Goal: Task Accomplishment & Management: Manage account settings

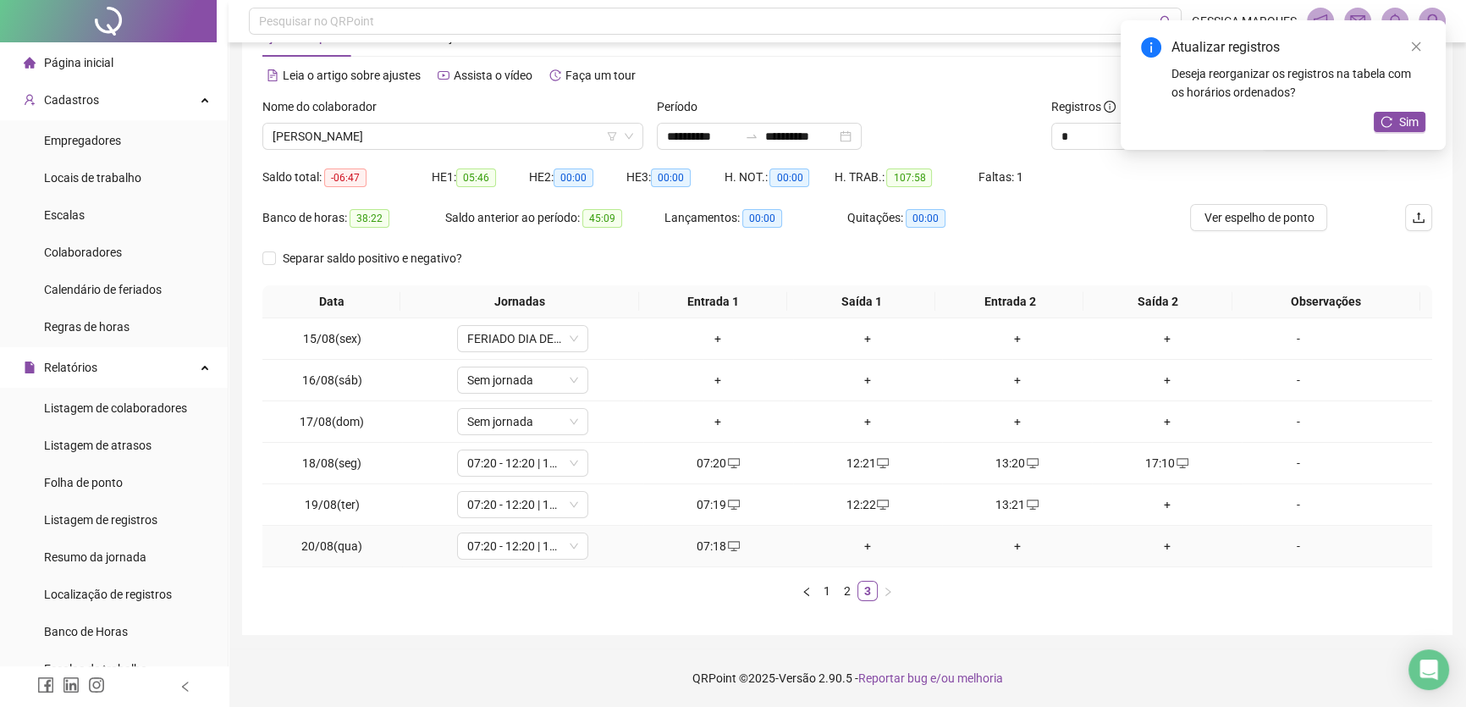
scroll to position [230, 0]
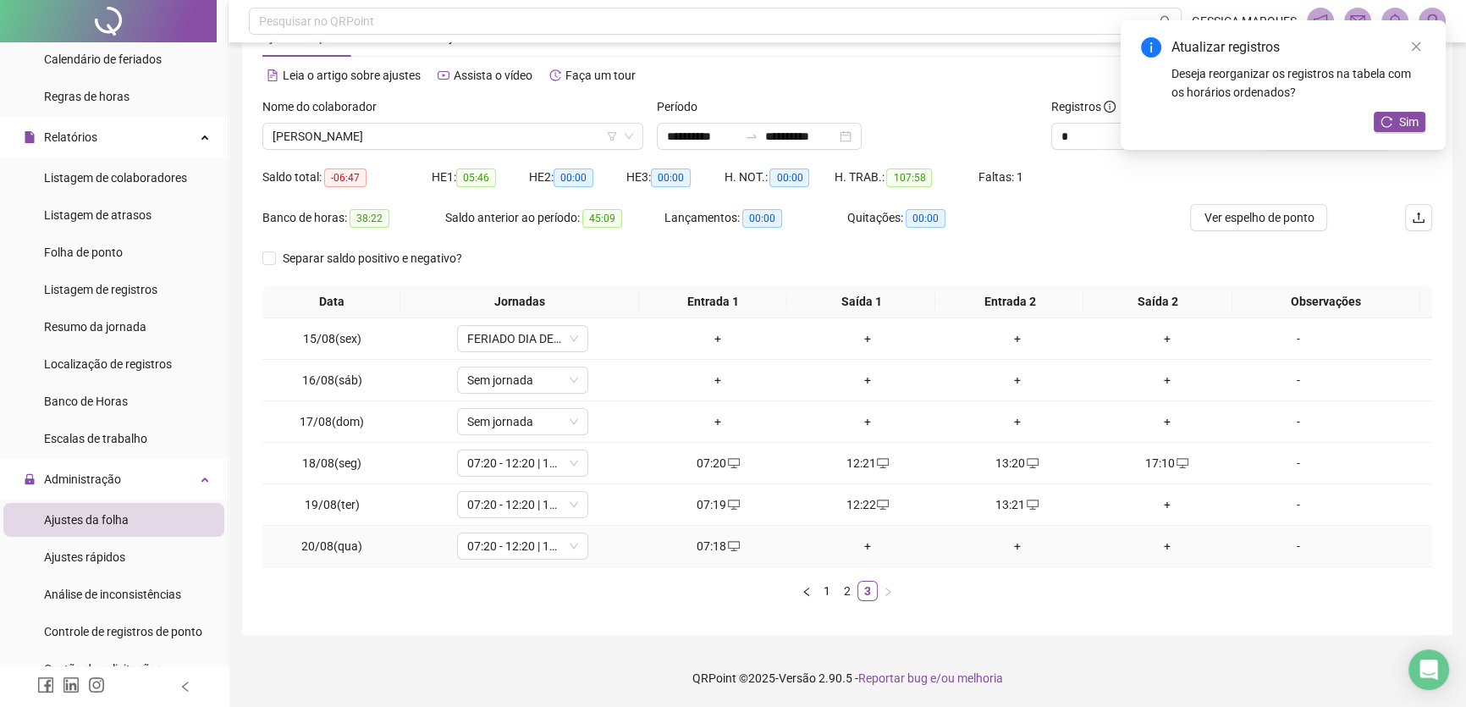
click at [865, 538] on div "+" at bounding box center [868, 546] width 136 height 19
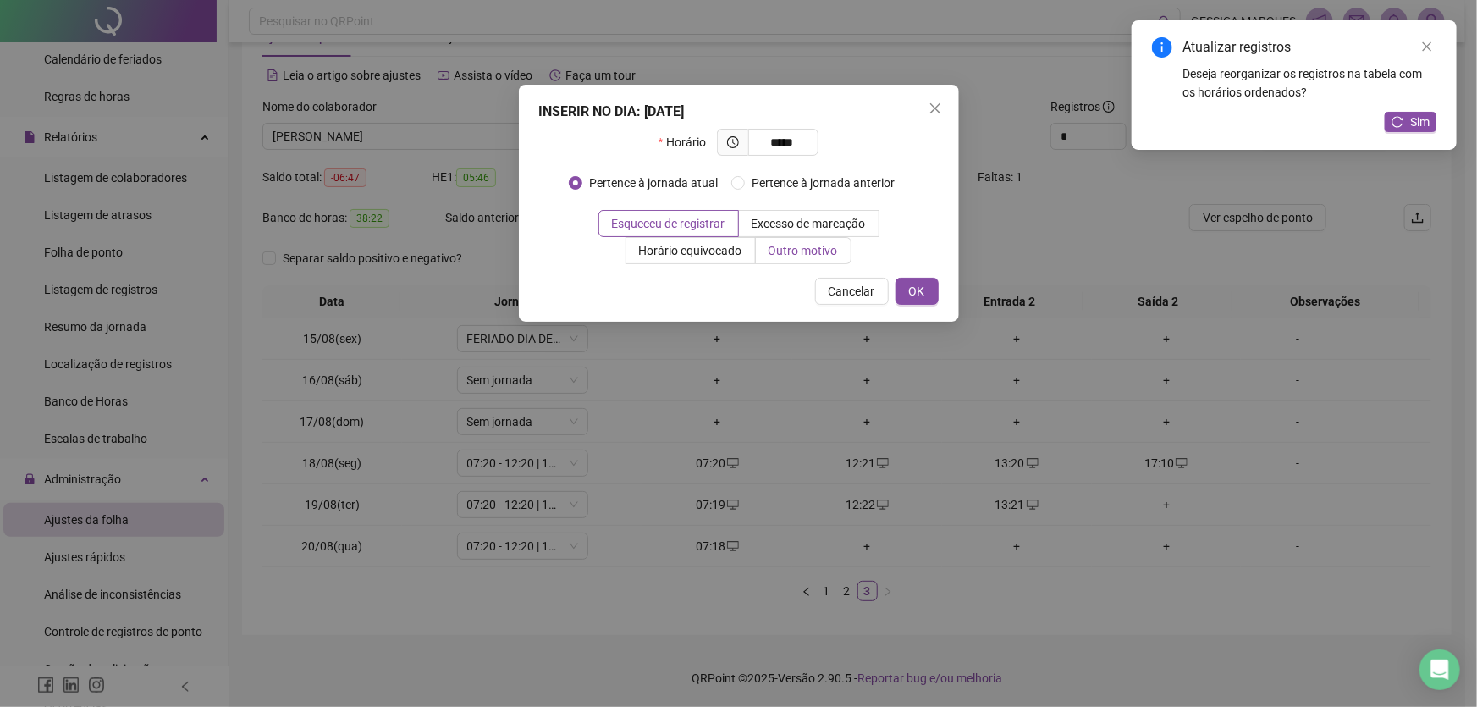
type input "*****"
click at [783, 244] on span "Outro motivo" at bounding box center [802, 251] width 69 height 14
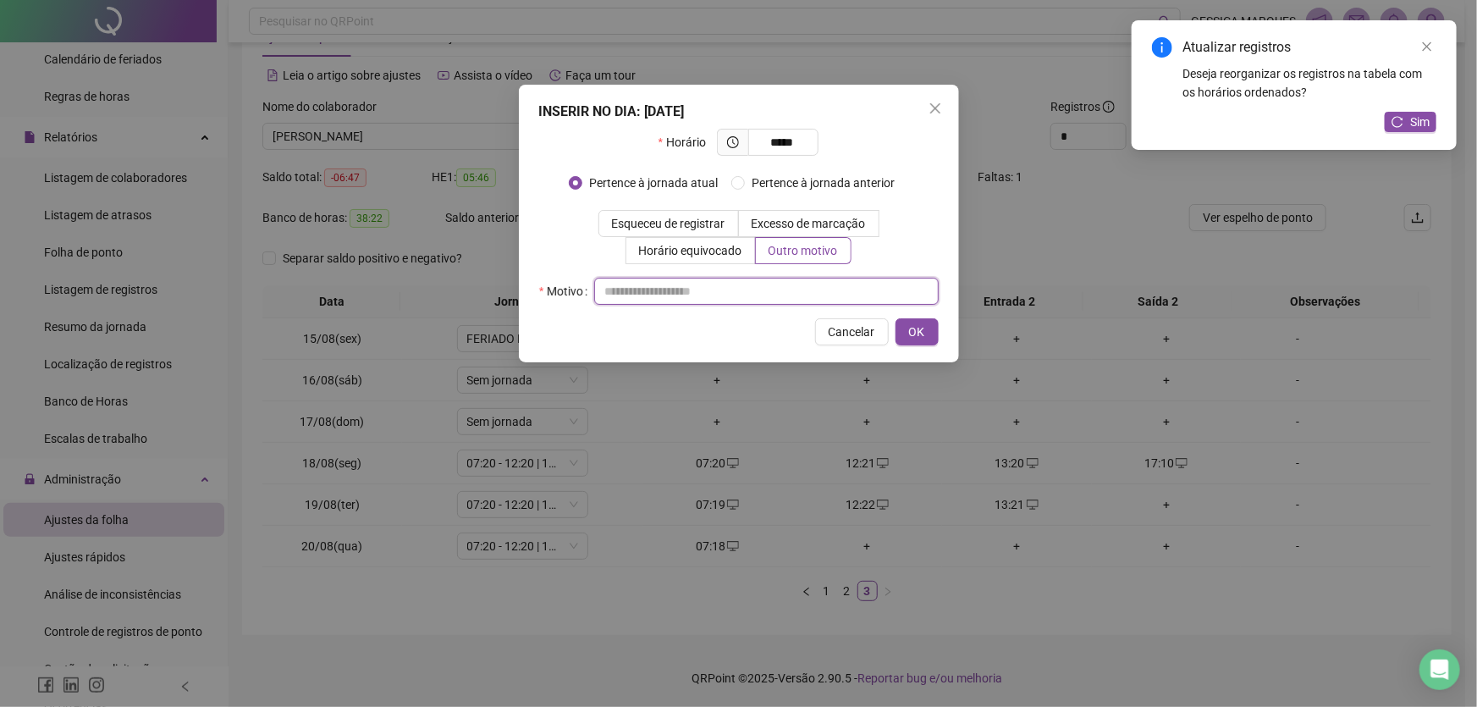
click at [674, 288] on input "text" at bounding box center [766, 291] width 344 height 27
type input "**********"
click at [914, 322] on span "OK" at bounding box center [917, 331] width 16 height 19
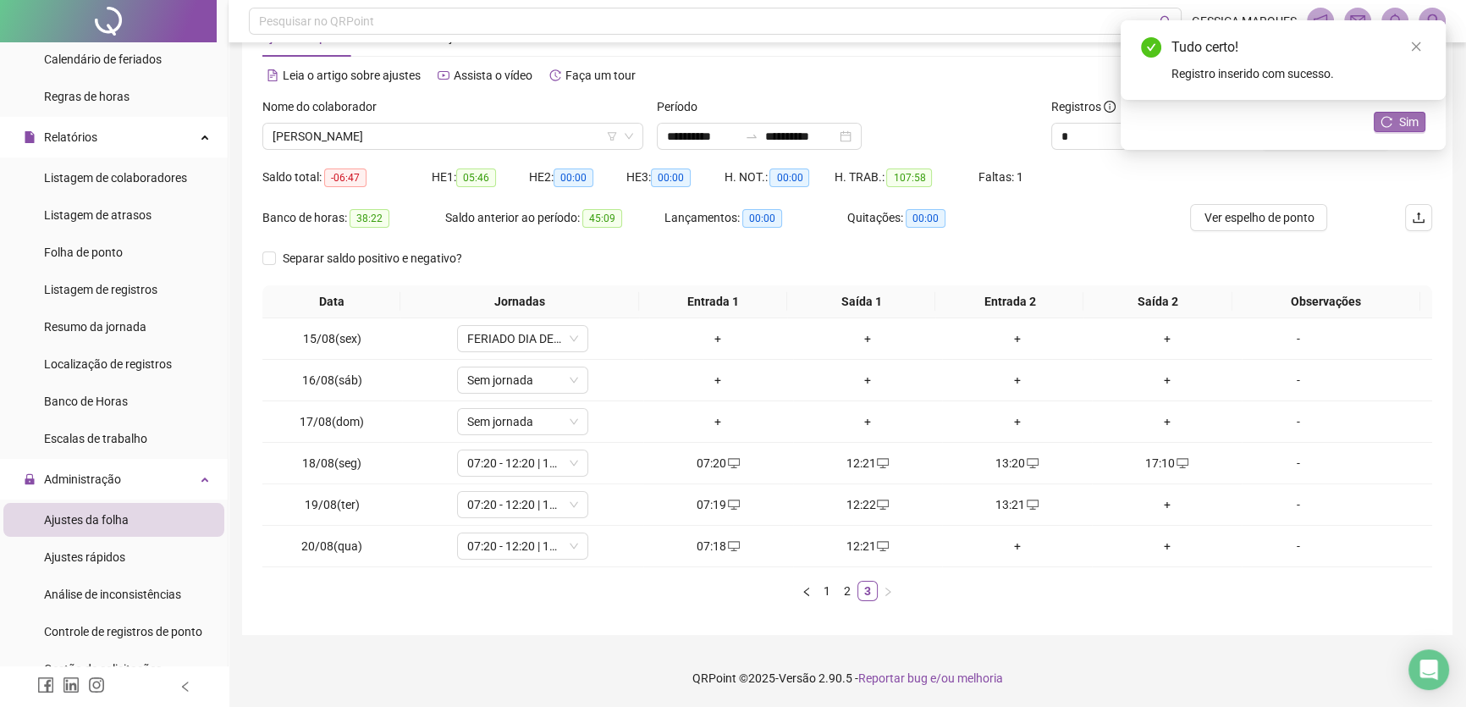
click at [1414, 118] on span "Sim" at bounding box center [1408, 122] width 19 height 19
click at [1413, 42] on icon "close" at bounding box center [1416, 47] width 12 height 12
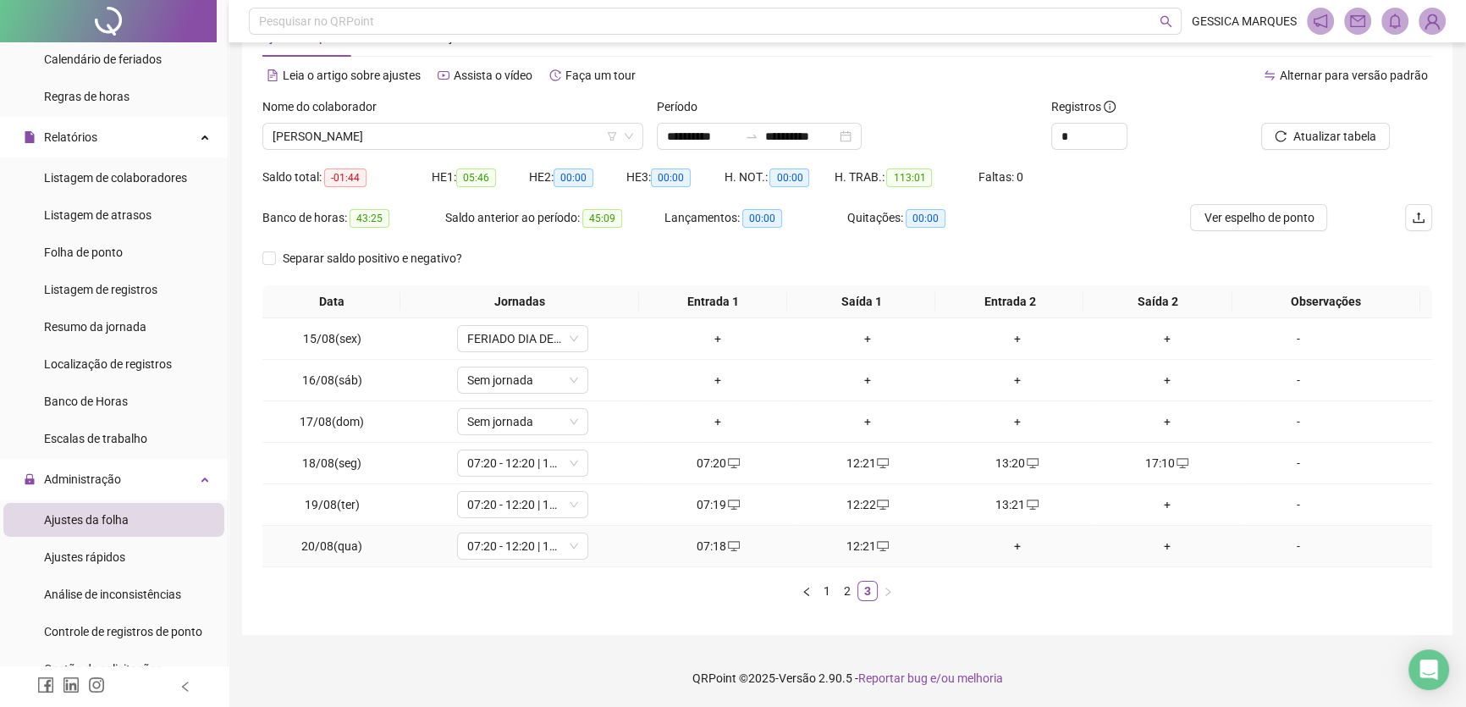
click at [1001, 546] on div "+" at bounding box center [1017, 546] width 136 height 19
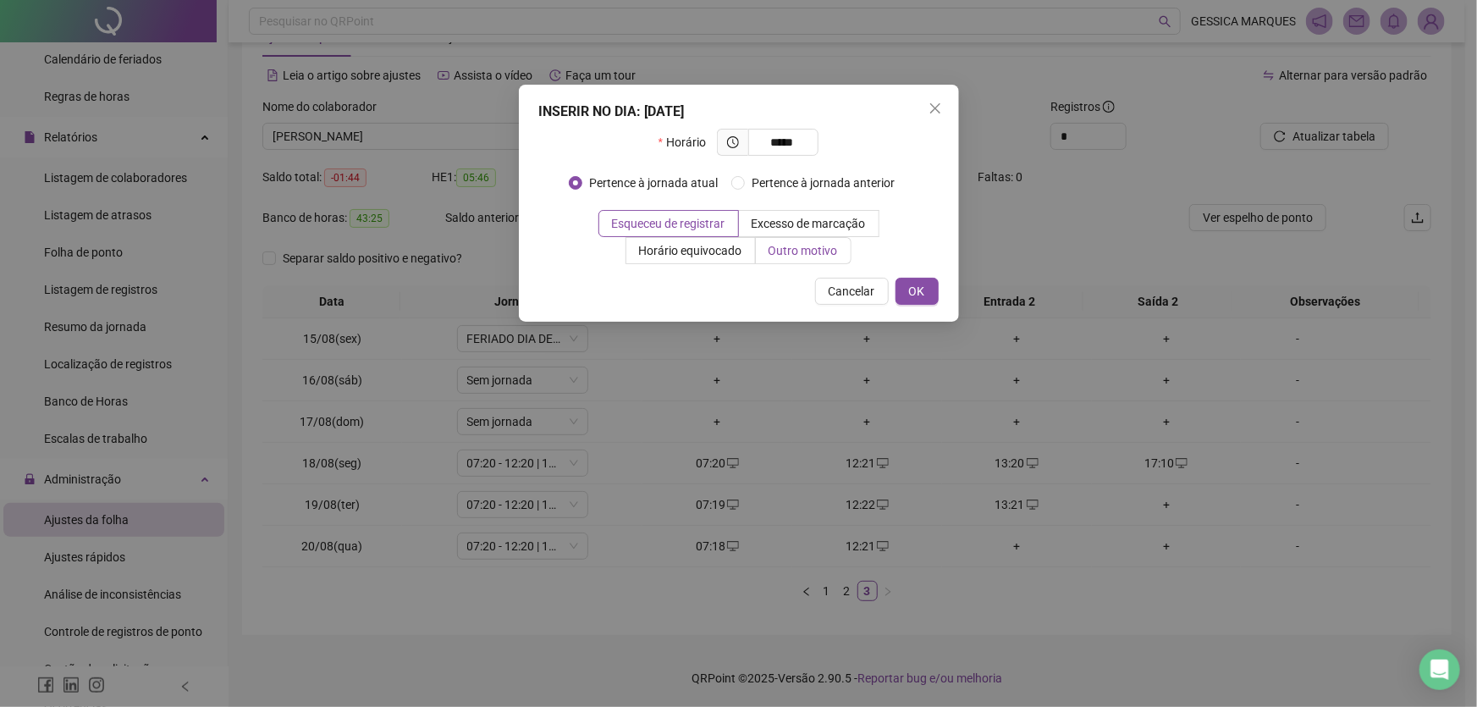
click at [803, 248] on span "Outro motivo" at bounding box center [802, 251] width 69 height 14
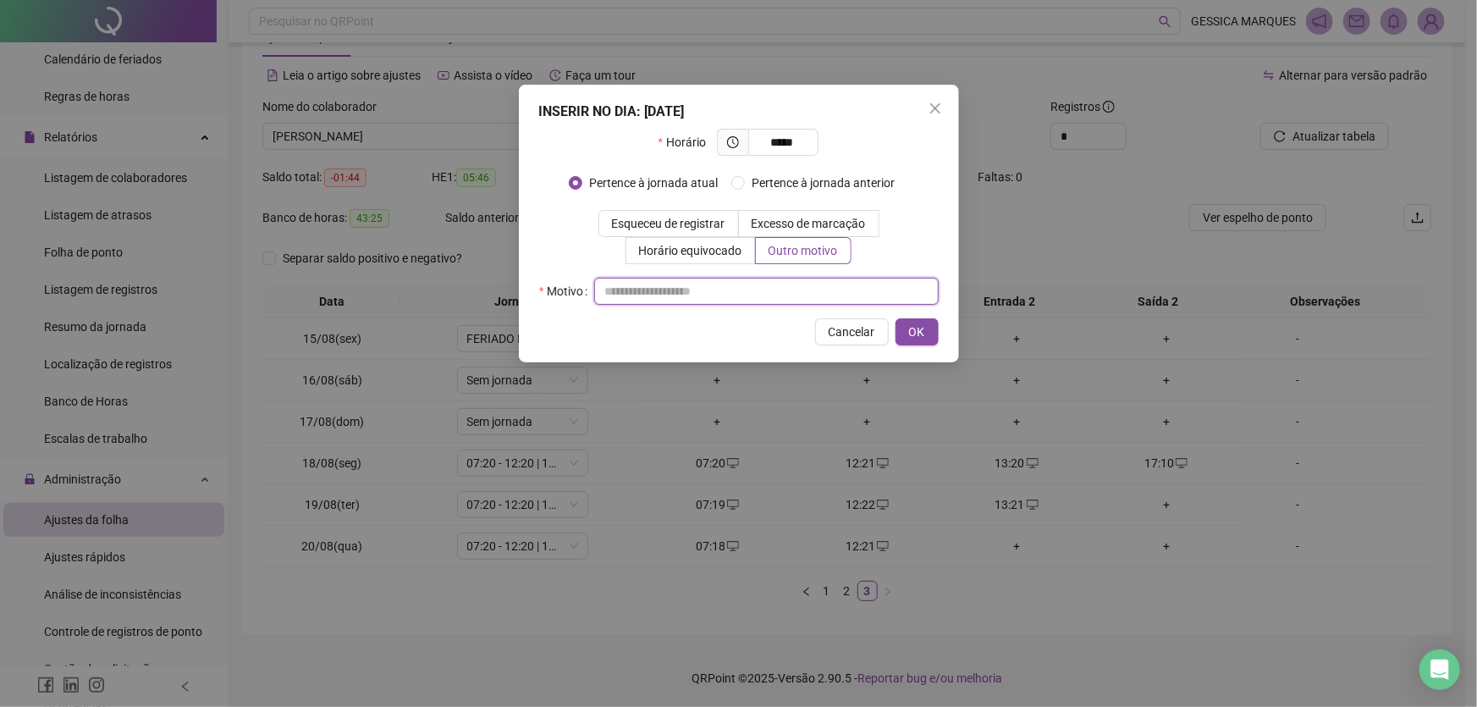
click at [687, 289] on input "text" at bounding box center [766, 291] width 344 height 27
click at [807, 144] on span "*****" at bounding box center [783, 142] width 70 height 27
type input "*"
type input "*****"
click at [786, 287] on input "text" at bounding box center [766, 291] width 344 height 27
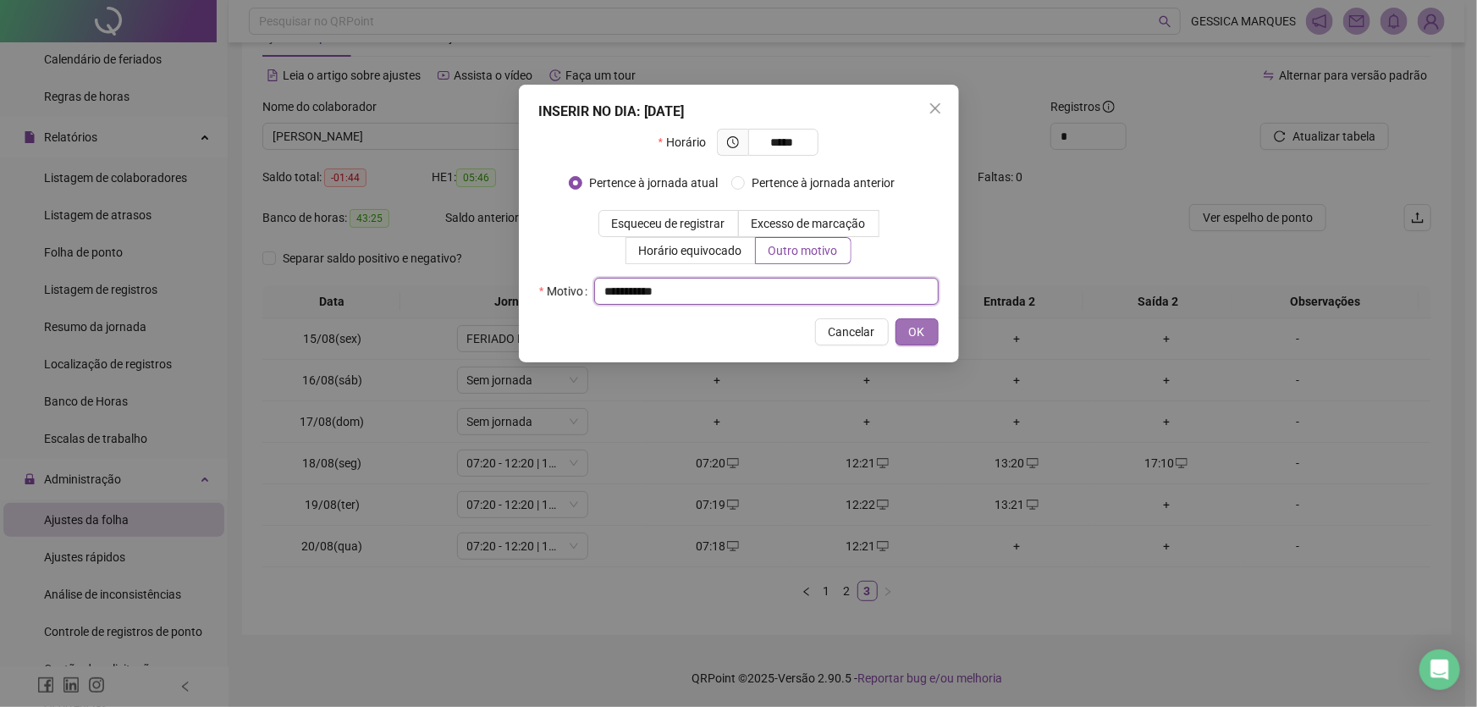
type input "**********"
click at [915, 328] on span "OK" at bounding box center [917, 331] width 16 height 19
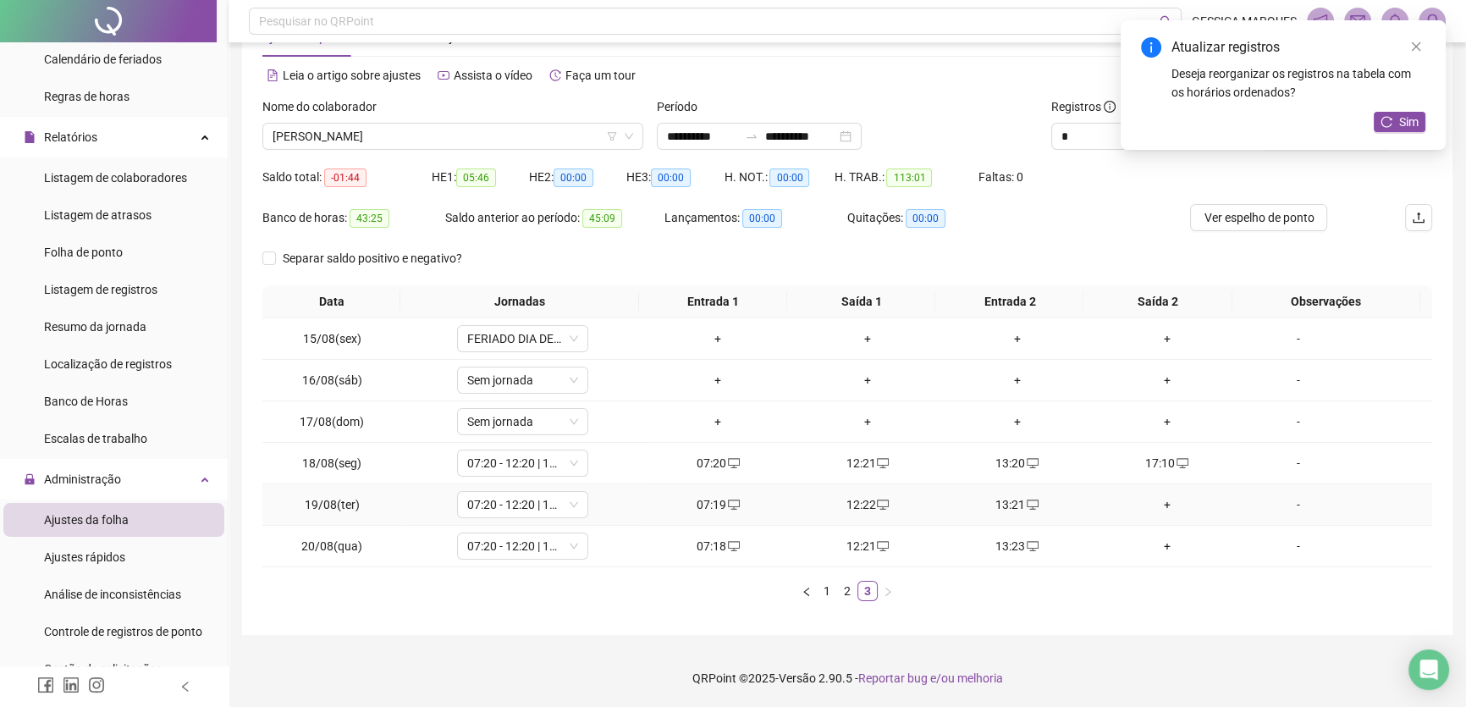
click at [1153, 504] on div "+" at bounding box center [1167, 504] width 136 height 19
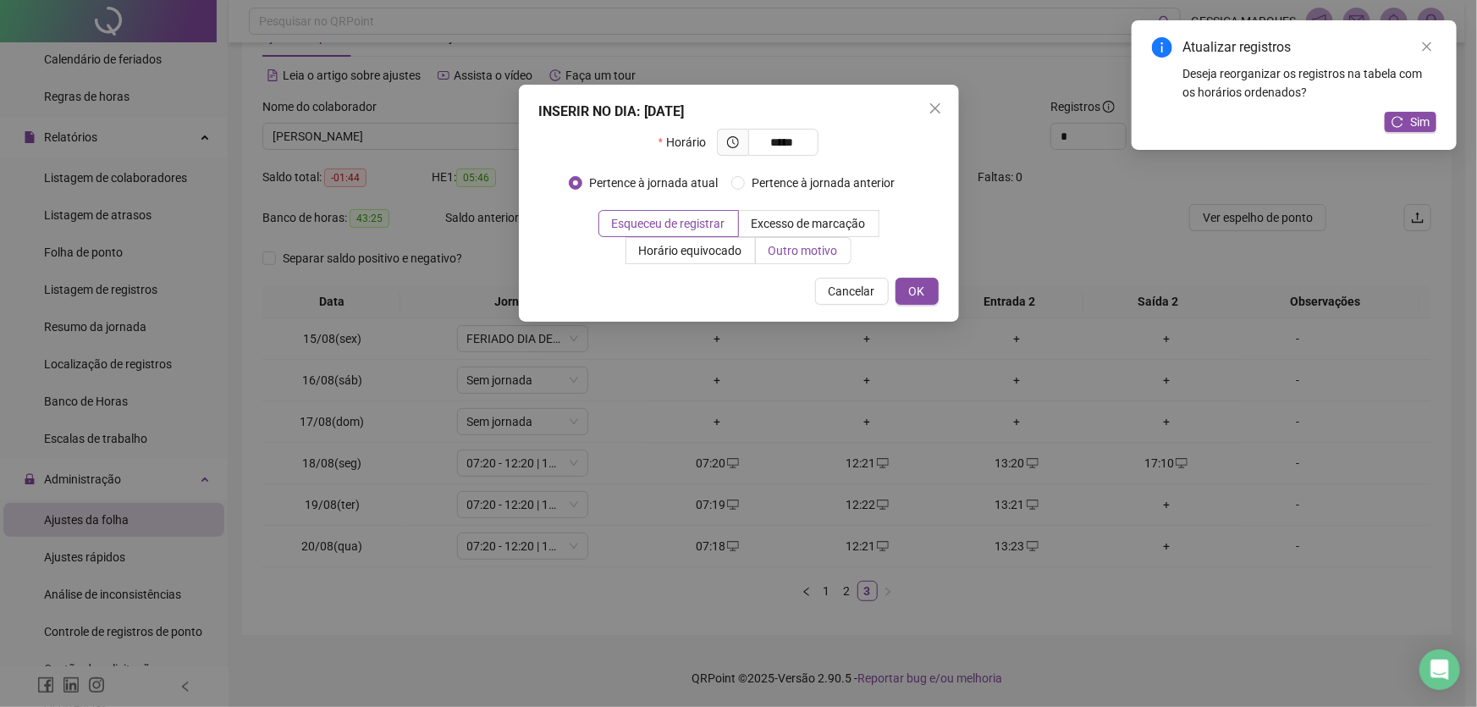
type input "*****"
click at [787, 247] on span "Outro motivo" at bounding box center [802, 251] width 69 height 14
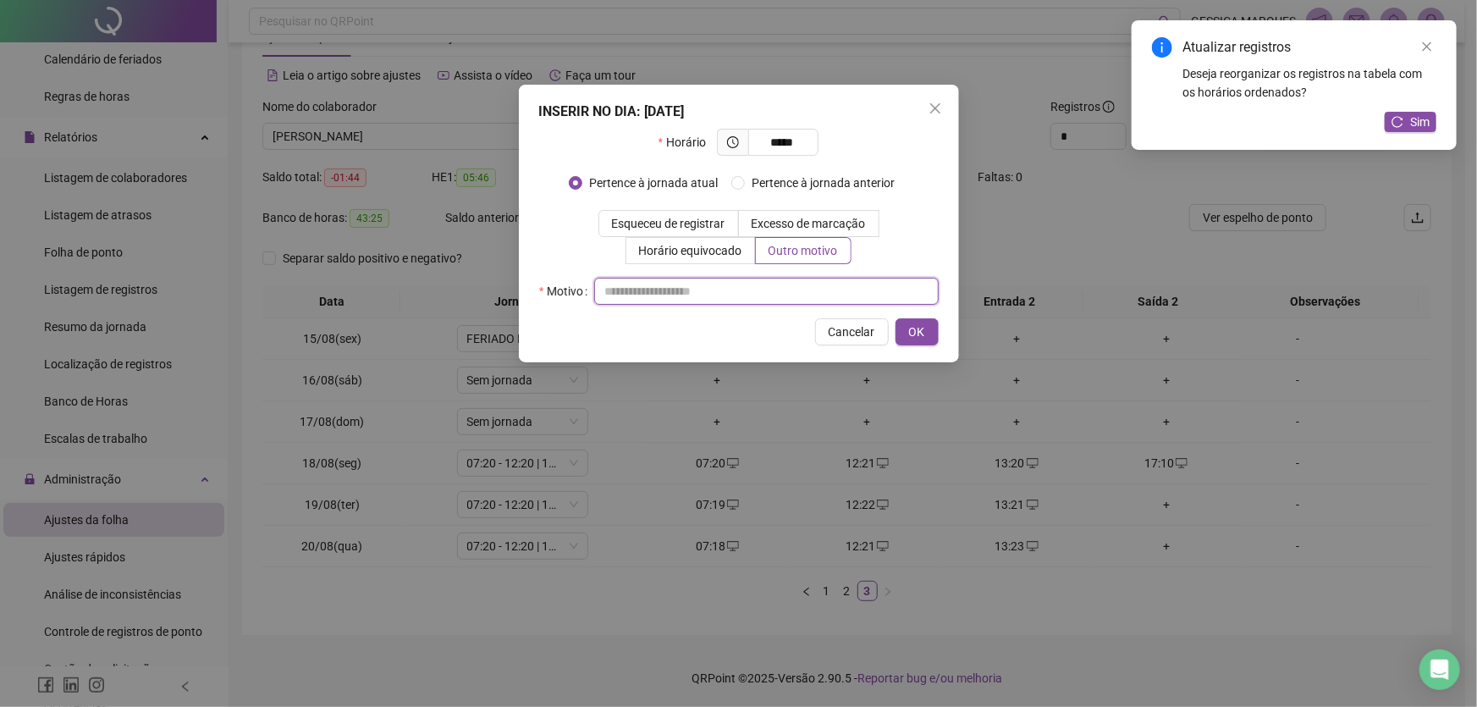
click at [671, 299] on input "text" at bounding box center [766, 291] width 344 height 27
type input "**********"
click at [909, 331] on span "OK" at bounding box center [917, 331] width 16 height 19
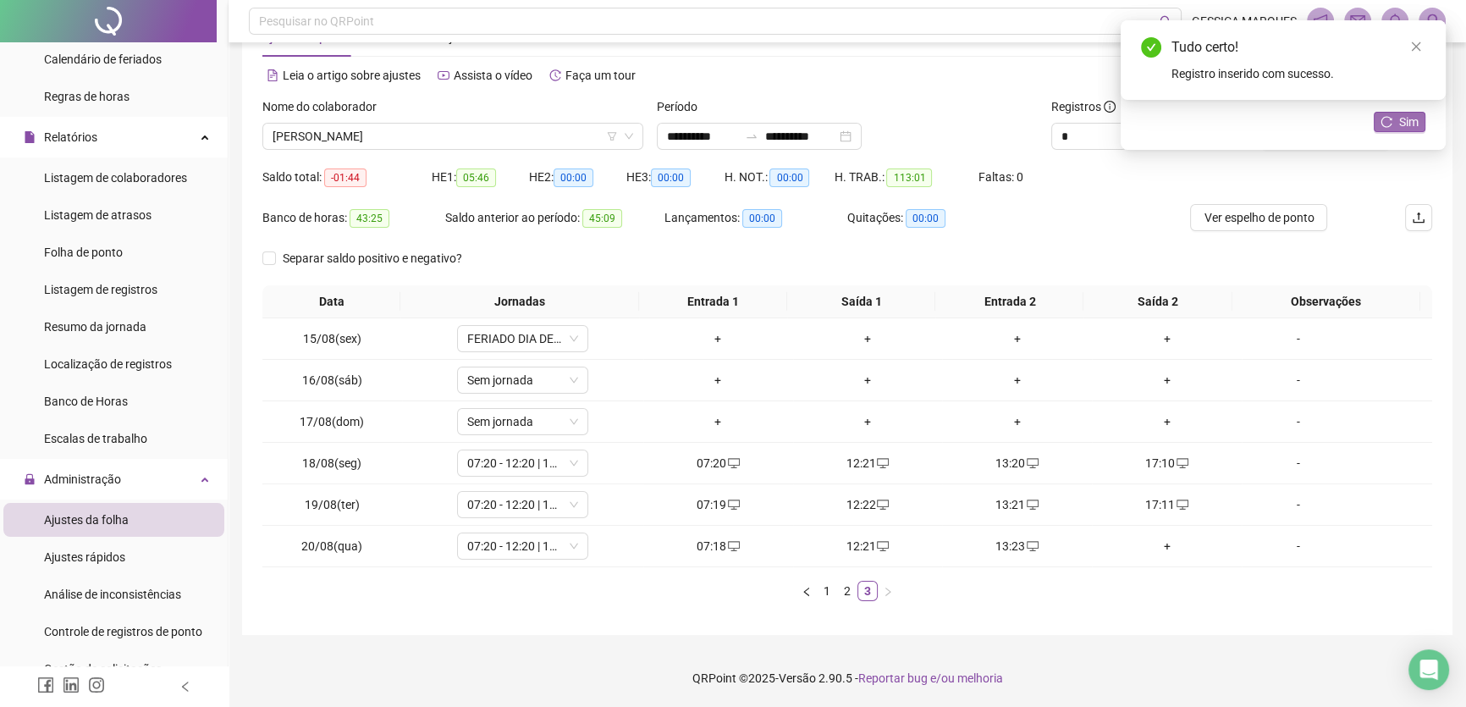
click at [1402, 121] on span "Sim" at bounding box center [1408, 122] width 19 height 19
click at [1424, 45] on link "Close" at bounding box center [1416, 46] width 19 height 19
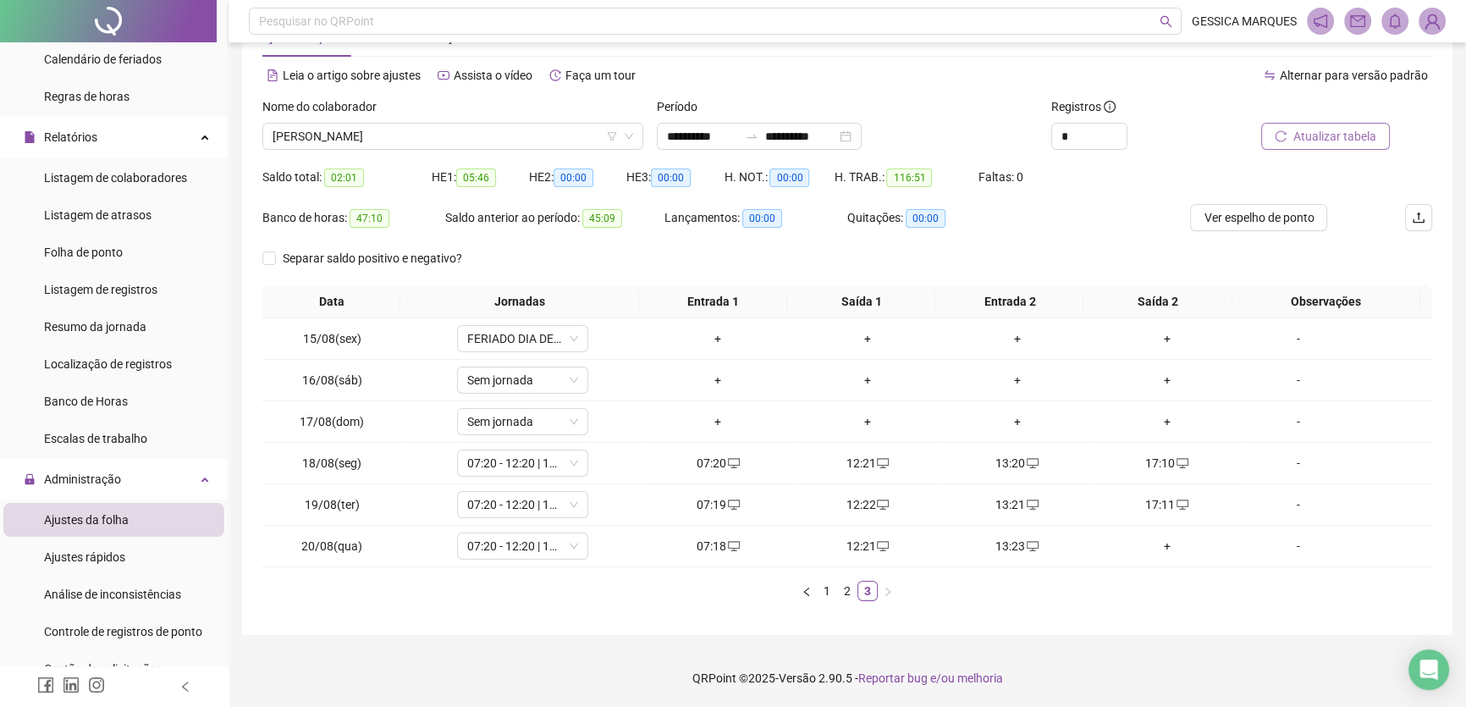
click at [1362, 139] on span "Atualizar tabela" at bounding box center [1334, 136] width 83 height 19
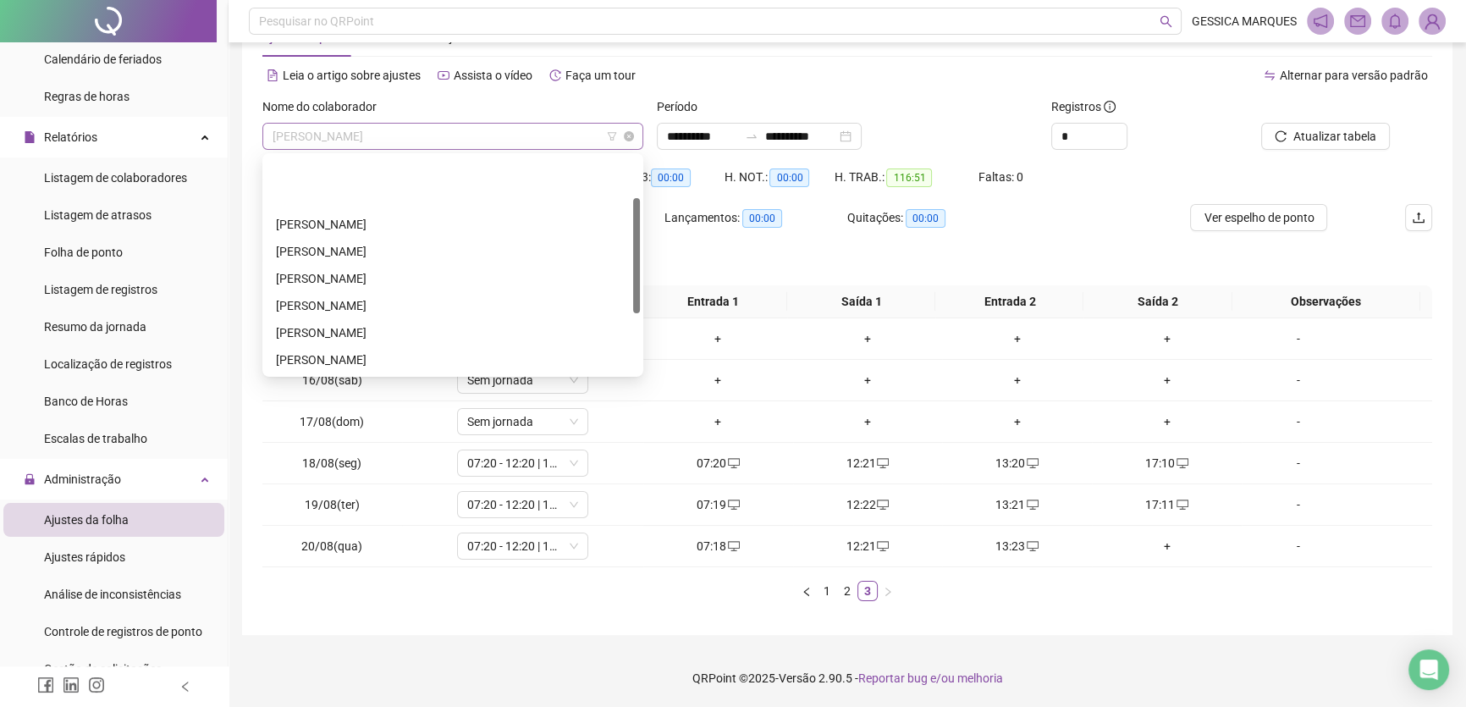
click at [547, 135] on span "[PERSON_NAME]" at bounding box center [453, 136] width 361 height 25
click at [402, 405] on div "[PERSON_NAME]" at bounding box center [453, 414] width 354 height 19
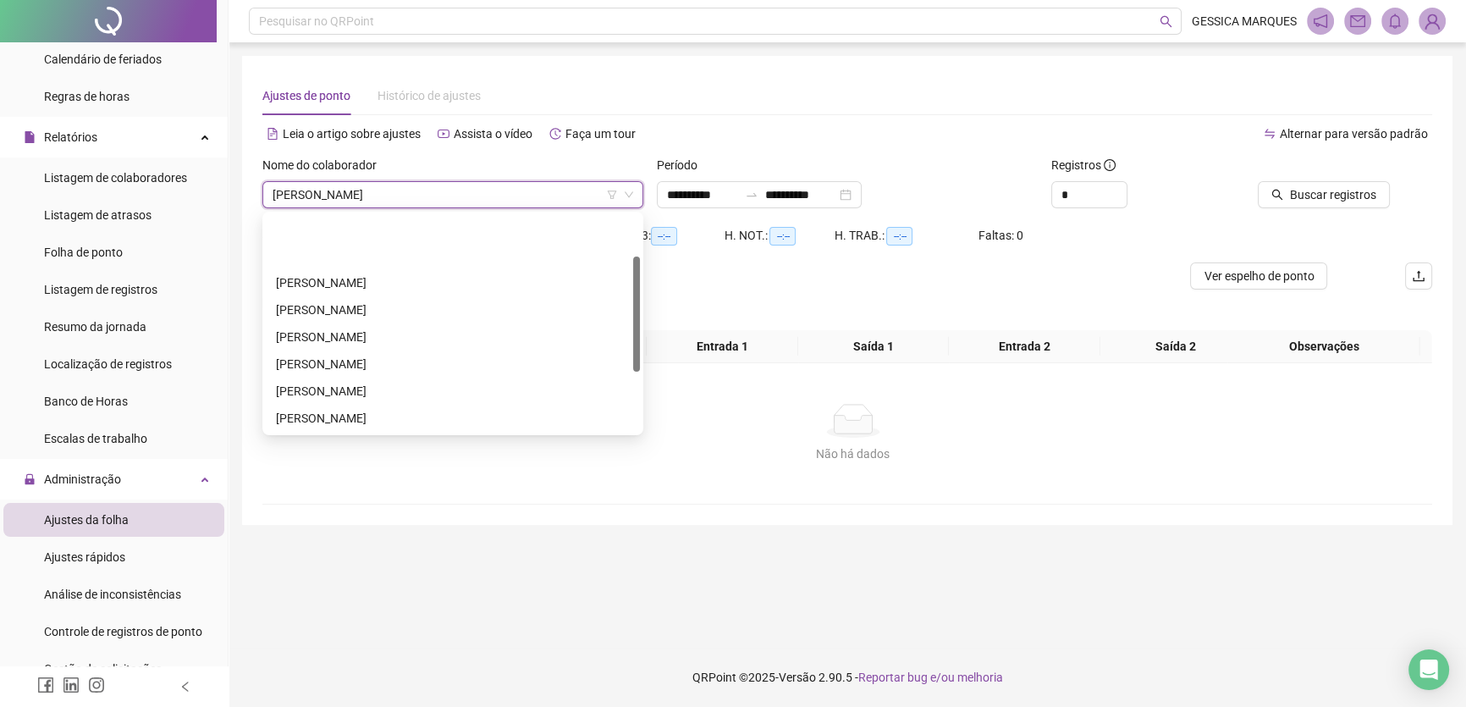
scroll to position [0, 0]
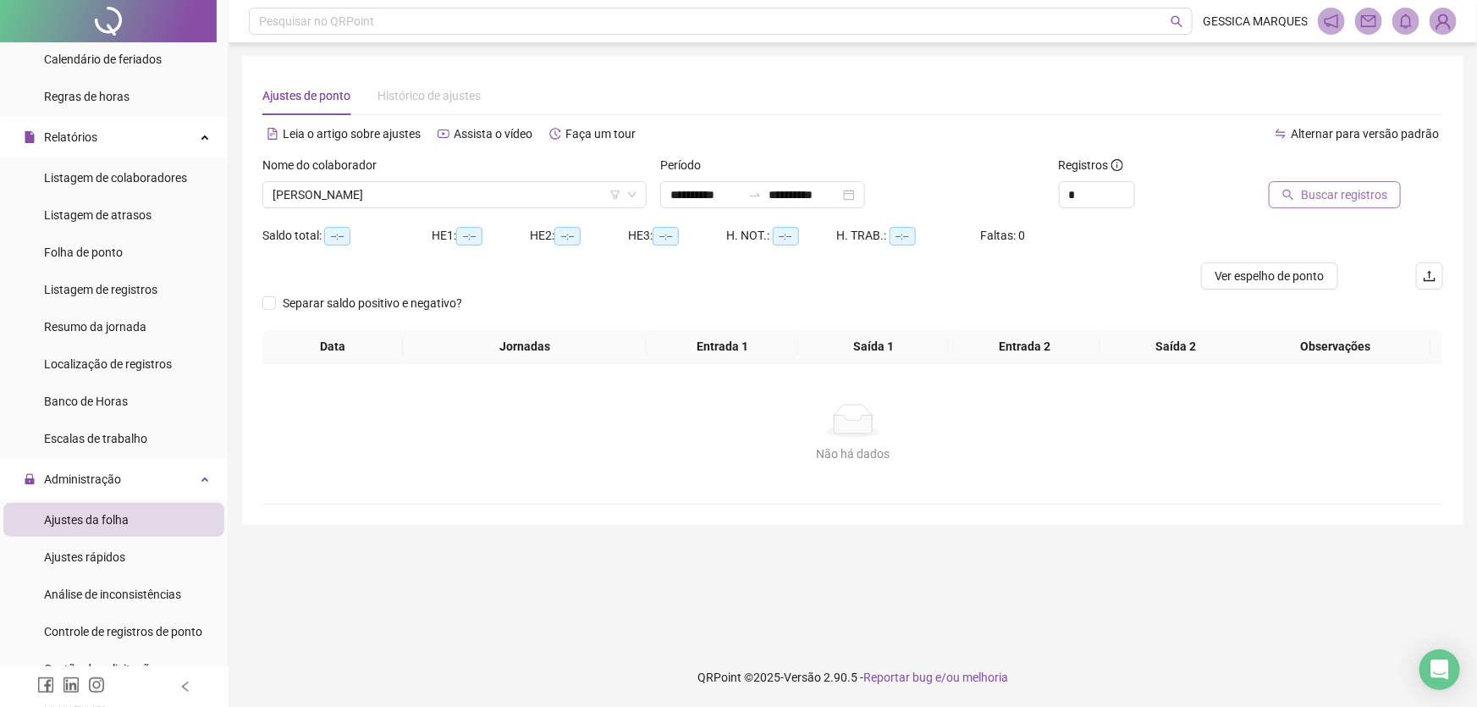
click at [1388, 192] on button "Buscar registros" at bounding box center [1335, 194] width 132 height 27
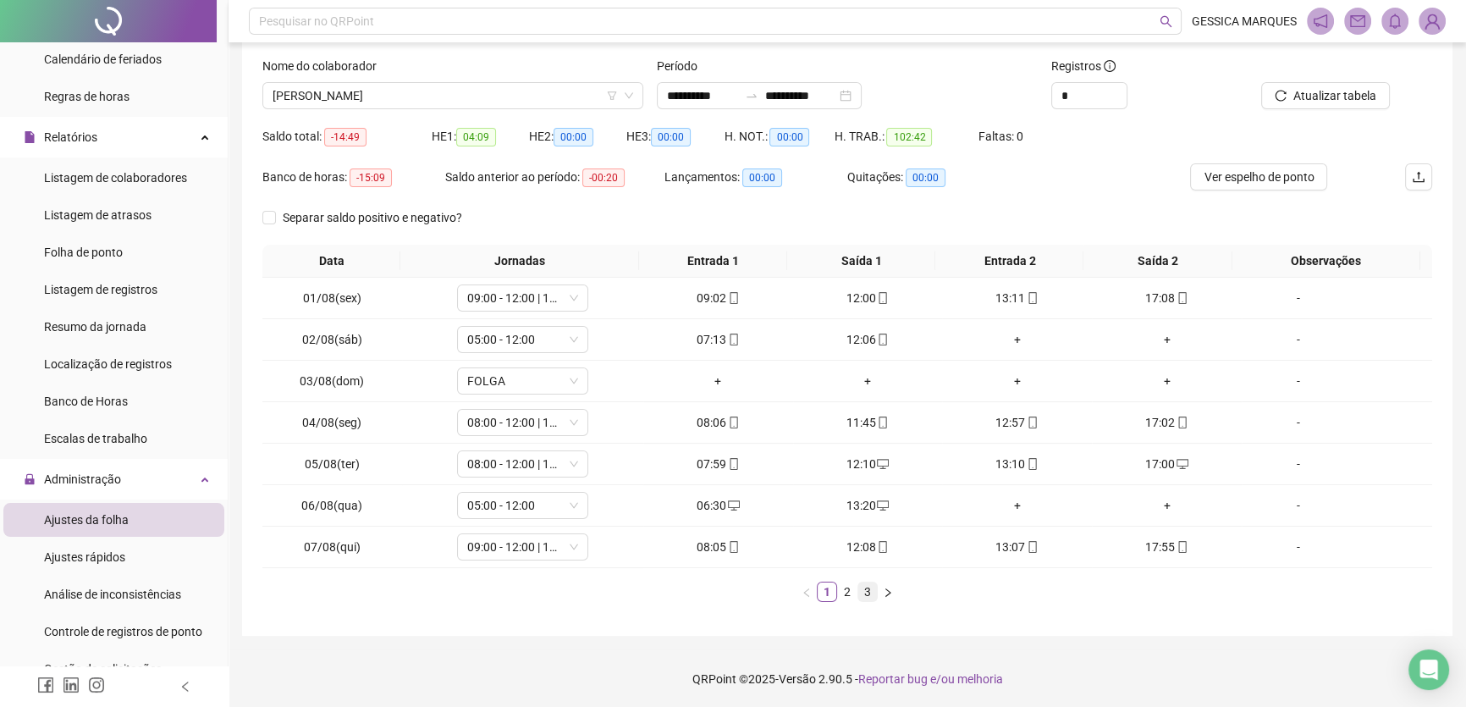
click at [871, 592] on link "3" at bounding box center [867, 591] width 19 height 19
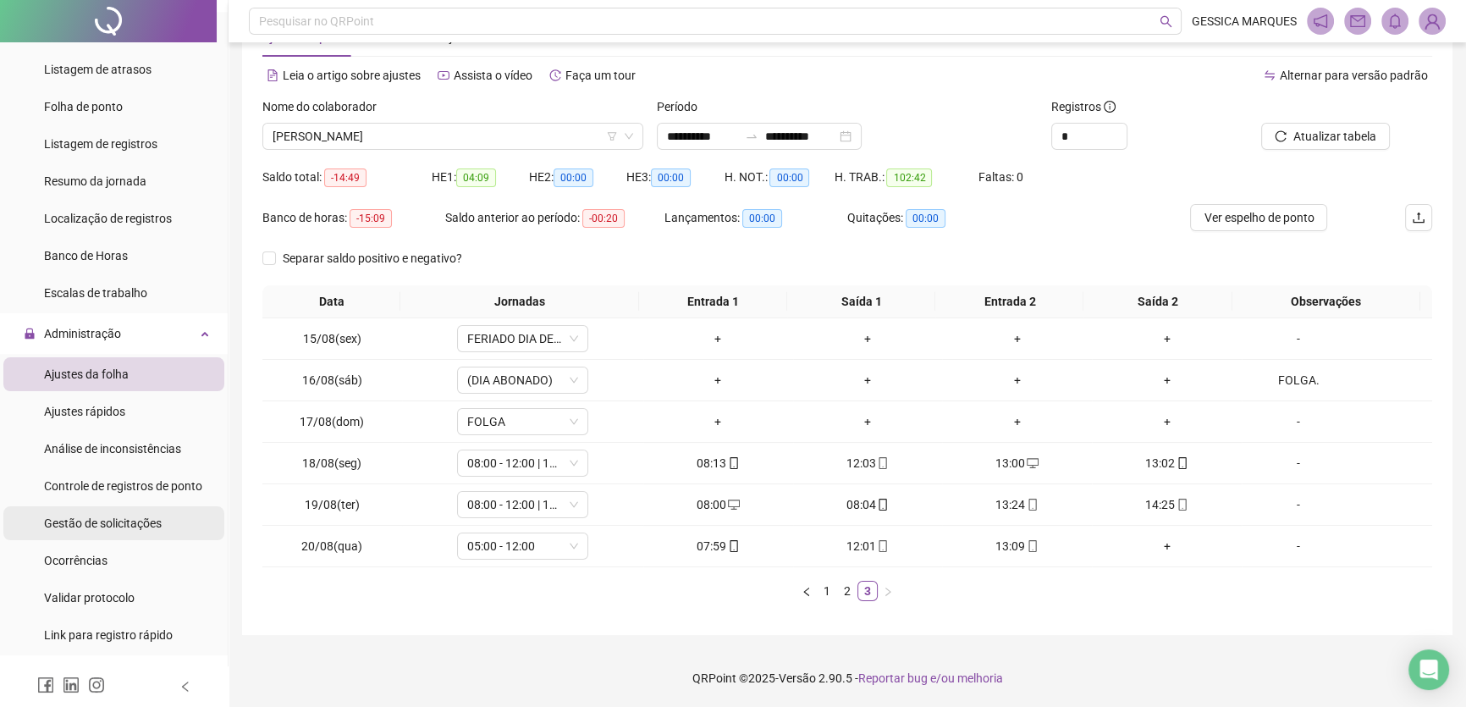
scroll to position [384, 0]
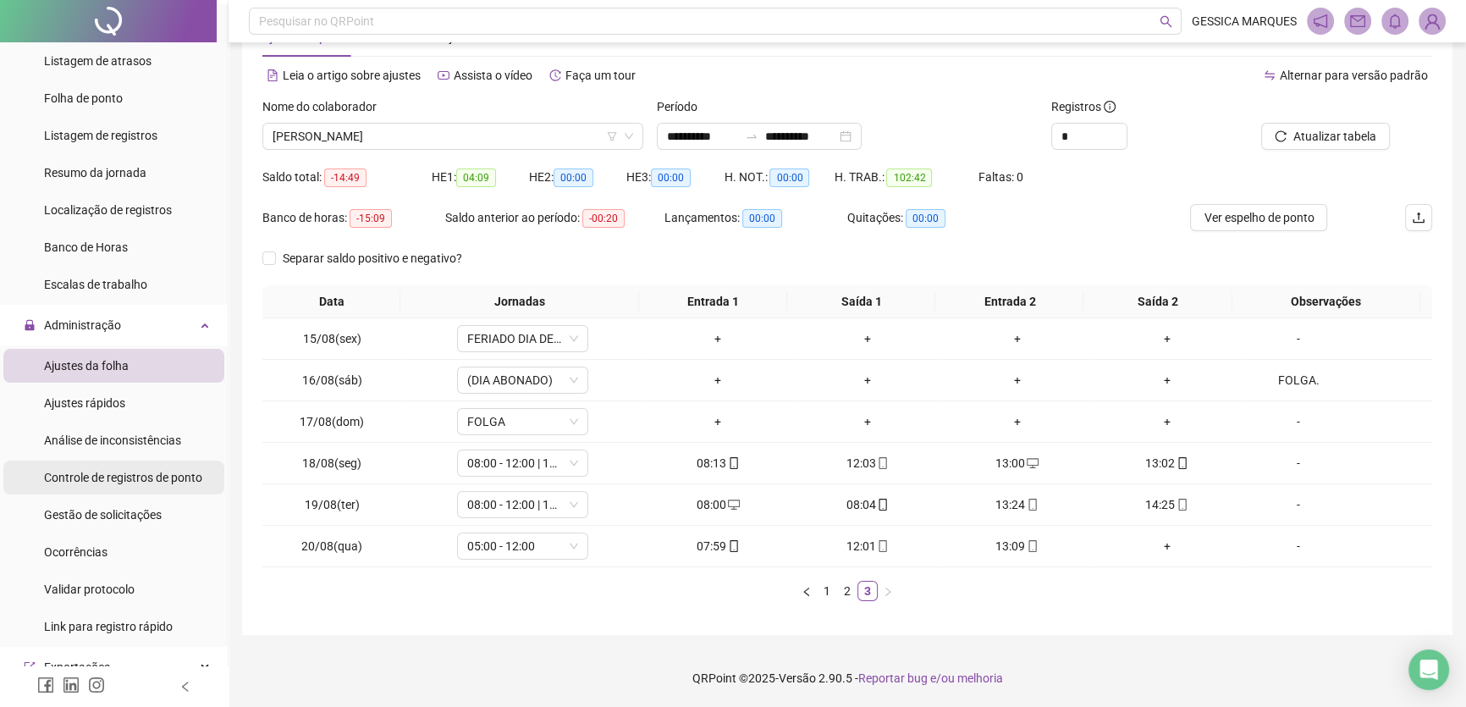
click at [133, 471] on span "Controle de registros de ponto" at bounding box center [123, 478] width 158 height 14
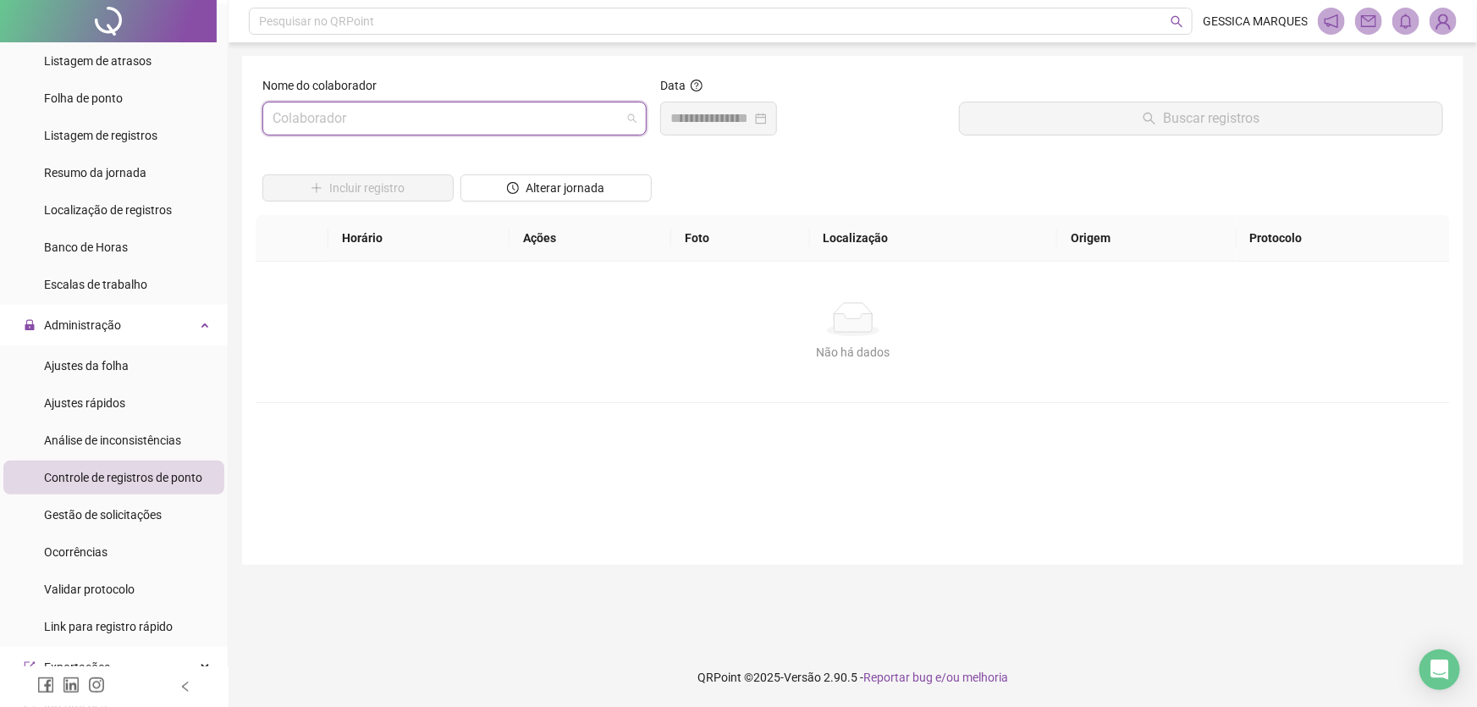
click at [471, 118] on input "search" at bounding box center [447, 118] width 349 height 32
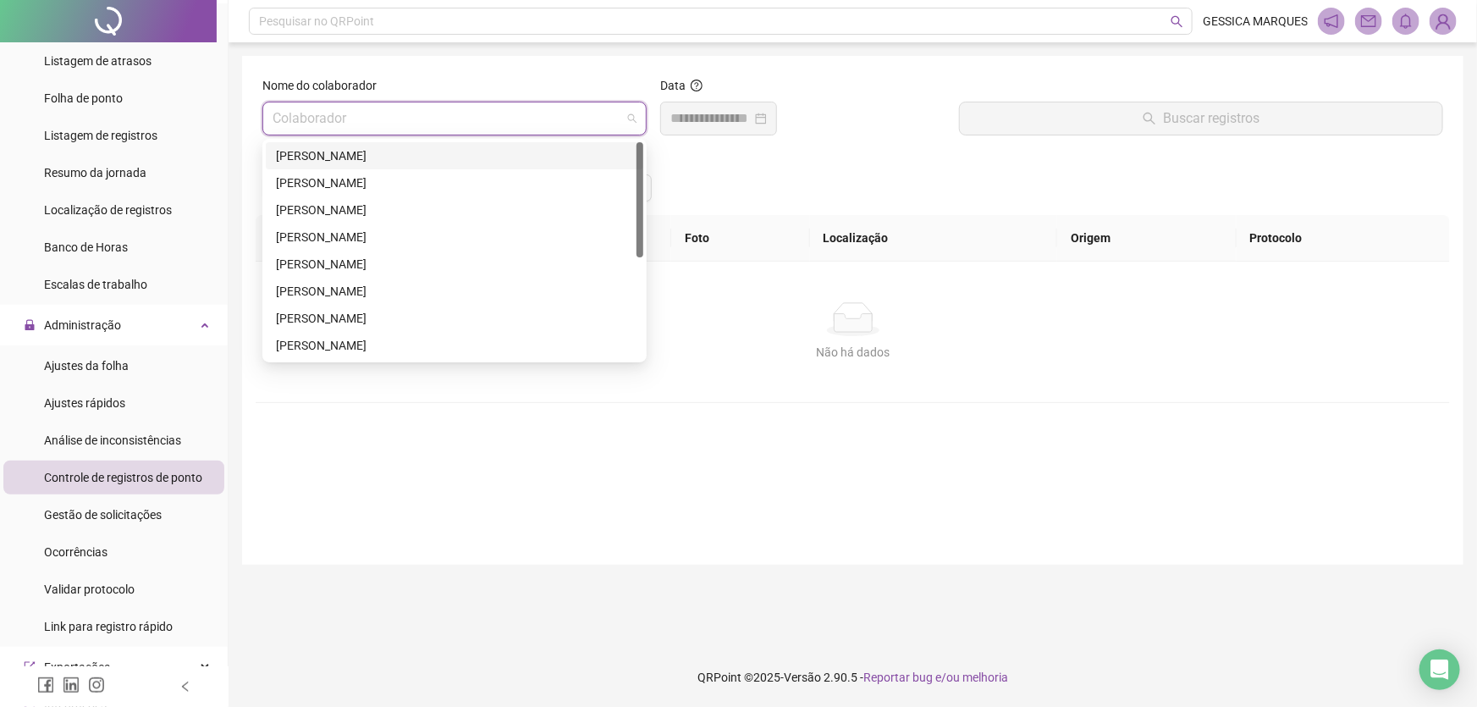
click at [410, 159] on div "[PERSON_NAME]" at bounding box center [454, 155] width 357 height 19
click at [529, 124] on span "[PERSON_NAME]" at bounding box center [455, 118] width 364 height 32
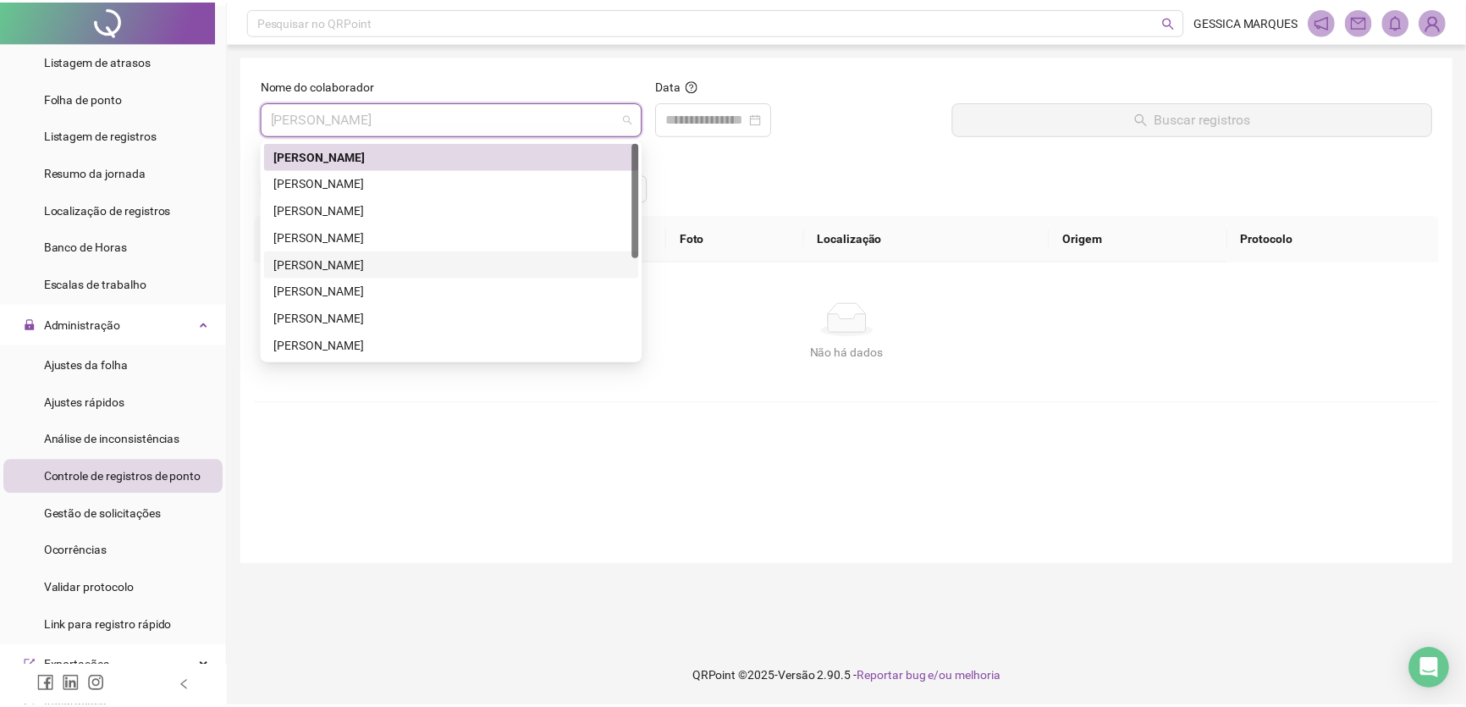
scroll to position [153, 0]
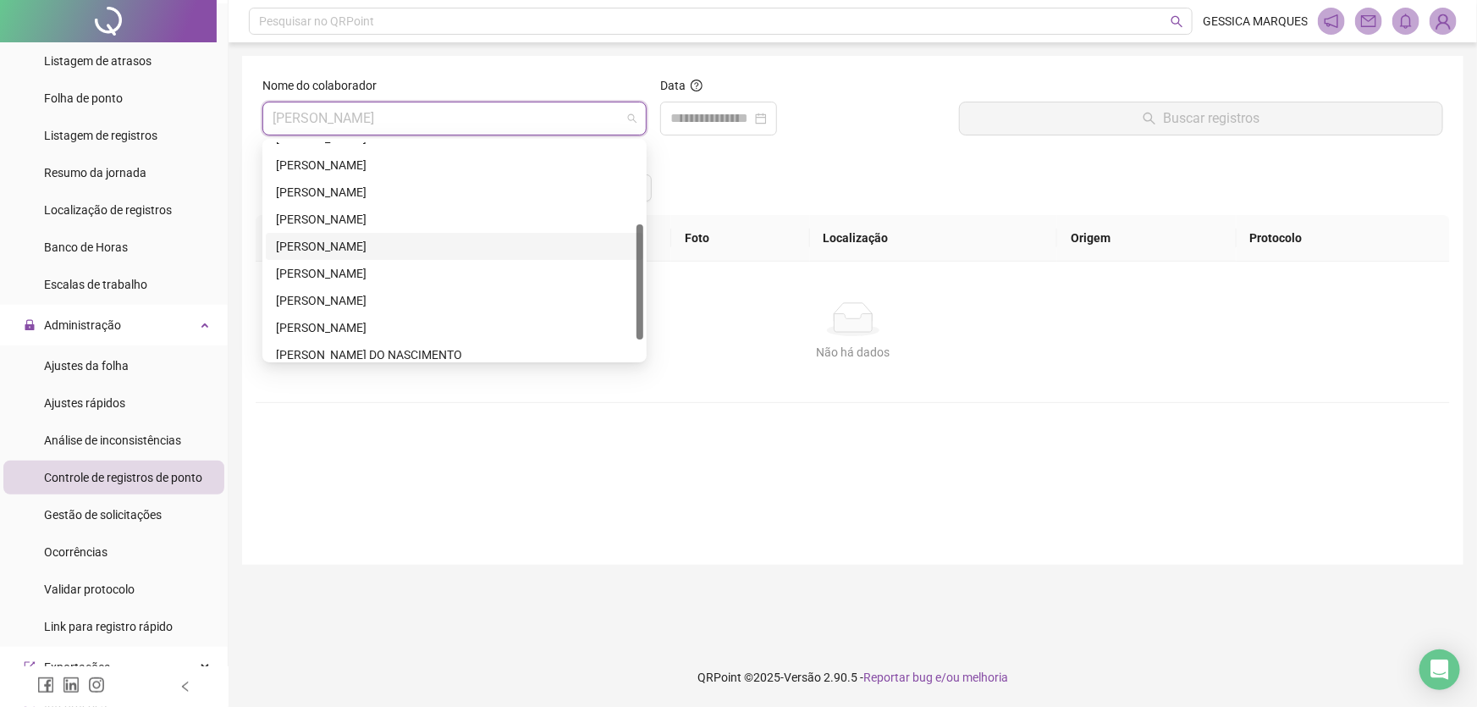
click at [361, 238] on div "[PERSON_NAME]" at bounding box center [454, 246] width 357 height 19
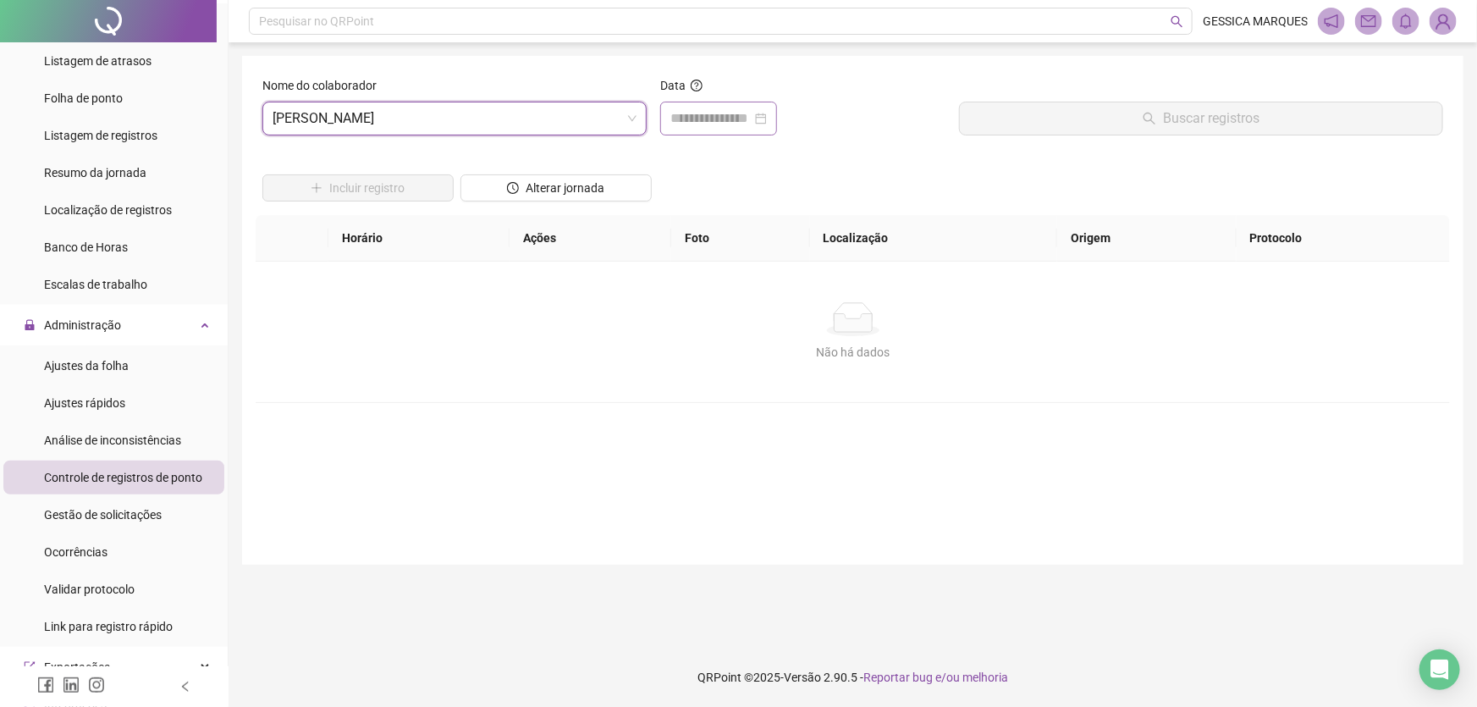
click at [767, 118] on div at bounding box center [718, 118] width 96 height 20
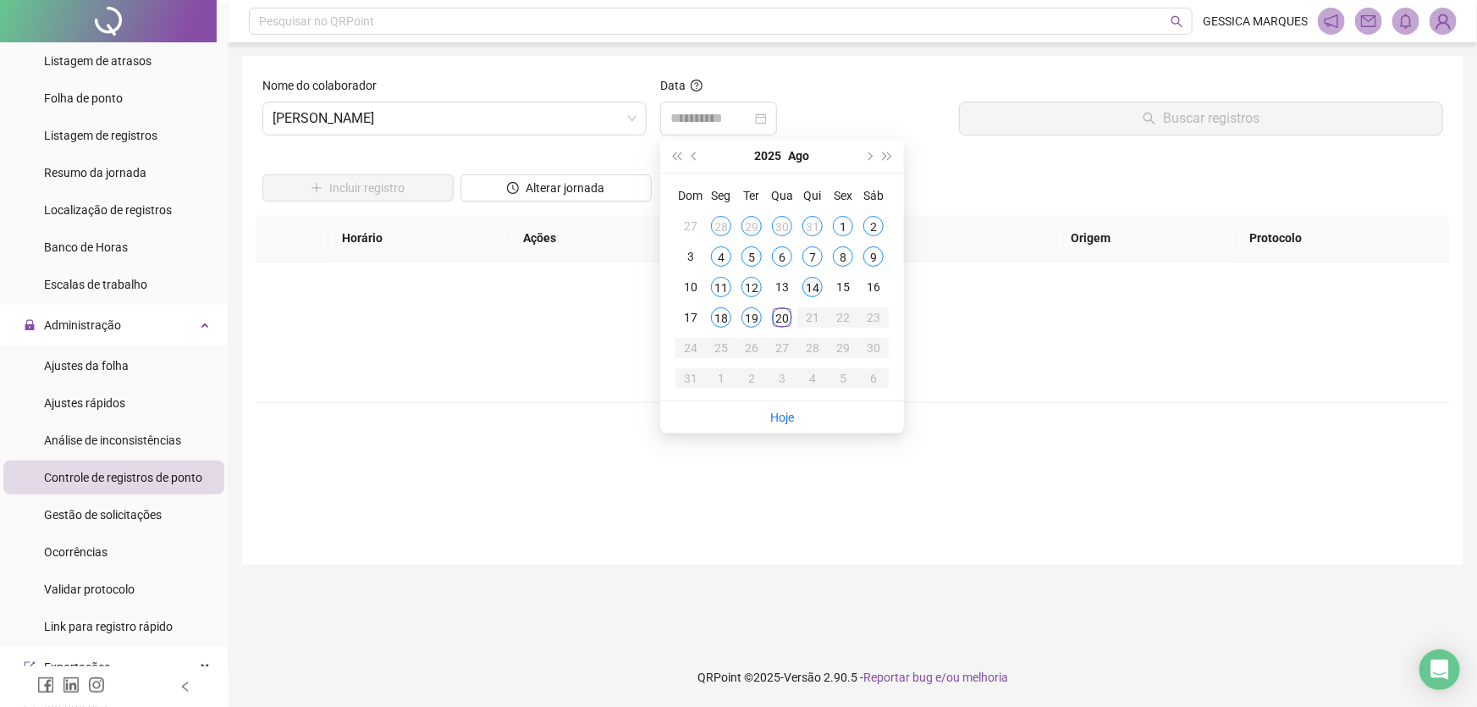
click at [815, 287] on div "14" at bounding box center [812, 287] width 20 height 20
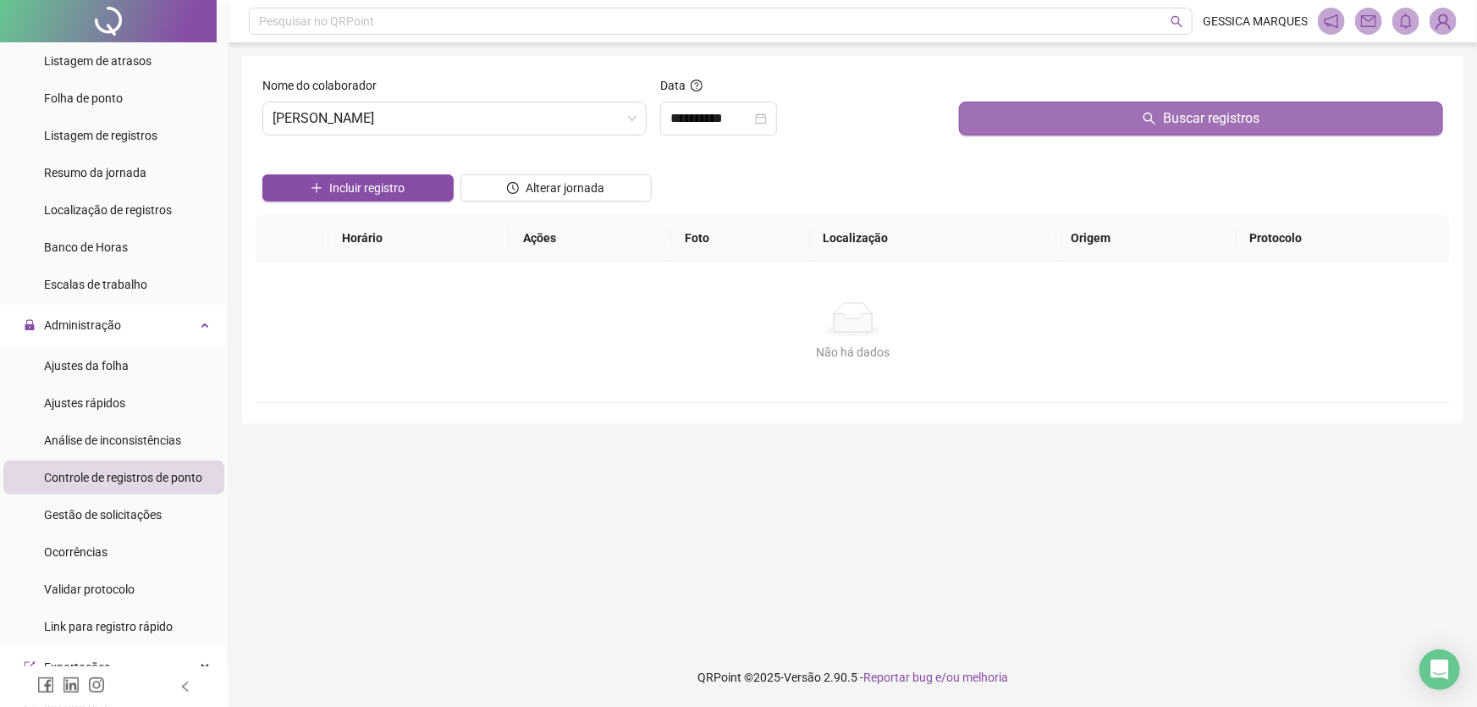
click at [1000, 120] on button "Buscar registros" at bounding box center [1201, 119] width 484 height 34
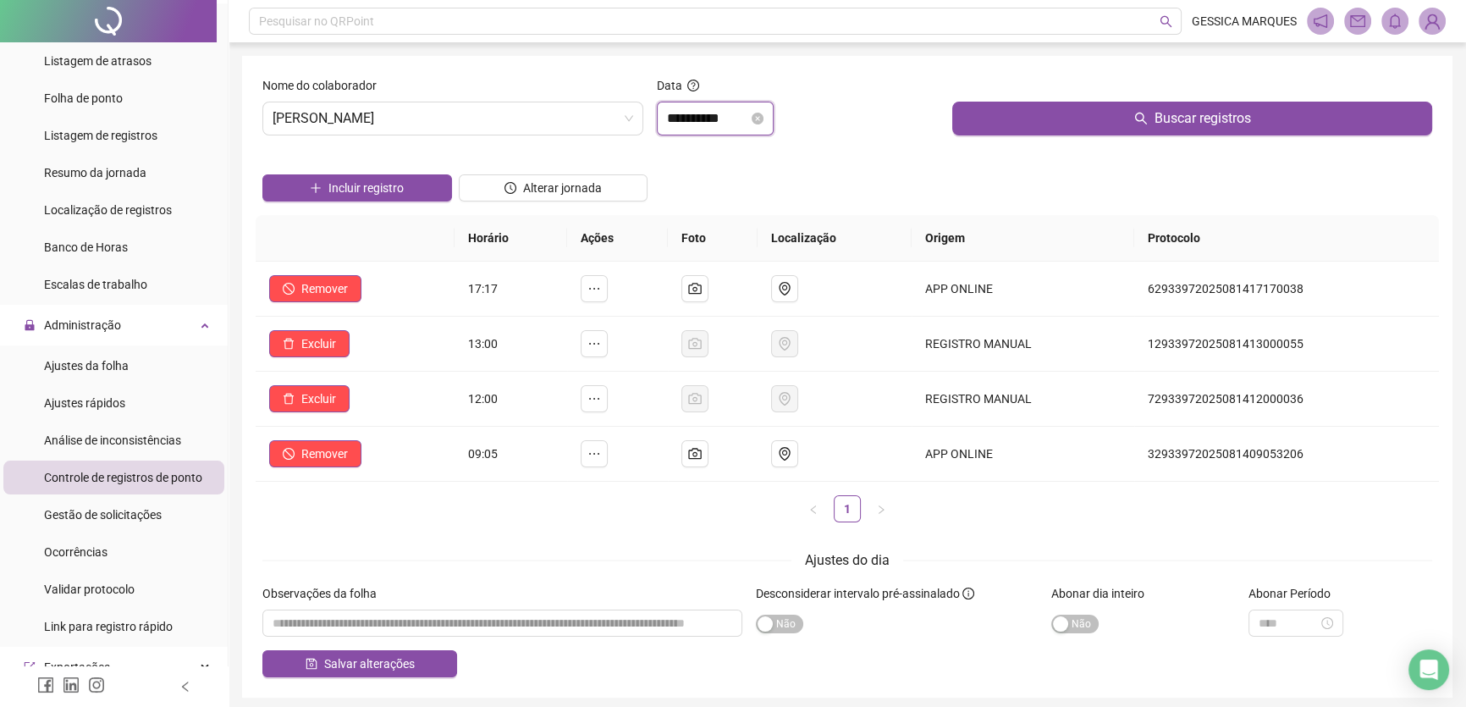
click at [736, 118] on input "**********" at bounding box center [707, 118] width 81 height 20
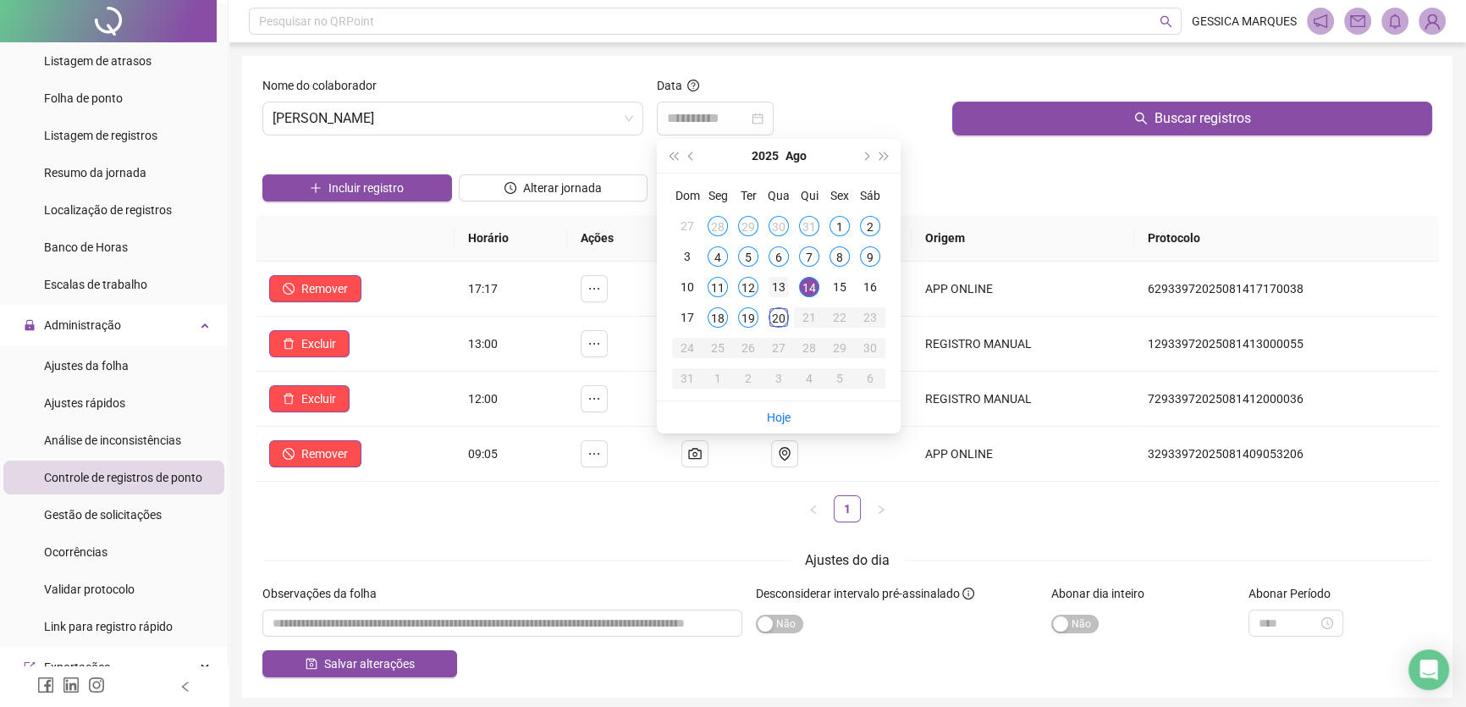
click at [784, 287] on div "13" at bounding box center [778, 287] width 20 height 20
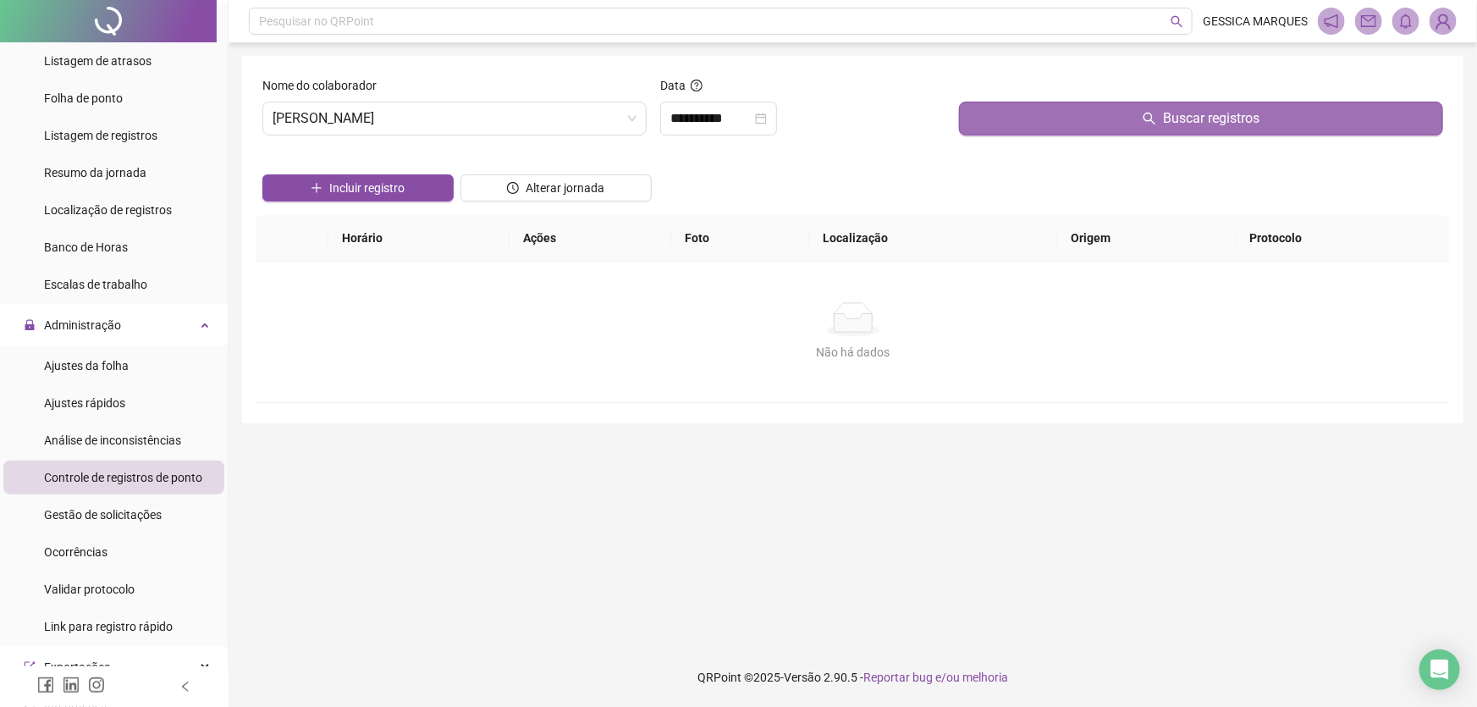
click at [1000, 112] on button "Buscar registros" at bounding box center [1201, 119] width 484 height 34
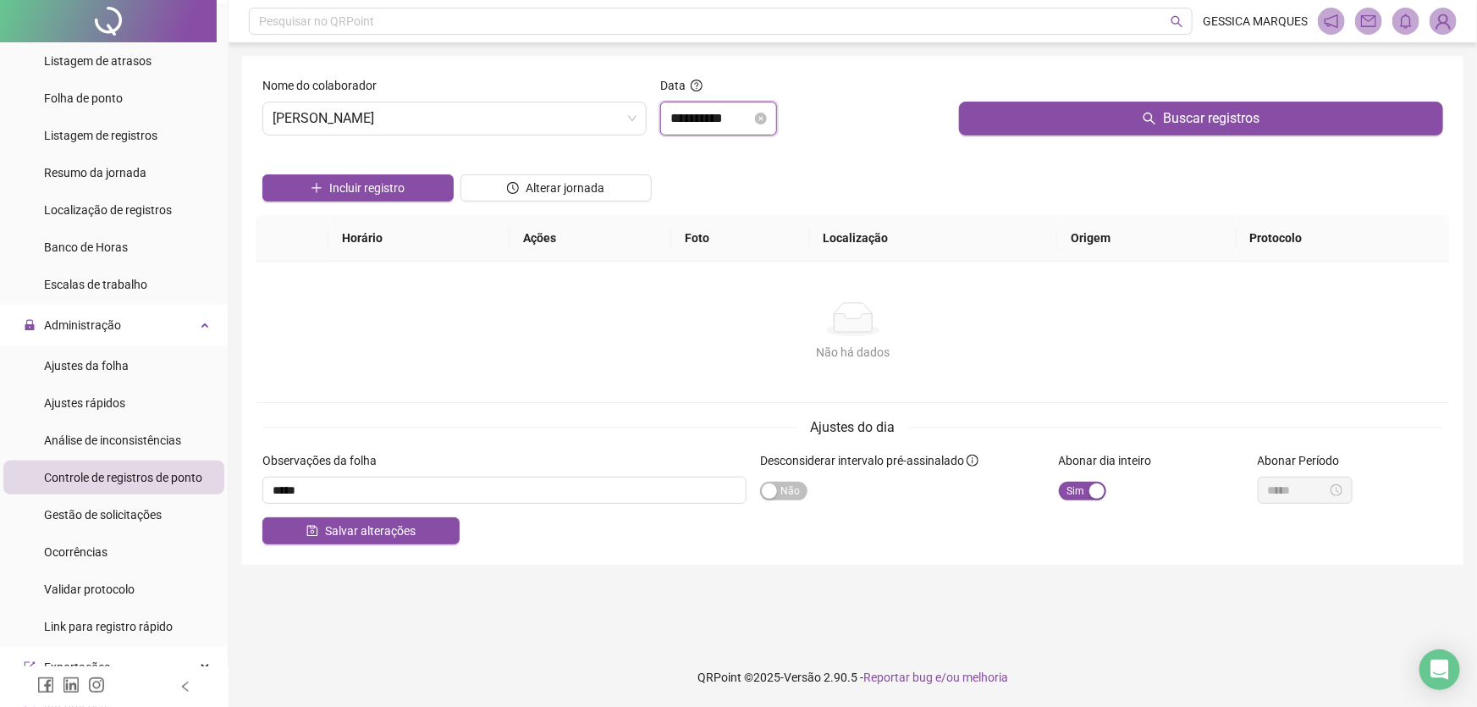
click at [742, 116] on input "**********" at bounding box center [710, 118] width 81 height 20
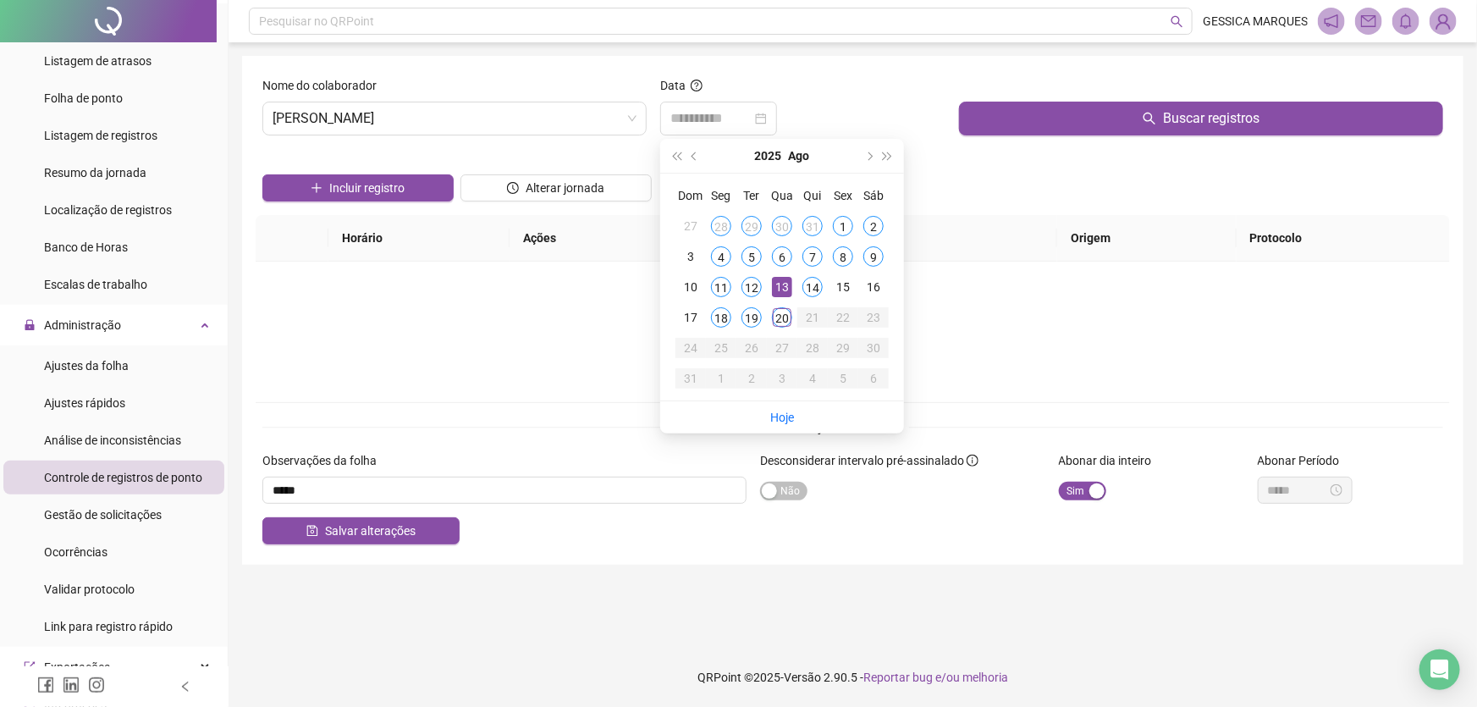
drag, startPoint x: 749, startPoint y: 289, endPoint x: 763, endPoint y: 283, distance: 14.8
click at [748, 289] on div "12" at bounding box center [751, 287] width 20 height 20
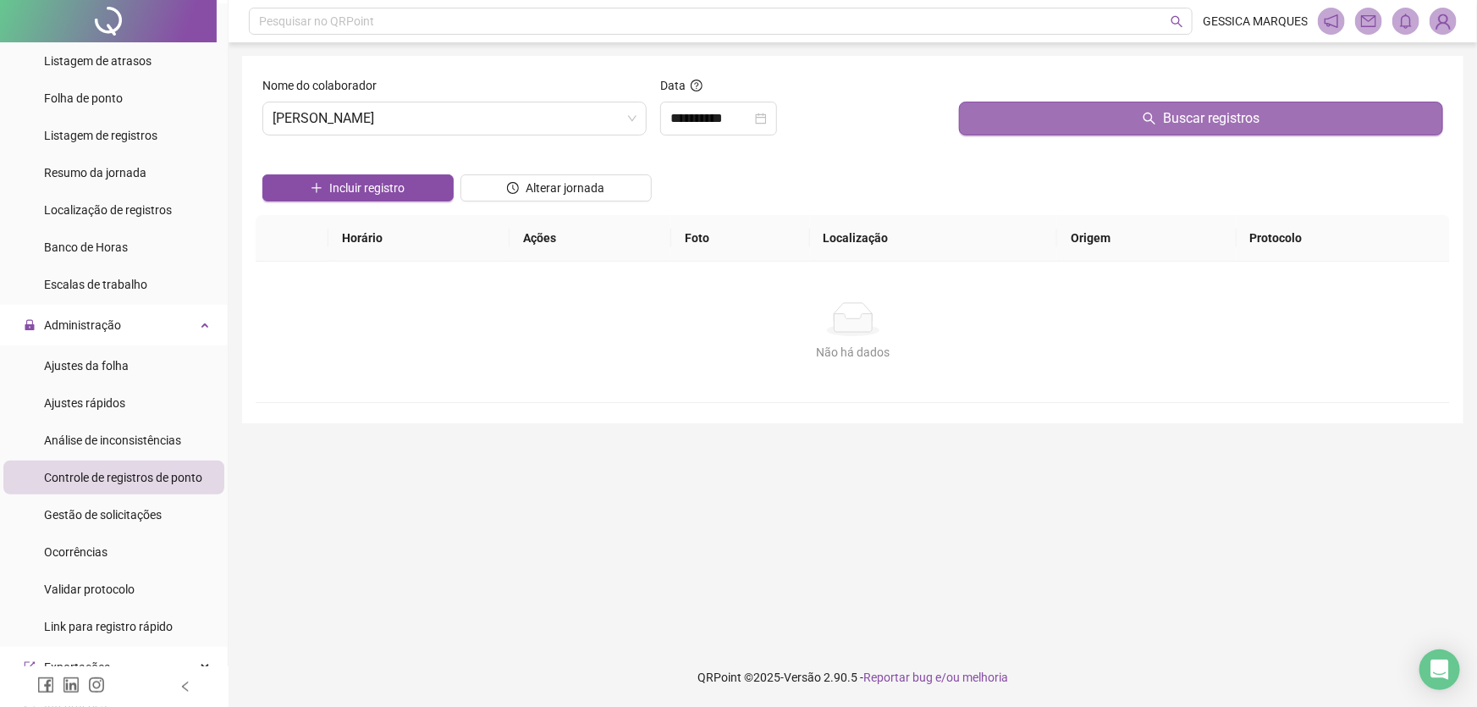
click at [989, 117] on button "Buscar registros" at bounding box center [1201, 119] width 484 height 34
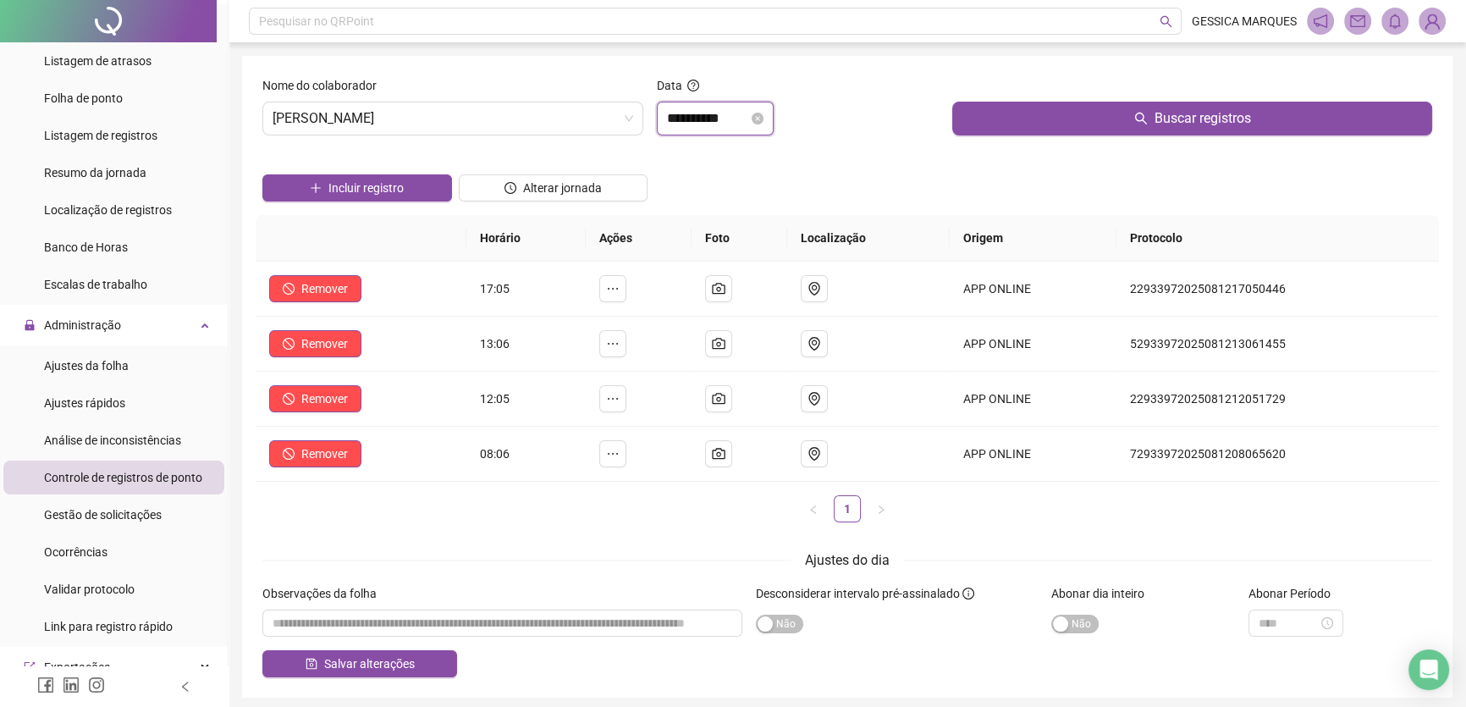
click at [748, 113] on input "**********" at bounding box center [707, 118] width 81 height 20
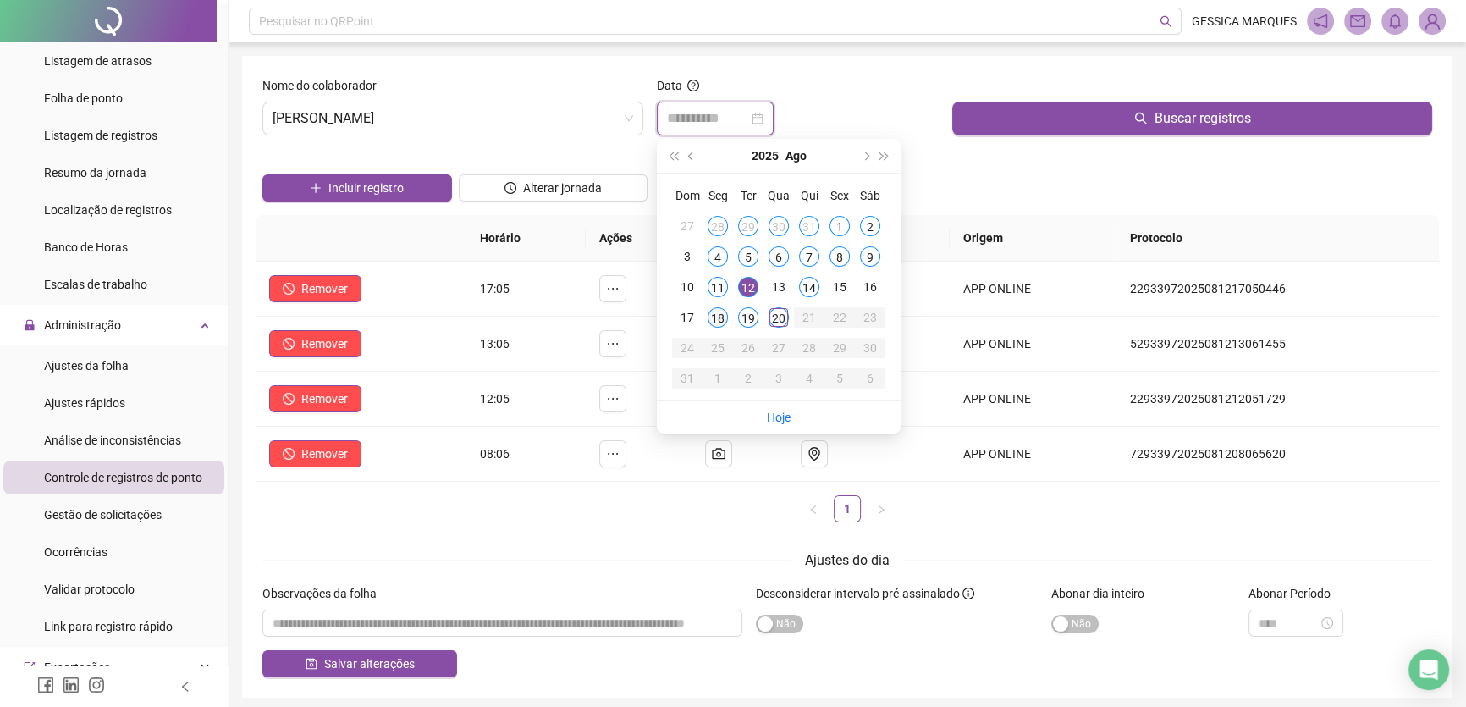
type input "**********"
click at [713, 316] on div "18" at bounding box center [718, 317] width 20 height 20
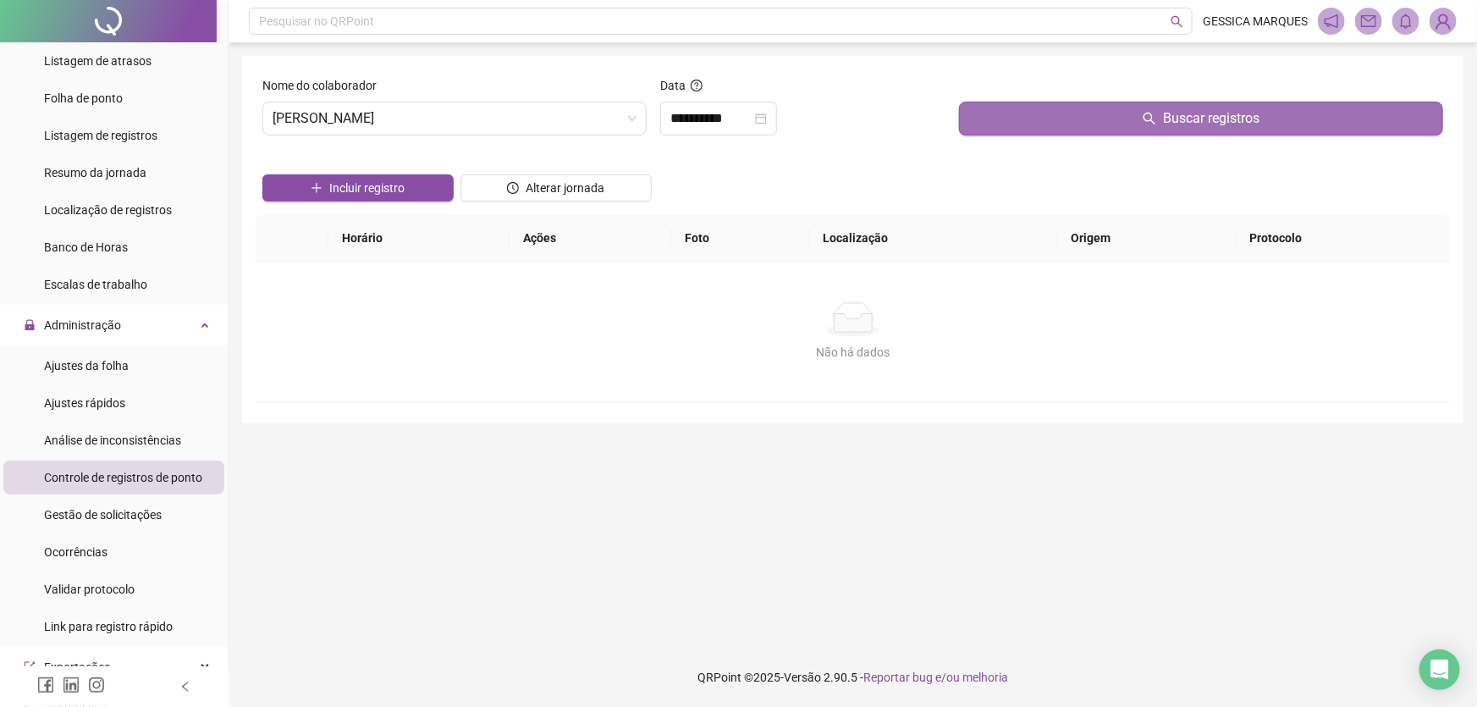
click at [978, 124] on button "Buscar registros" at bounding box center [1201, 119] width 484 height 34
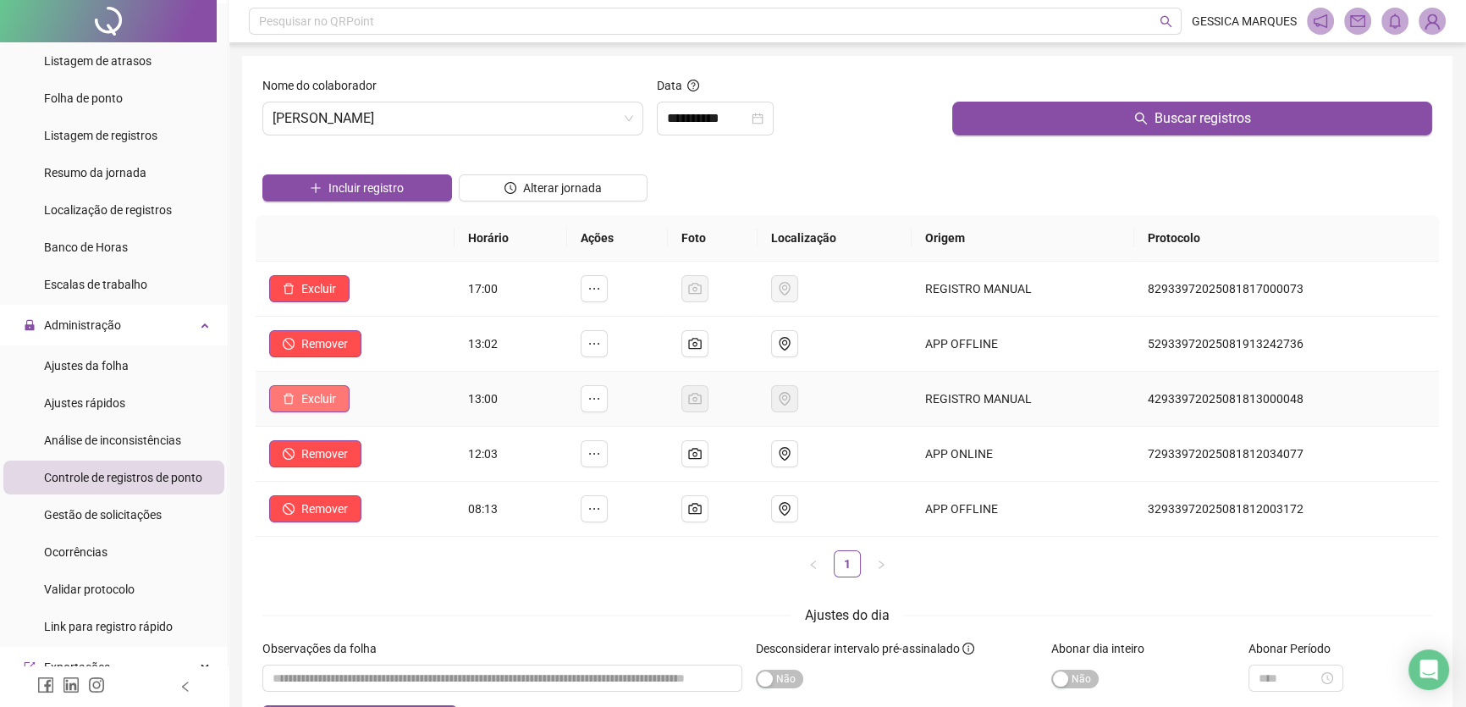
click at [315, 408] on button "Excluir" at bounding box center [309, 398] width 80 height 27
click at [366, 347] on span "Sim" at bounding box center [365, 353] width 19 height 19
click at [306, 401] on span "Excluir" at bounding box center [318, 398] width 35 height 19
click at [354, 357] on button "Sim" at bounding box center [366, 354] width 33 height 20
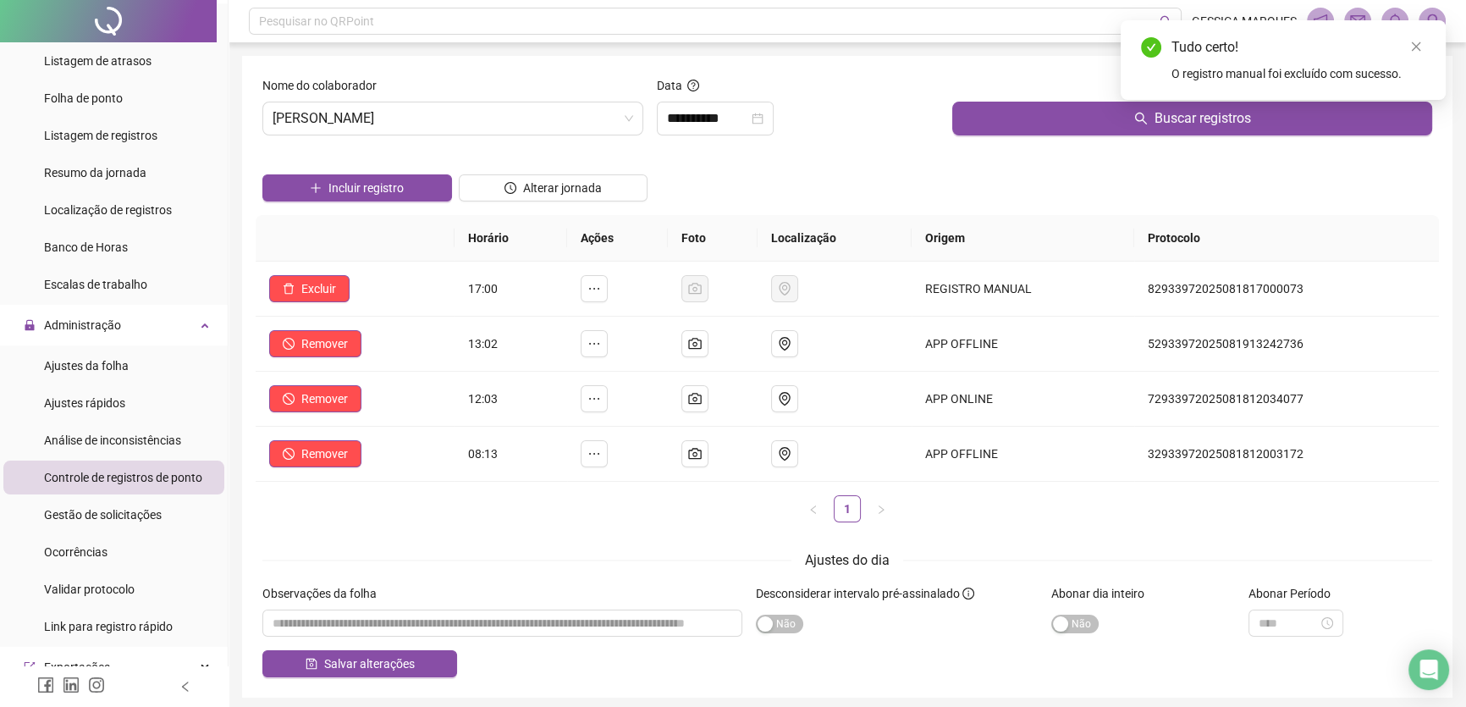
click at [592, 551] on div "Ajustes do dia" at bounding box center [847, 559] width 1170 height 21
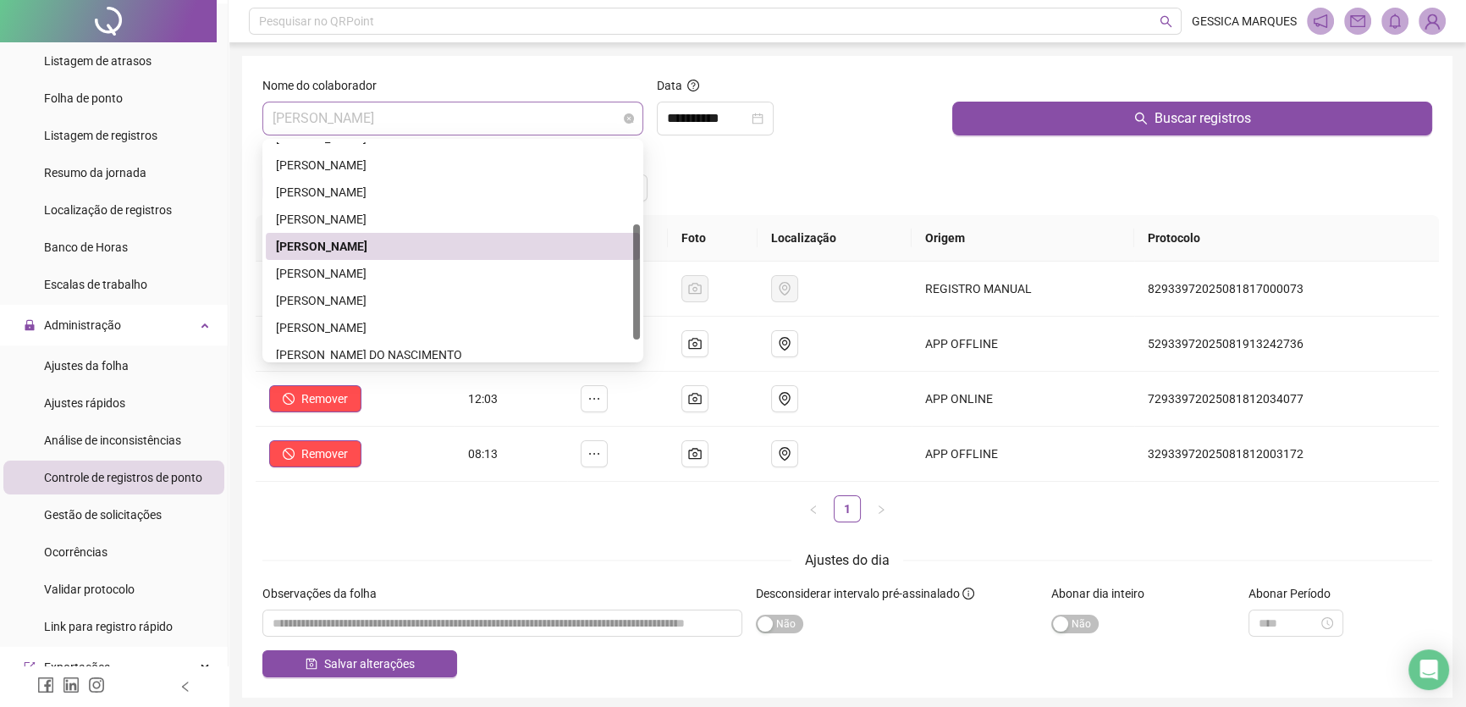
click at [504, 115] on span "[PERSON_NAME]" at bounding box center [453, 118] width 361 height 32
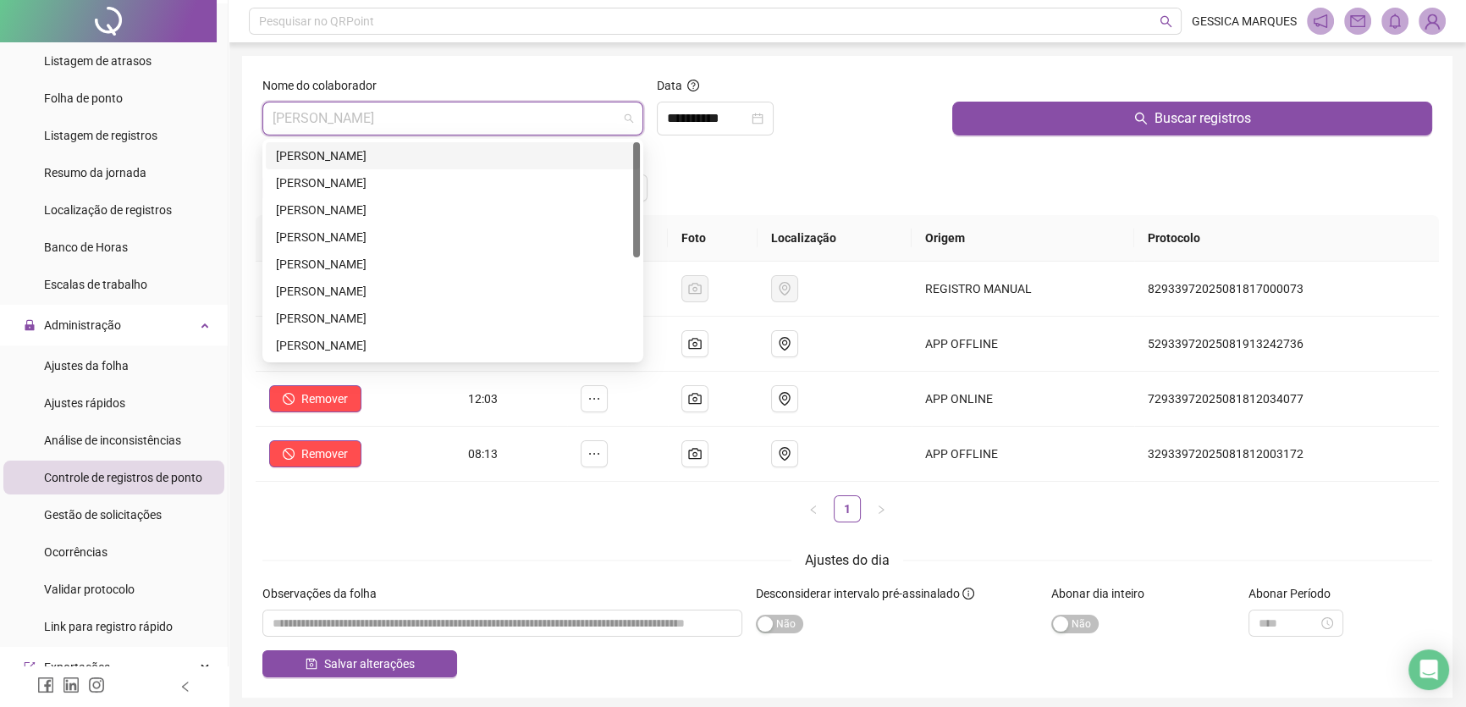
click at [475, 150] on div "[PERSON_NAME]" at bounding box center [453, 155] width 354 height 19
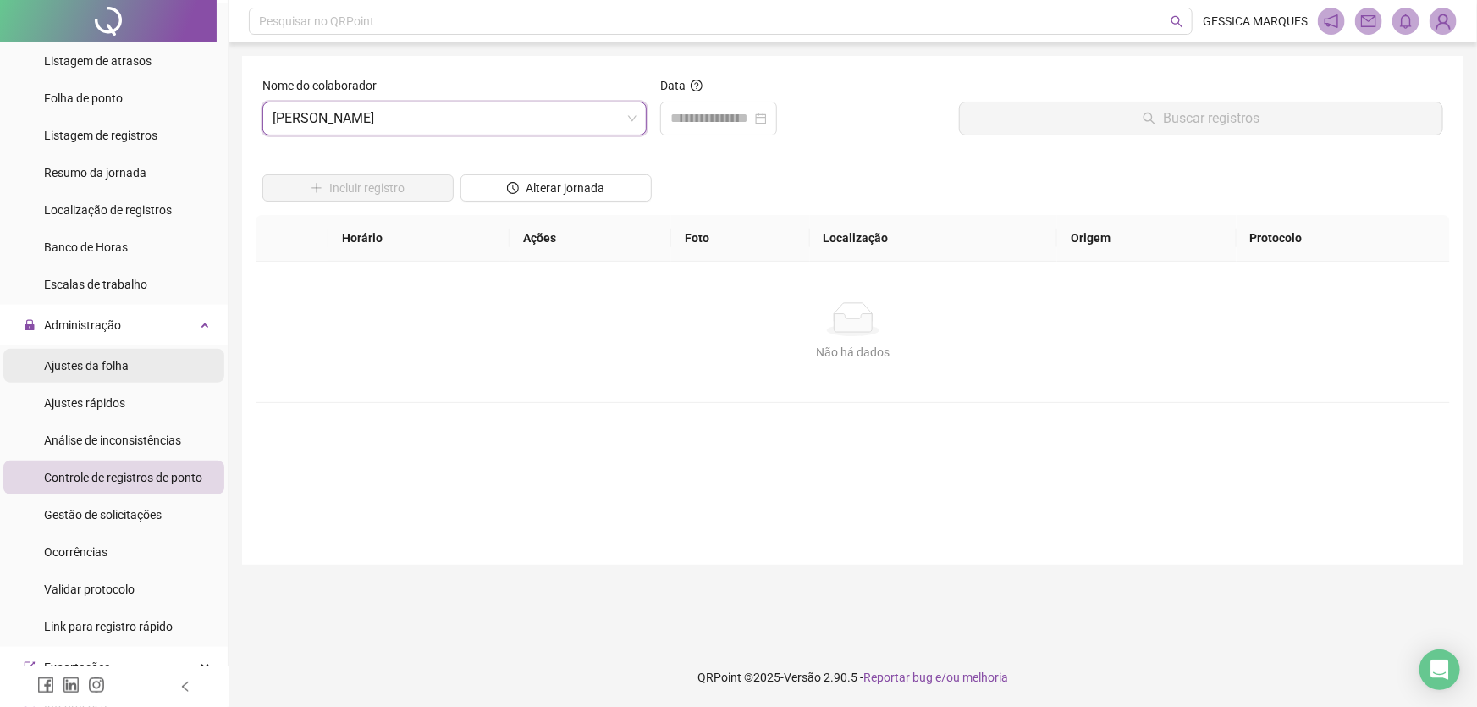
click at [128, 364] on li "Ajustes da folha" at bounding box center [113, 366] width 221 height 34
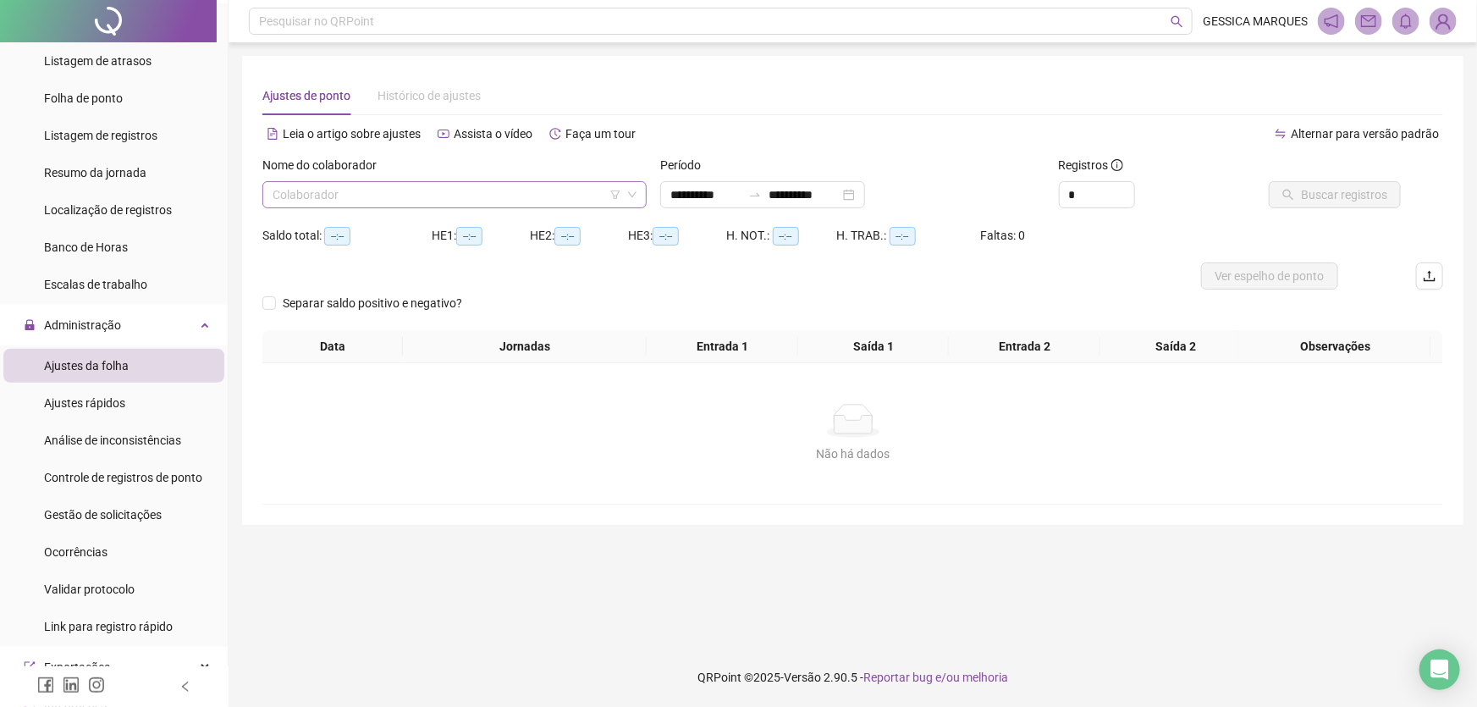
click at [370, 200] on input "search" at bounding box center [447, 194] width 349 height 25
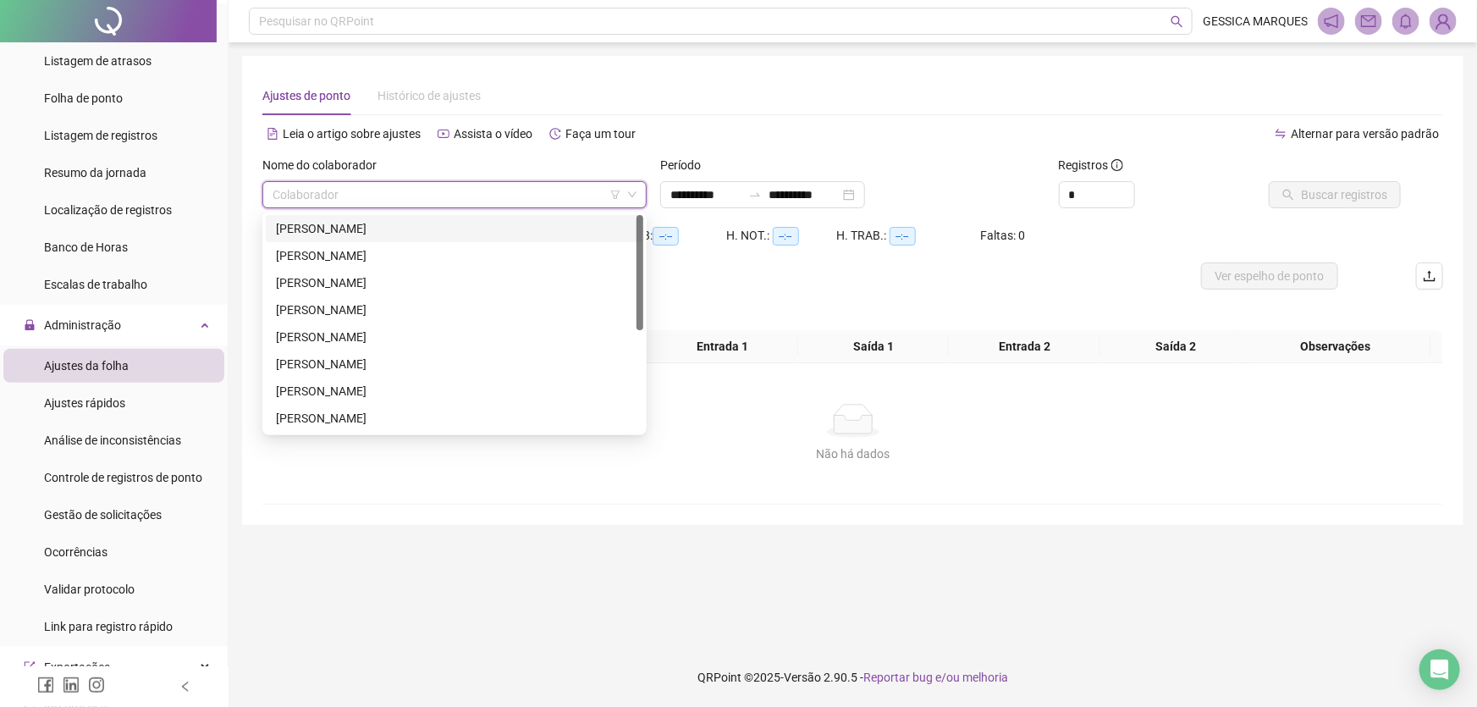
click at [352, 232] on div "[PERSON_NAME]" at bounding box center [454, 228] width 357 height 19
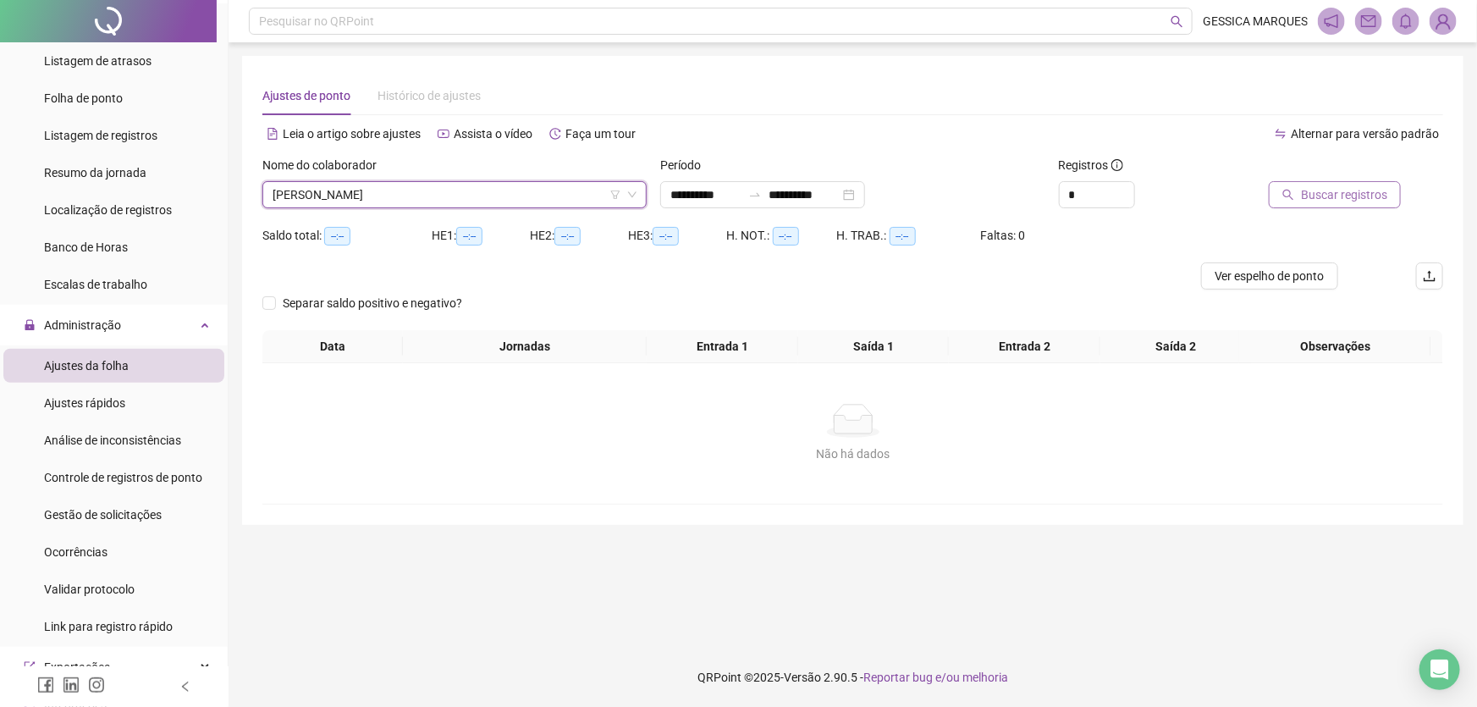
click at [1318, 197] on span "Buscar registros" at bounding box center [1344, 194] width 86 height 19
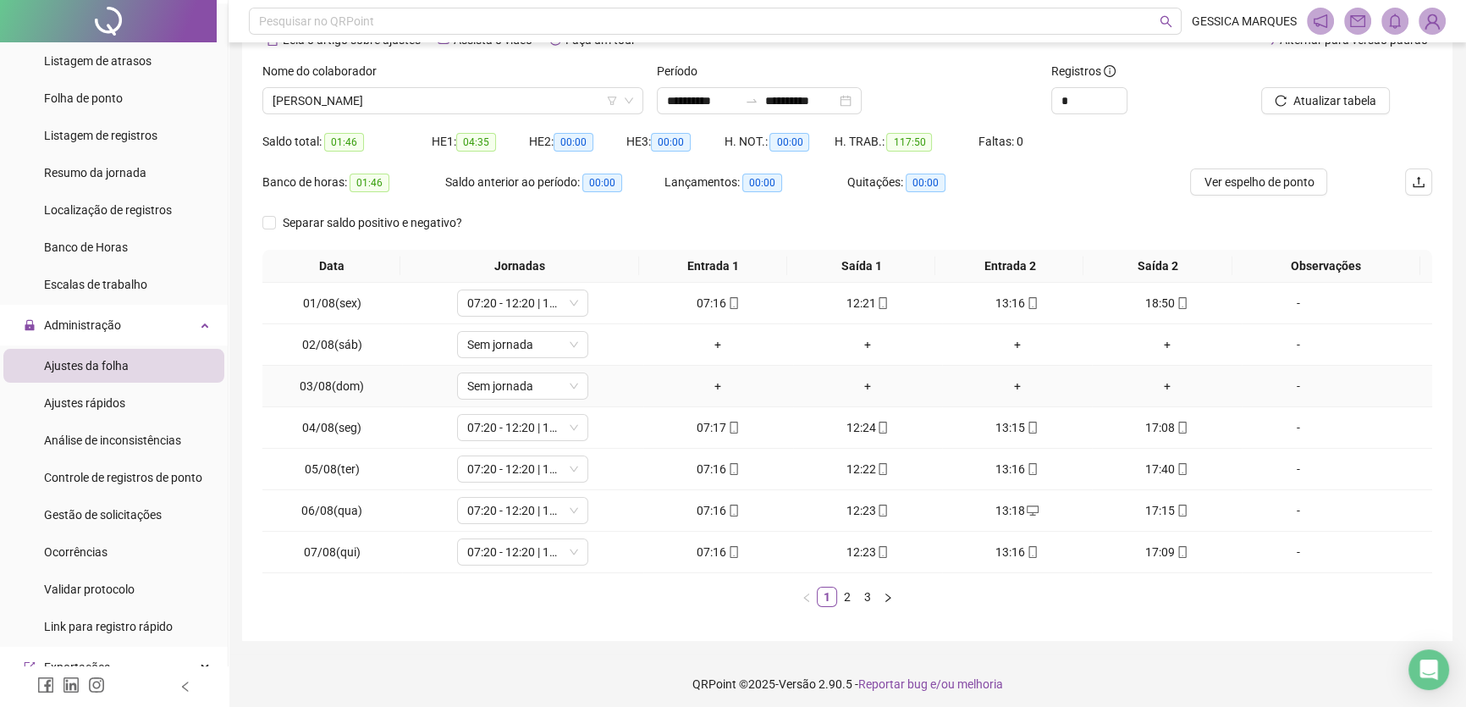
scroll to position [99, 0]
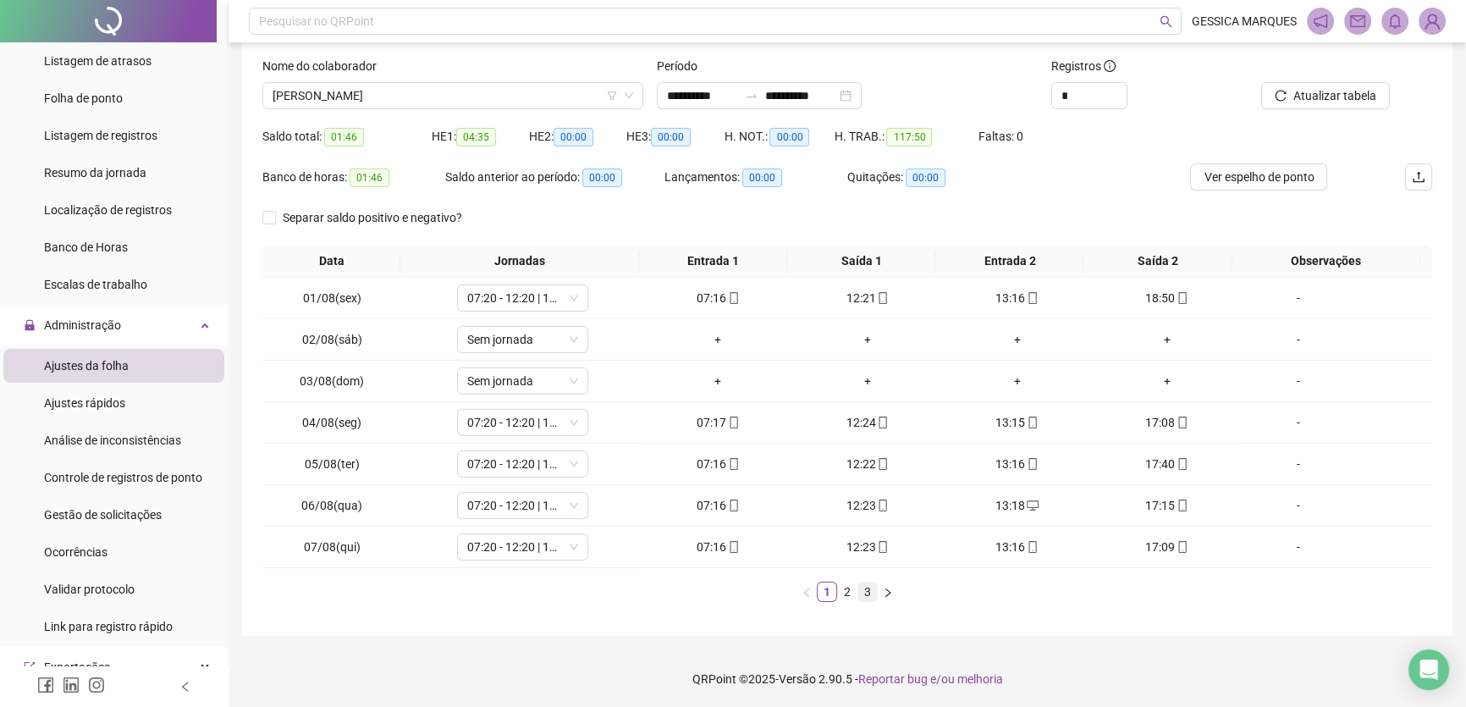
click at [867, 595] on link "3" at bounding box center [867, 591] width 19 height 19
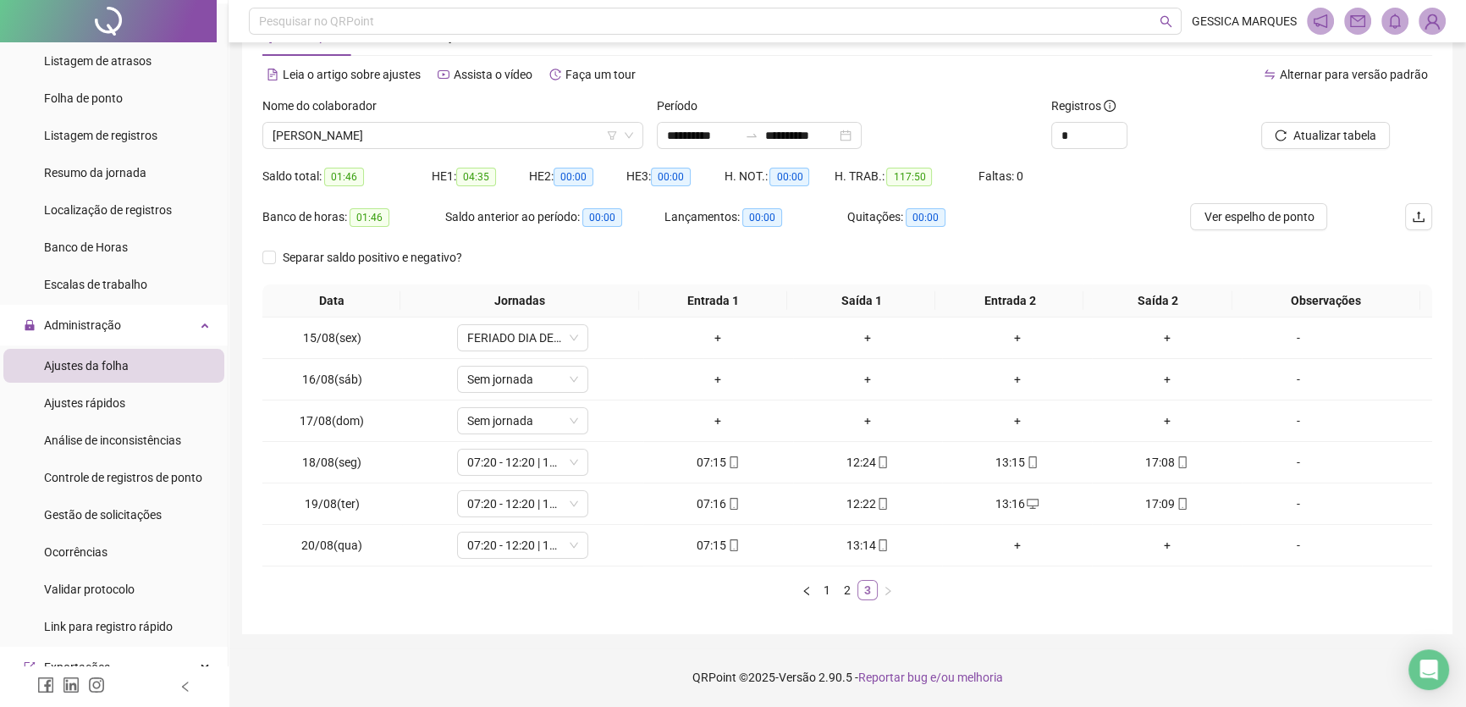
scroll to position [58, 0]
click at [728, 547] on icon "mobile" at bounding box center [734, 546] width 12 height 12
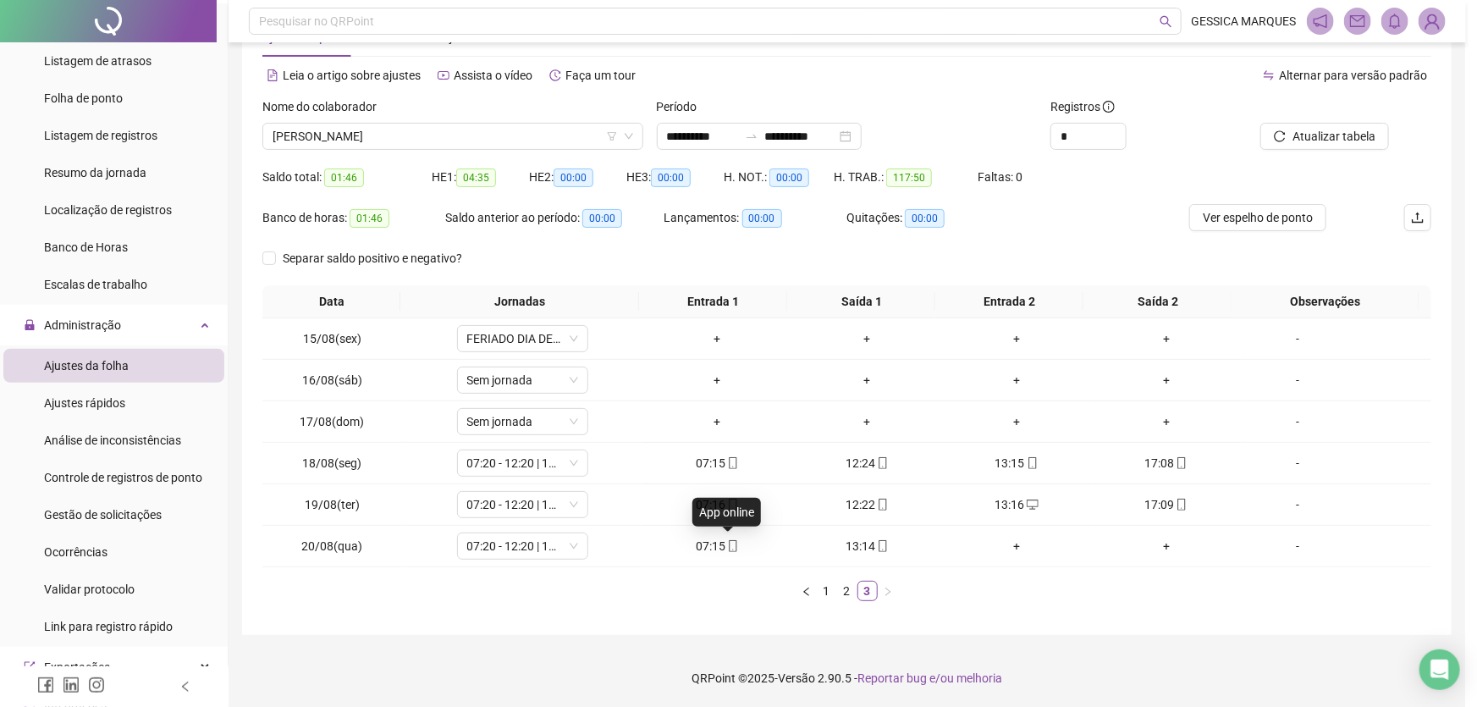
type input "**********"
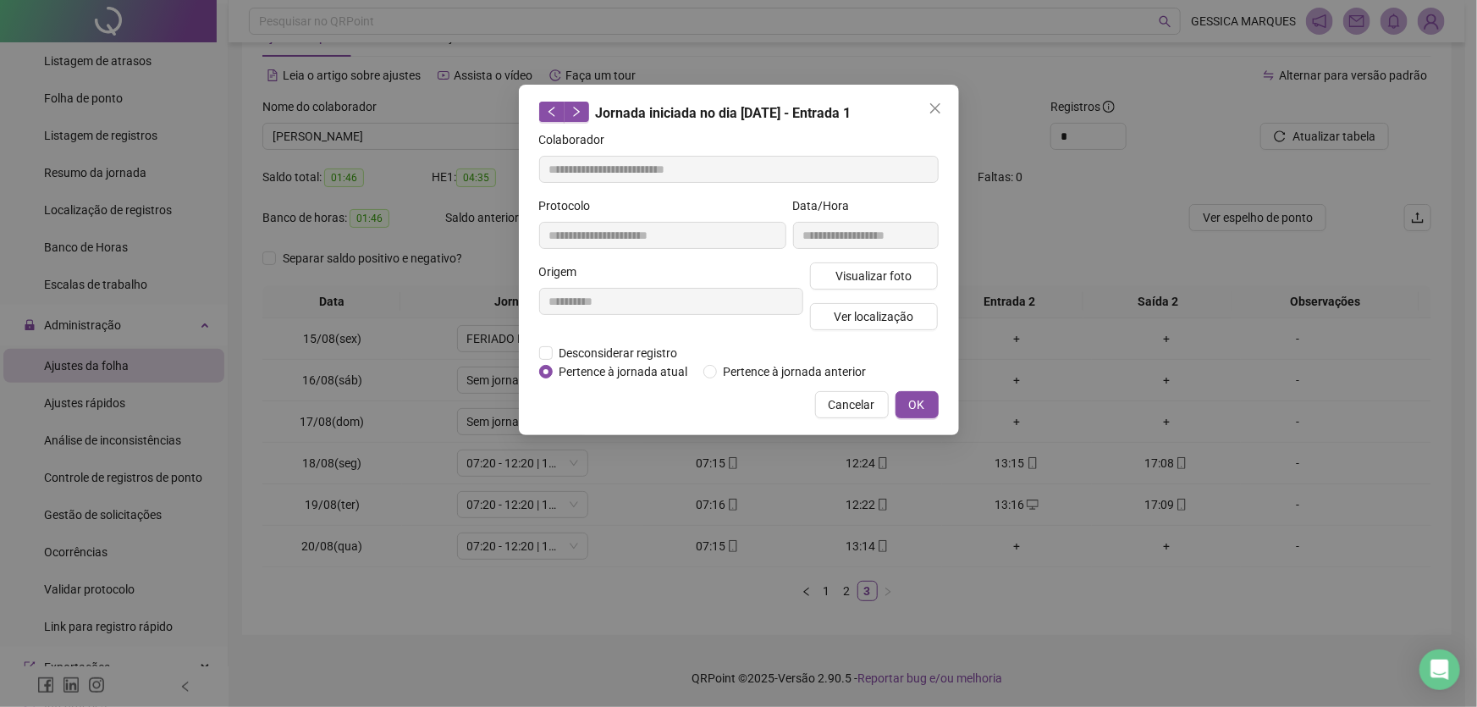
click at [552, 342] on div "**********" at bounding box center [671, 302] width 271 height 81
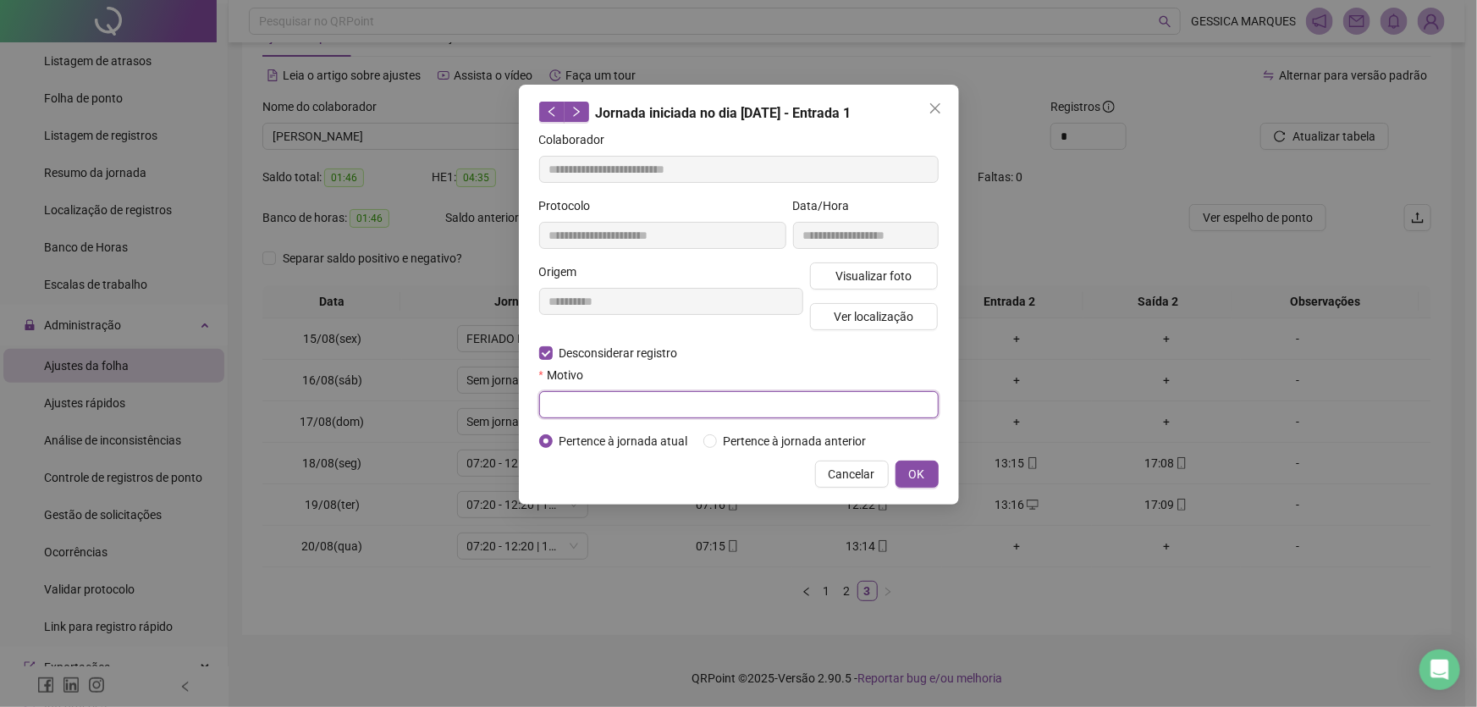
click at [559, 405] on input "text" at bounding box center [738, 404] width 399 height 27
type input "**********"
click at [918, 471] on span "OK" at bounding box center [917, 474] width 16 height 19
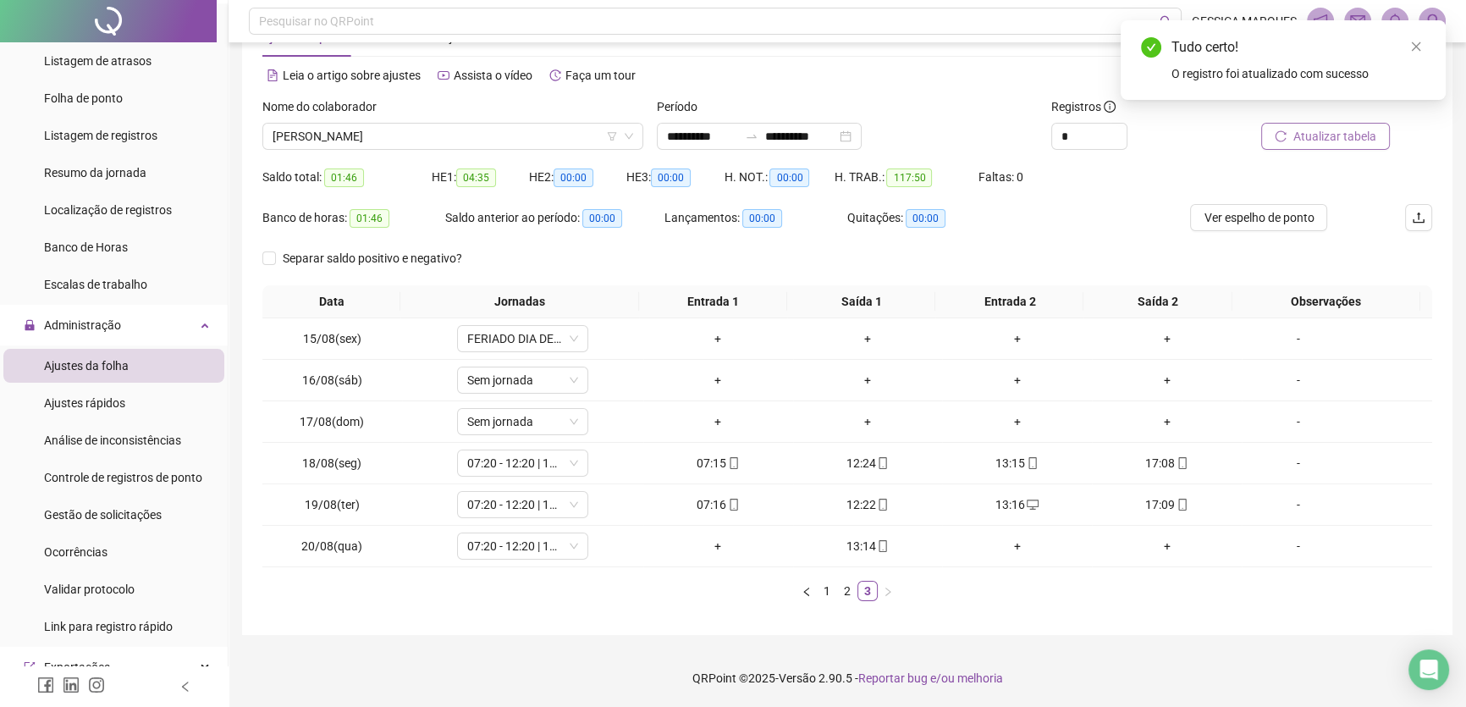
click at [1369, 134] on span "Atualizar tabela" at bounding box center [1334, 136] width 83 height 19
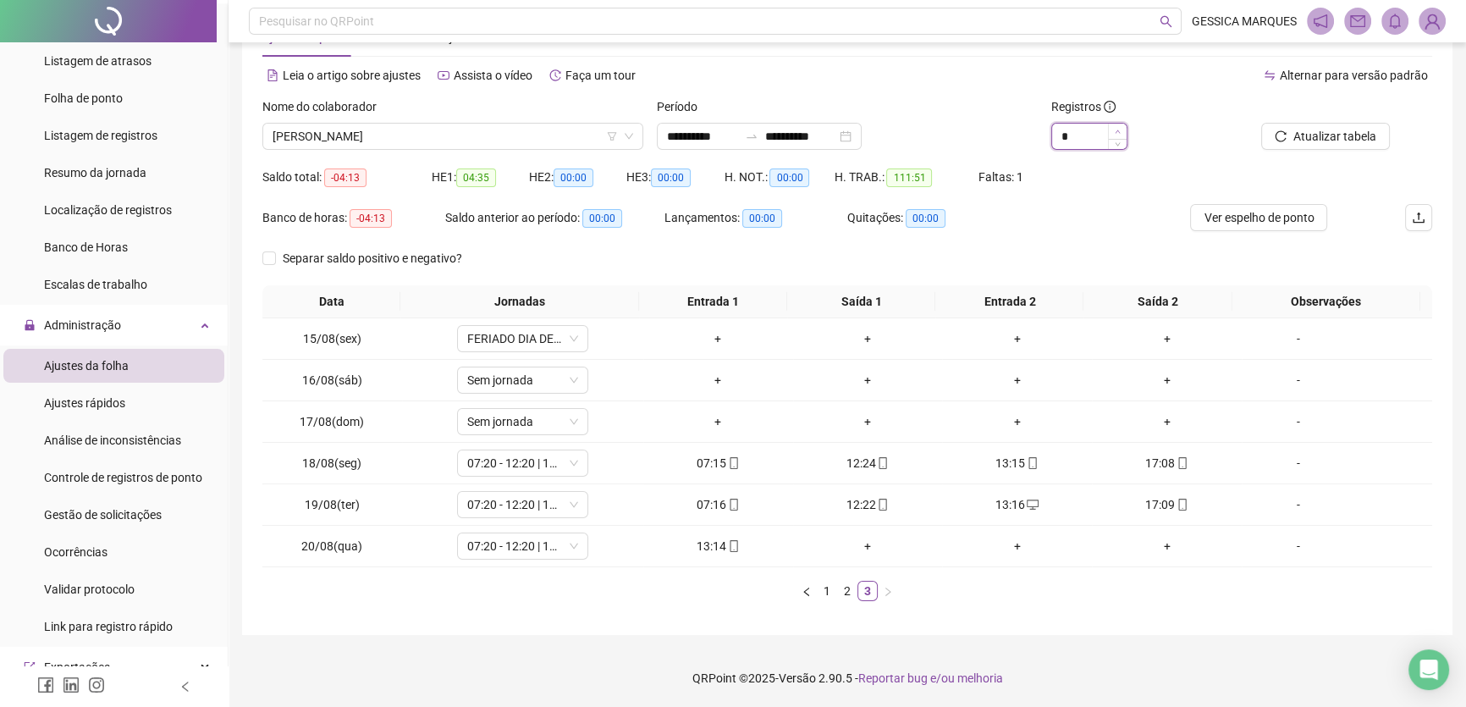
type input "*"
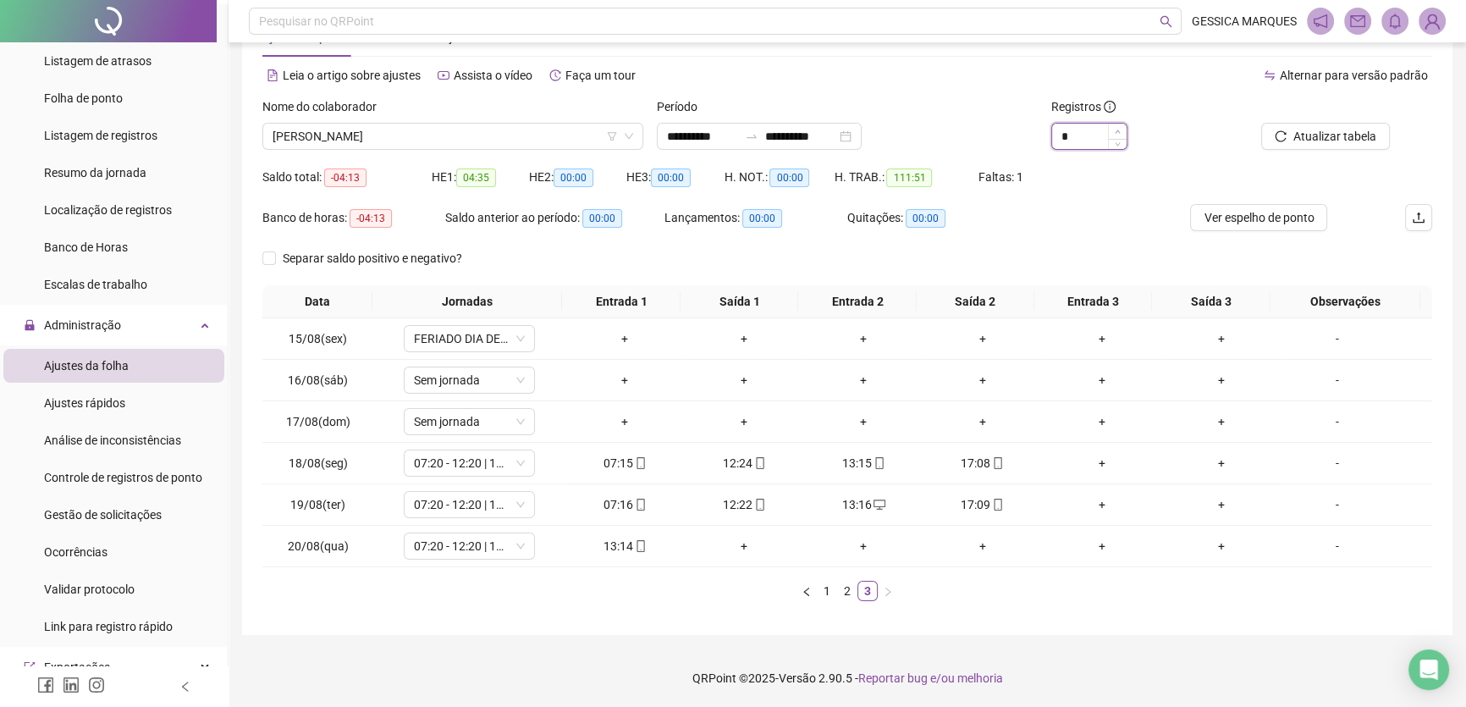
click at [1117, 131] on icon "up" at bounding box center [1118, 132] width 6 height 6
click at [822, 593] on link "1" at bounding box center [827, 590] width 19 height 19
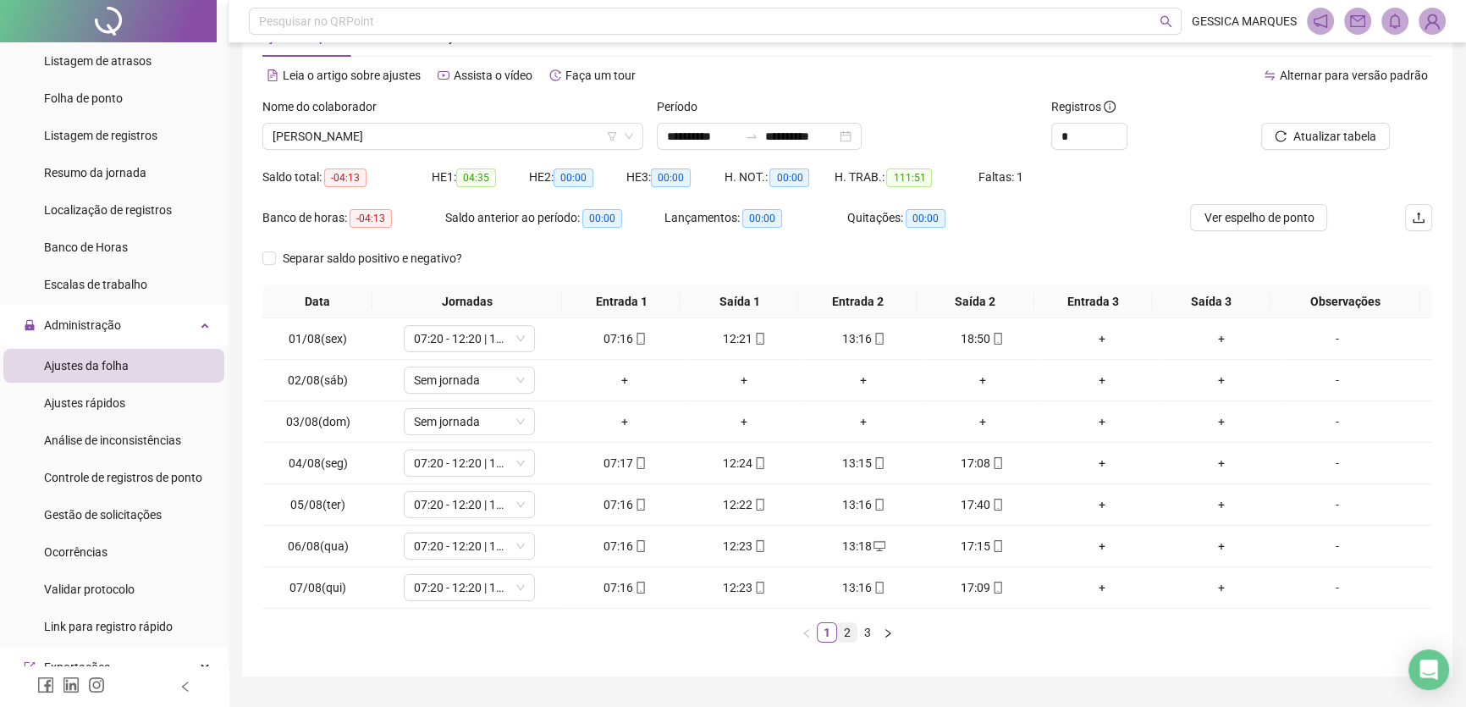
click at [851, 636] on link "2" at bounding box center [847, 632] width 19 height 19
click at [869, 638] on link "3" at bounding box center [867, 632] width 19 height 19
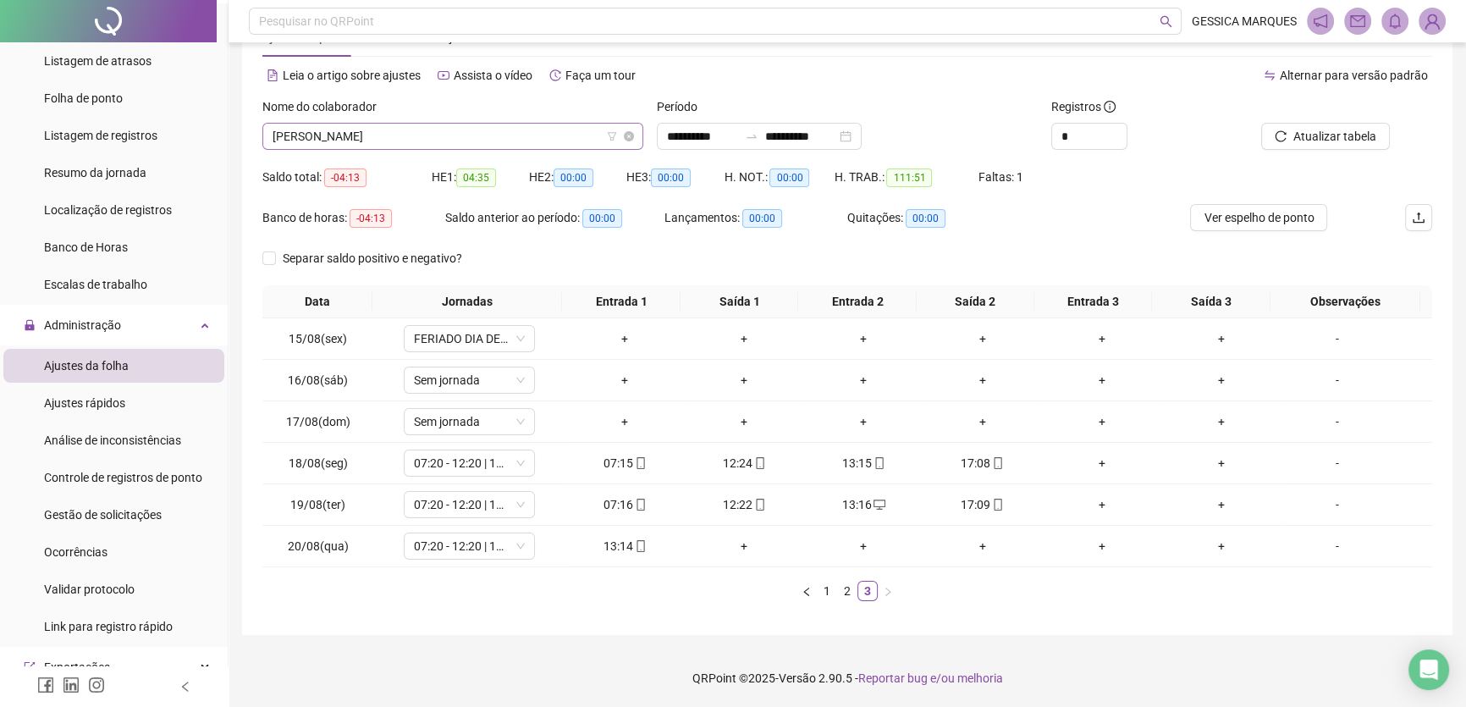
click at [474, 132] on span "[PERSON_NAME]" at bounding box center [453, 136] width 361 height 25
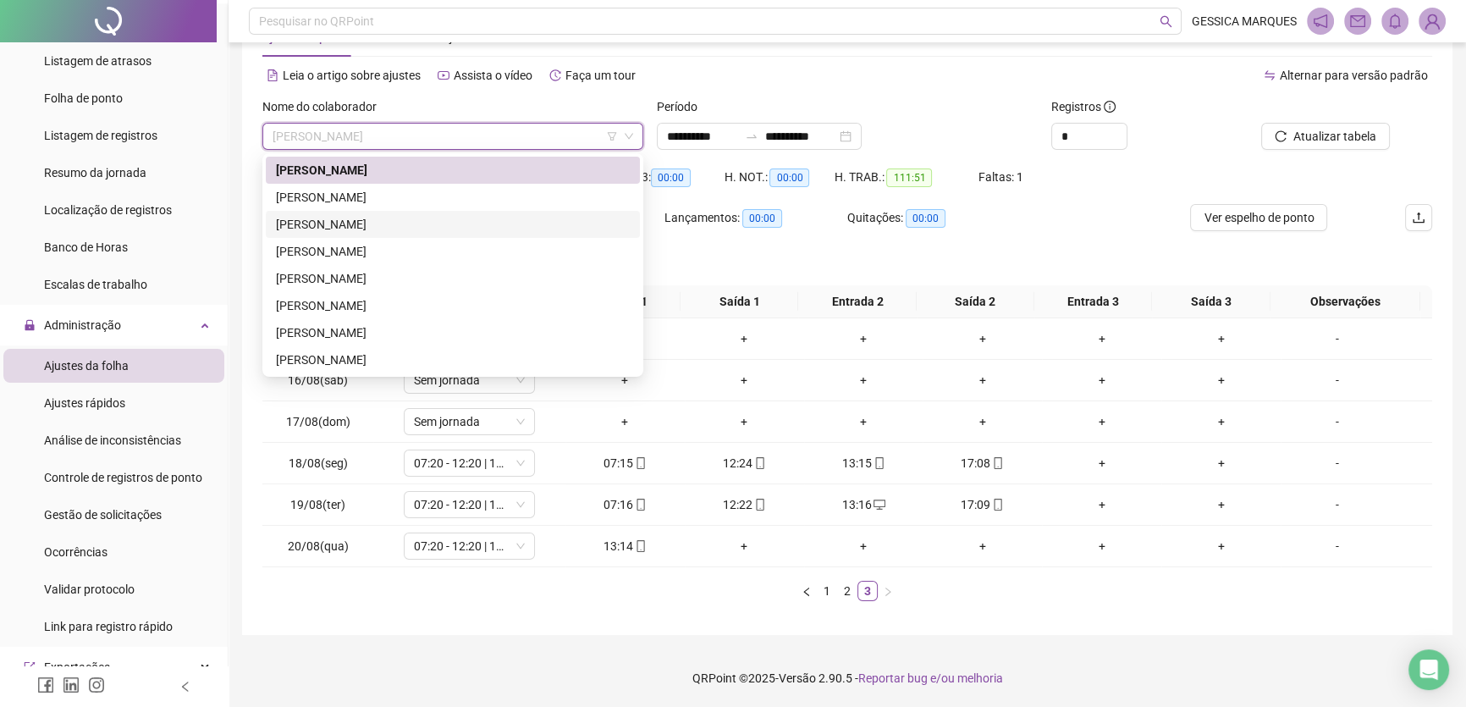
click at [388, 220] on div "[PERSON_NAME]" at bounding box center [453, 224] width 354 height 19
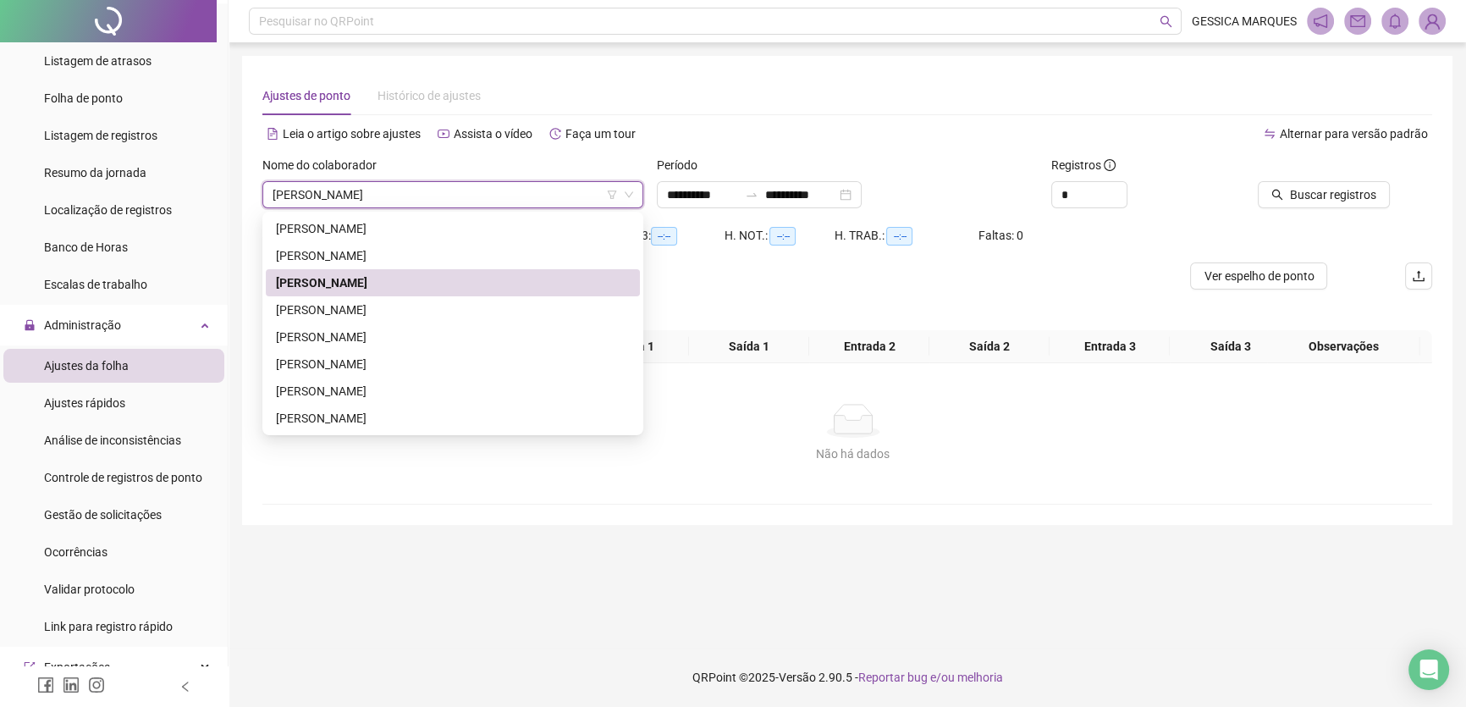
scroll to position [0, 0]
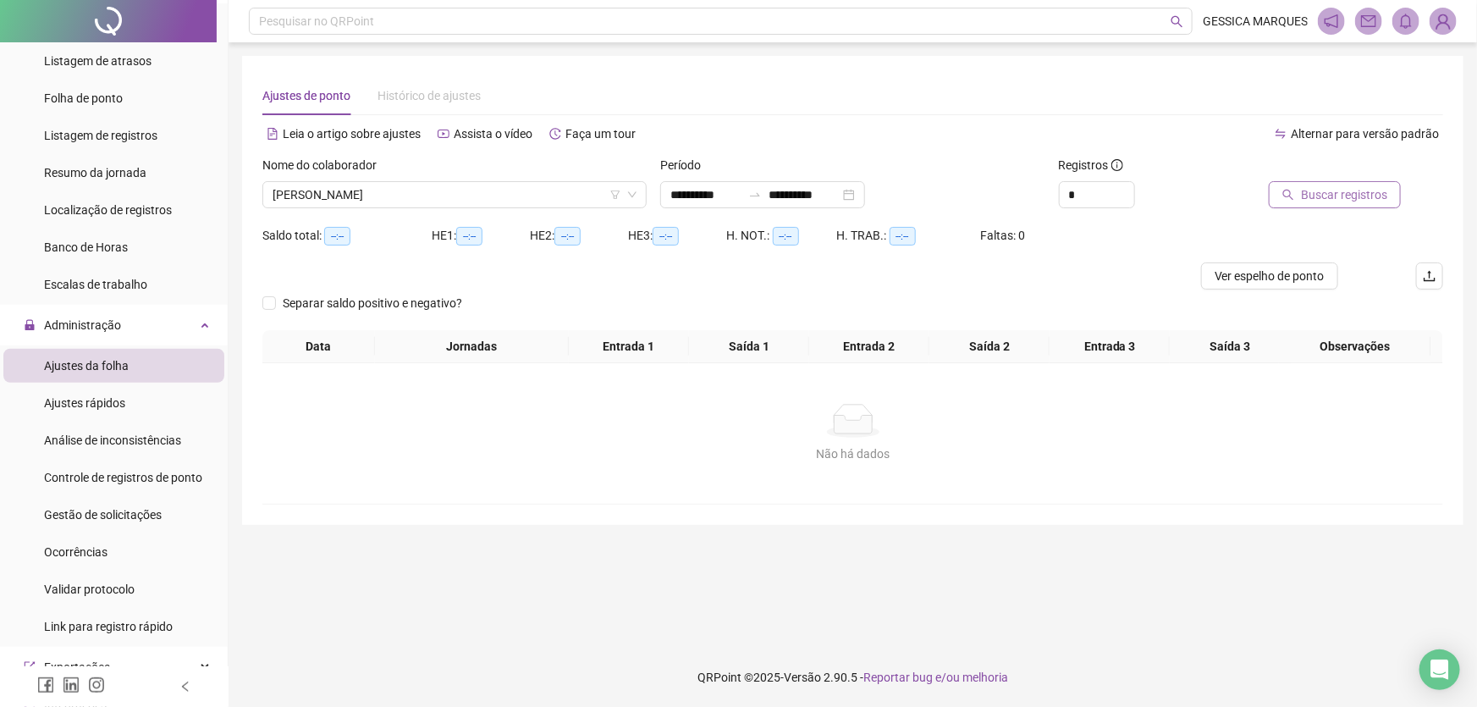
click at [1311, 196] on span "Buscar registros" at bounding box center [1344, 194] width 86 height 19
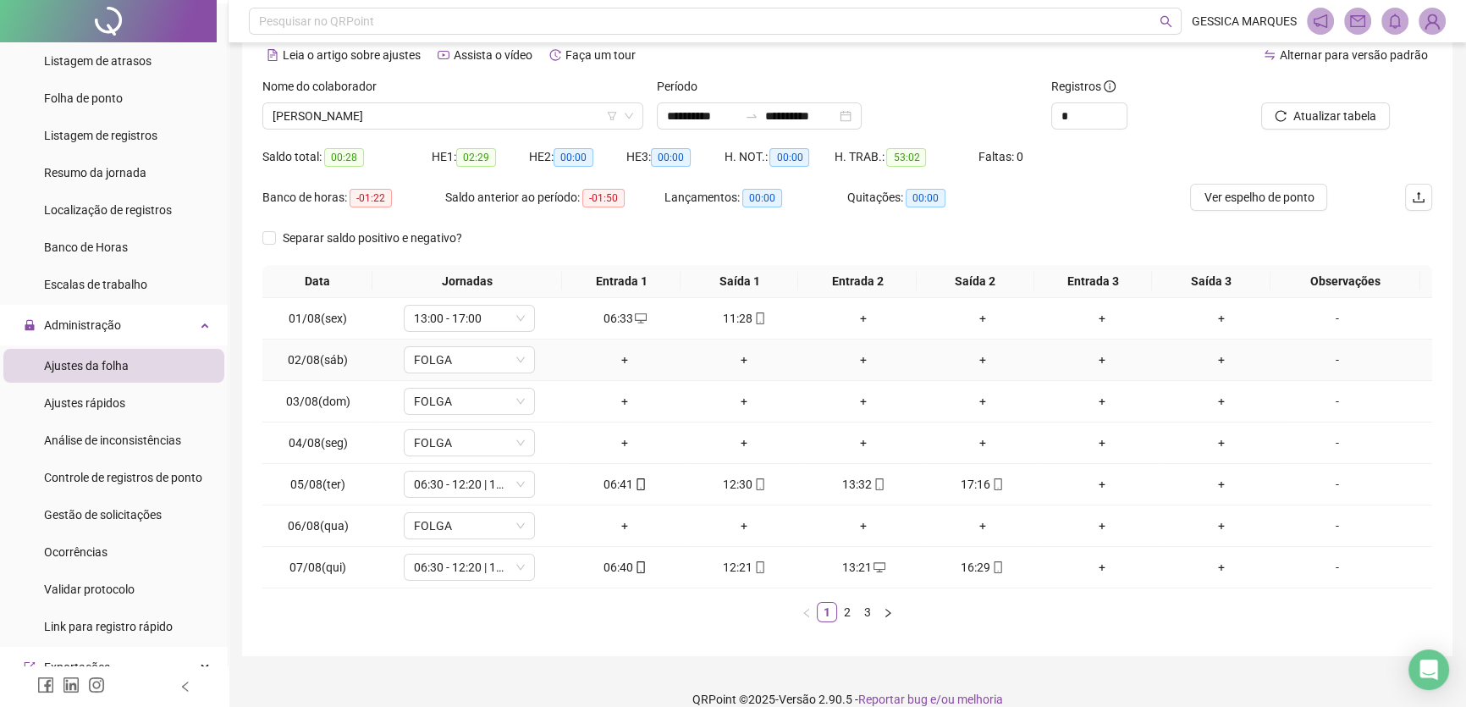
scroll to position [99, 0]
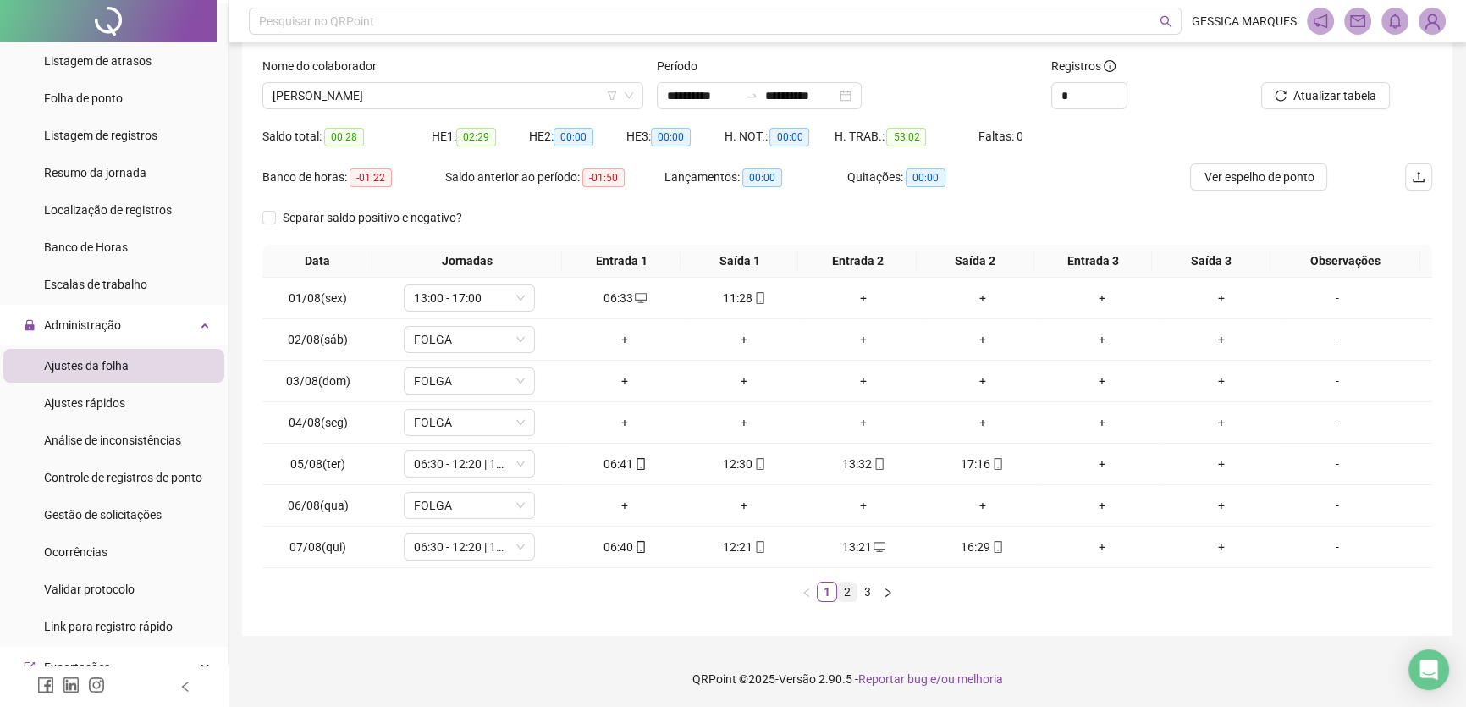
click at [851, 592] on link "2" at bounding box center [847, 591] width 19 height 19
click at [862, 595] on link "3" at bounding box center [867, 591] width 19 height 19
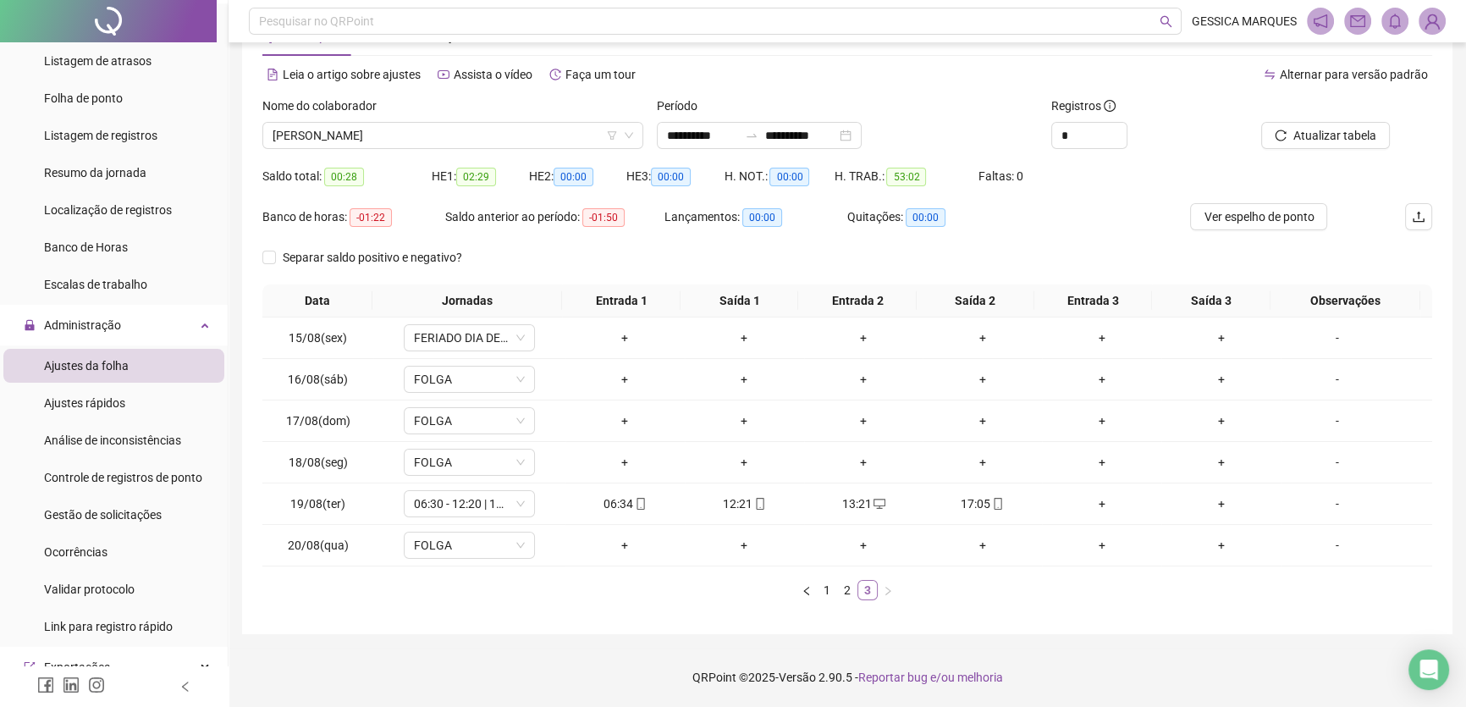
scroll to position [58, 0]
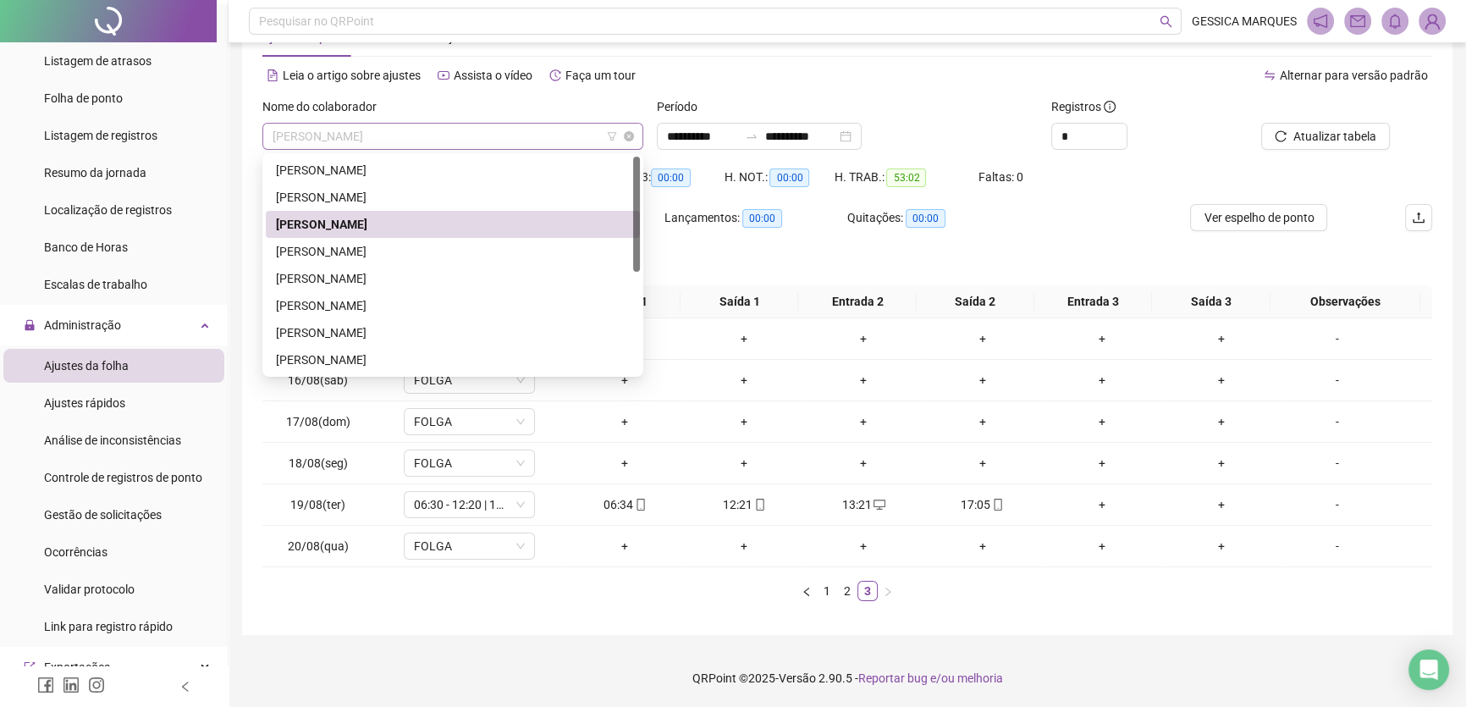
click at [546, 128] on span "[PERSON_NAME]" at bounding box center [453, 136] width 361 height 25
click at [463, 254] on div "[PERSON_NAME]" at bounding box center [453, 251] width 354 height 19
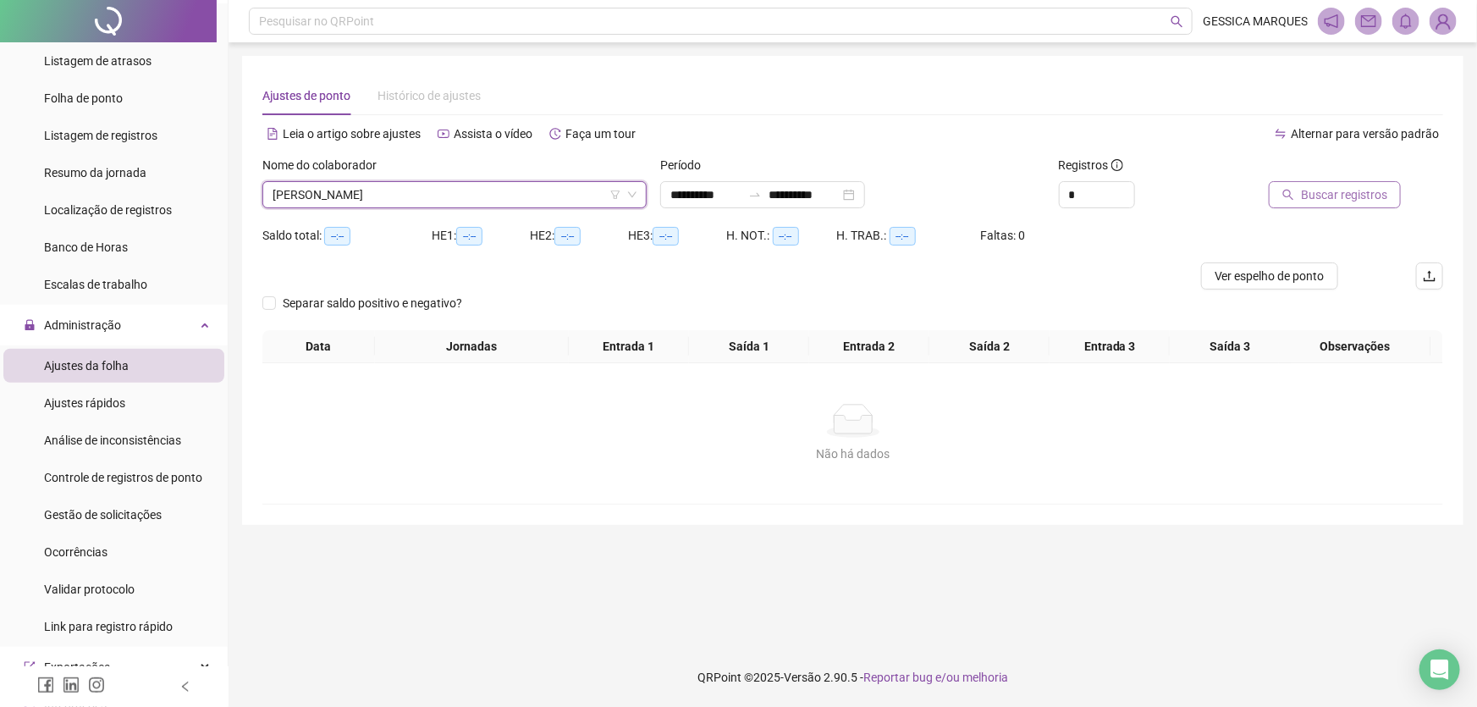
click at [1311, 202] on span "Buscar registros" at bounding box center [1344, 194] width 86 height 19
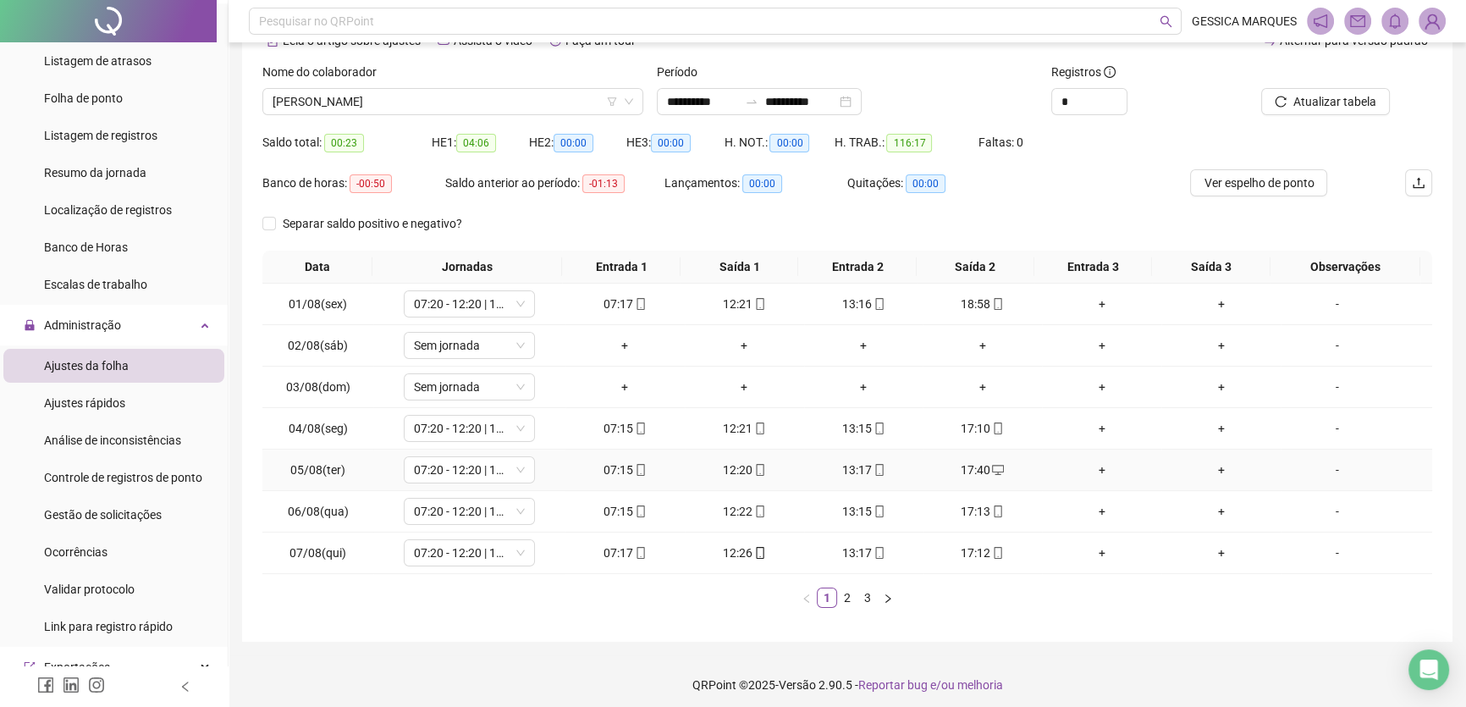
scroll to position [99, 0]
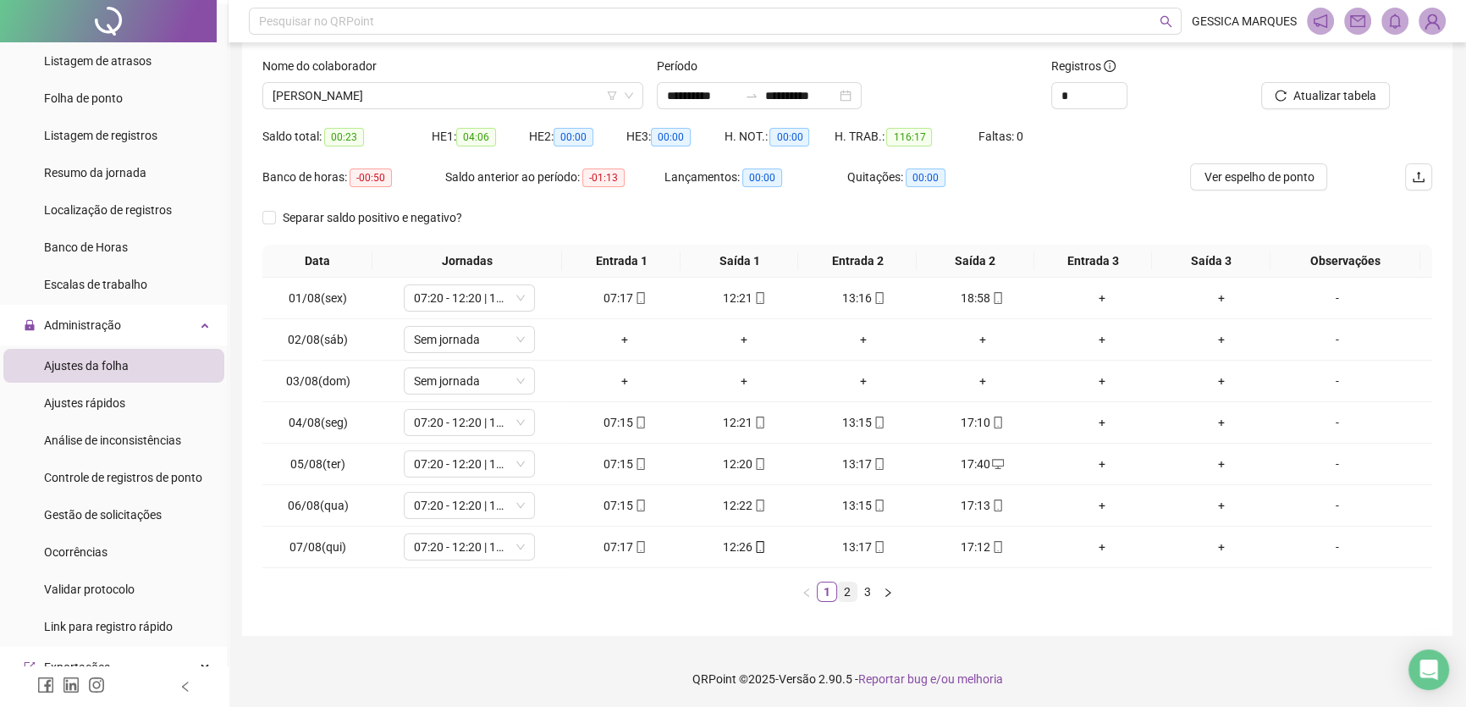
click at [844, 594] on link "2" at bounding box center [847, 591] width 19 height 19
click at [867, 592] on link "3" at bounding box center [867, 591] width 19 height 19
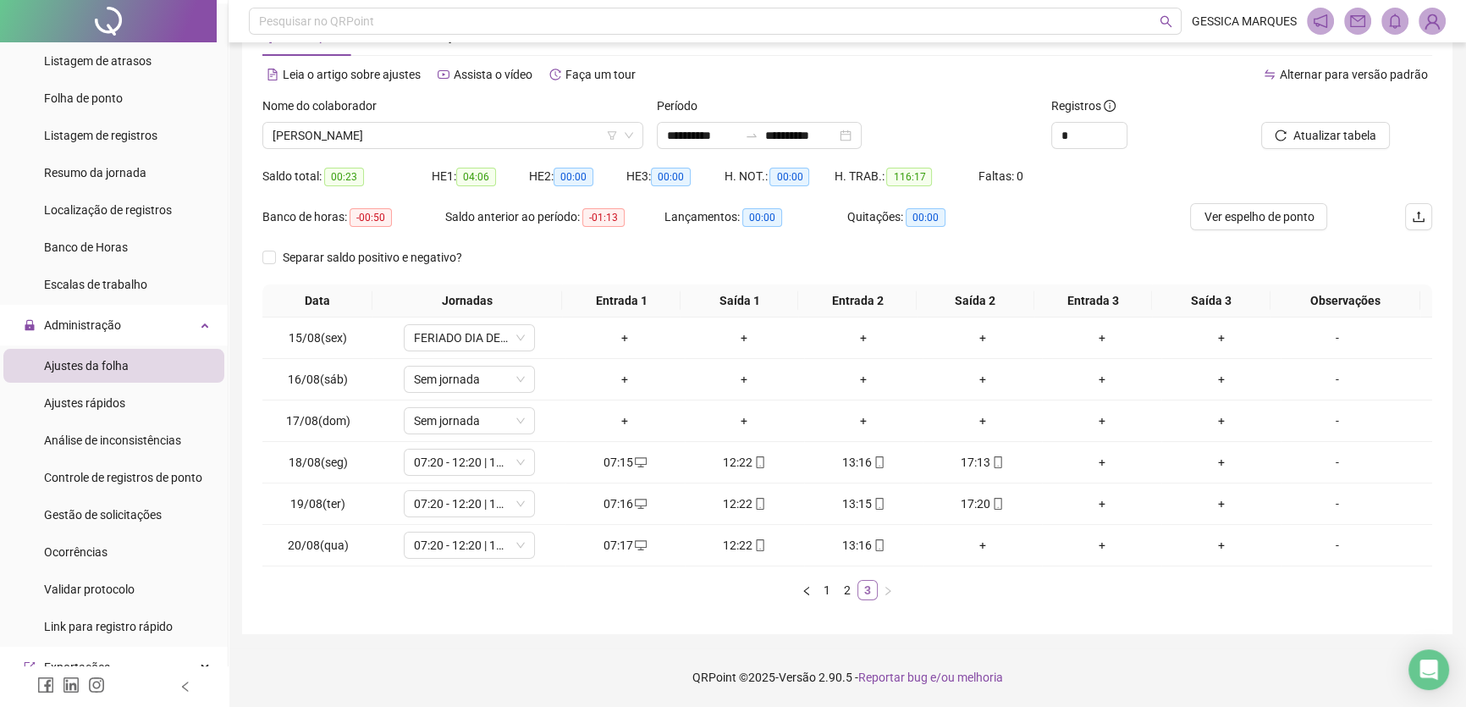
scroll to position [58, 0]
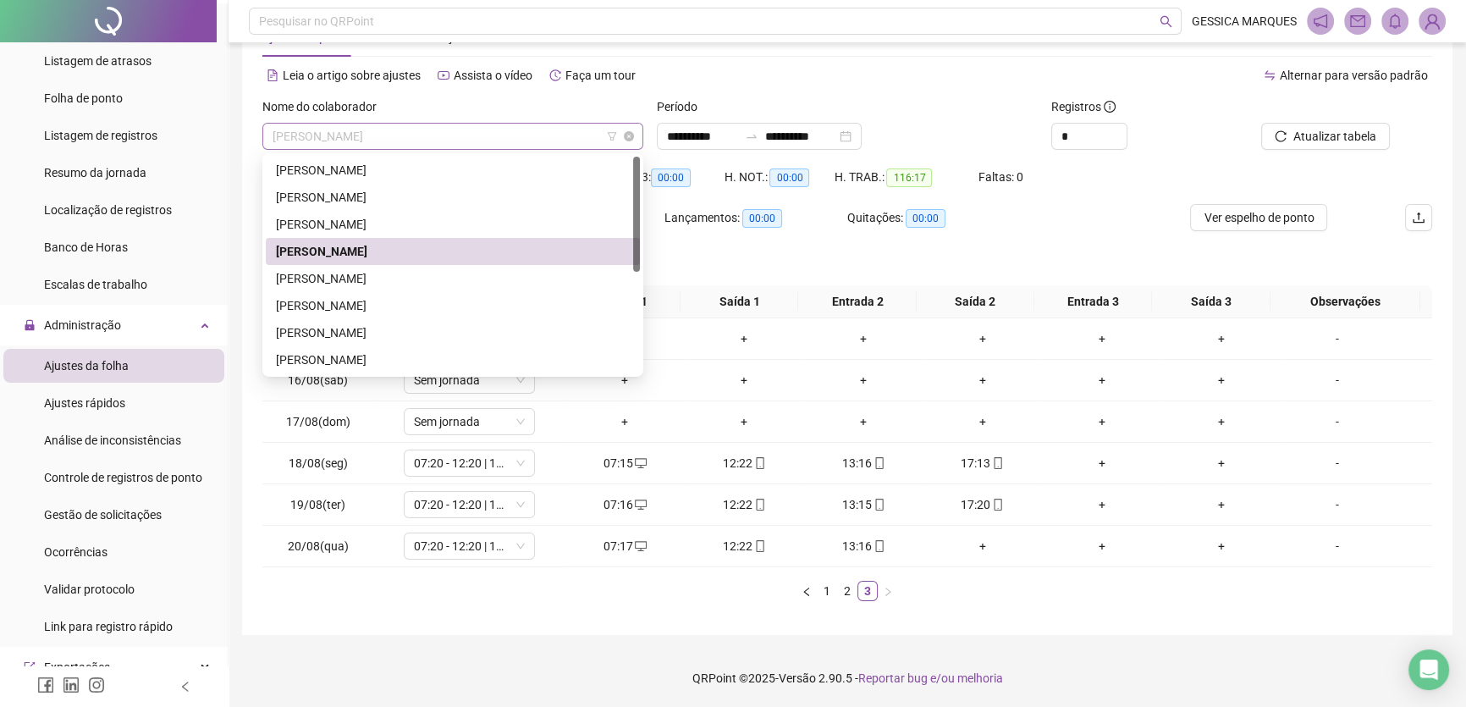
click at [529, 146] on span "[PERSON_NAME]" at bounding box center [453, 136] width 361 height 25
click at [417, 272] on div "[PERSON_NAME]" at bounding box center [453, 278] width 354 height 19
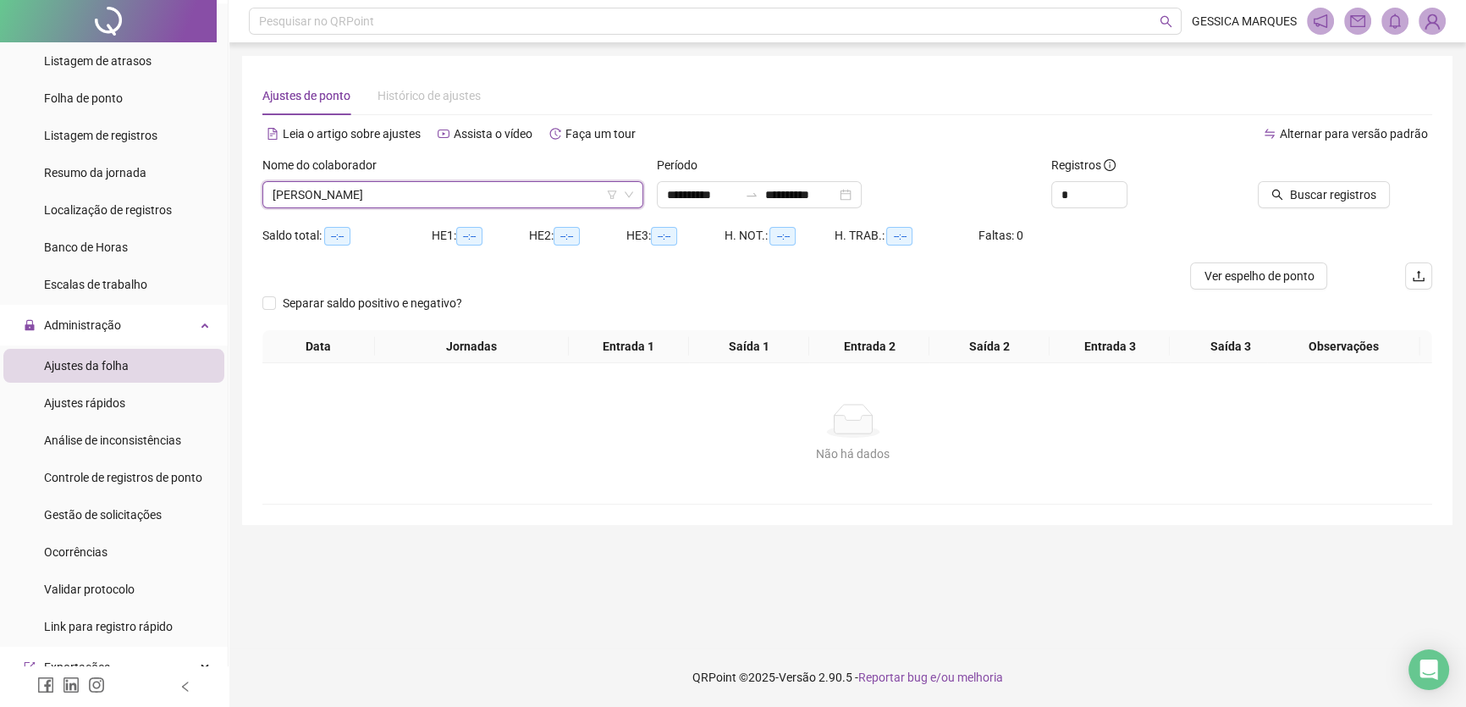
scroll to position [0, 0]
click at [1299, 194] on button "Buscar registros" at bounding box center [1335, 194] width 132 height 27
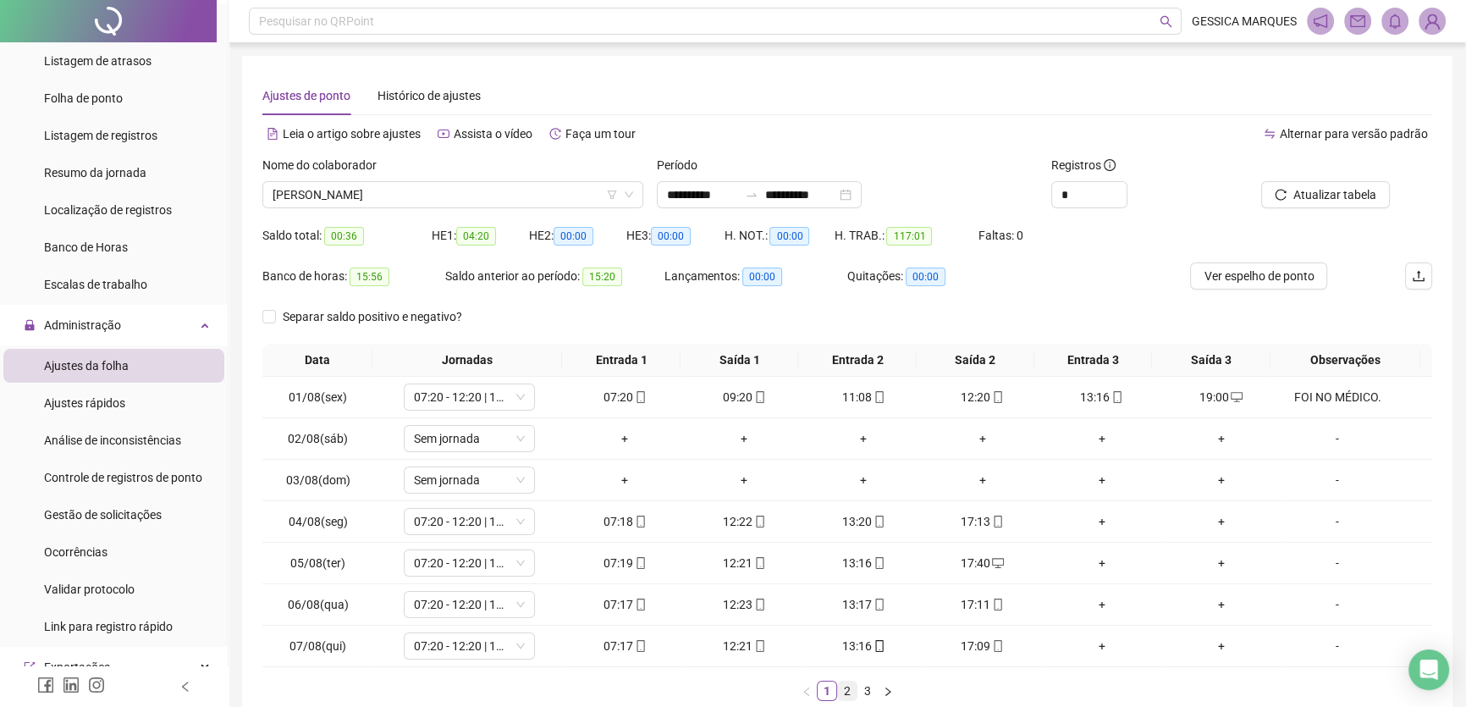
click at [851, 692] on link "2" at bounding box center [847, 690] width 19 height 19
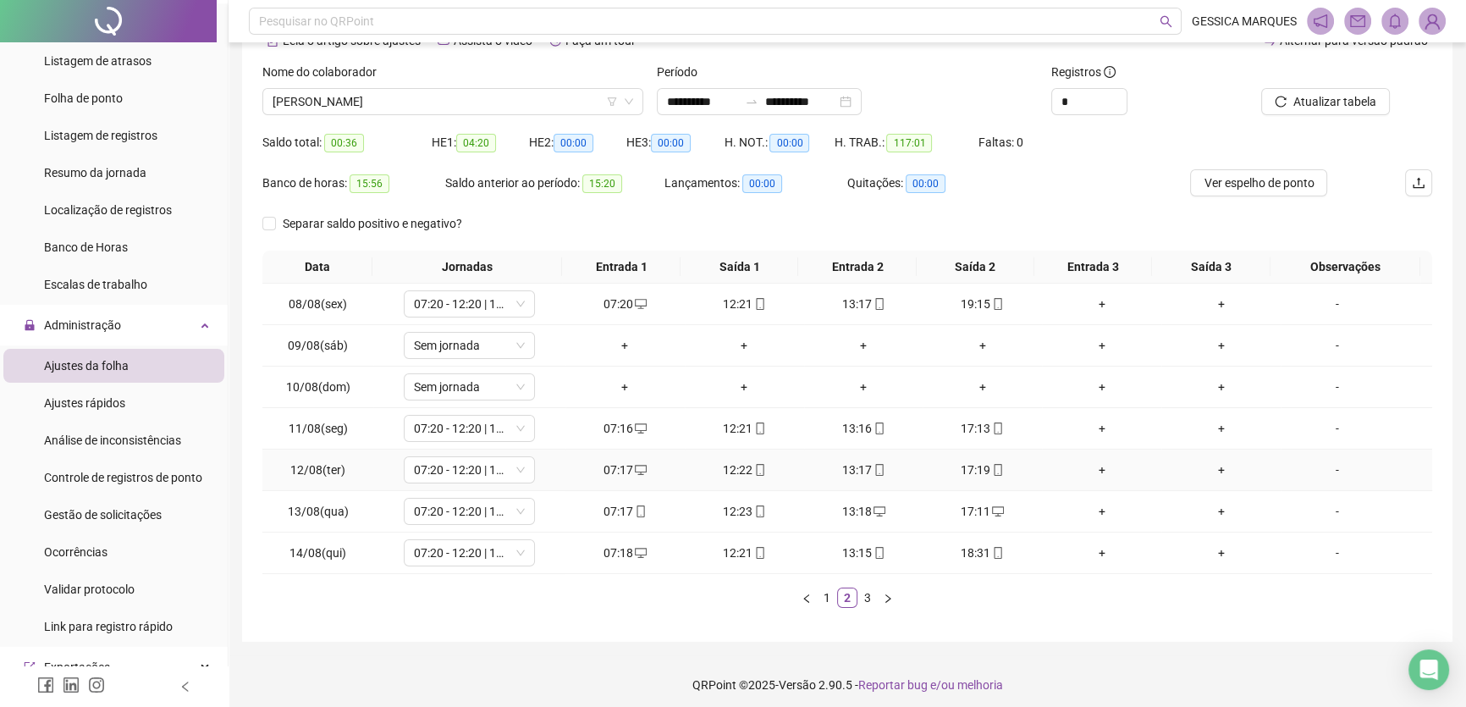
scroll to position [99, 0]
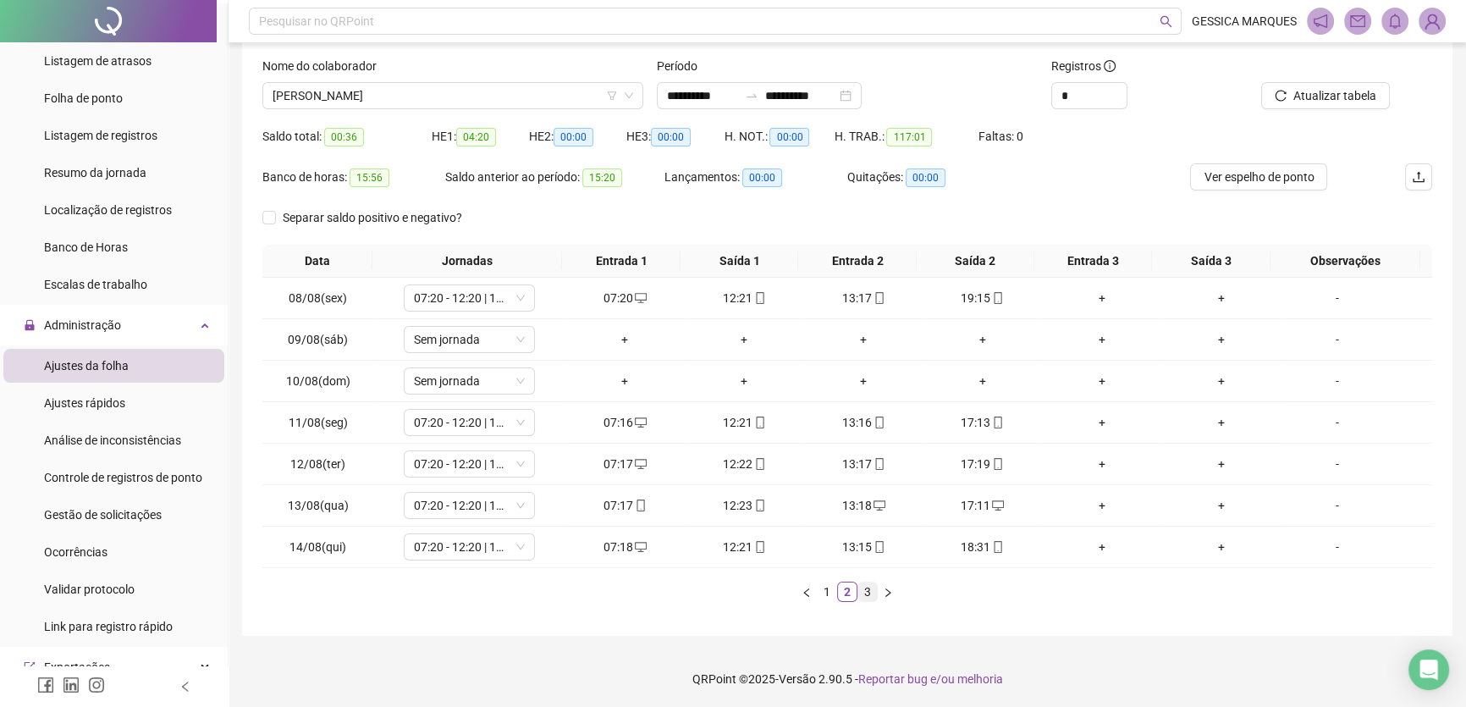
click at [861, 586] on link "3" at bounding box center [867, 591] width 19 height 19
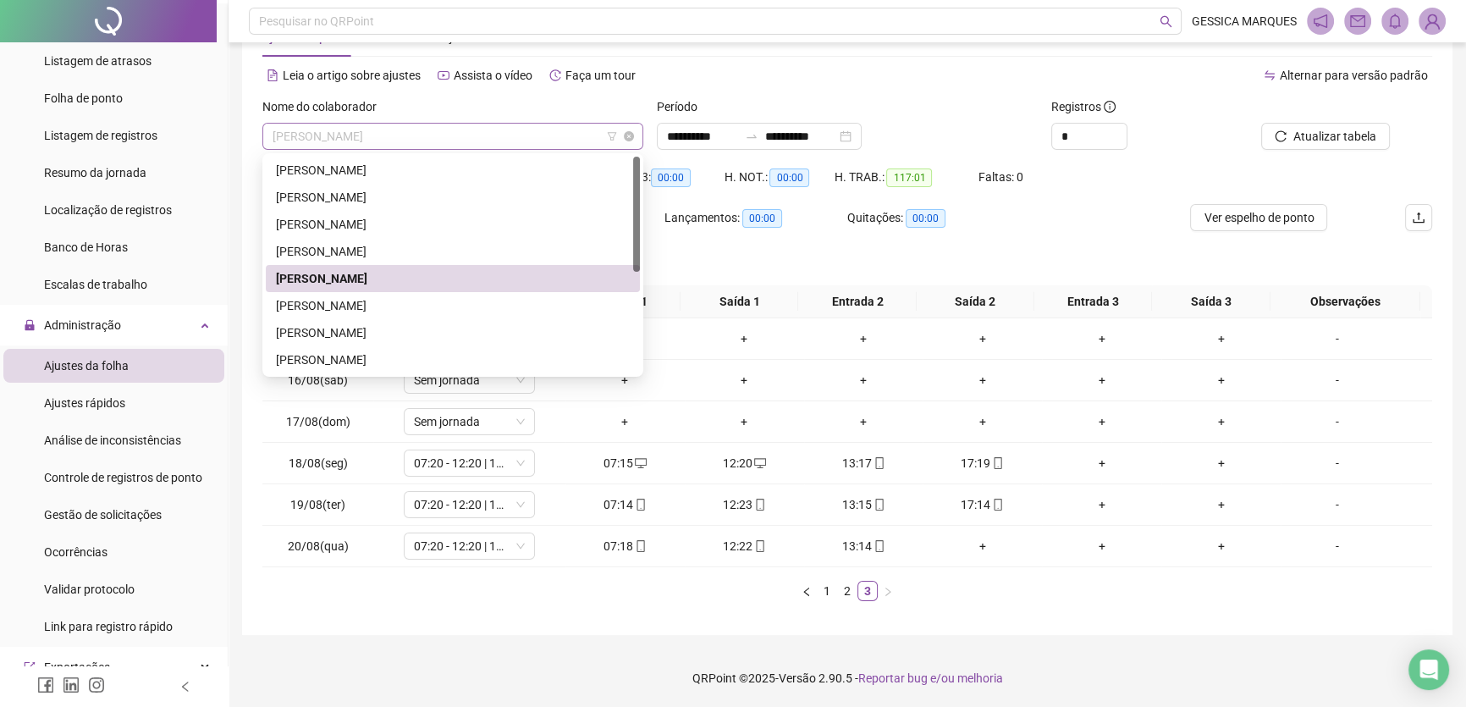
click at [526, 133] on span "[PERSON_NAME]" at bounding box center [453, 136] width 361 height 25
click at [527, 322] on div "[PERSON_NAME]" at bounding box center [453, 332] width 374 height 27
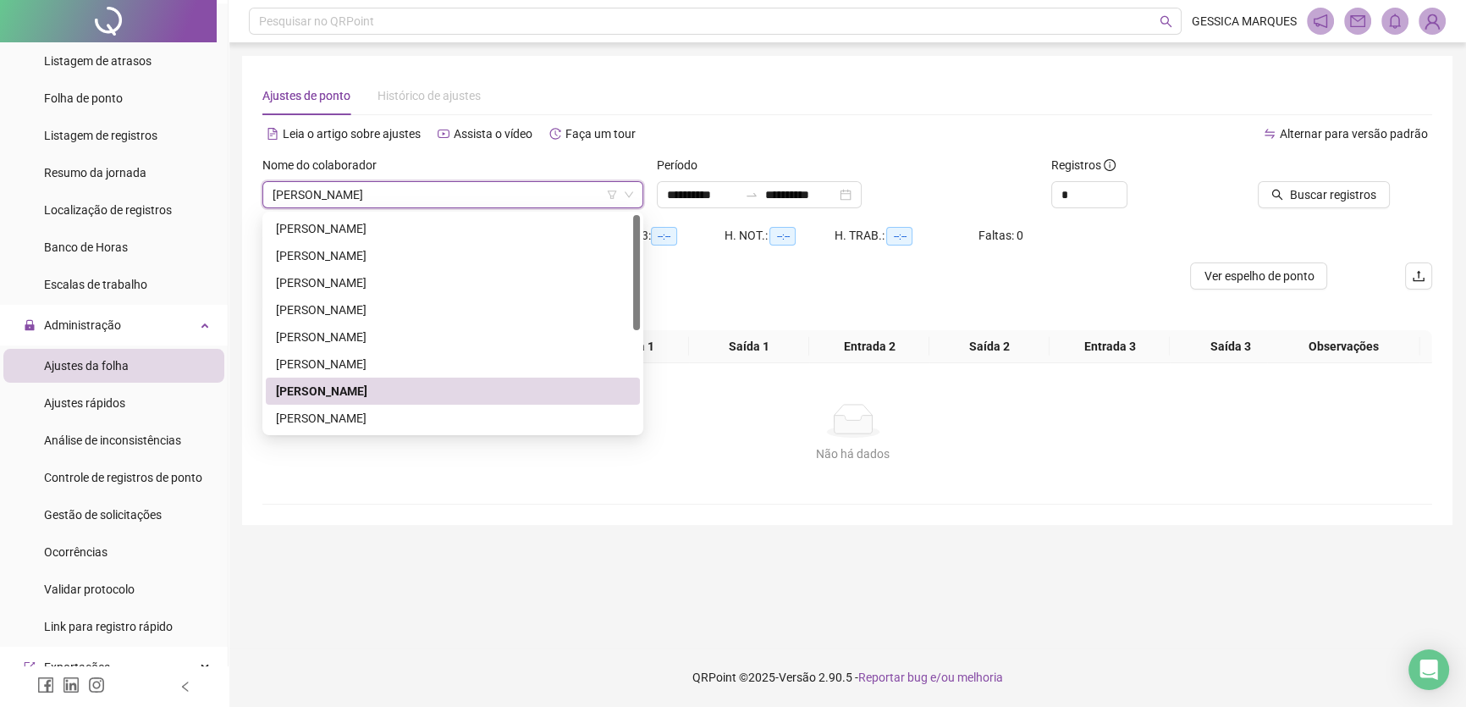
scroll to position [0, 0]
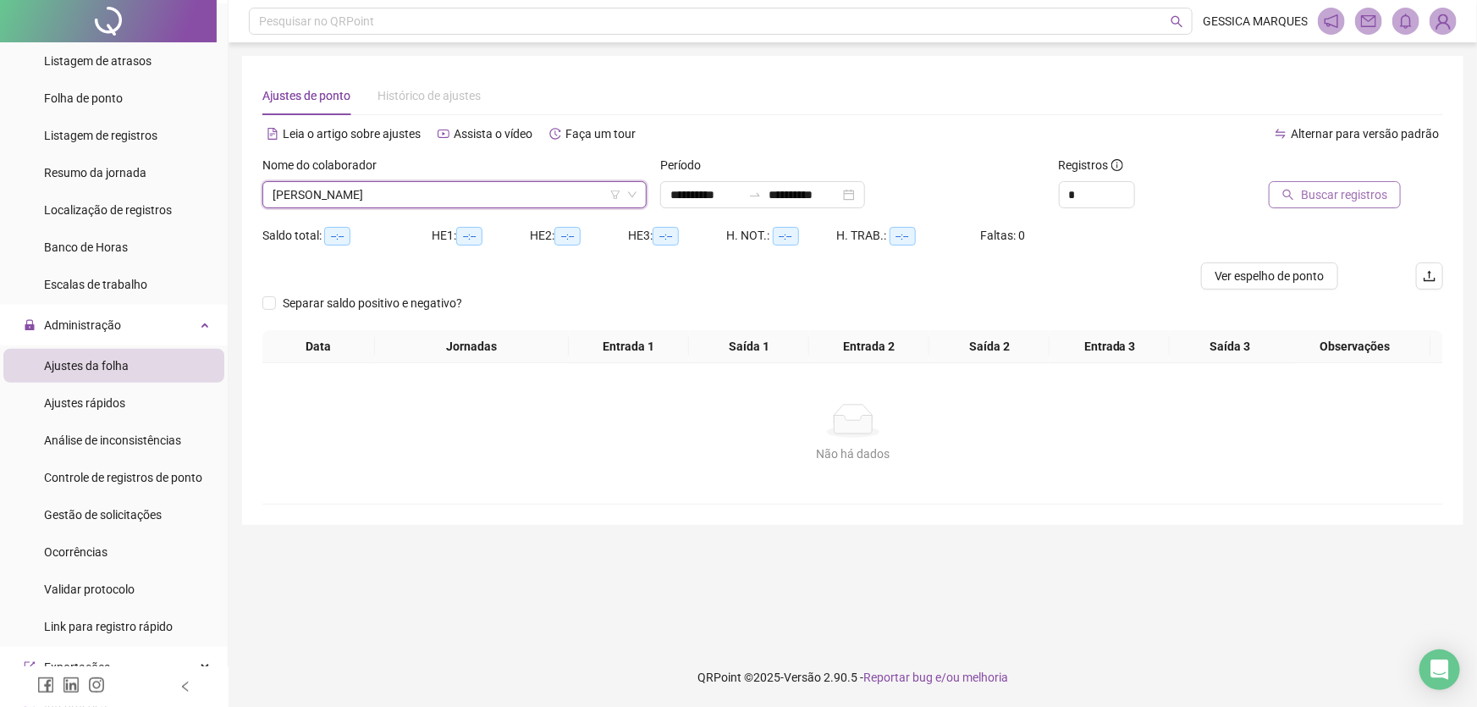
click at [1327, 196] on span "Buscar registros" at bounding box center [1344, 194] width 86 height 19
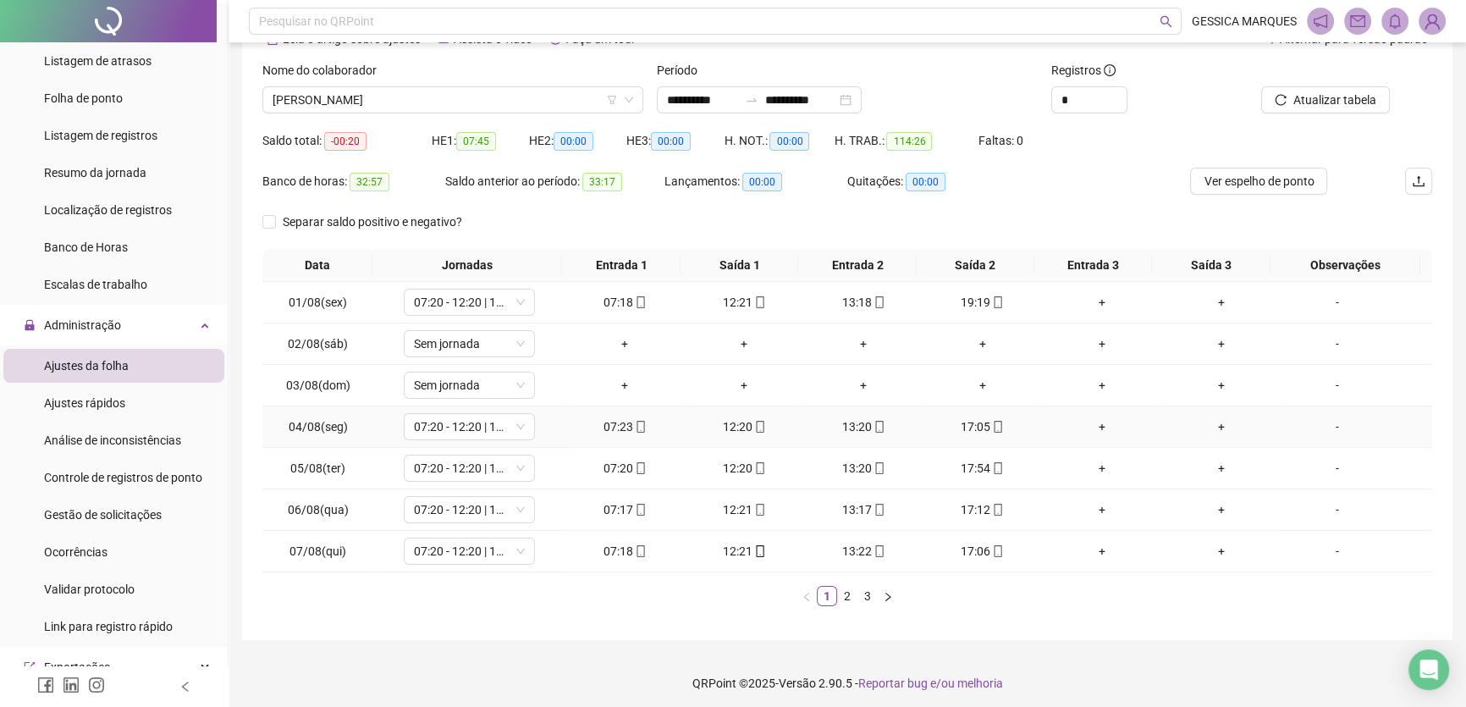
scroll to position [99, 0]
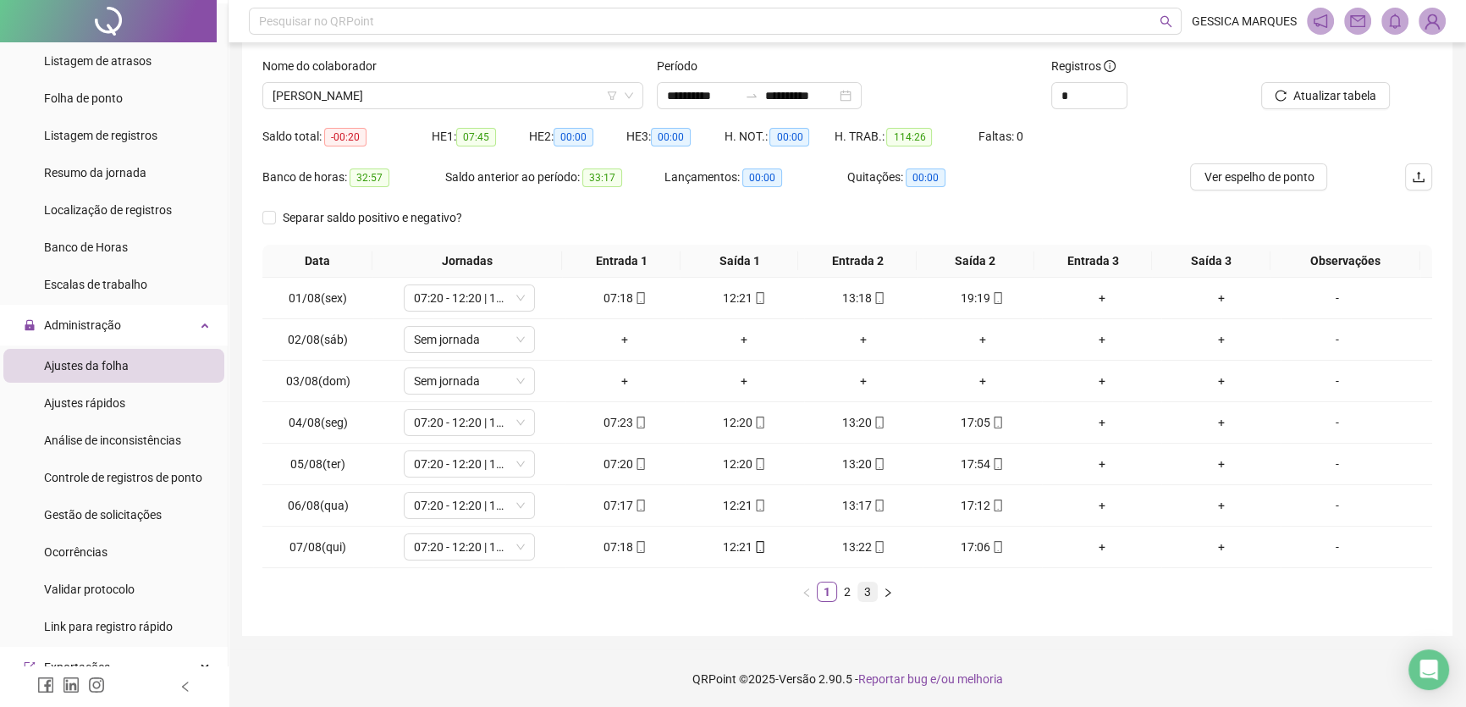
click at [866, 593] on link "3" at bounding box center [867, 591] width 19 height 19
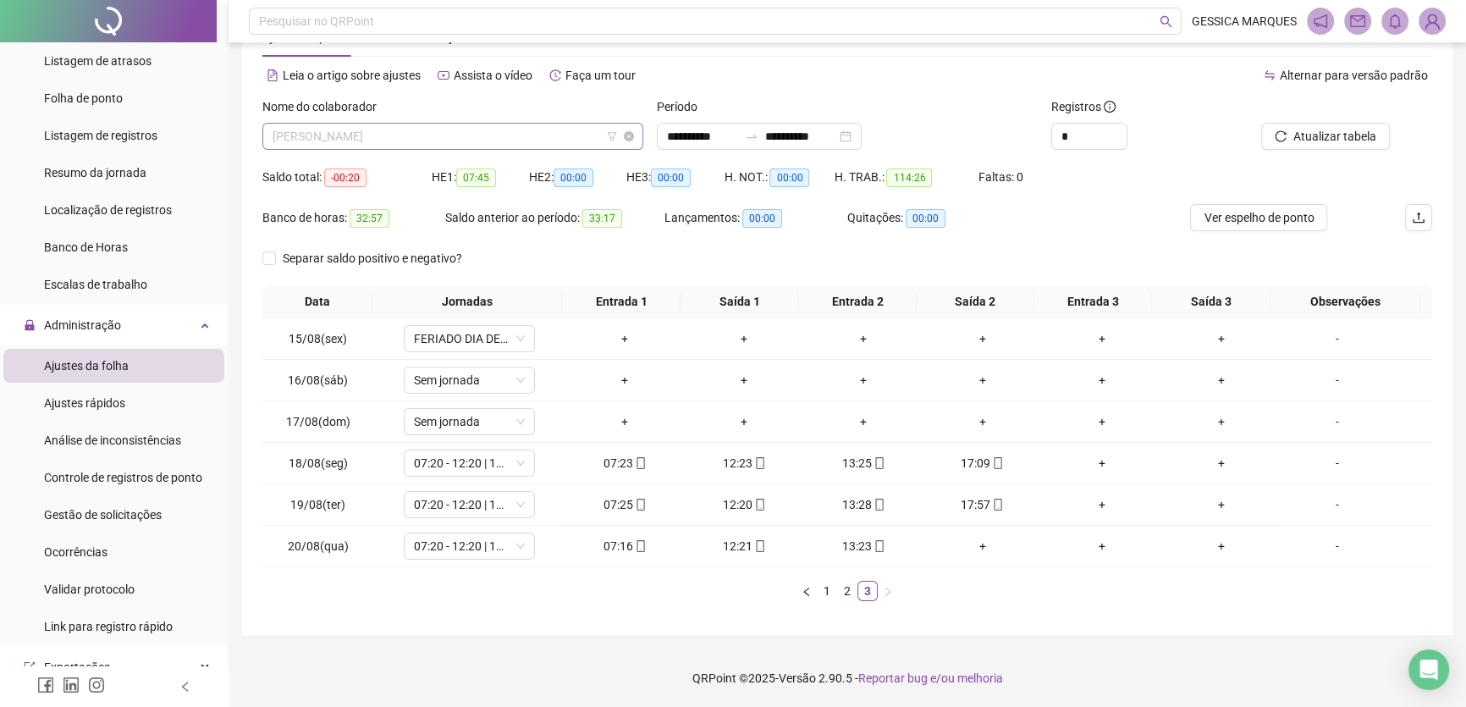
click at [486, 131] on span "[PERSON_NAME]" at bounding box center [453, 136] width 361 height 25
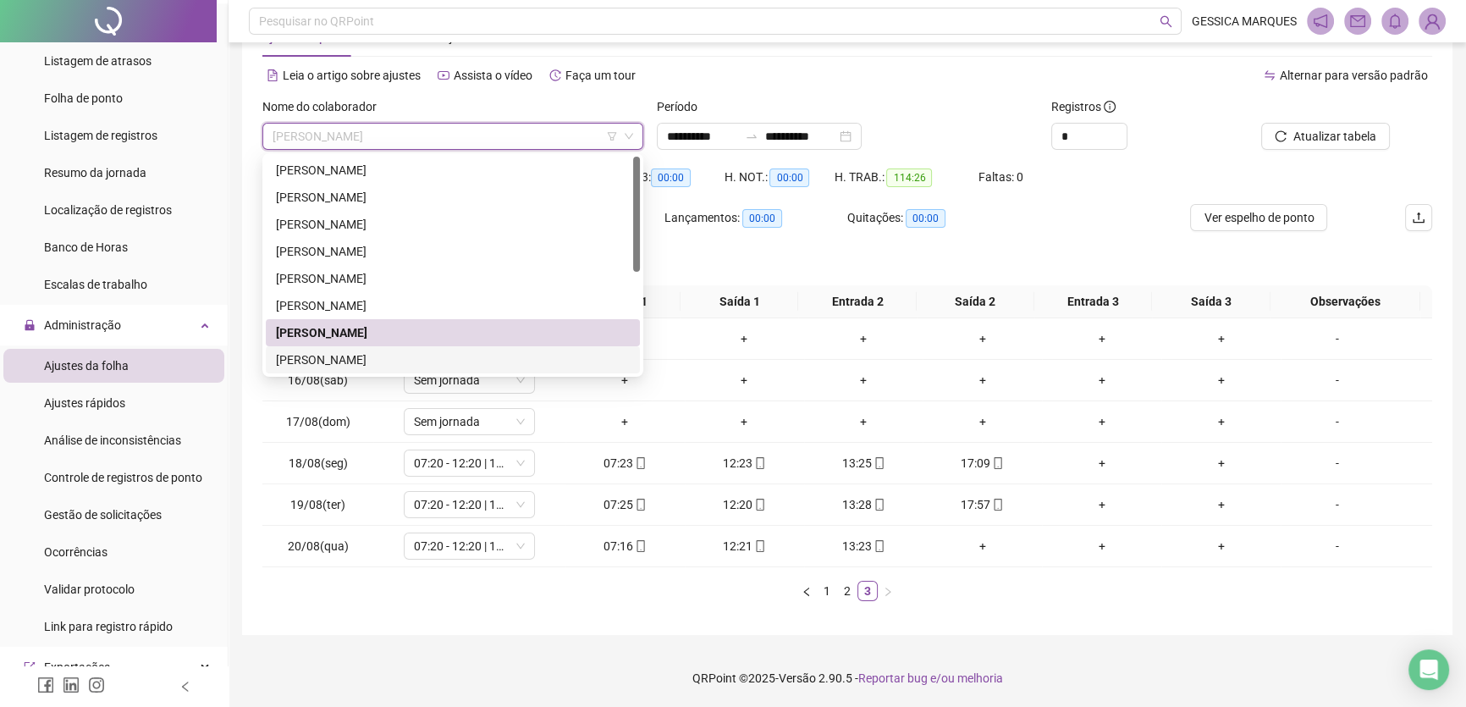
click at [465, 356] on div "[PERSON_NAME]" at bounding box center [453, 359] width 354 height 19
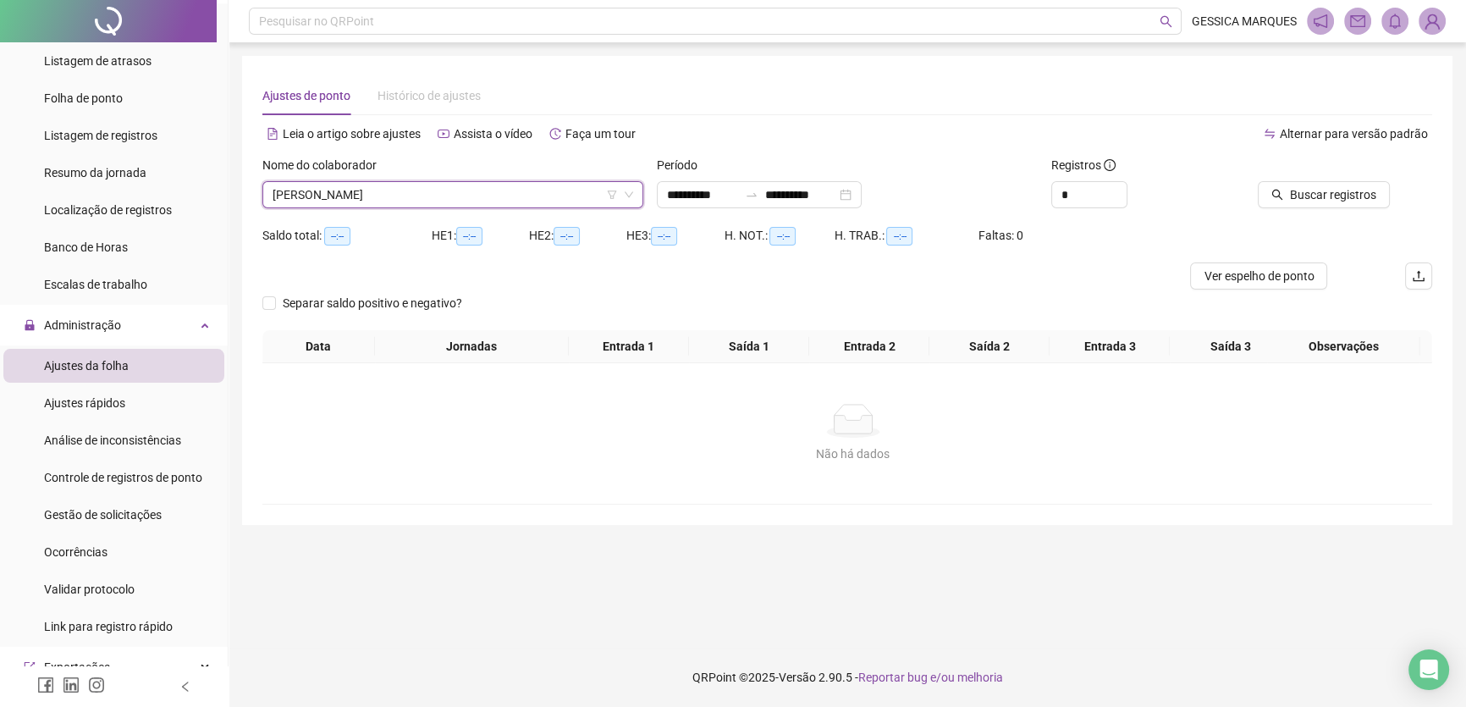
scroll to position [0, 0]
click at [1309, 190] on span "Buscar registros" at bounding box center [1344, 194] width 86 height 19
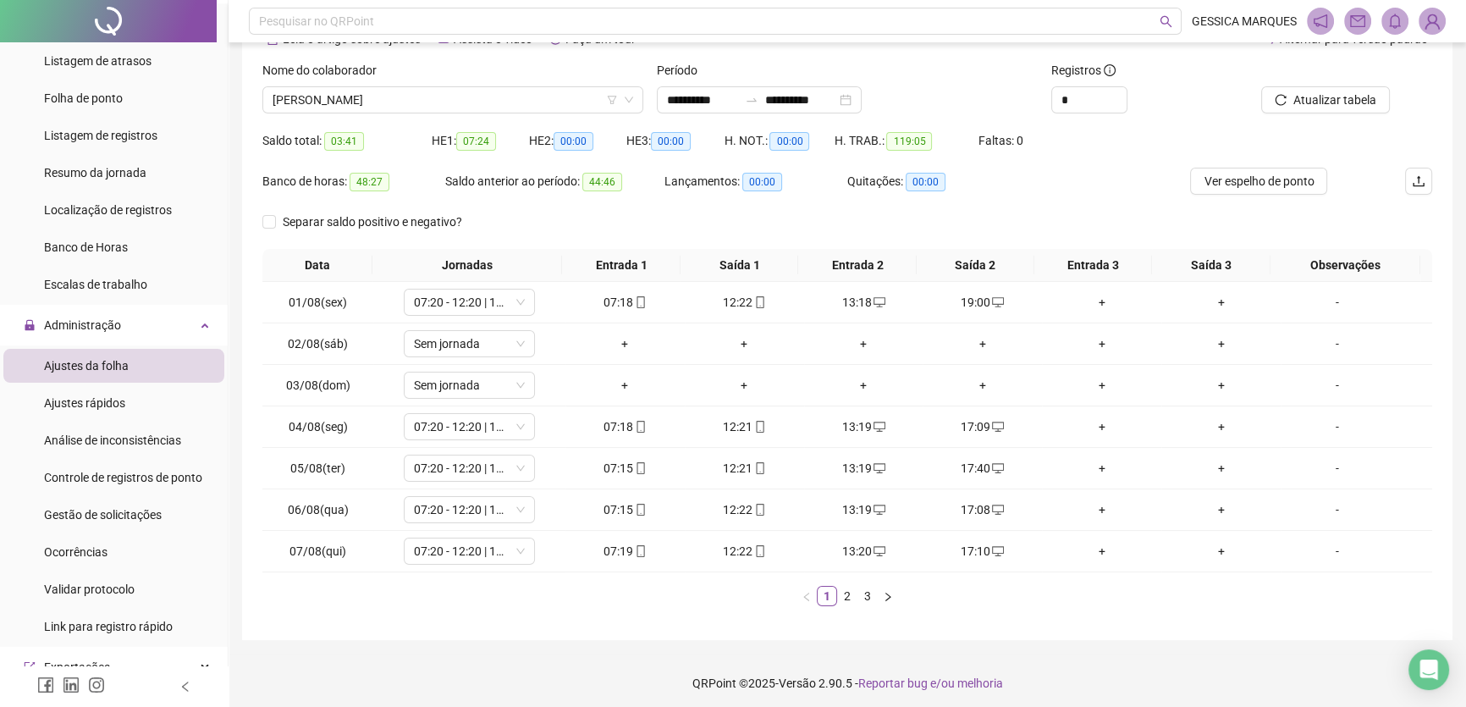
scroll to position [99, 0]
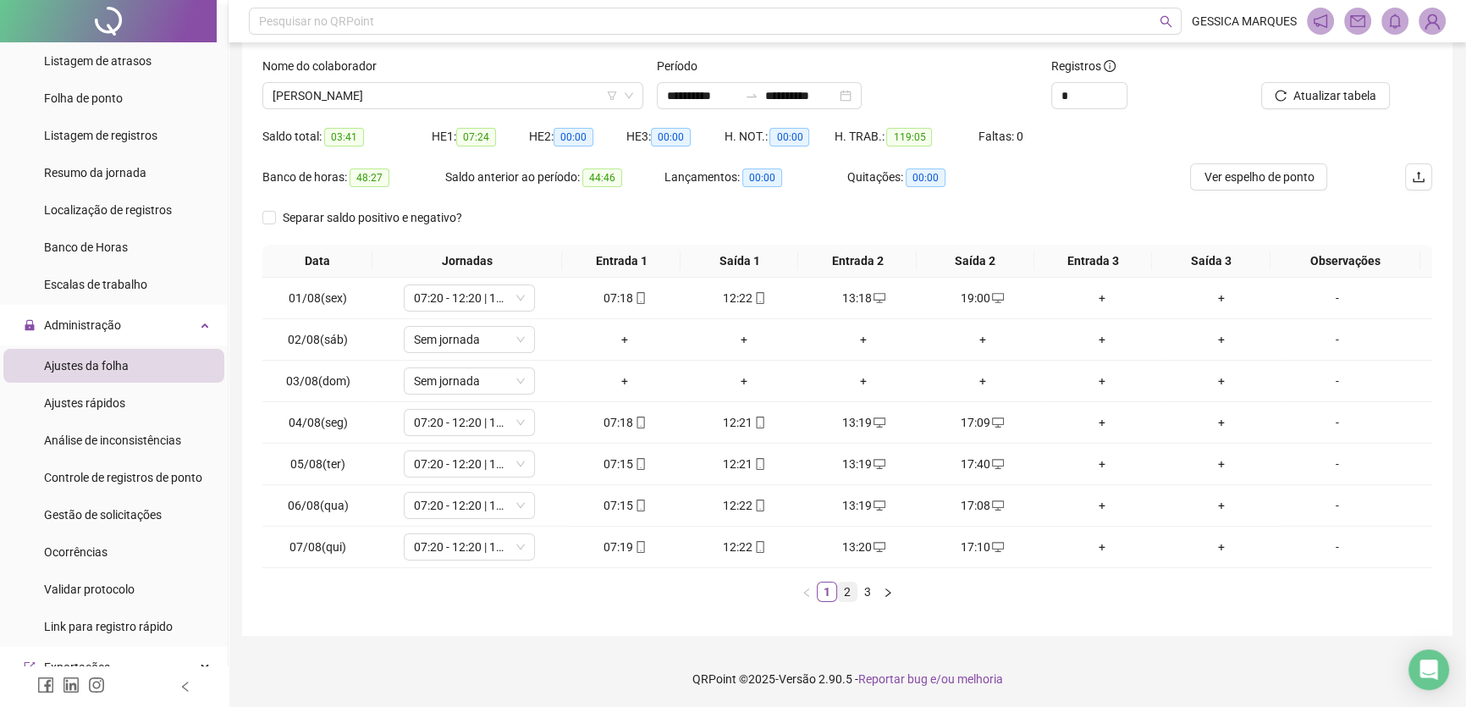
click at [845, 598] on link "2" at bounding box center [847, 591] width 19 height 19
click at [864, 596] on link "3" at bounding box center [867, 591] width 19 height 19
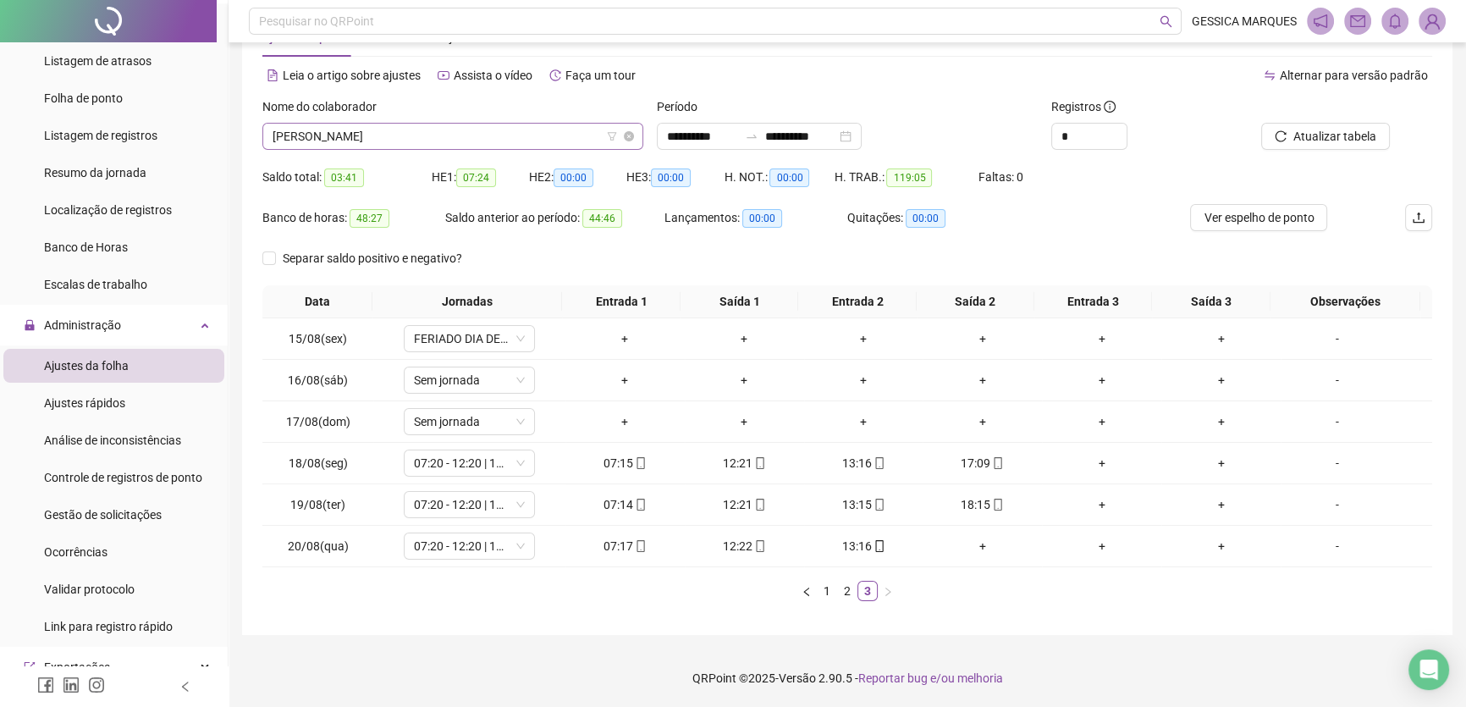
click at [483, 131] on span "[PERSON_NAME]" at bounding box center [453, 136] width 361 height 25
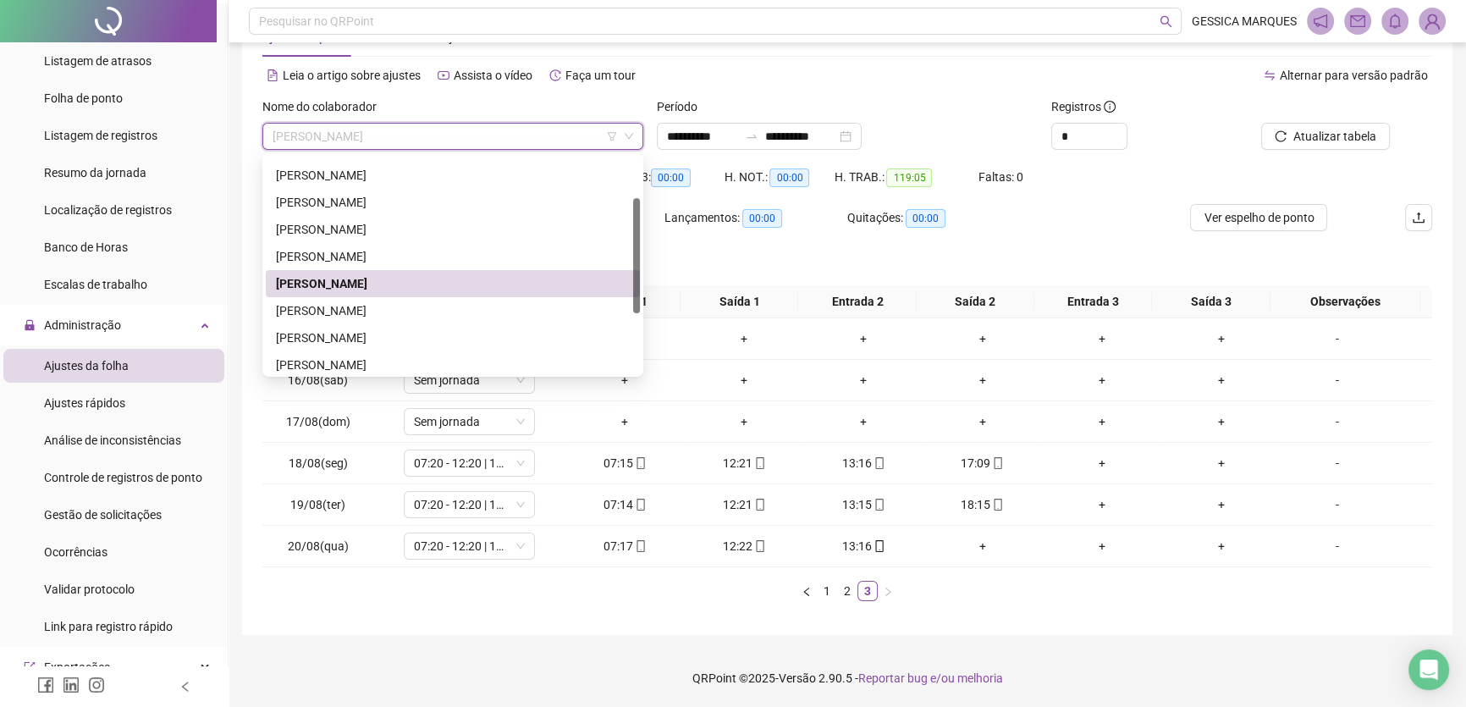
scroll to position [153, 0]
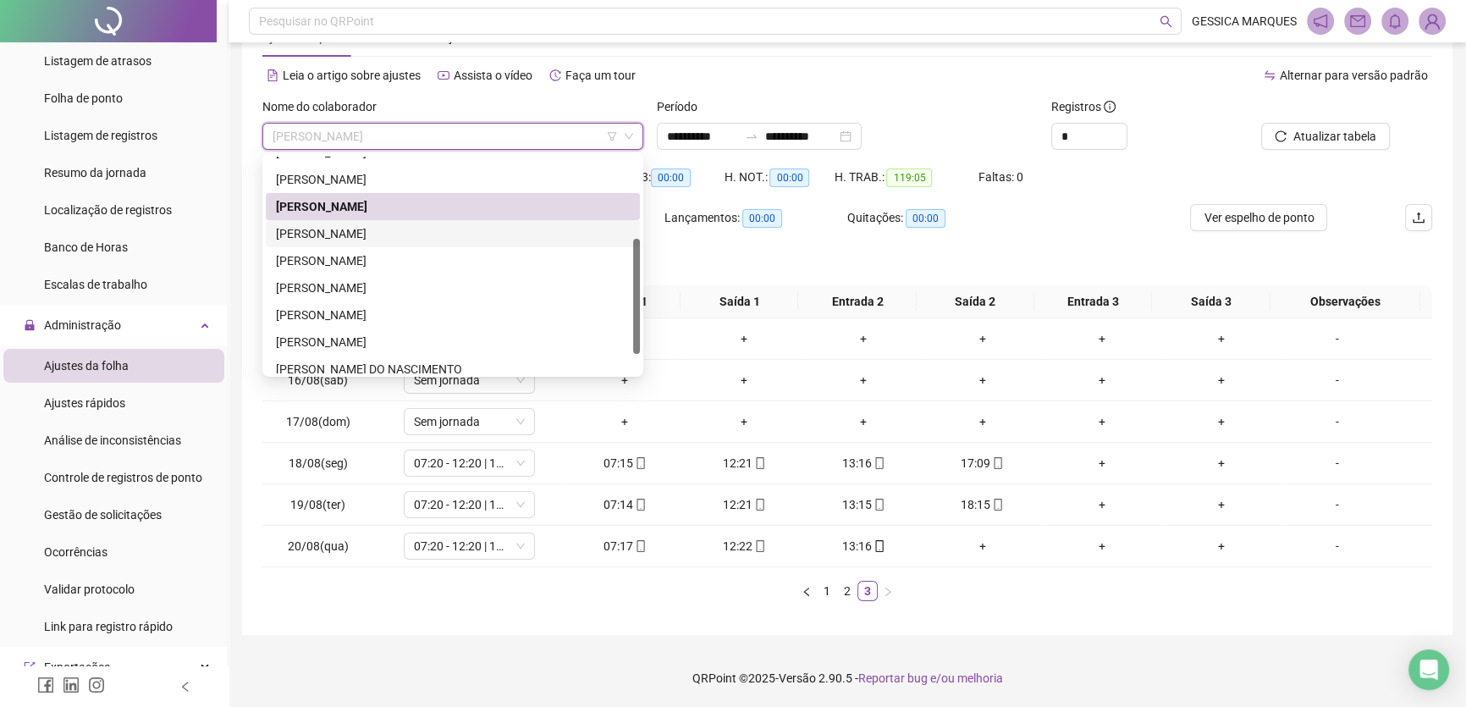
click at [422, 229] on div "[PERSON_NAME]" at bounding box center [453, 233] width 354 height 19
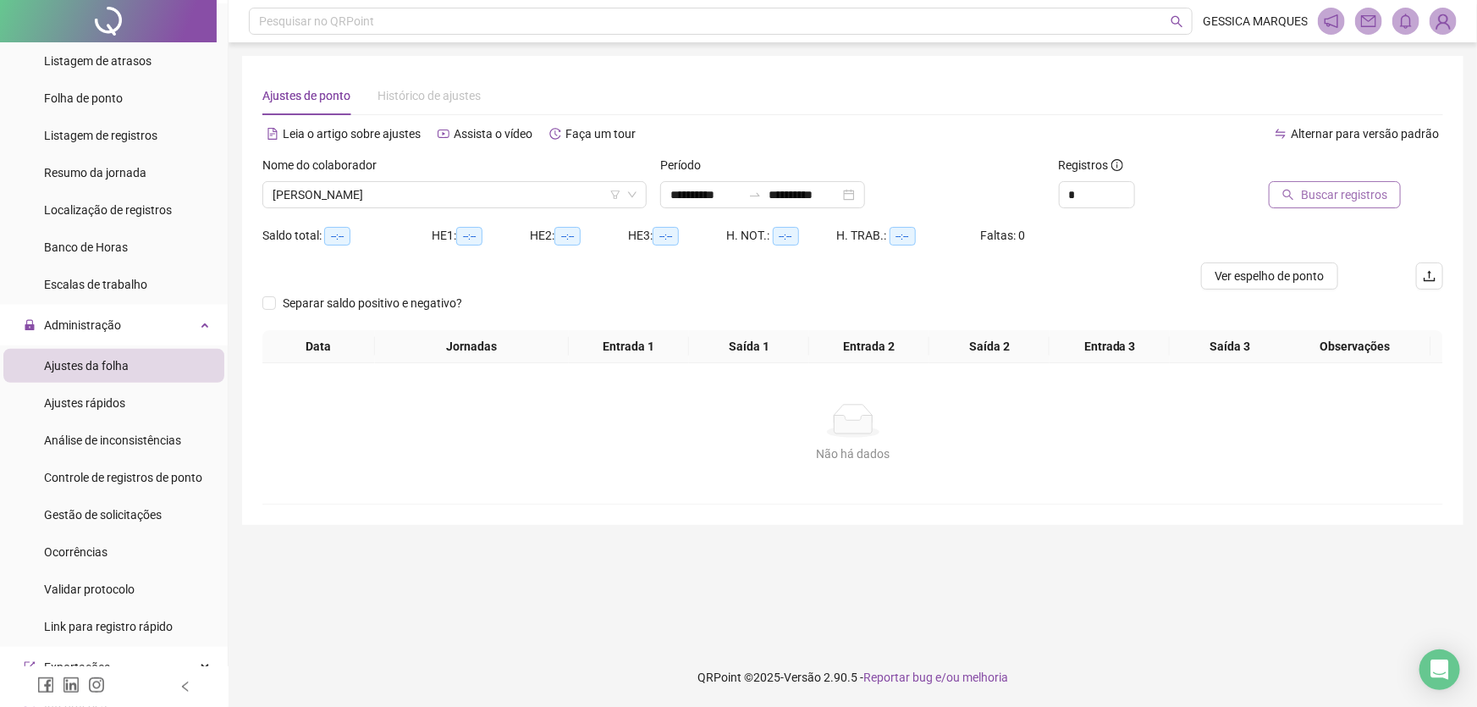
click at [1301, 197] on button "Buscar registros" at bounding box center [1335, 194] width 132 height 27
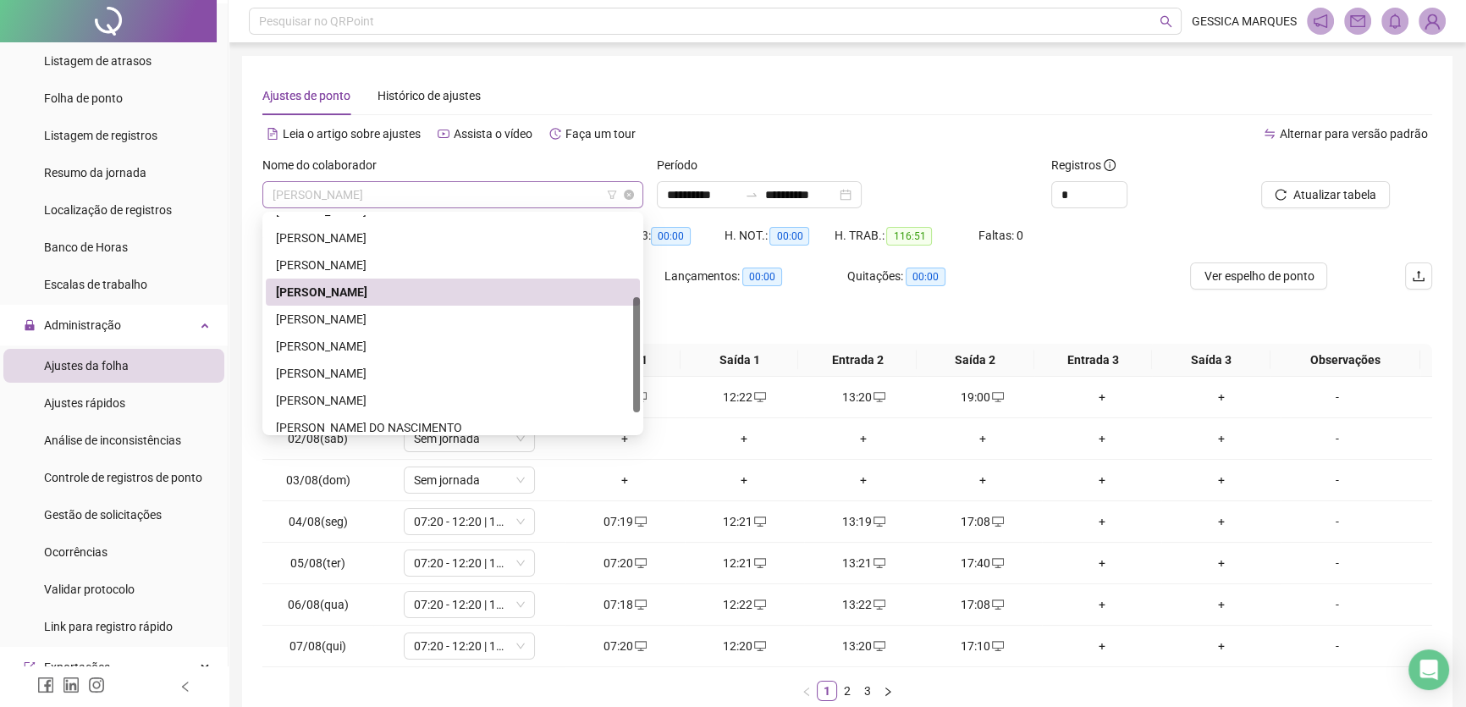
click at [551, 187] on span "[PERSON_NAME]" at bounding box center [453, 194] width 361 height 25
click at [489, 321] on div "[PERSON_NAME]" at bounding box center [453, 319] width 354 height 19
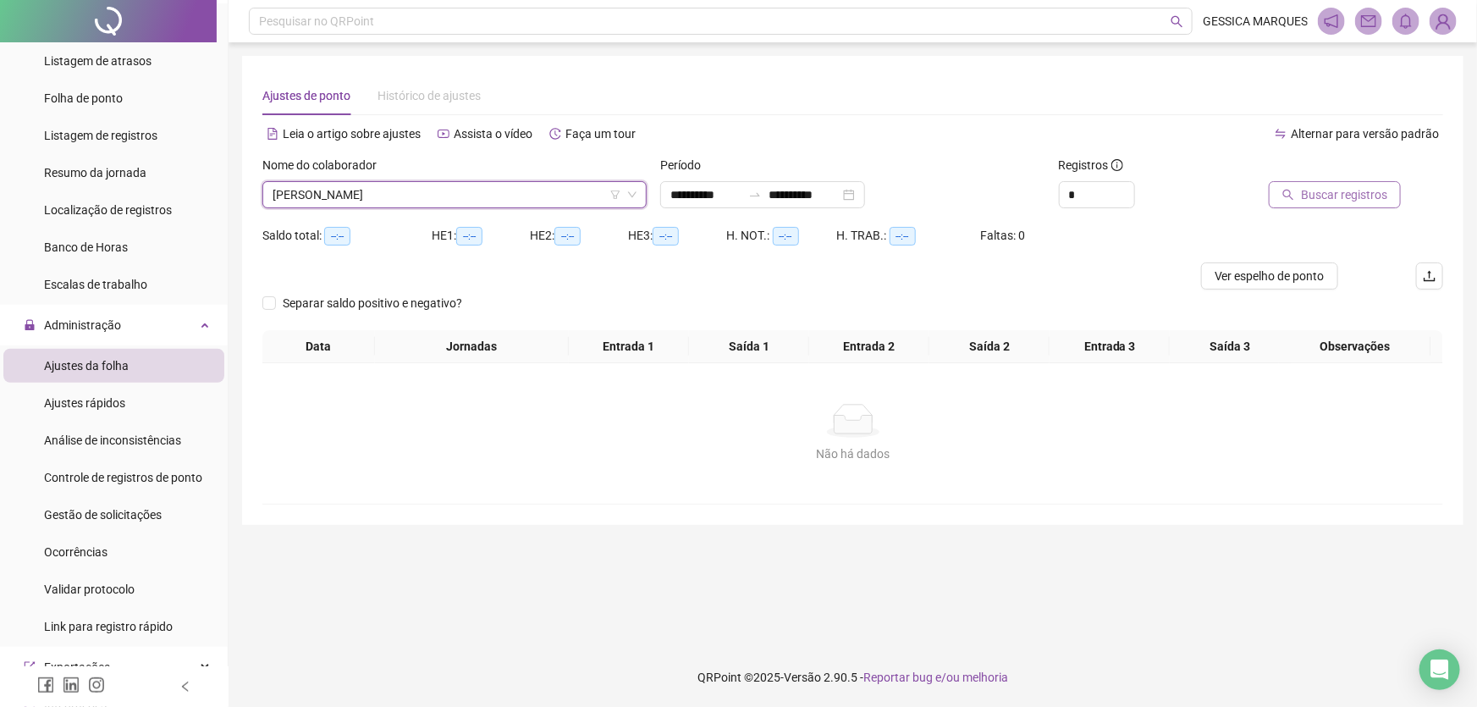
click at [1303, 204] on button "Buscar registros" at bounding box center [1335, 194] width 132 height 27
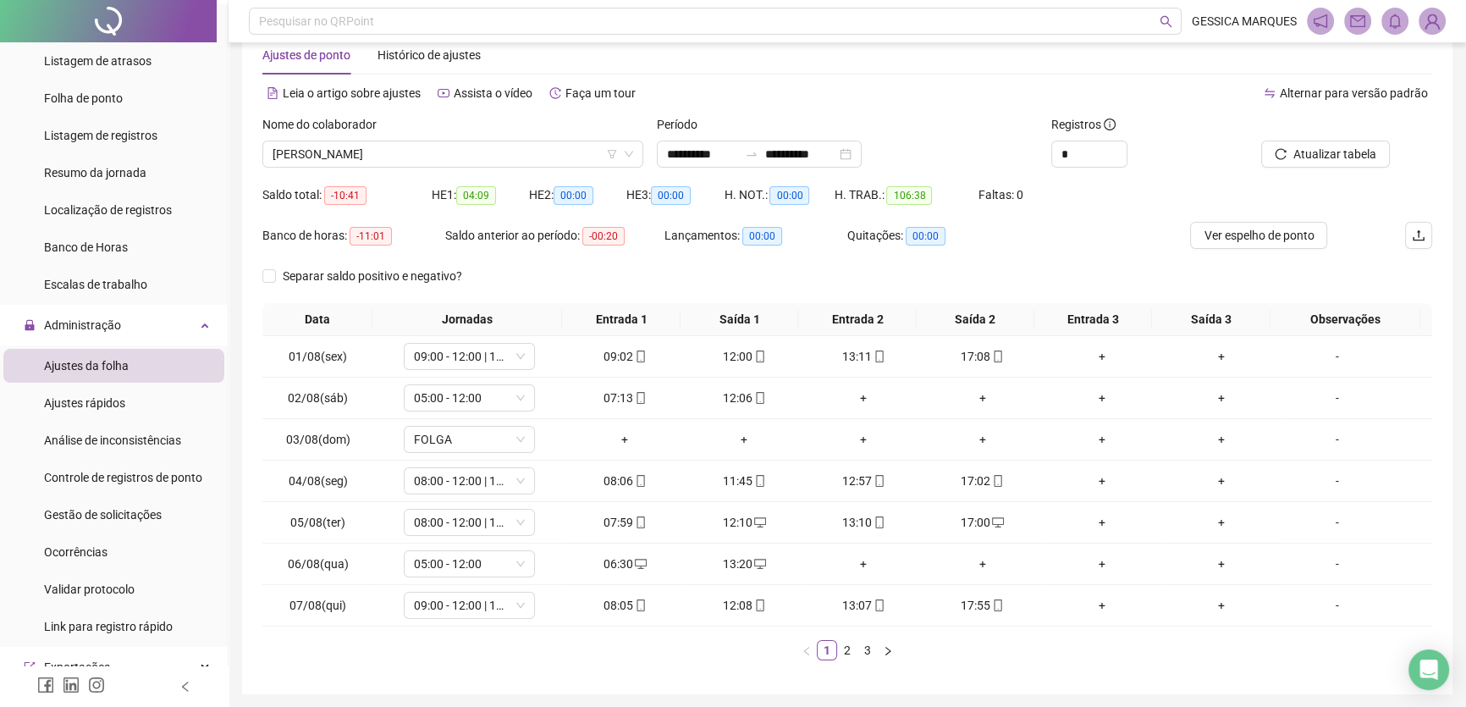
scroll to position [99, 0]
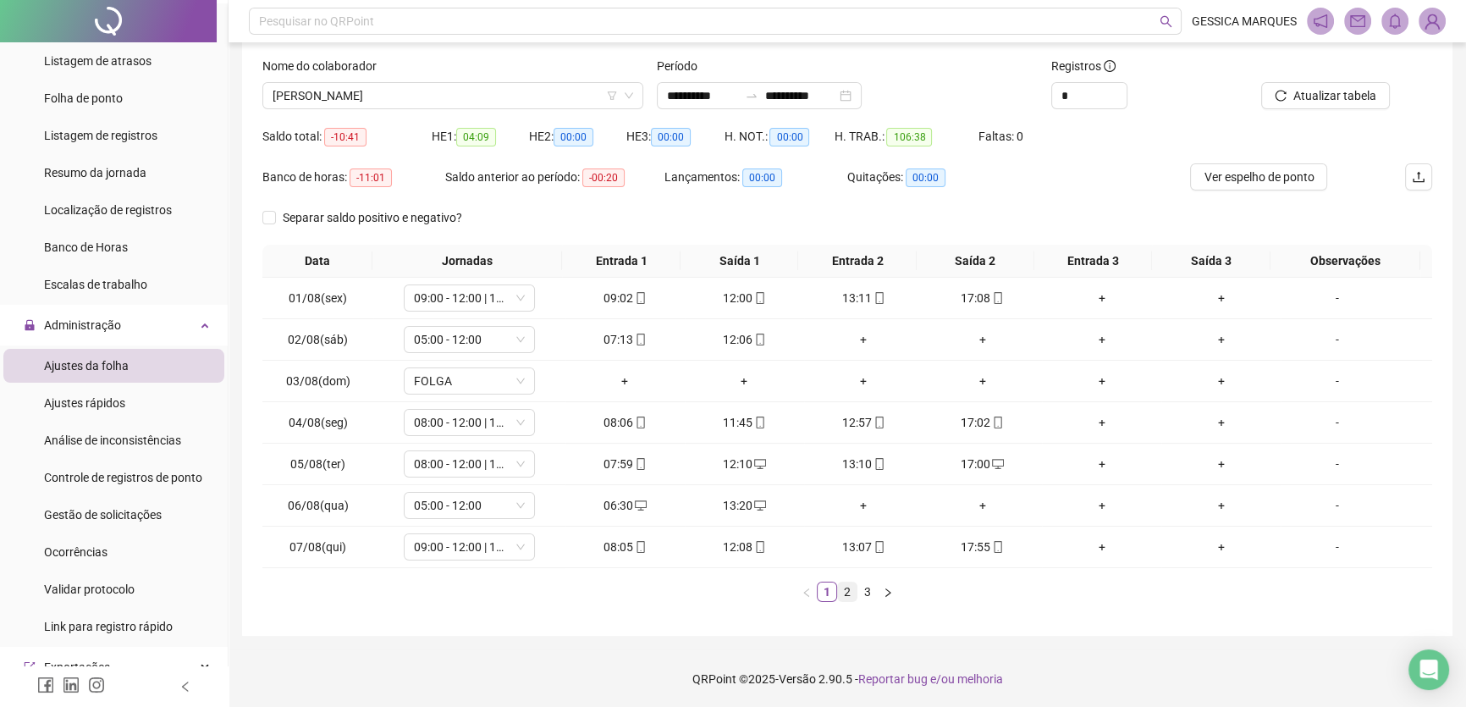
click at [846, 584] on link "2" at bounding box center [847, 591] width 19 height 19
click at [830, 587] on link "1" at bounding box center [827, 591] width 19 height 19
click at [867, 592] on link "3" at bounding box center [867, 591] width 19 height 19
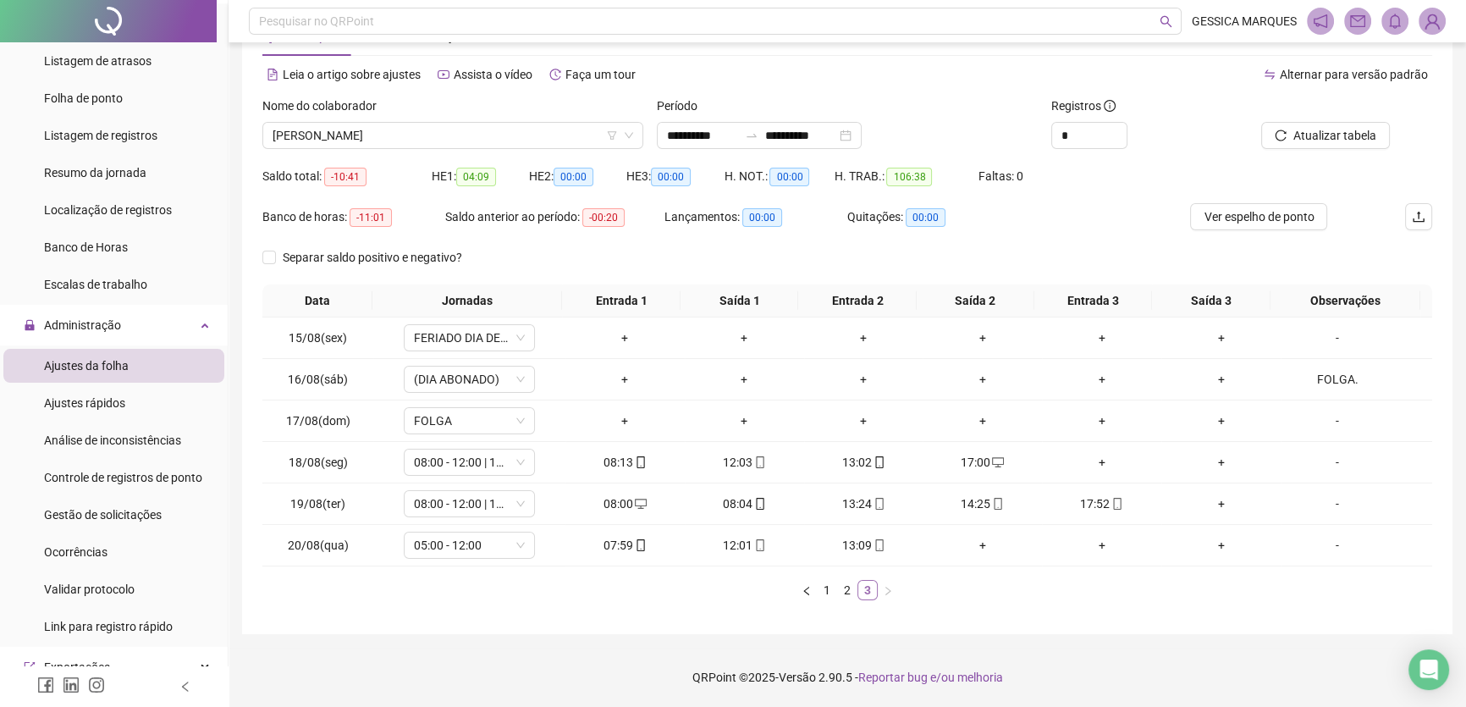
scroll to position [58, 0]
click at [188, 478] on span "Controle de registros de ponto" at bounding box center [123, 478] width 158 height 14
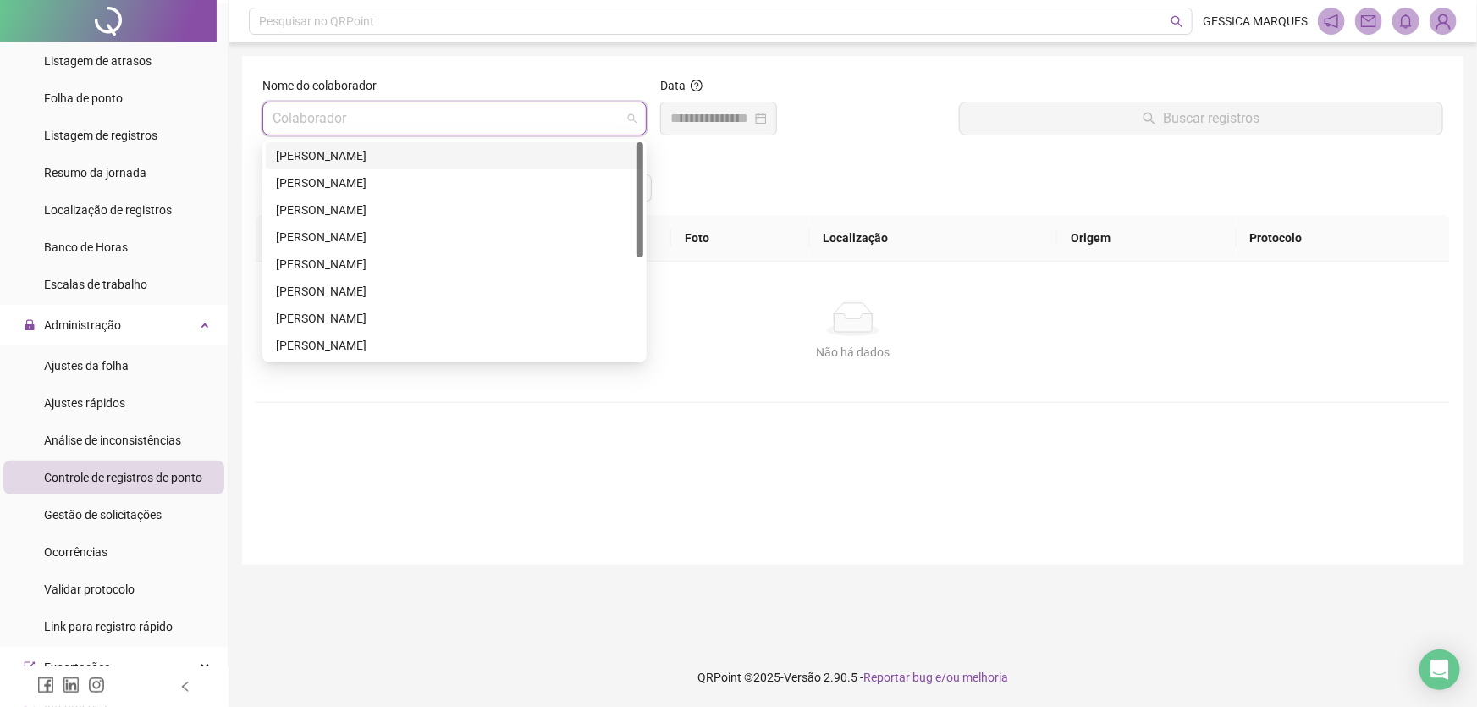
click at [310, 119] on input "search" at bounding box center [447, 118] width 349 height 32
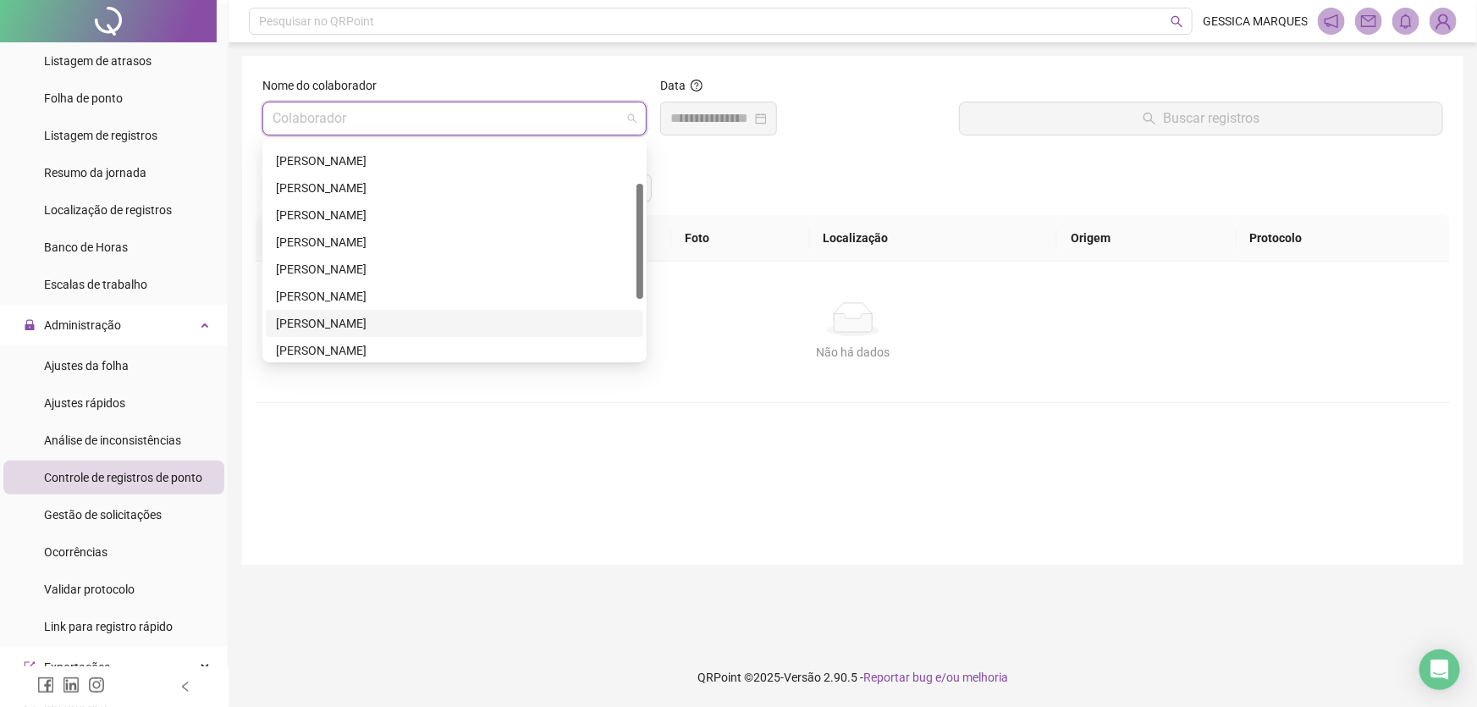
click at [422, 319] on div "[PERSON_NAME]" at bounding box center [454, 323] width 357 height 19
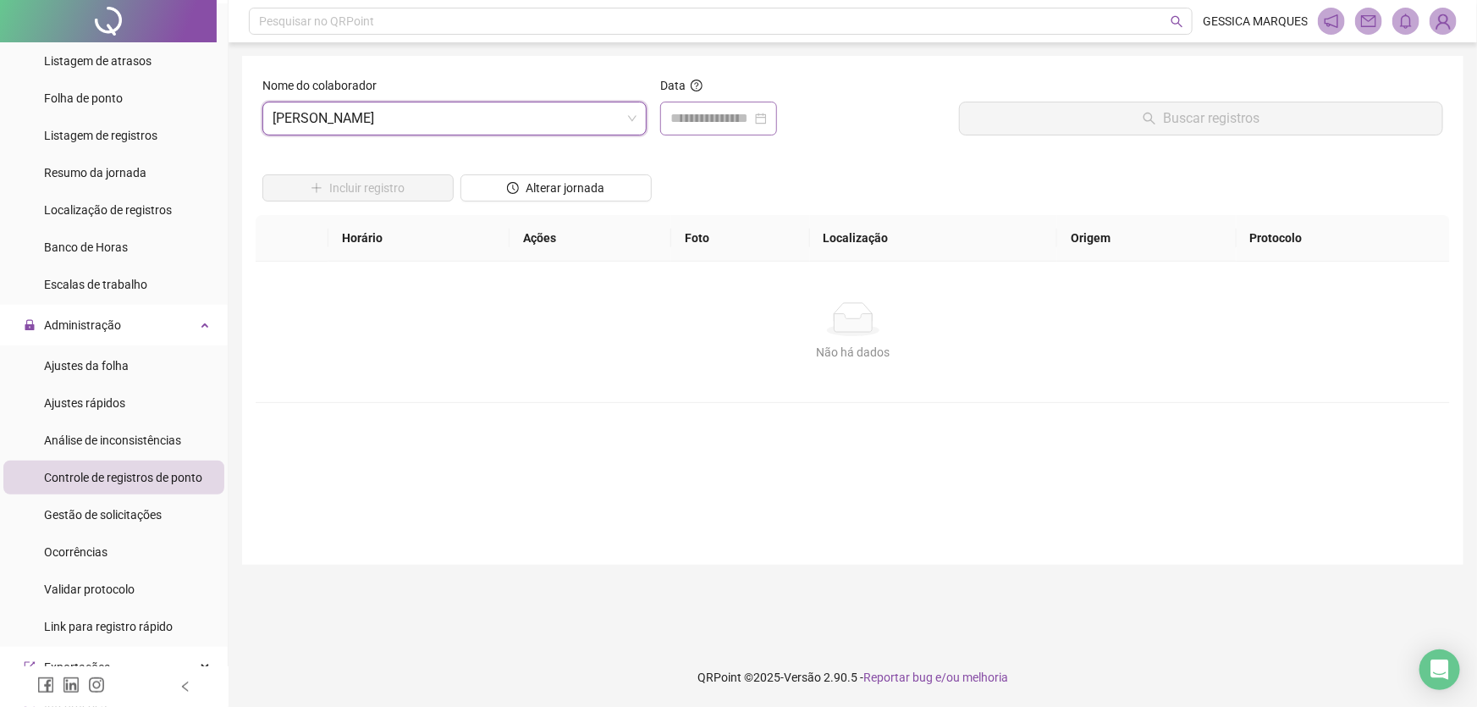
click at [775, 102] on div at bounding box center [718, 119] width 117 height 34
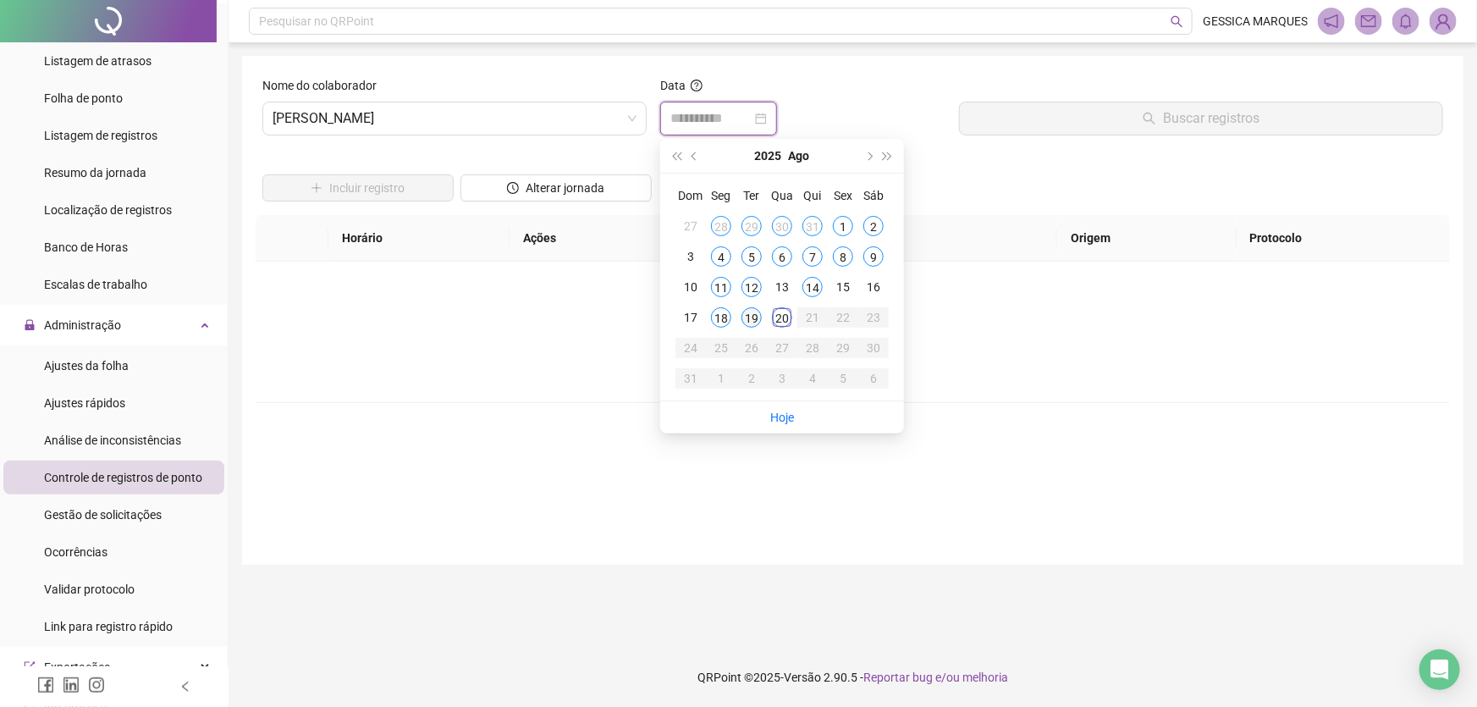
type input "**********"
click at [752, 317] on div "19" at bounding box center [751, 317] width 20 height 20
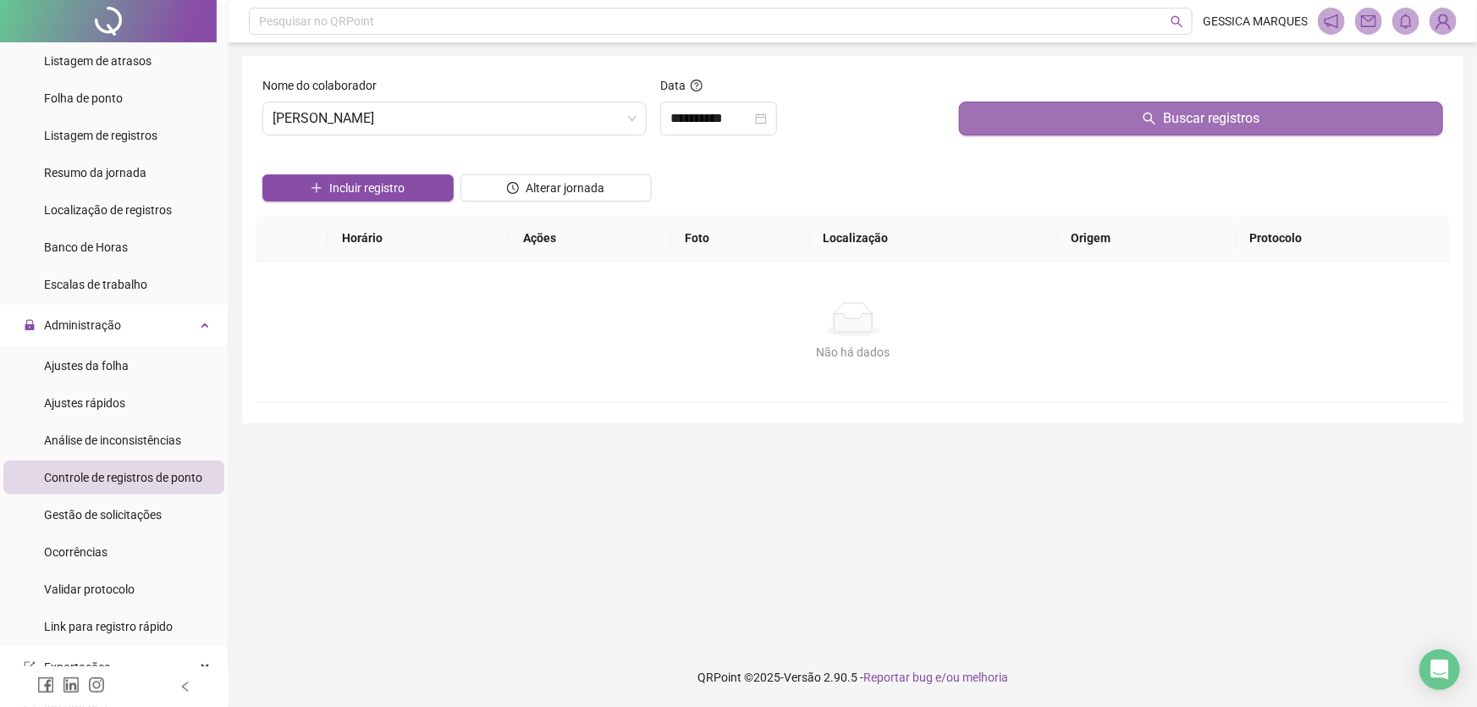
click at [1003, 134] on button "Buscar registros" at bounding box center [1201, 119] width 484 height 34
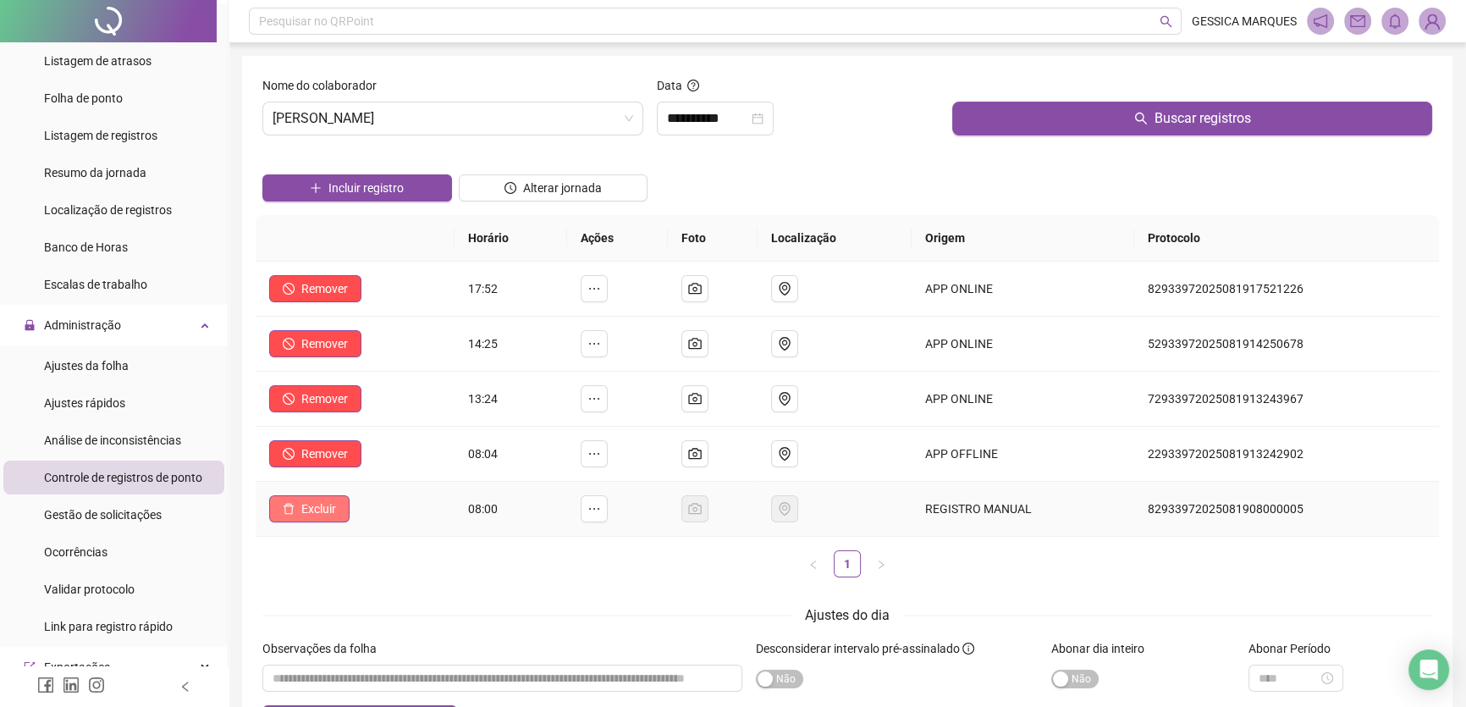
click at [330, 501] on span "Excluir" at bounding box center [318, 508] width 35 height 19
click at [362, 457] on span "Sim" at bounding box center [365, 463] width 19 height 19
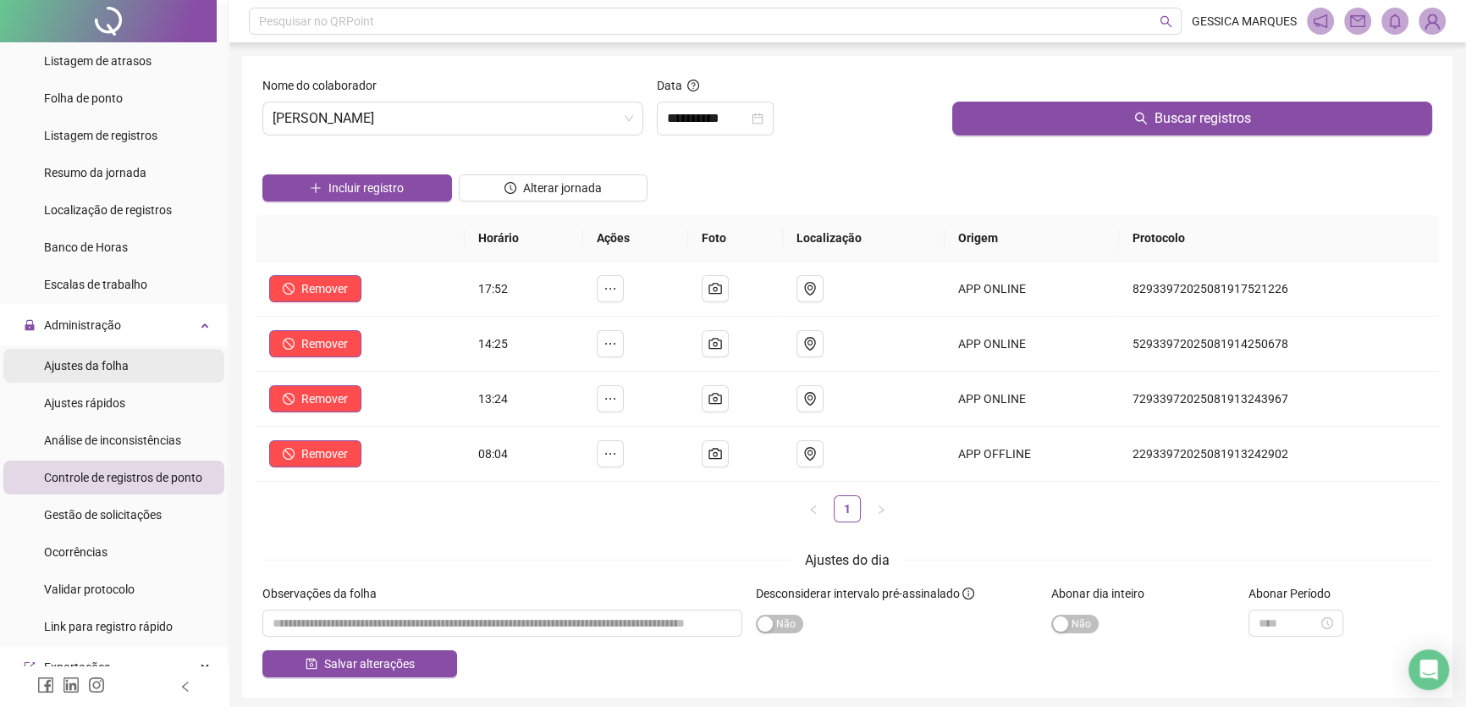
click at [107, 362] on span "Ajustes da folha" at bounding box center [86, 366] width 85 height 14
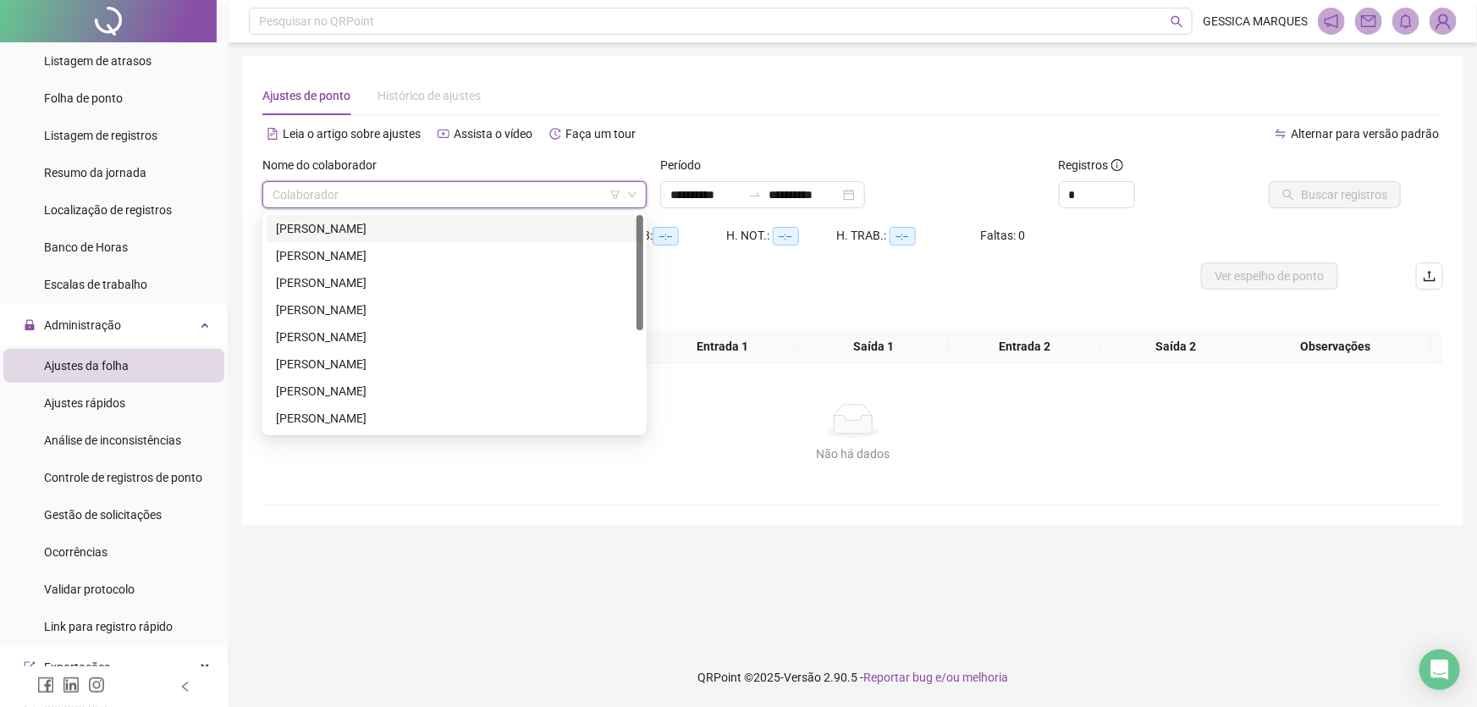
click at [435, 196] on input "search" at bounding box center [447, 194] width 349 height 25
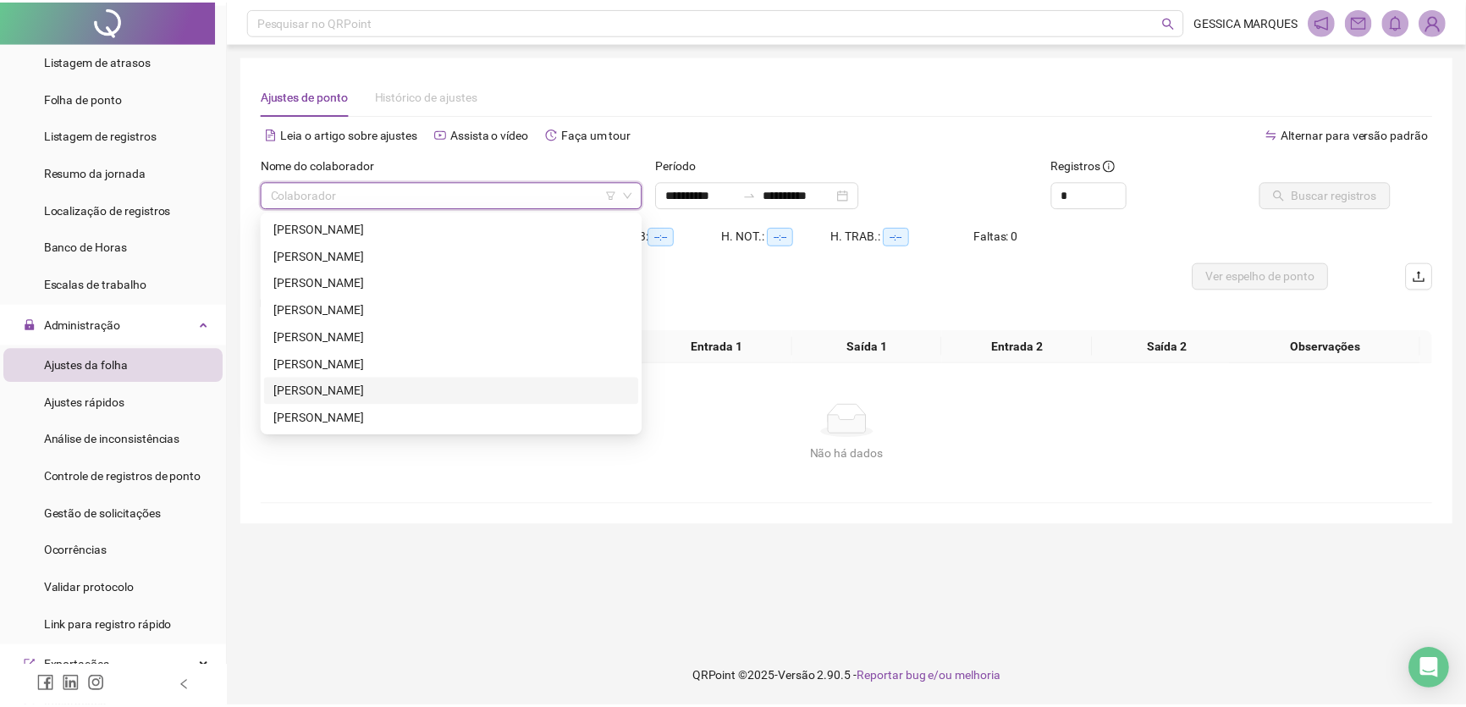
scroll to position [76, 0]
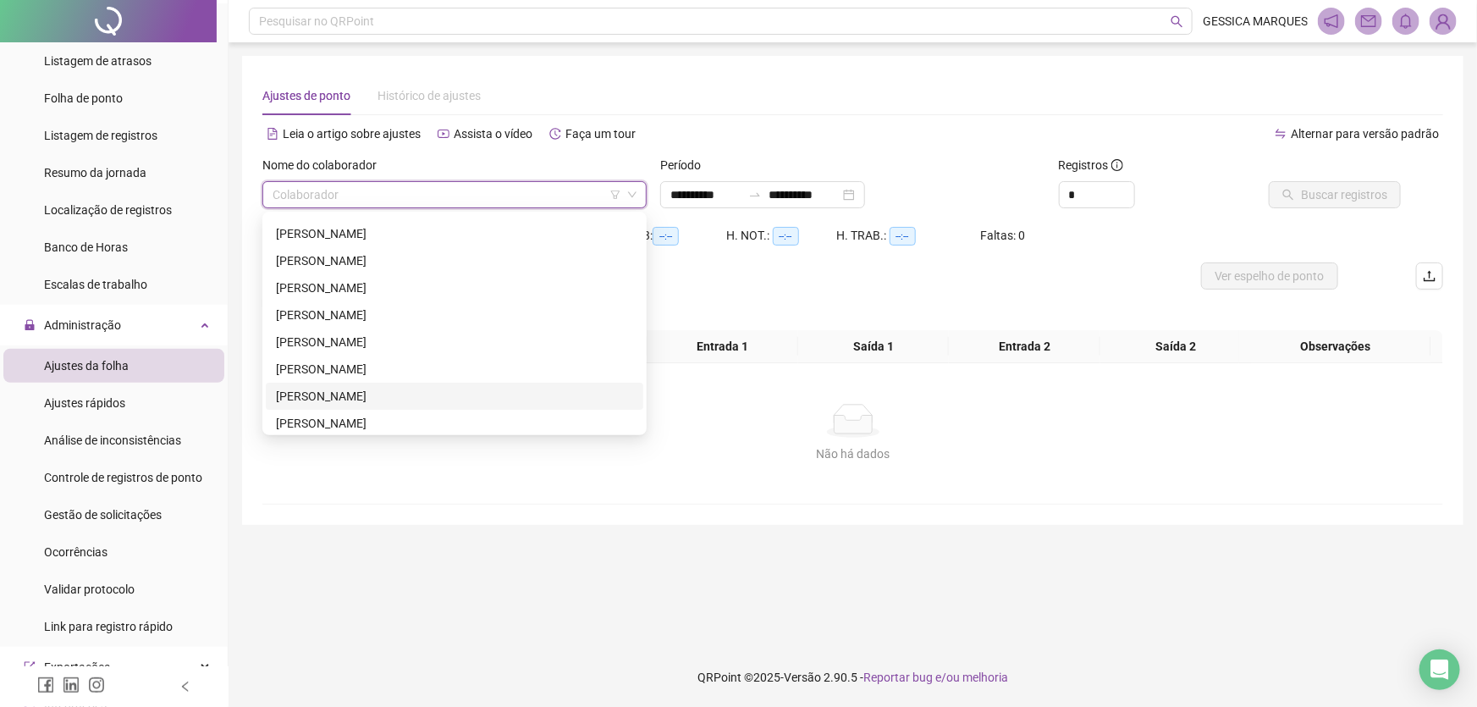
click at [404, 394] on div "[PERSON_NAME]" at bounding box center [454, 396] width 357 height 19
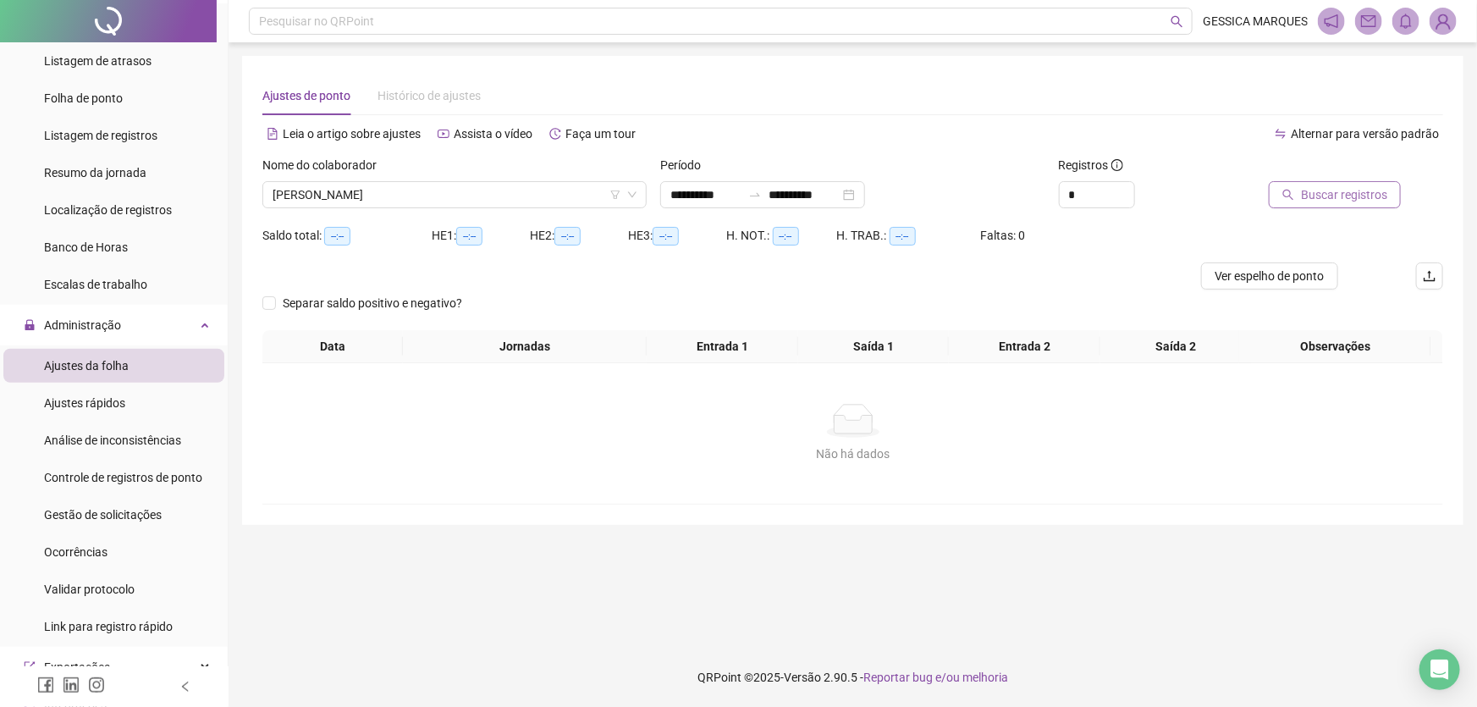
click at [1345, 201] on span "Buscar registros" at bounding box center [1344, 194] width 86 height 19
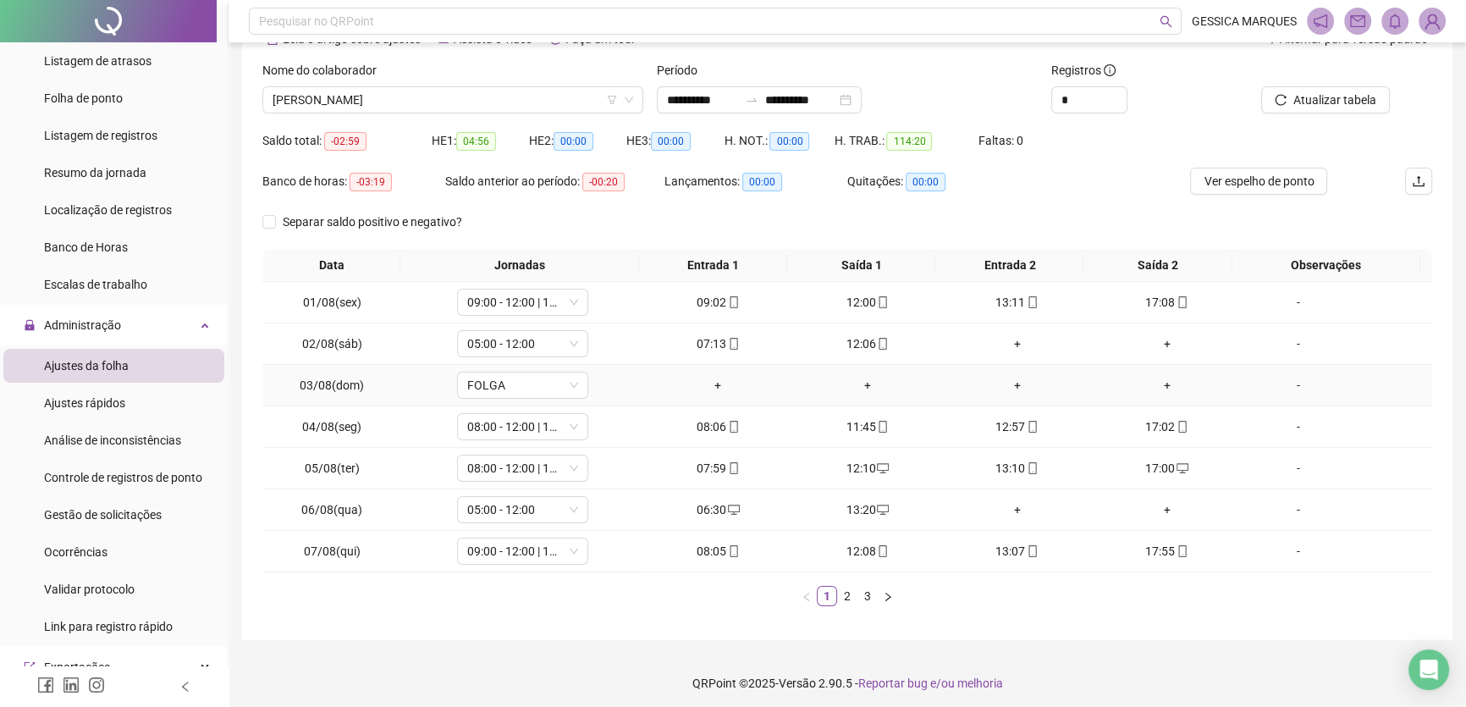
scroll to position [99, 0]
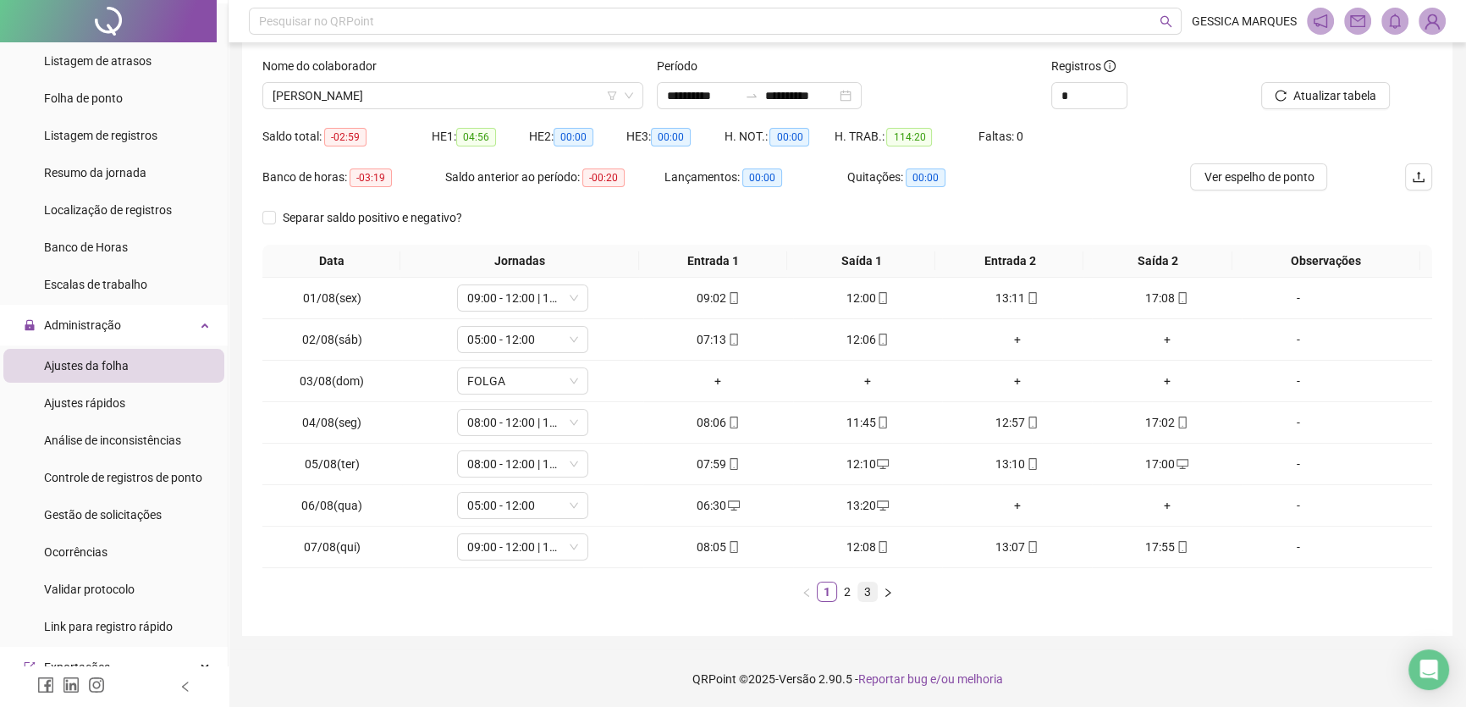
click at [863, 592] on link "3" at bounding box center [867, 591] width 19 height 19
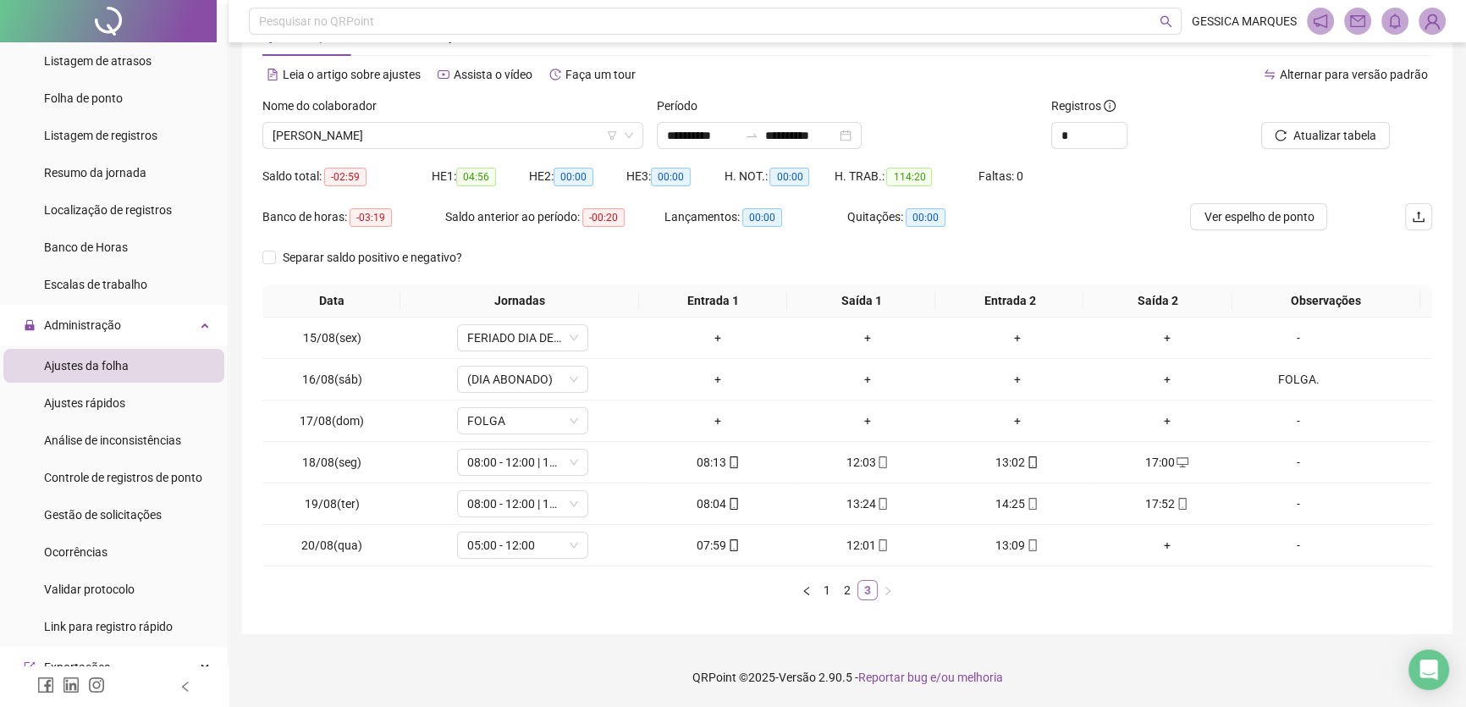
scroll to position [58, 0]
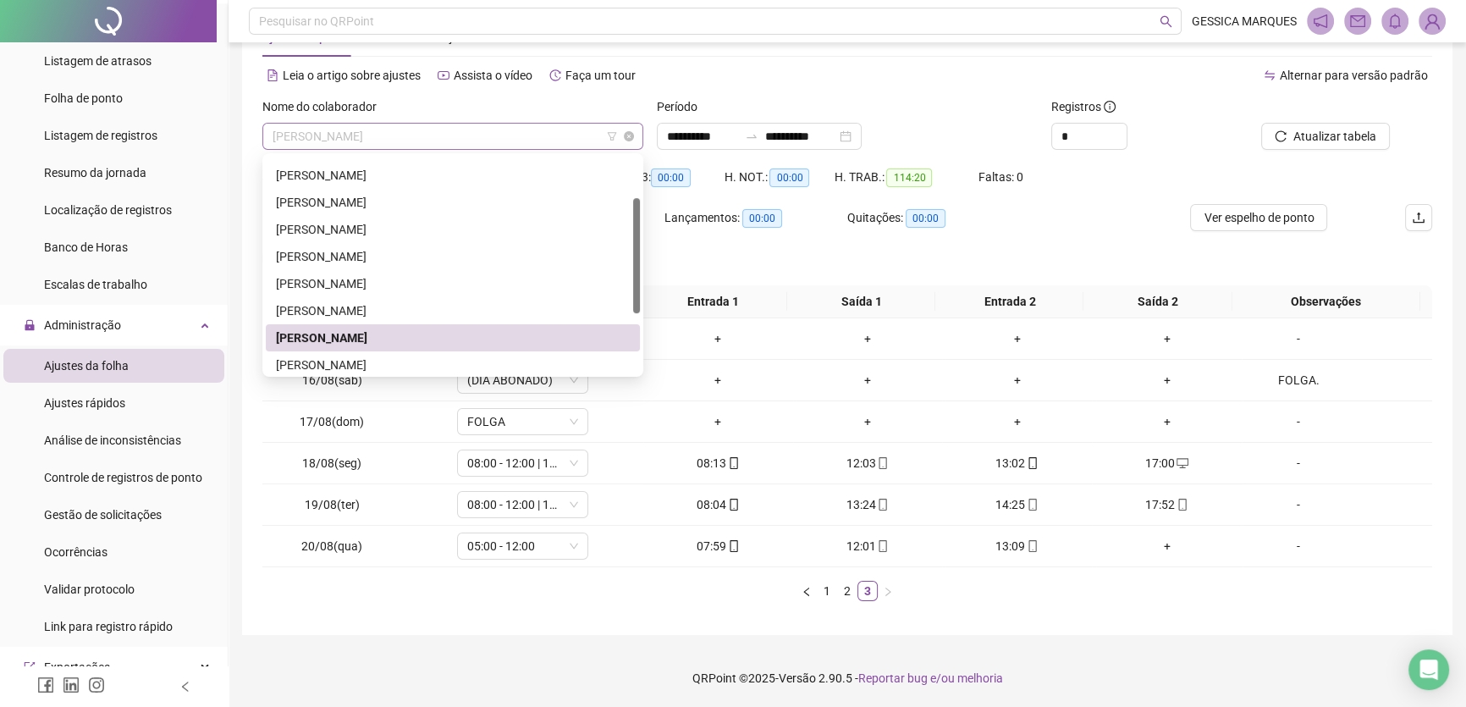
click at [435, 139] on span "[PERSON_NAME]" at bounding box center [453, 136] width 361 height 25
click at [414, 361] on div "[PERSON_NAME]" at bounding box center [453, 364] width 354 height 19
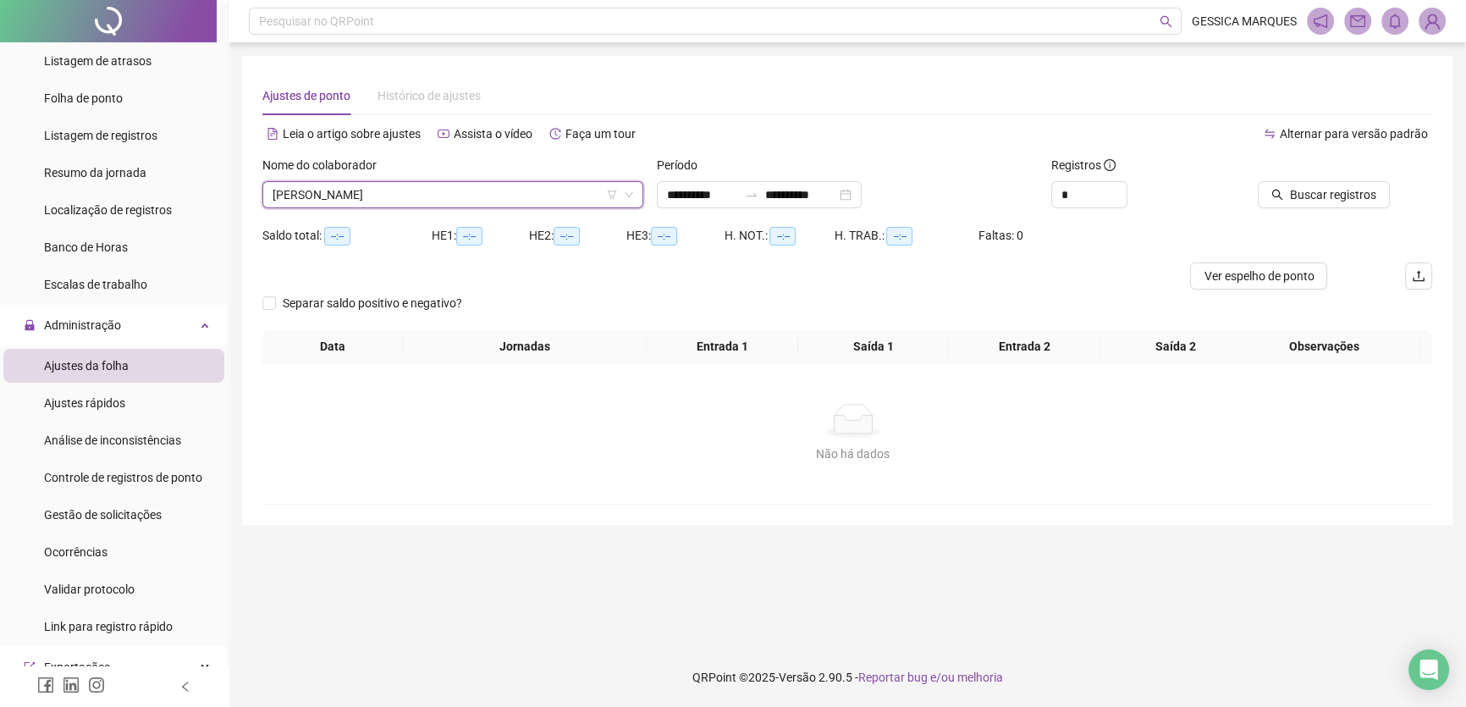
scroll to position [0, 0]
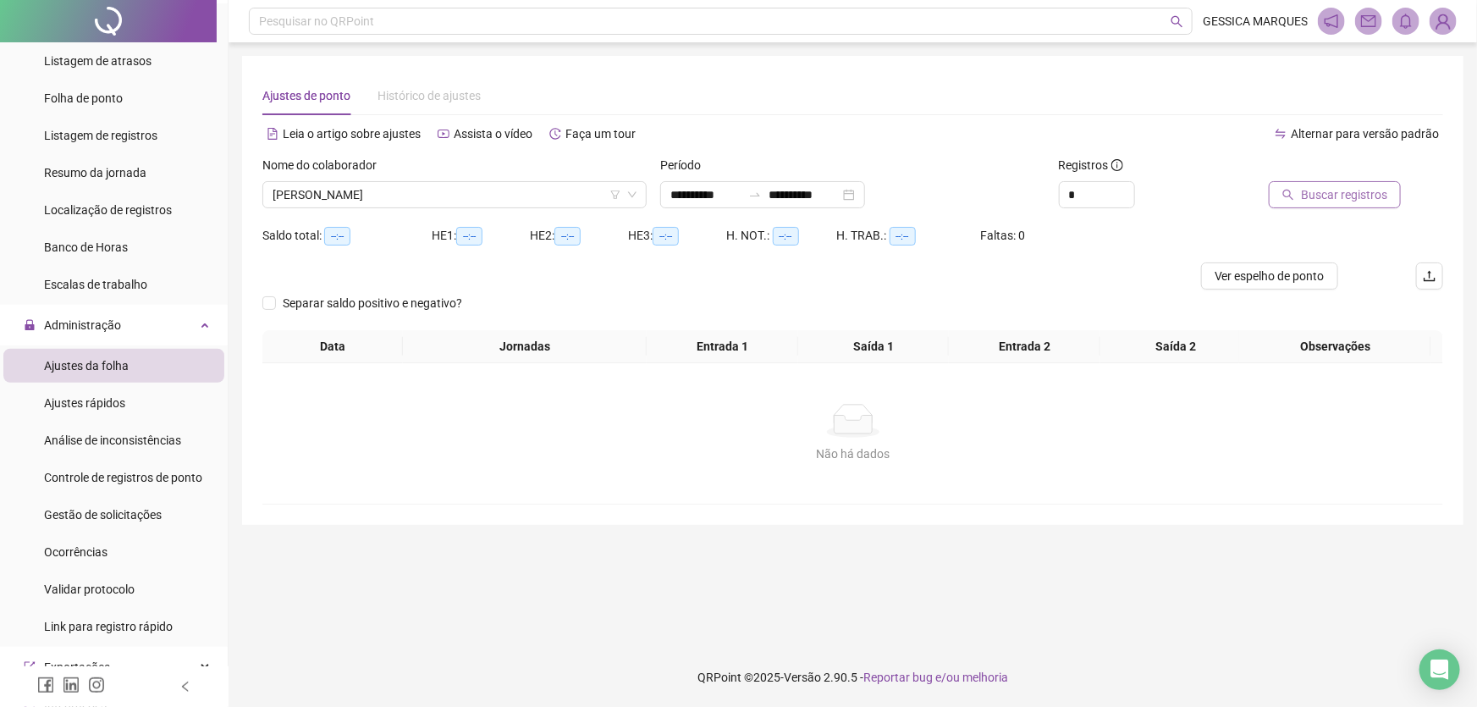
click at [1337, 194] on span "Buscar registros" at bounding box center [1344, 194] width 86 height 19
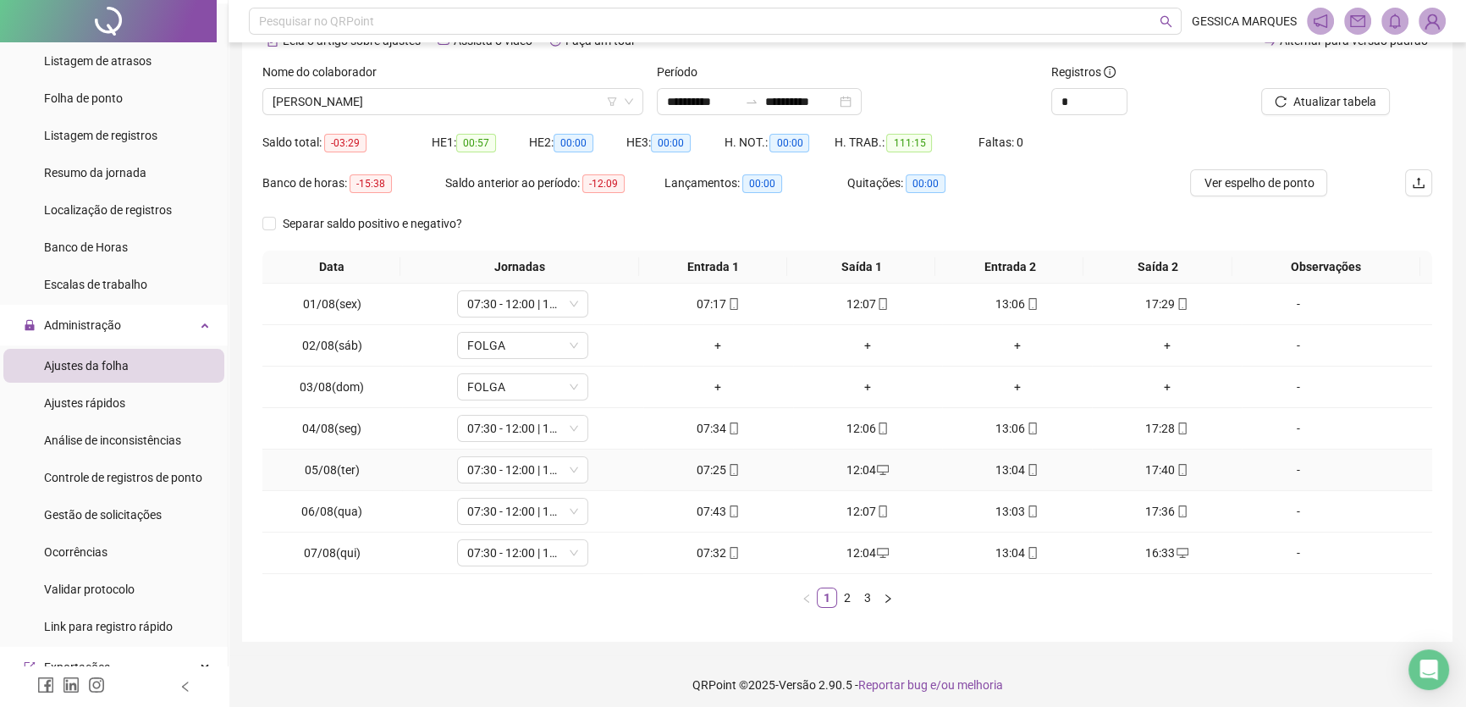
scroll to position [99, 0]
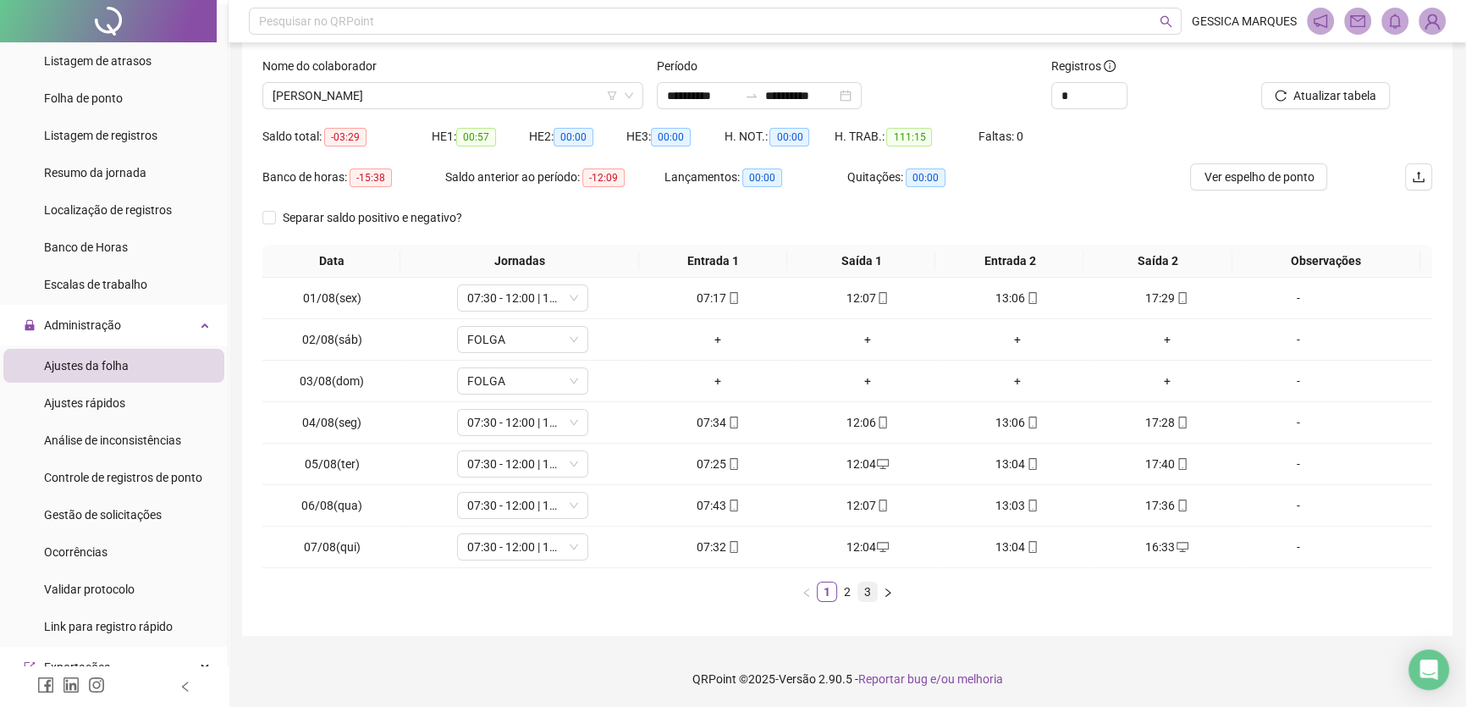
click at [866, 594] on link "3" at bounding box center [867, 591] width 19 height 19
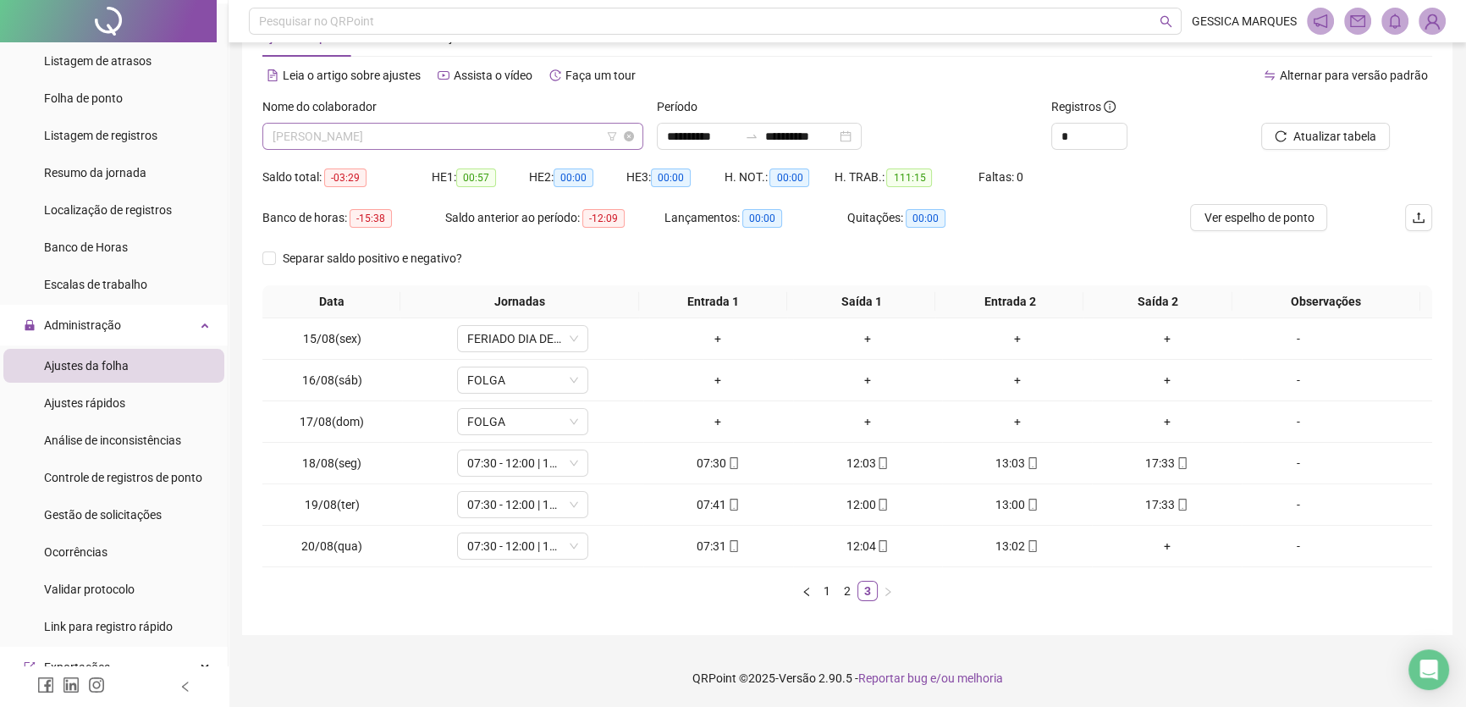
click at [515, 142] on span "[PERSON_NAME]" at bounding box center [453, 136] width 361 height 25
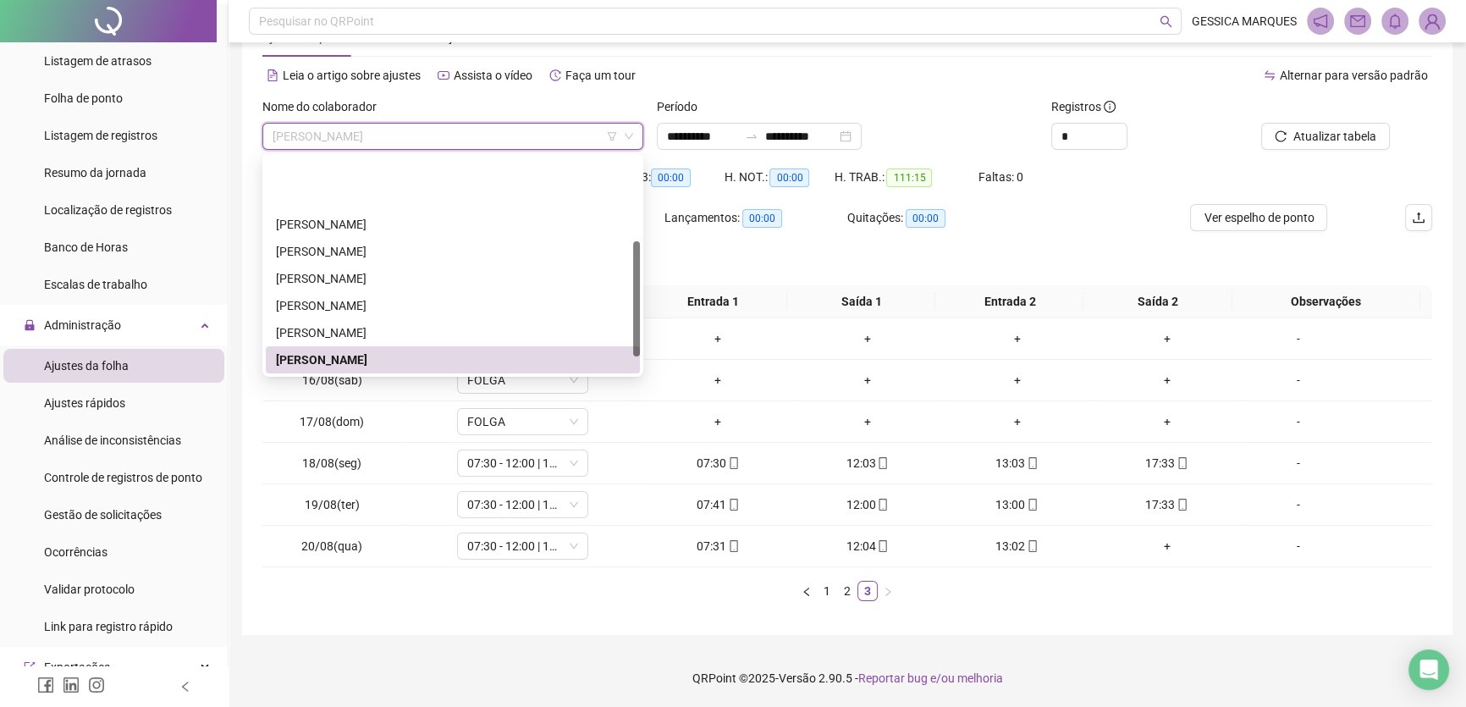
scroll to position [158, 0]
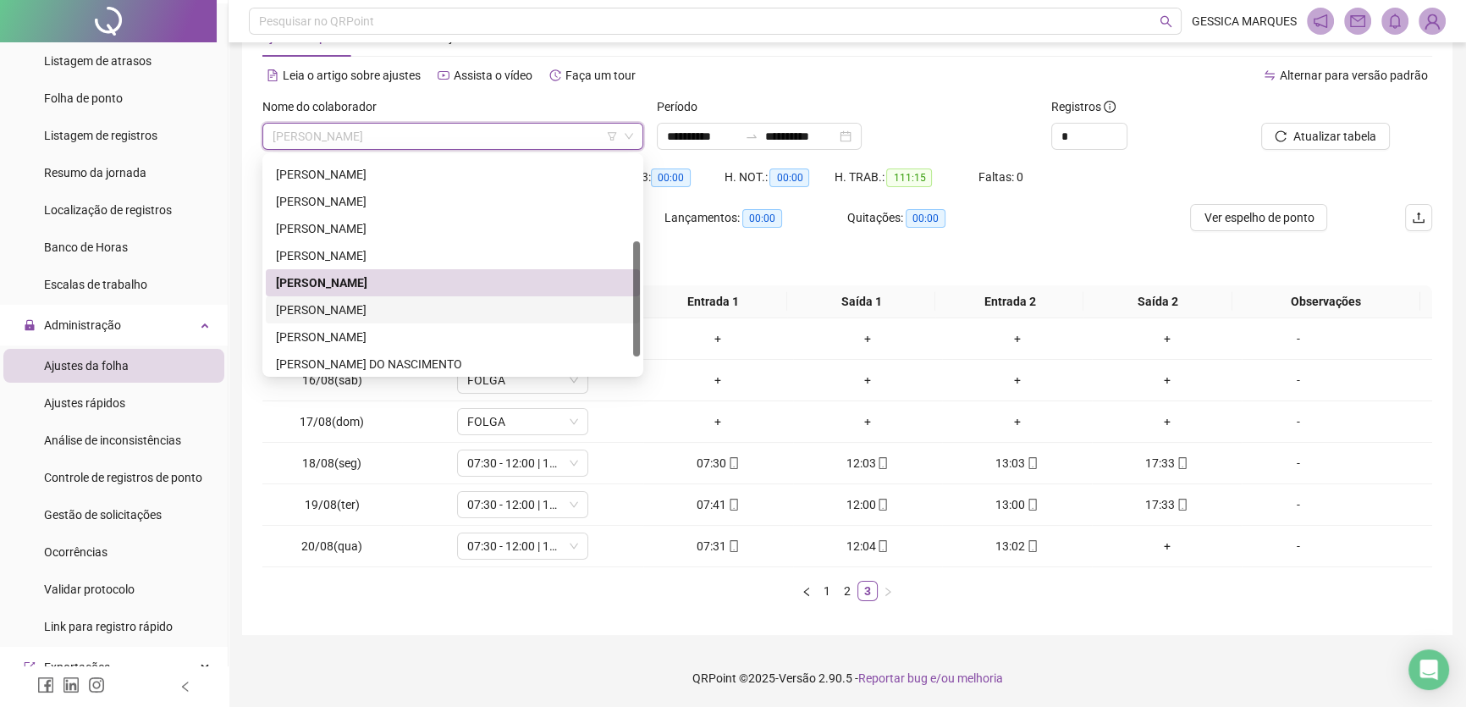
click at [478, 306] on div "[PERSON_NAME]" at bounding box center [453, 309] width 354 height 19
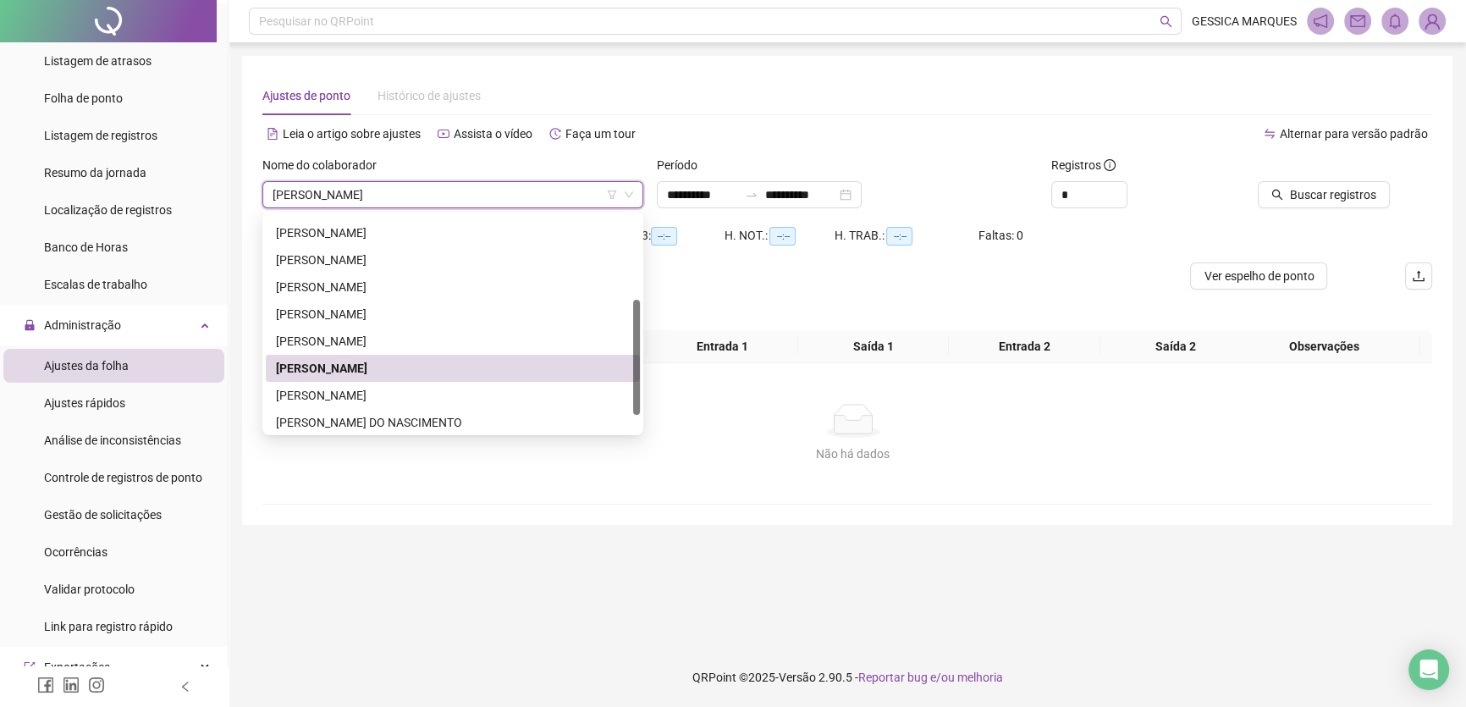
scroll to position [0, 0]
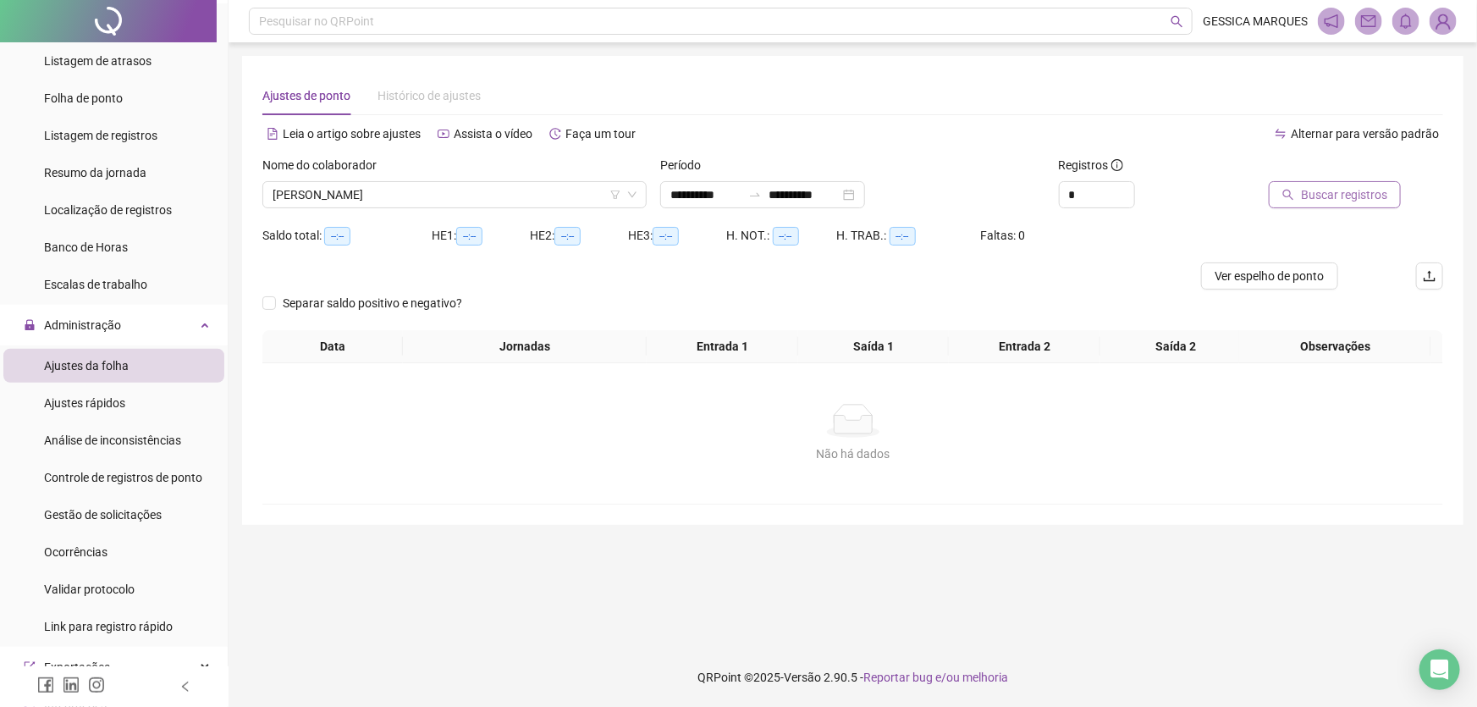
click at [1316, 195] on span "Buscar registros" at bounding box center [1344, 194] width 86 height 19
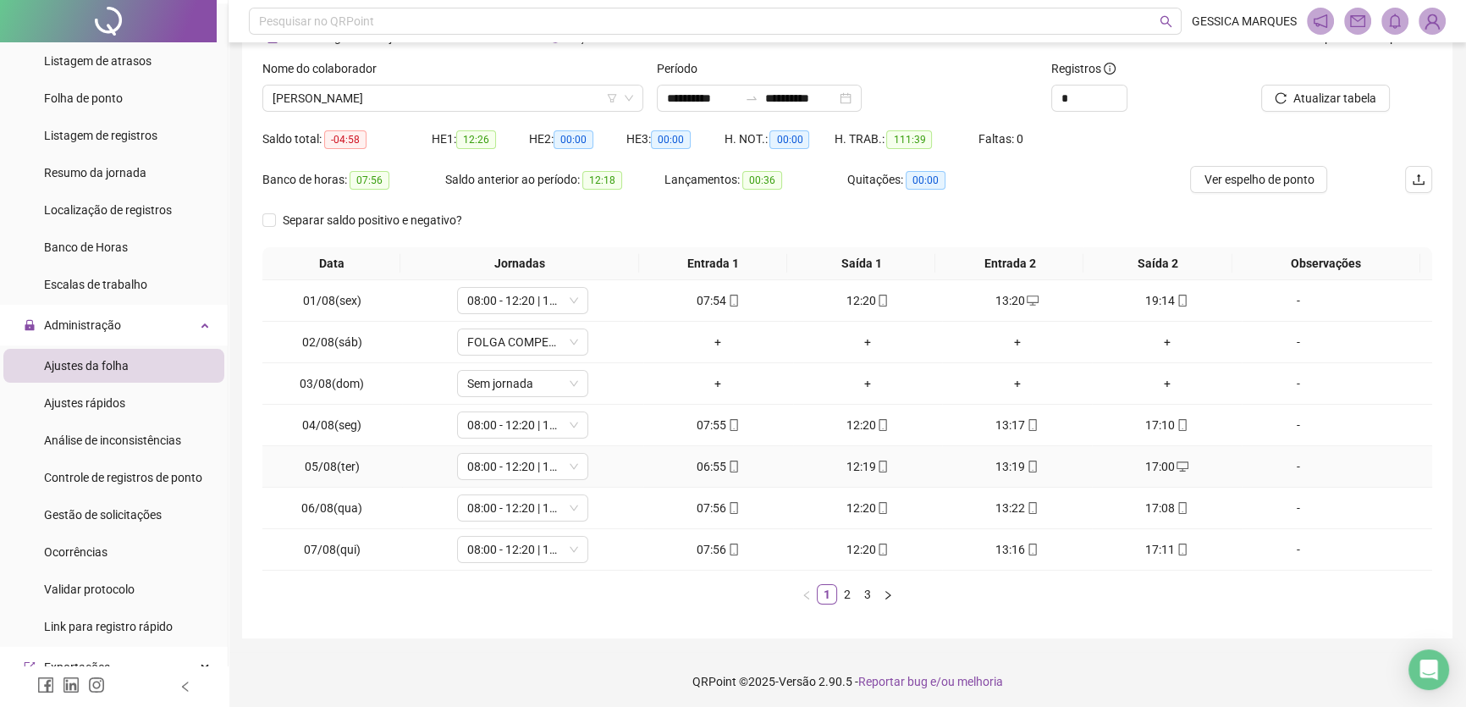
scroll to position [99, 0]
click at [867, 594] on link "3" at bounding box center [867, 591] width 19 height 19
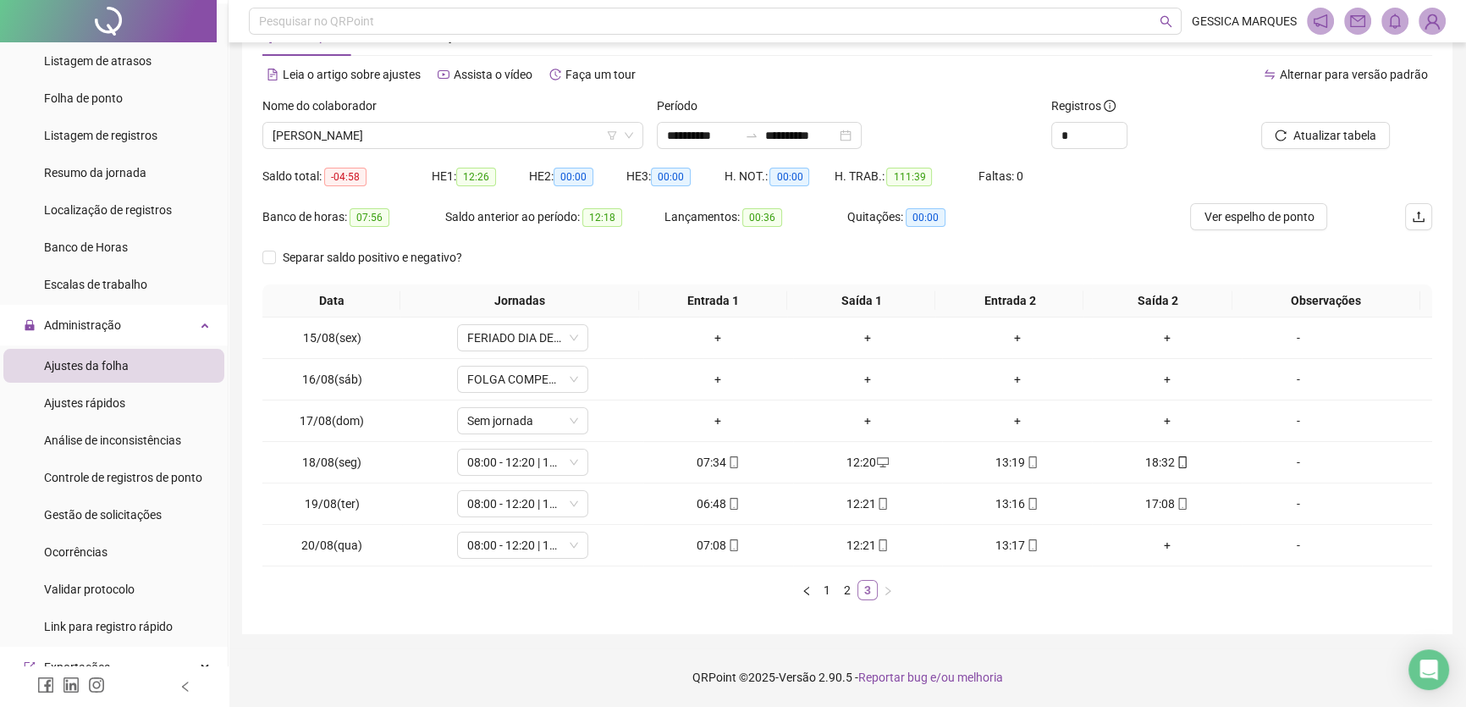
scroll to position [58, 0]
click at [851, 592] on link "2" at bounding box center [847, 590] width 19 height 19
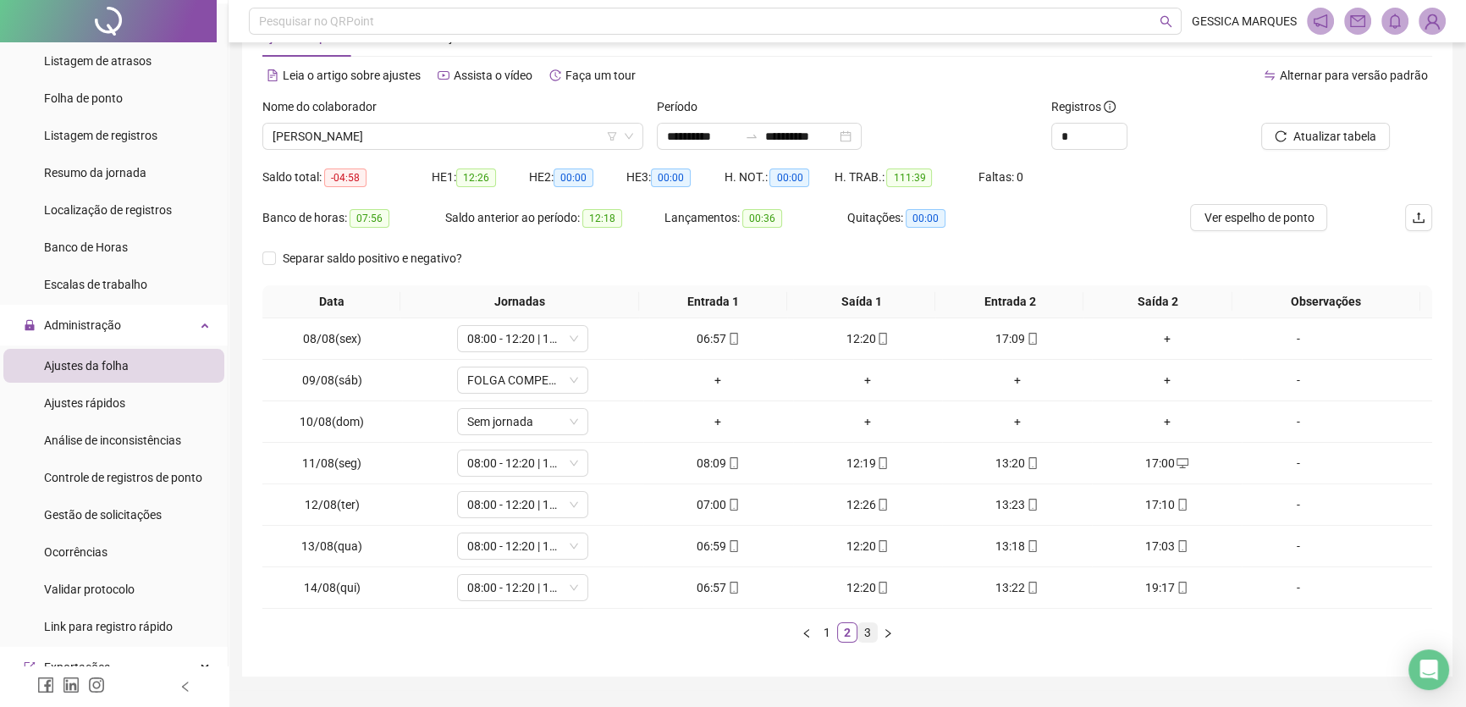
click at [862, 635] on link "3" at bounding box center [867, 632] width 19 height 19
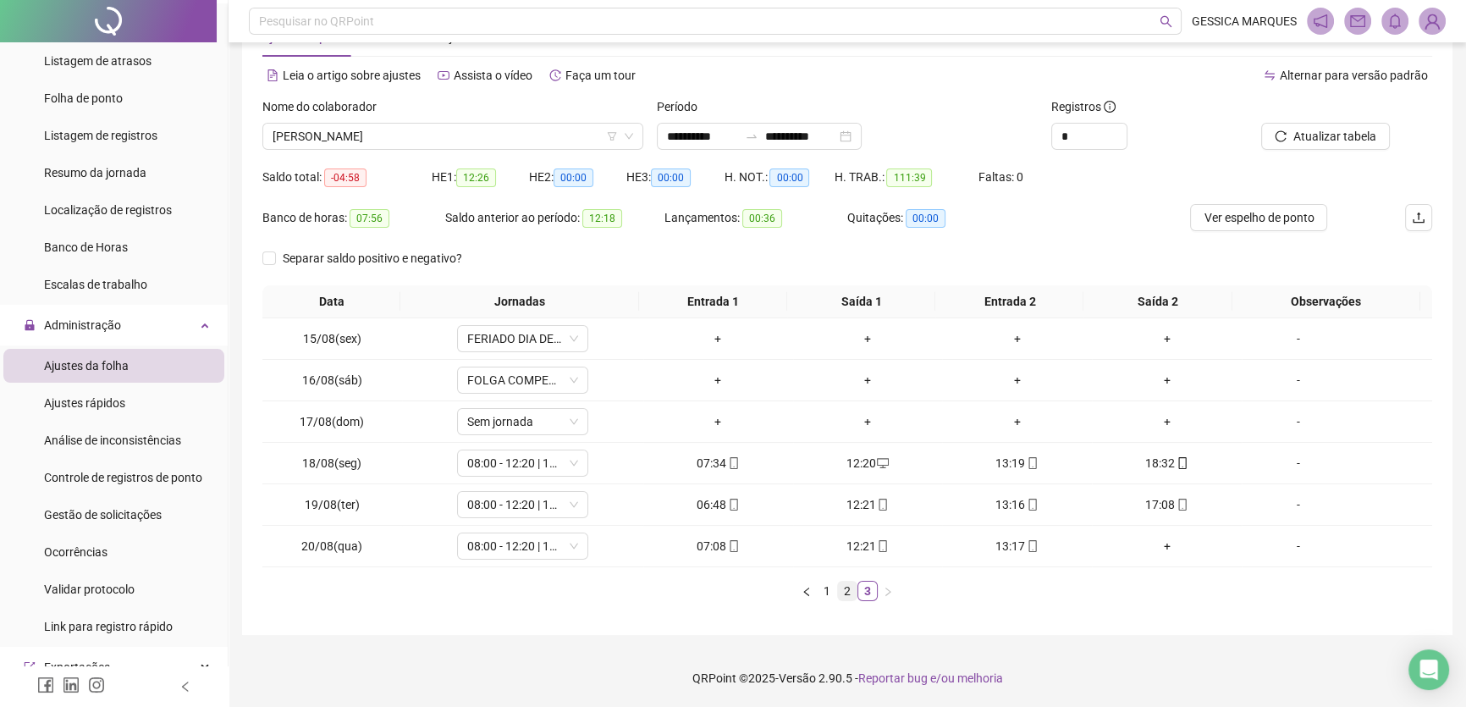
click at [850, 597] on link "2" at bounding box center [847, 590] width 19 height 19
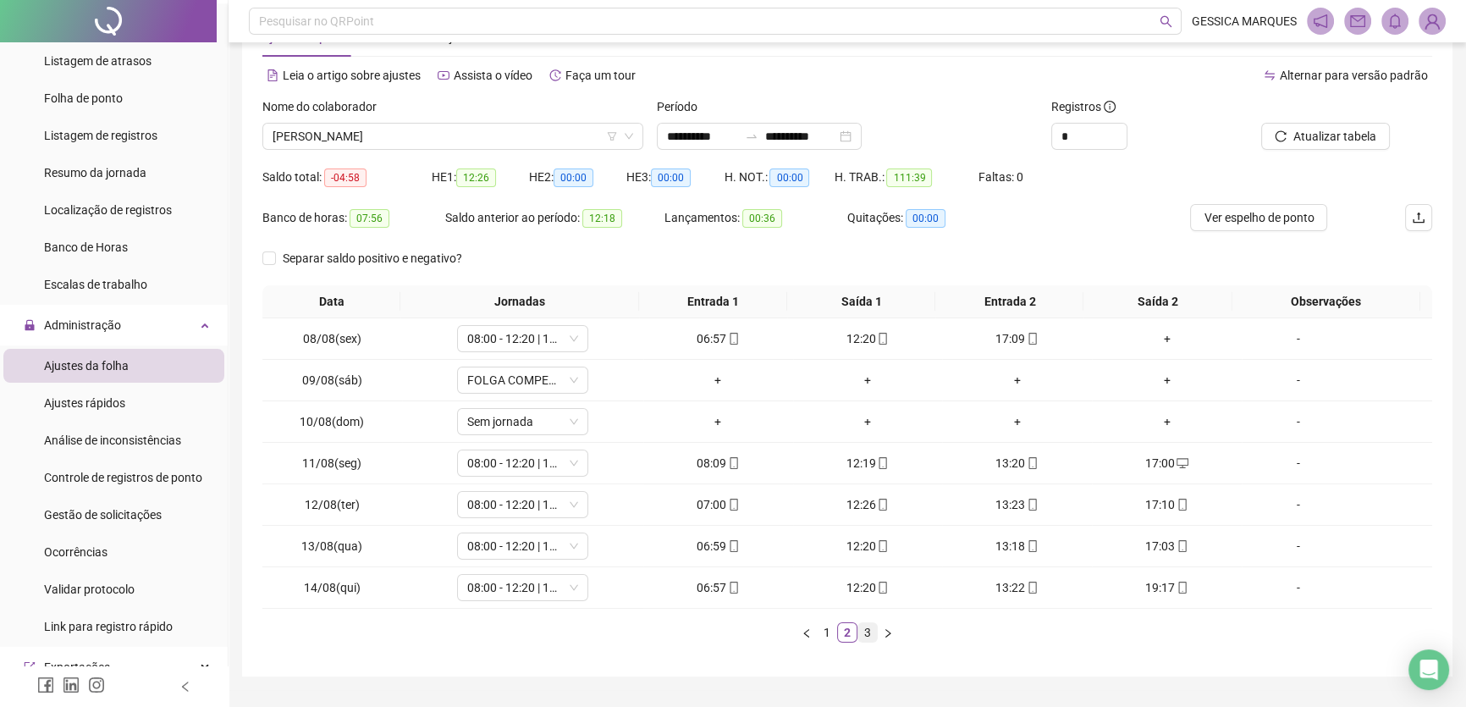
click at [864, 637] on link "3" at bounding box center [867, 632] width 19 height 19
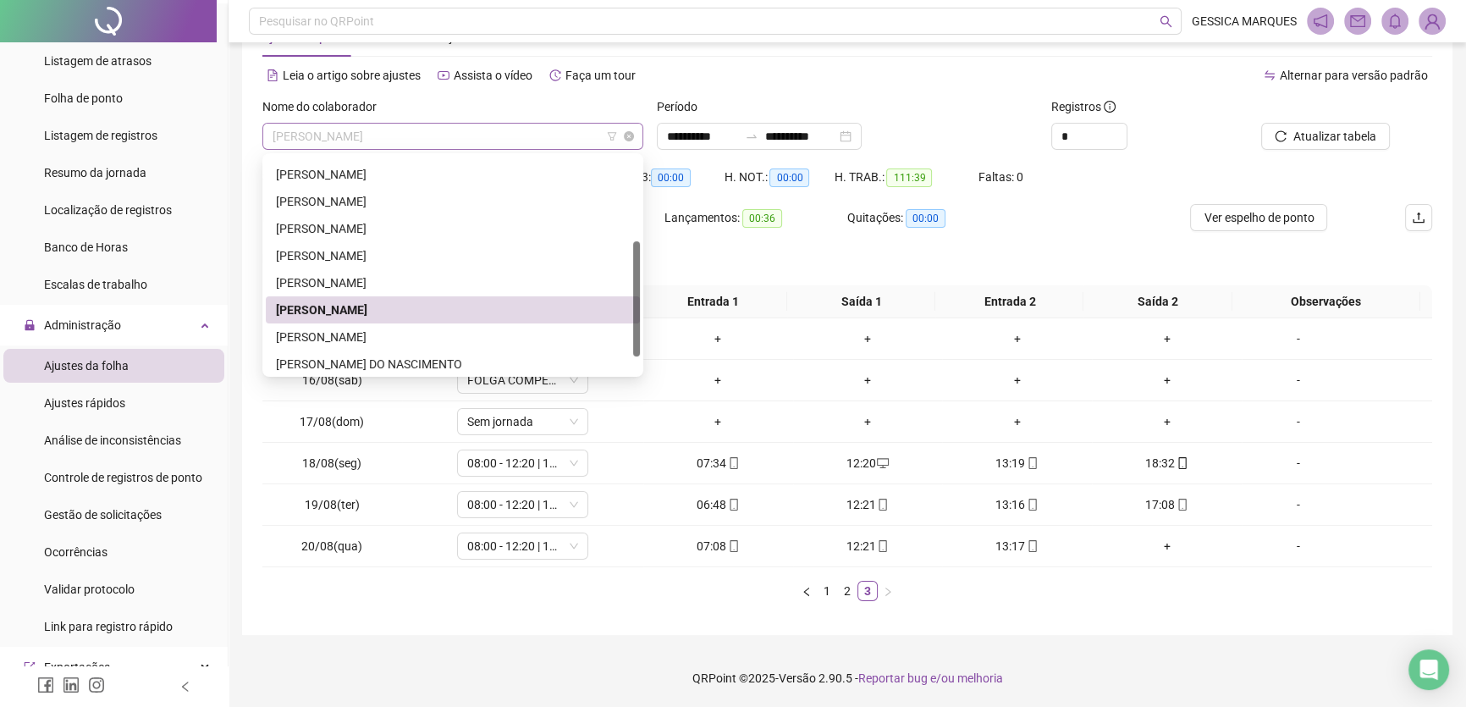
click at [572, 140] on span "[PERSON_NAME]" at bounding box center [453, 136] width 361 height 25
click at [431, 345] on div "[PERSON_NAME]" at bounding box center [453, 337] width 354 height 19
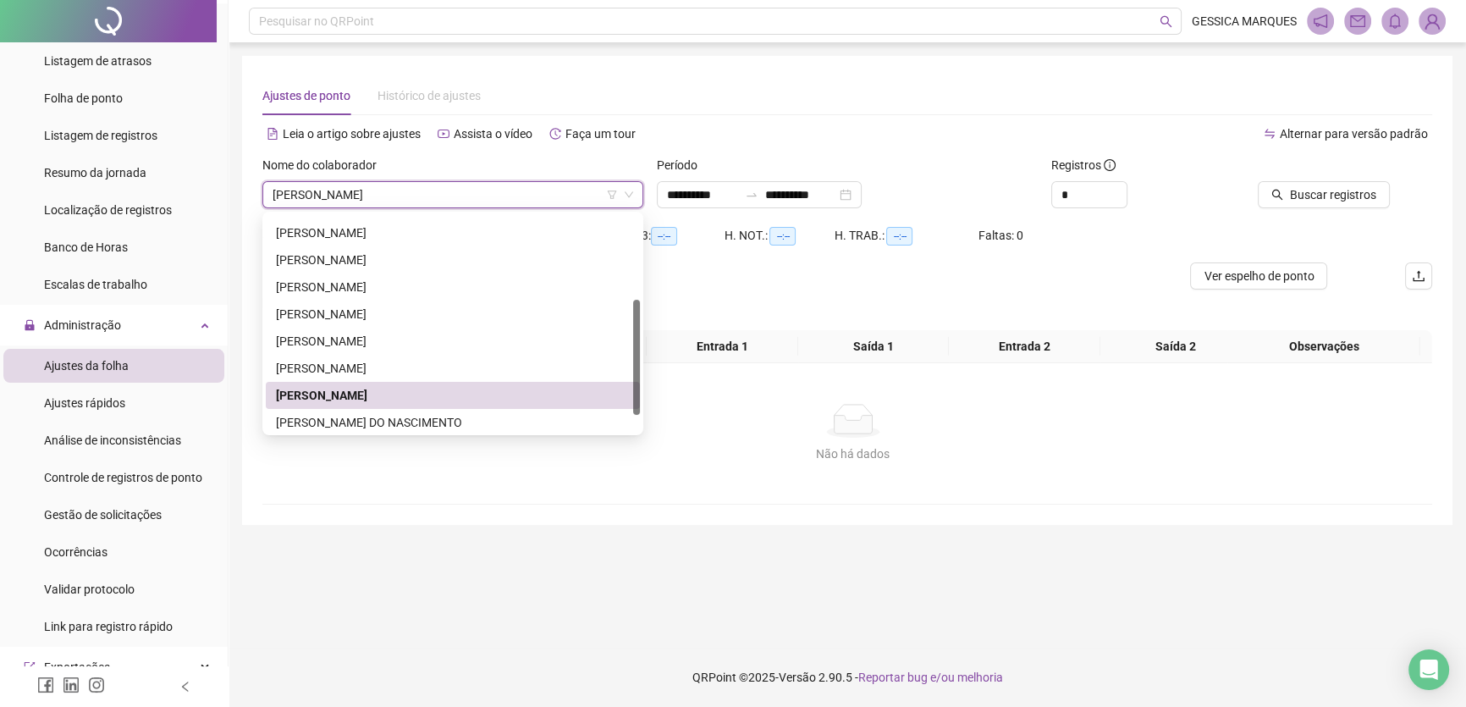
scroll to position [0, 0]
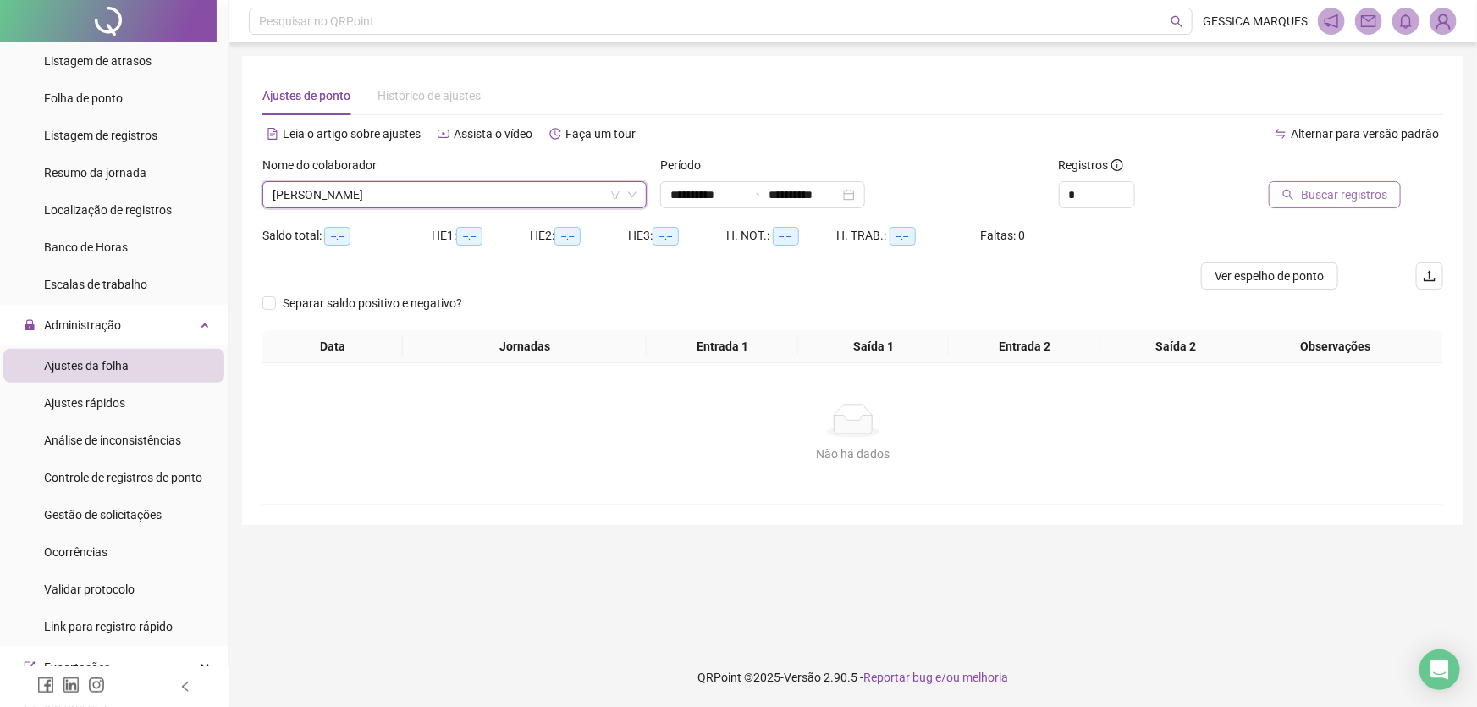
click at [1303, 201] on button "Buscar registros" at bounding box center [1335, 194] width 132 height 27
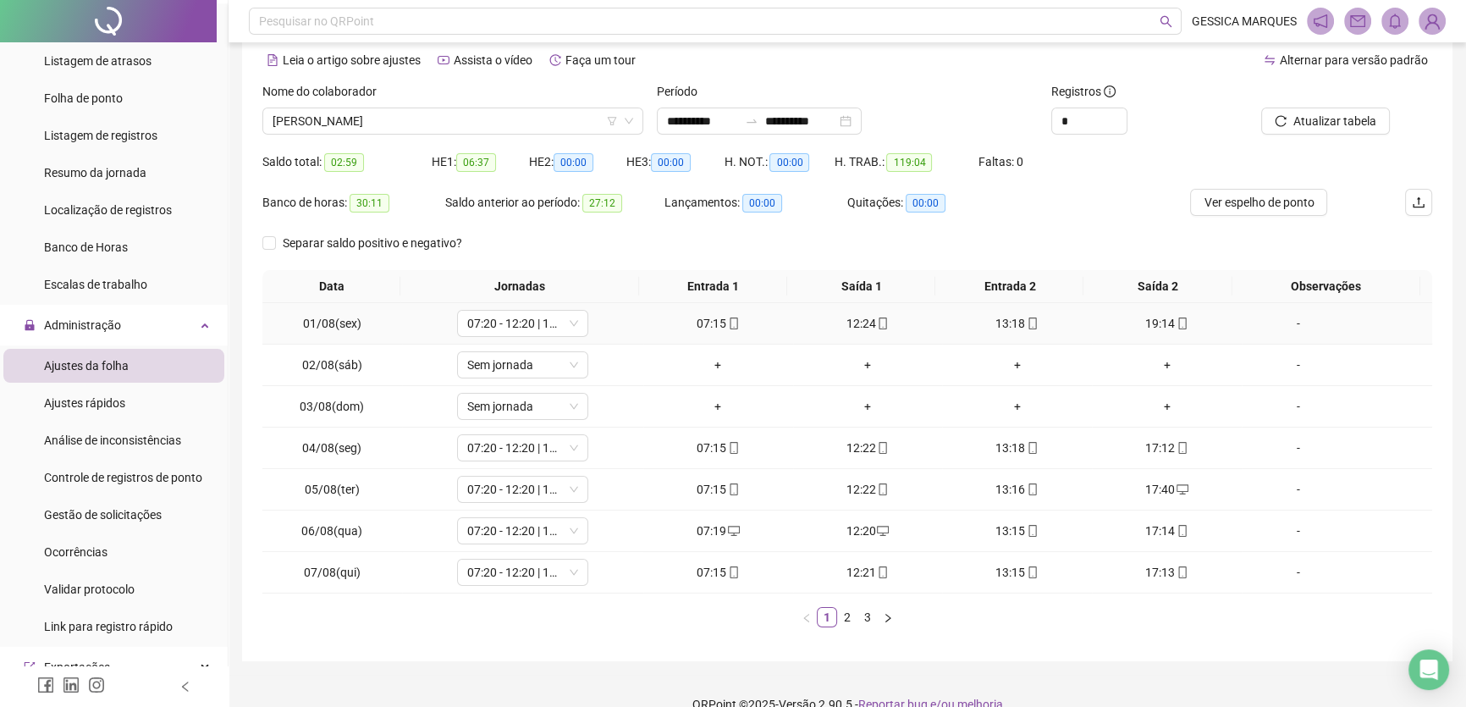
scroll to position [99, 0]
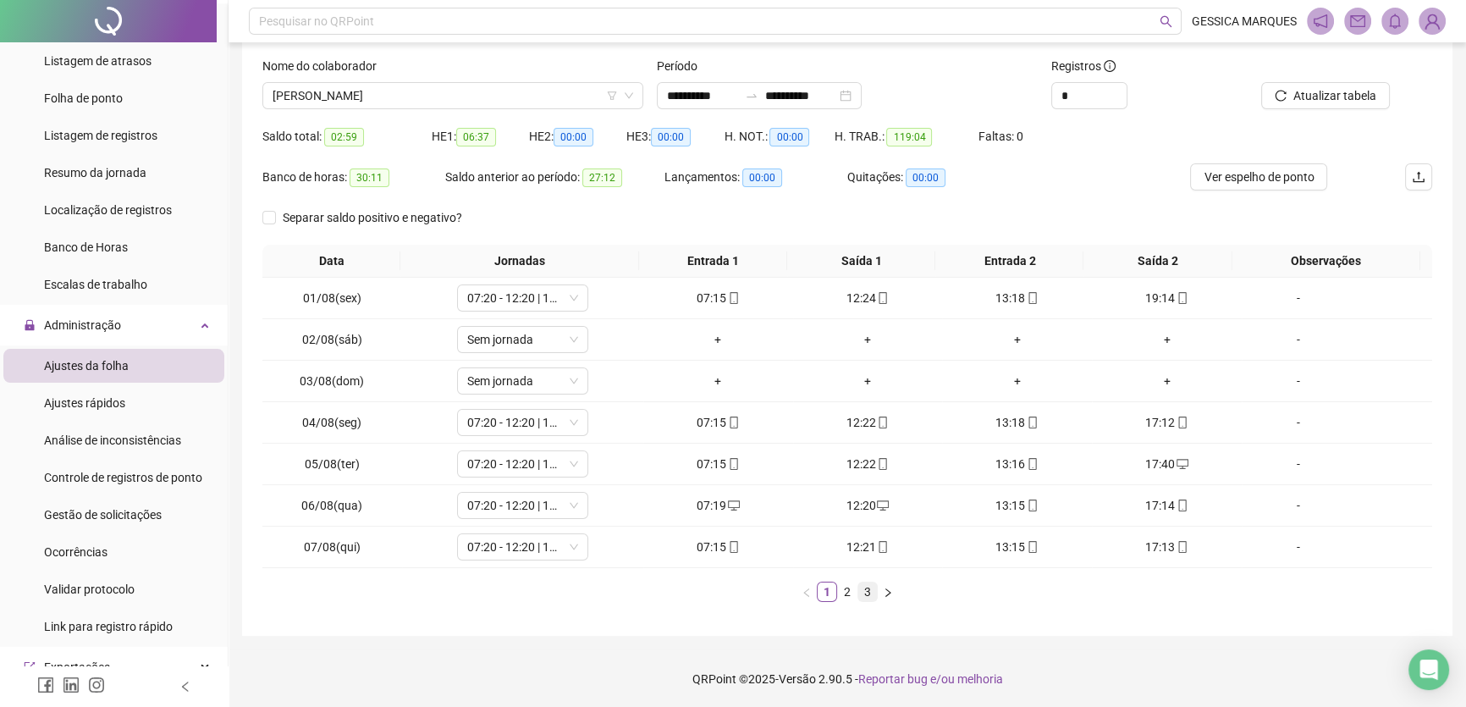
click at [860, 588] on link "3" at bounding box center [867, 591] width 19 height 19
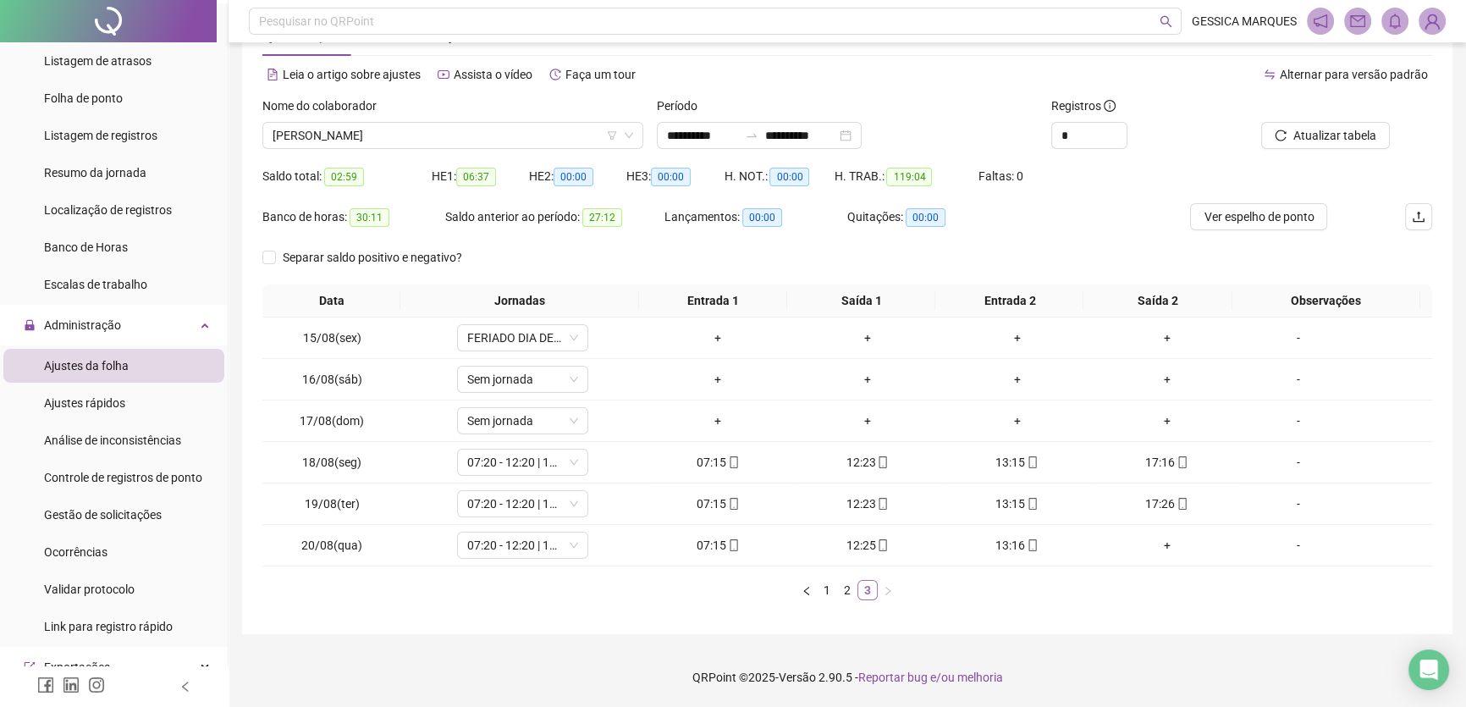
scroll to position [58, 0]
click at [1244, 218] on span "Ver espelho de ponto" at bounding box center [1258, 217] width 110 height 19
click at [1176, 502] on icon "mobile" at bounding box center [1182, 504] width 12 height 12
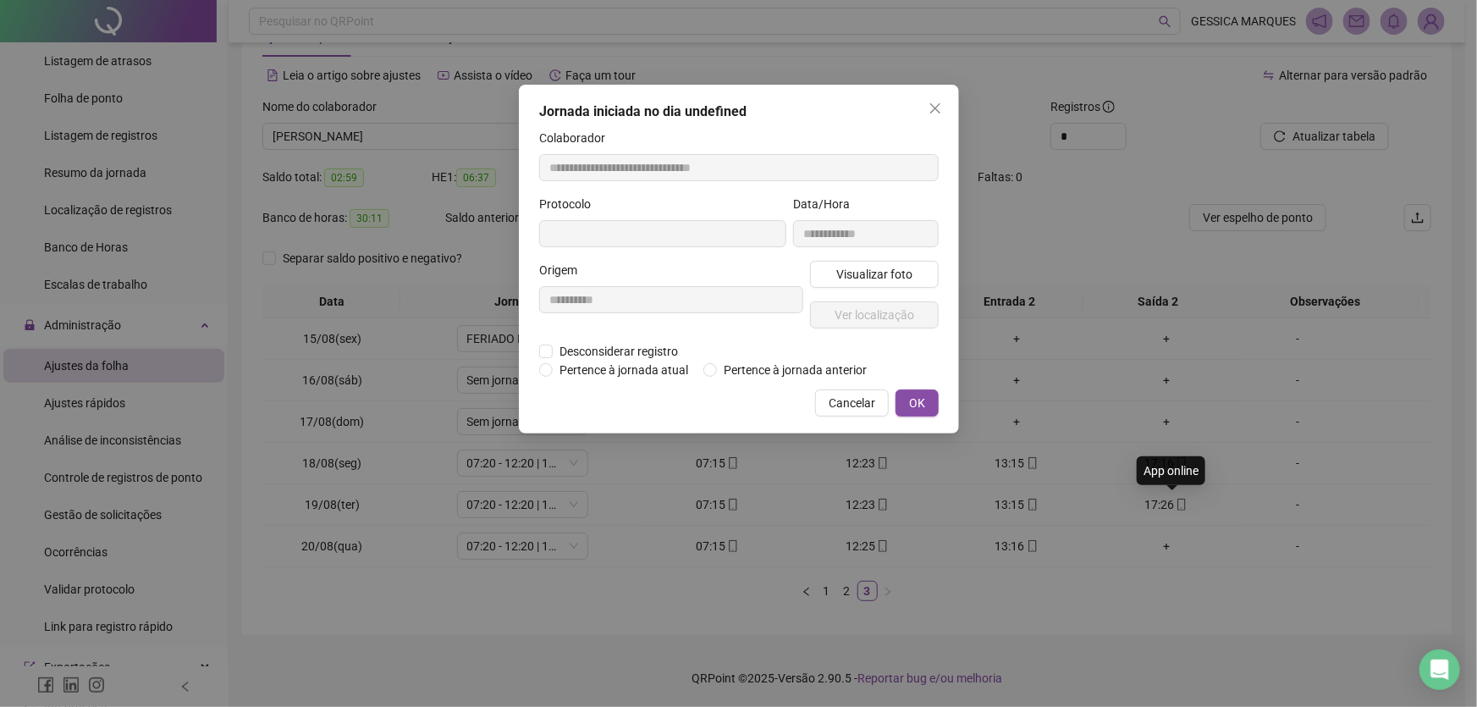
type input "**********"
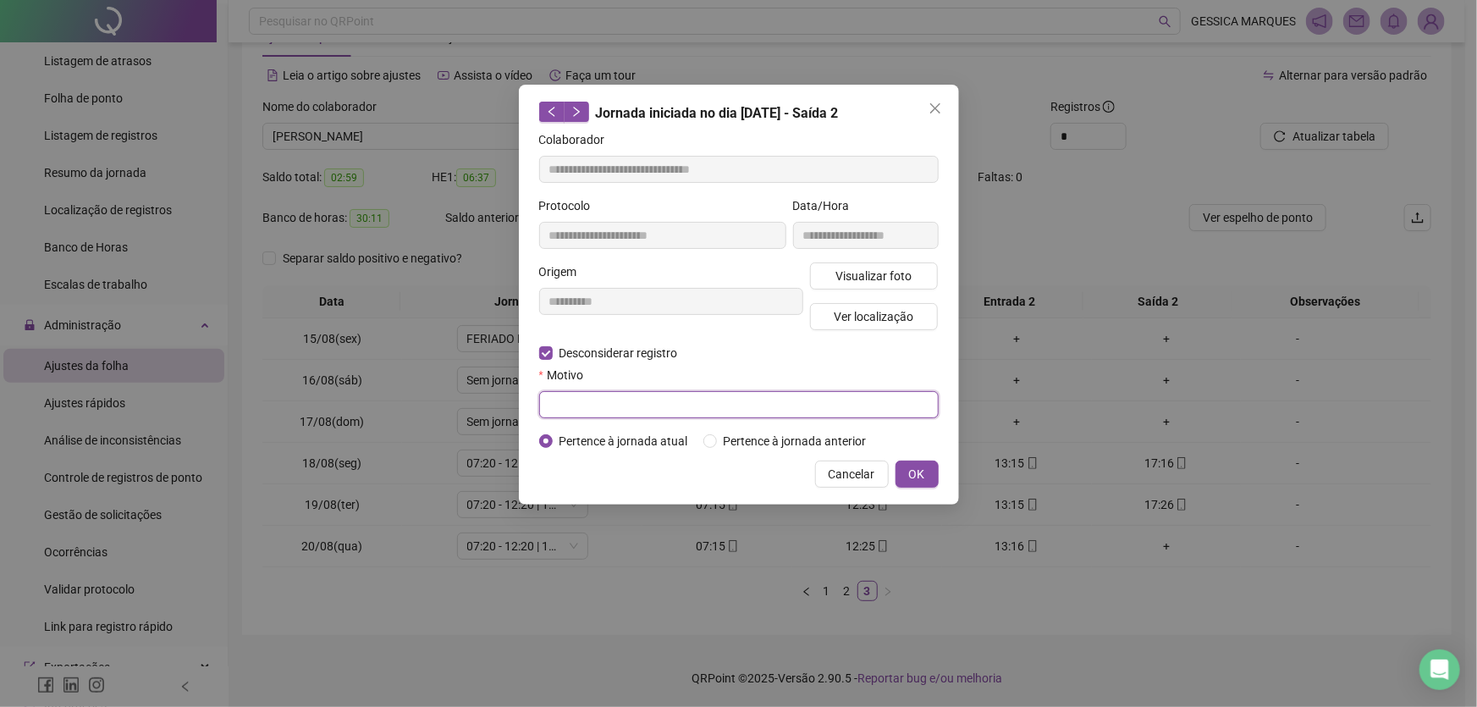
click at [569, 405] on input "text" at bounding box center [738, 404] width 399 height 27
type input "**********"
click at [904, 469] on button "OK" at bounding box center [916, 473] width 43 height 27
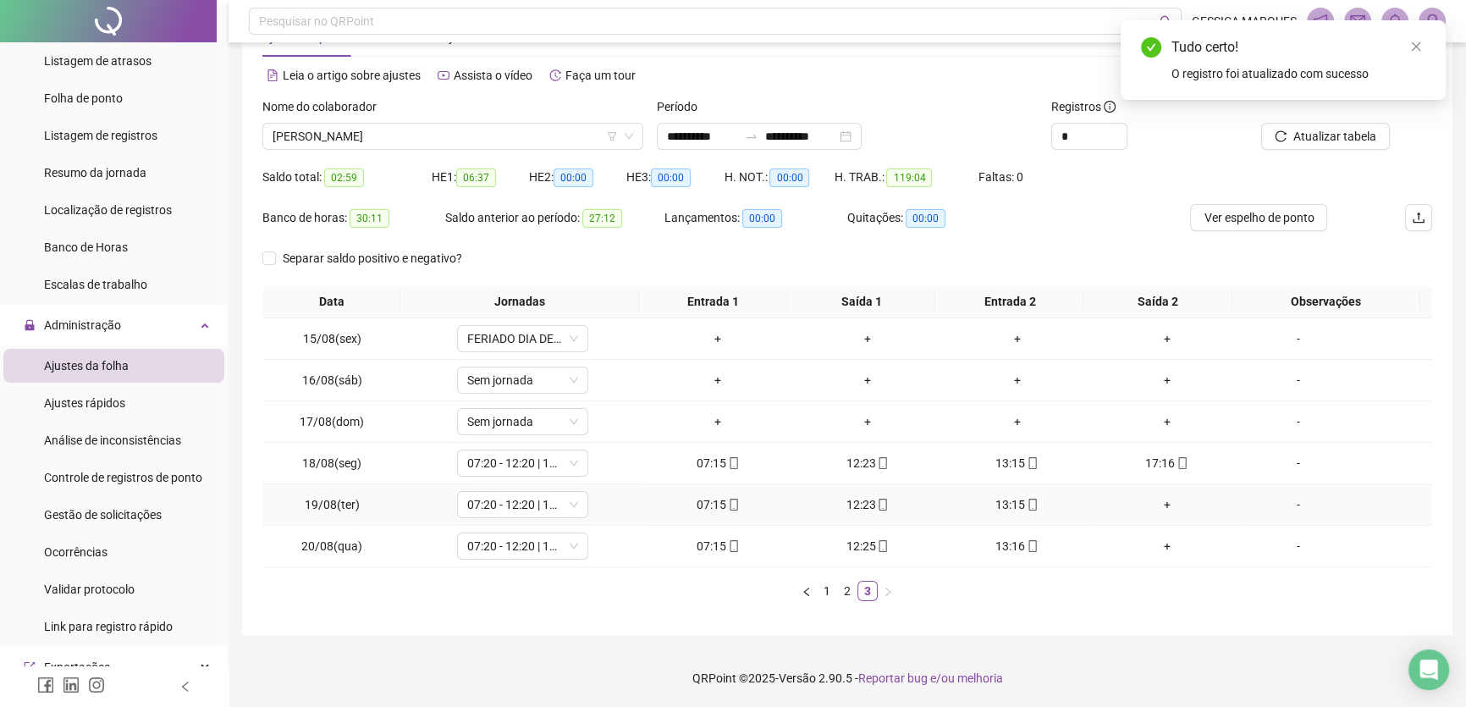
click at [1151, 504] on div "+" at bounding box center [1167, 504] width 136 height 19
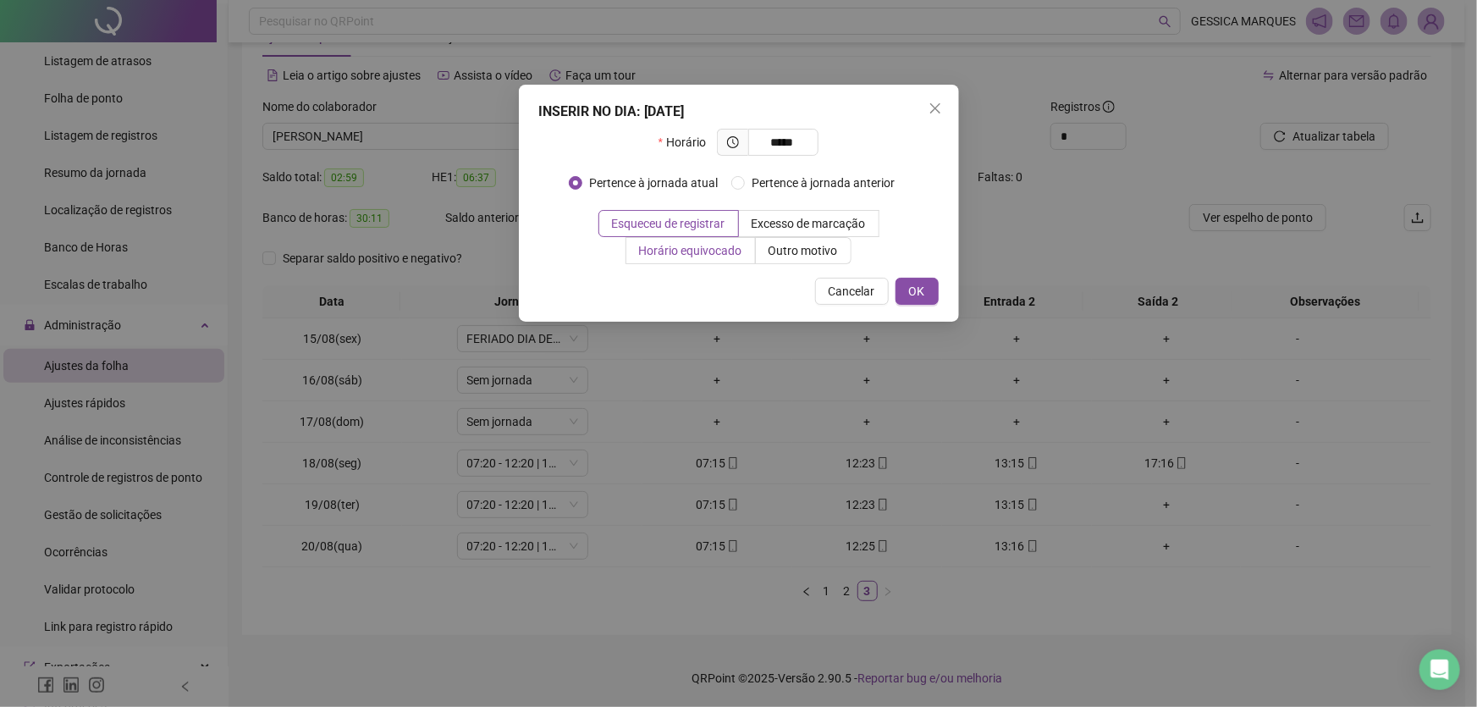
type input "*****"
click at [680, 251] on span "Horário equivocado" at bounding box center [690, 251] width 103 height 14
click at [909, 289] on span "OK" at bounding box center [917, 291] width 16 height 19
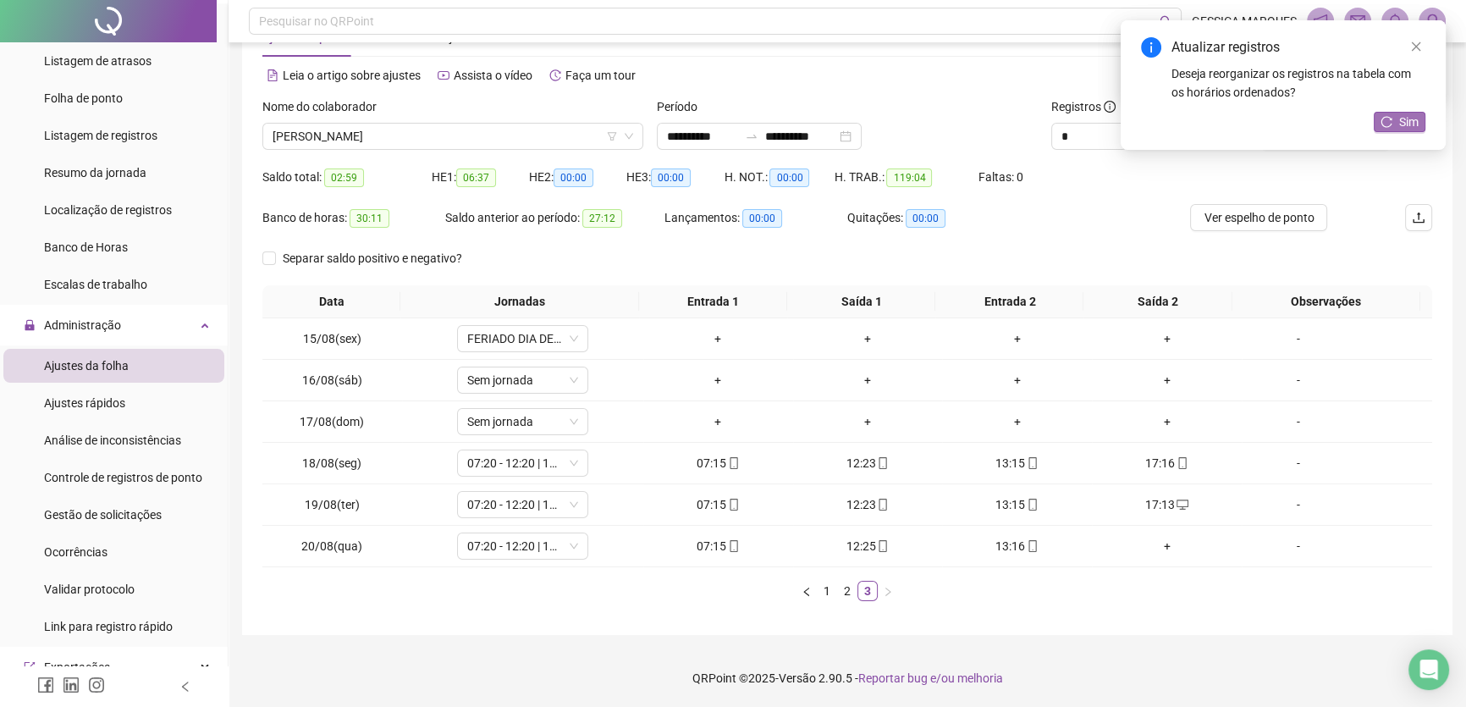
click at [1391, 119] on icon "reload" at bounding box center [1386, 122] width 12 height 12
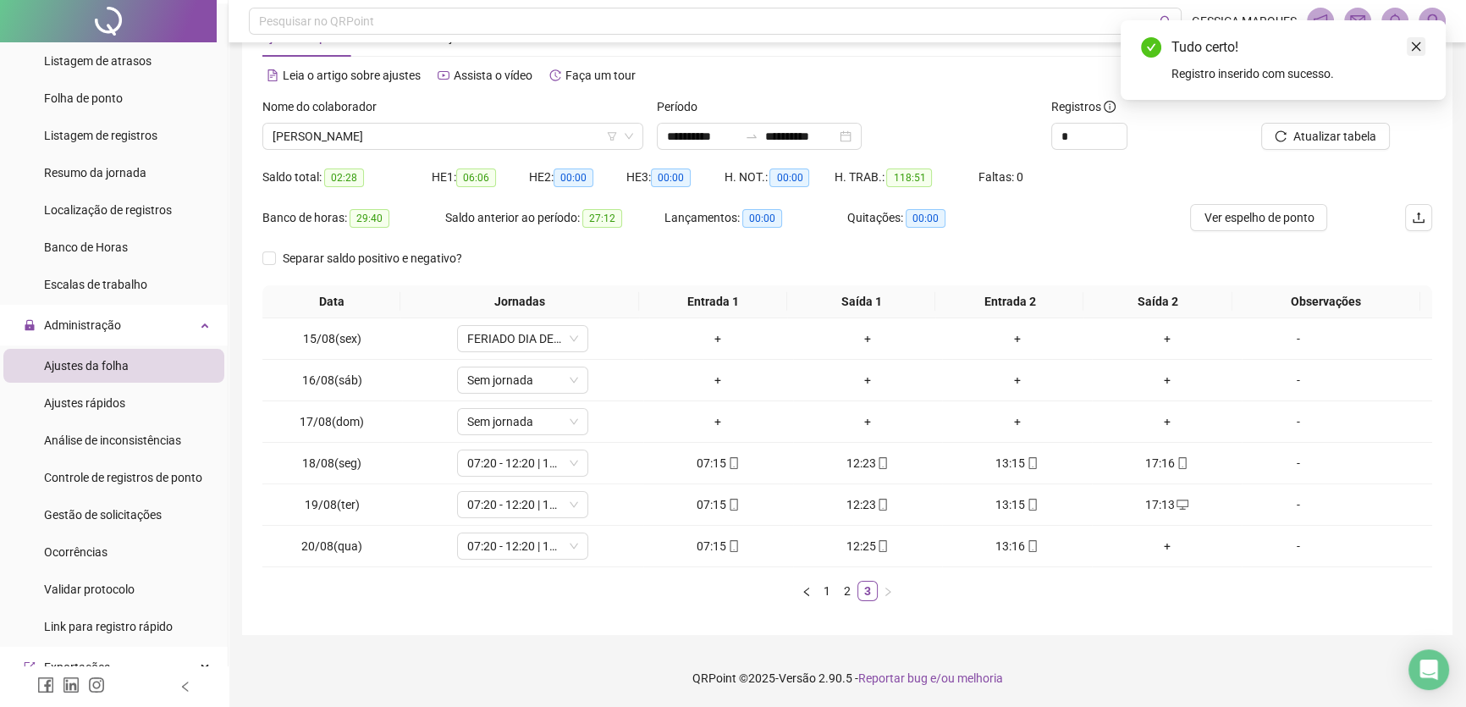
click at [1426, 43] on div "Tudo certo! Registro inserido com sucesso." at bounding box center [1283, 60] width 325 height 80
click at [1351, 140] on span "Atualizar tabela" at bounding box center [1334, 136] width 83 height 19
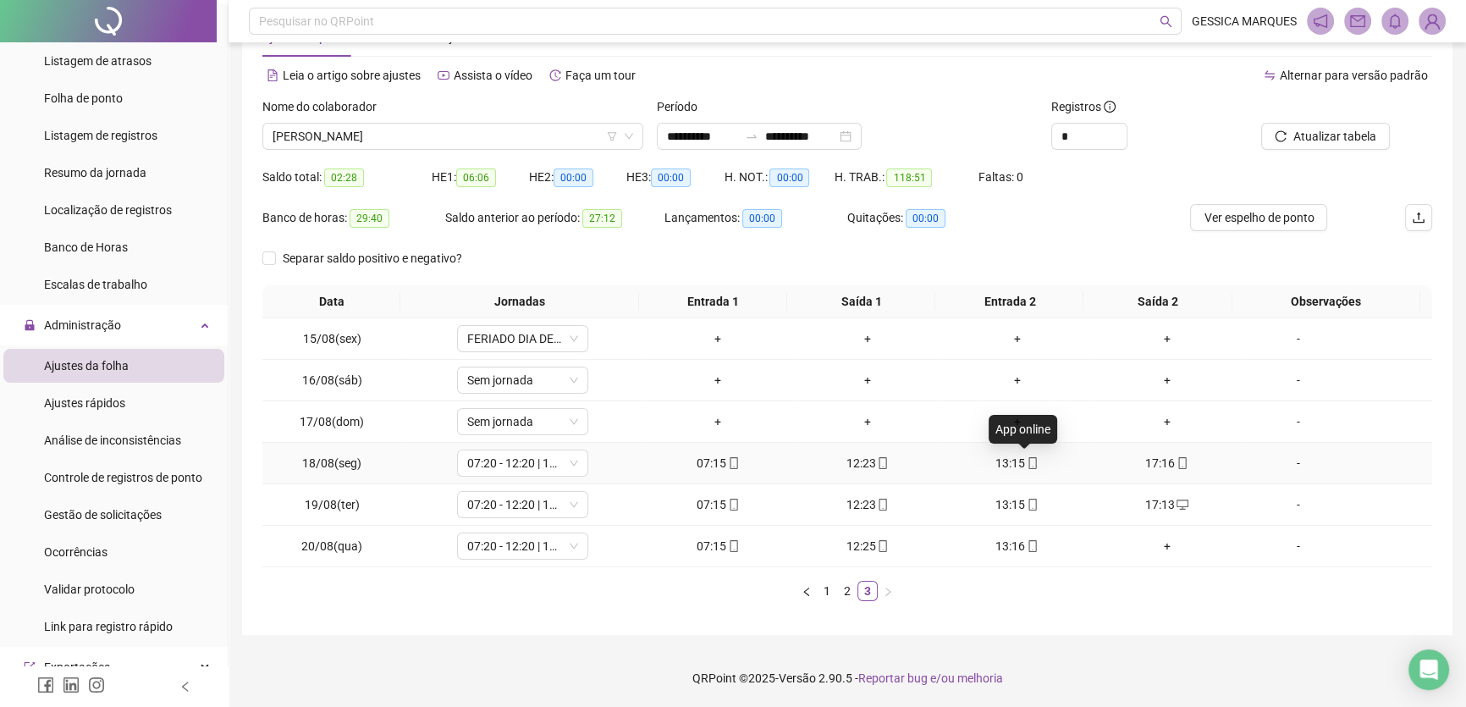
click at [1029, 465] on icon "mobile" at bounding box center [1033, 463] width 8 height 12
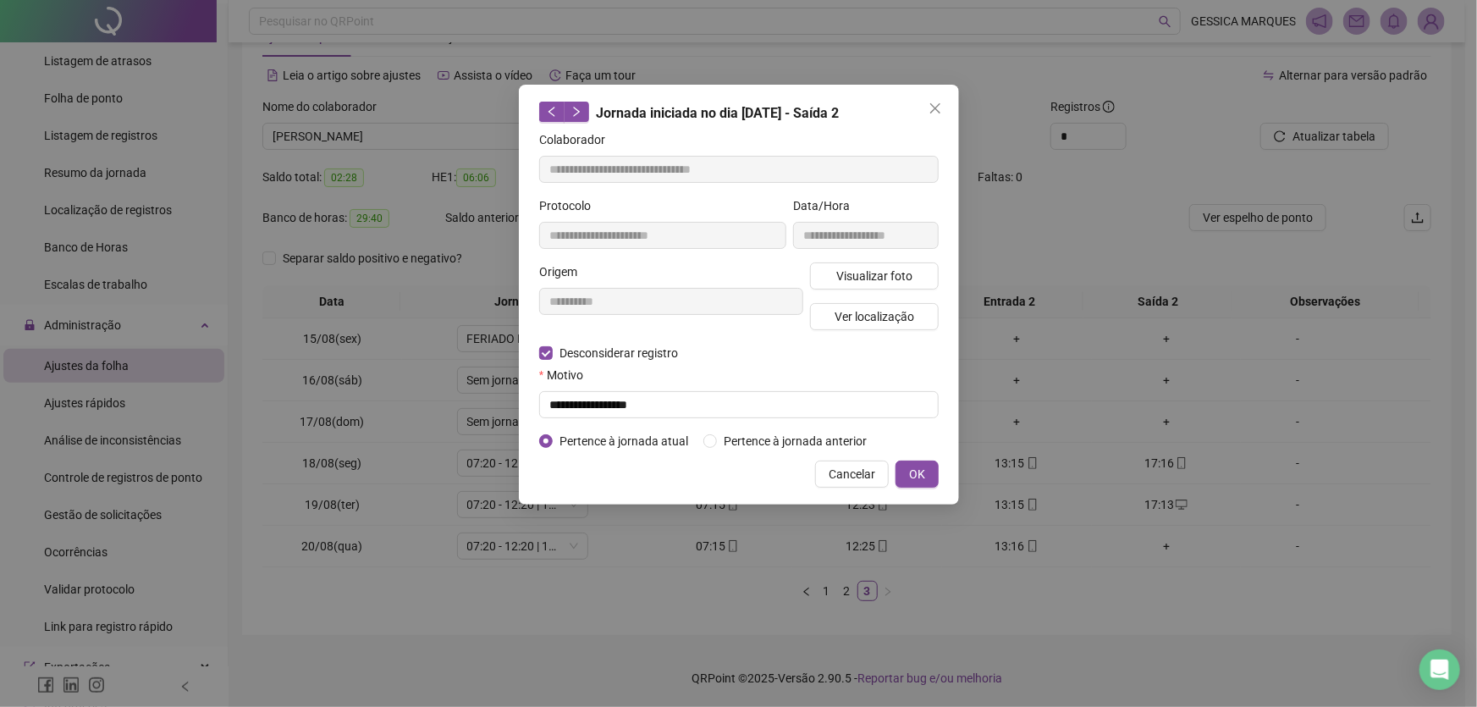
type input "**********"
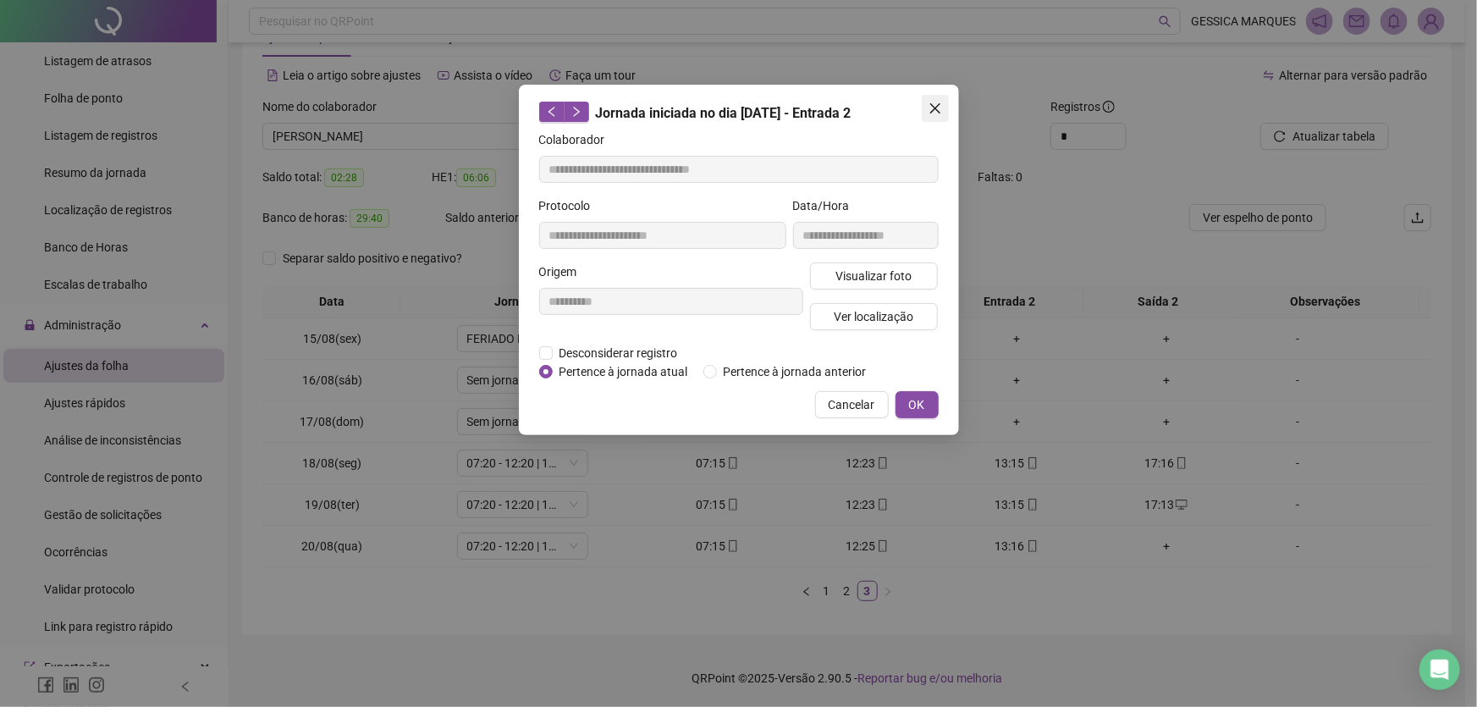
click at [939, 107] on icon "close" at bounding box center [935, 109] width 14 height 14
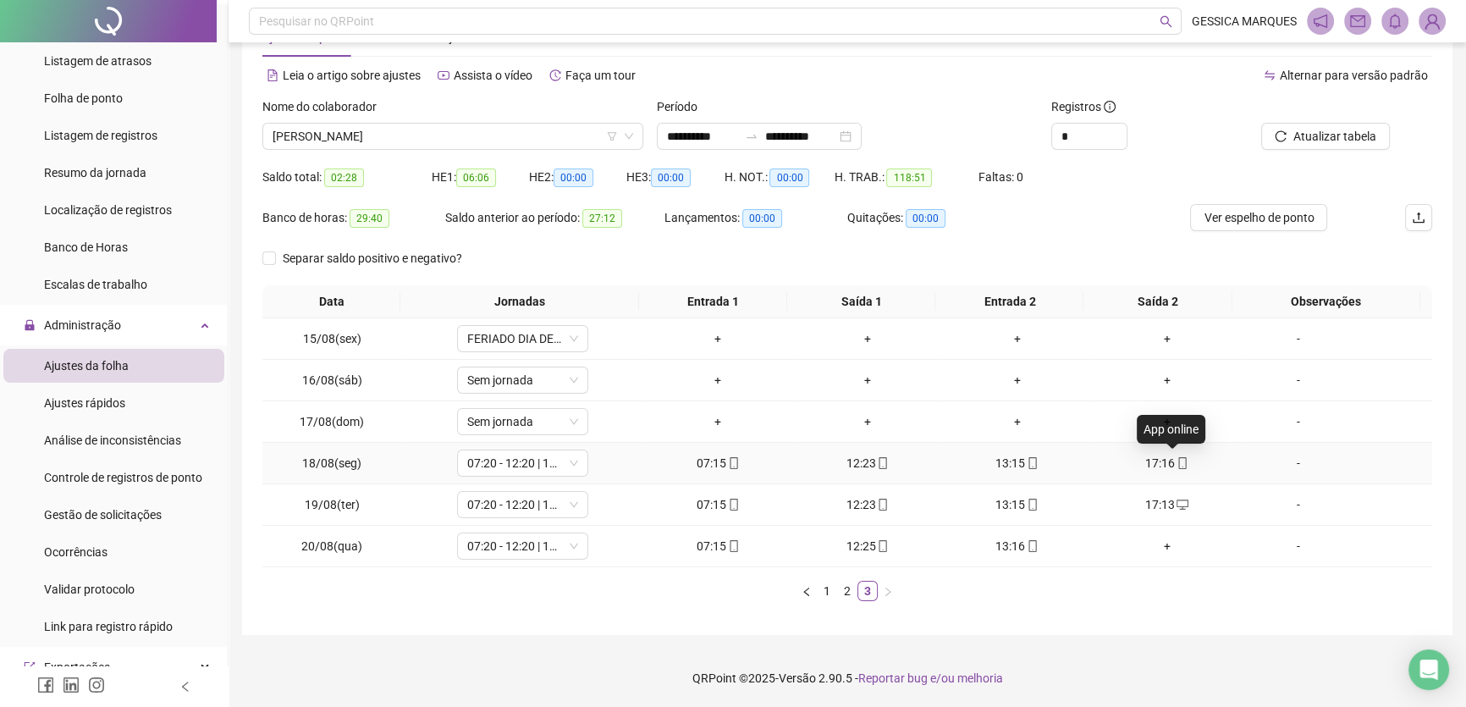
click at [1176, 464] on icon "mobile" at bounding box center [1182, 463] width 12 height 12
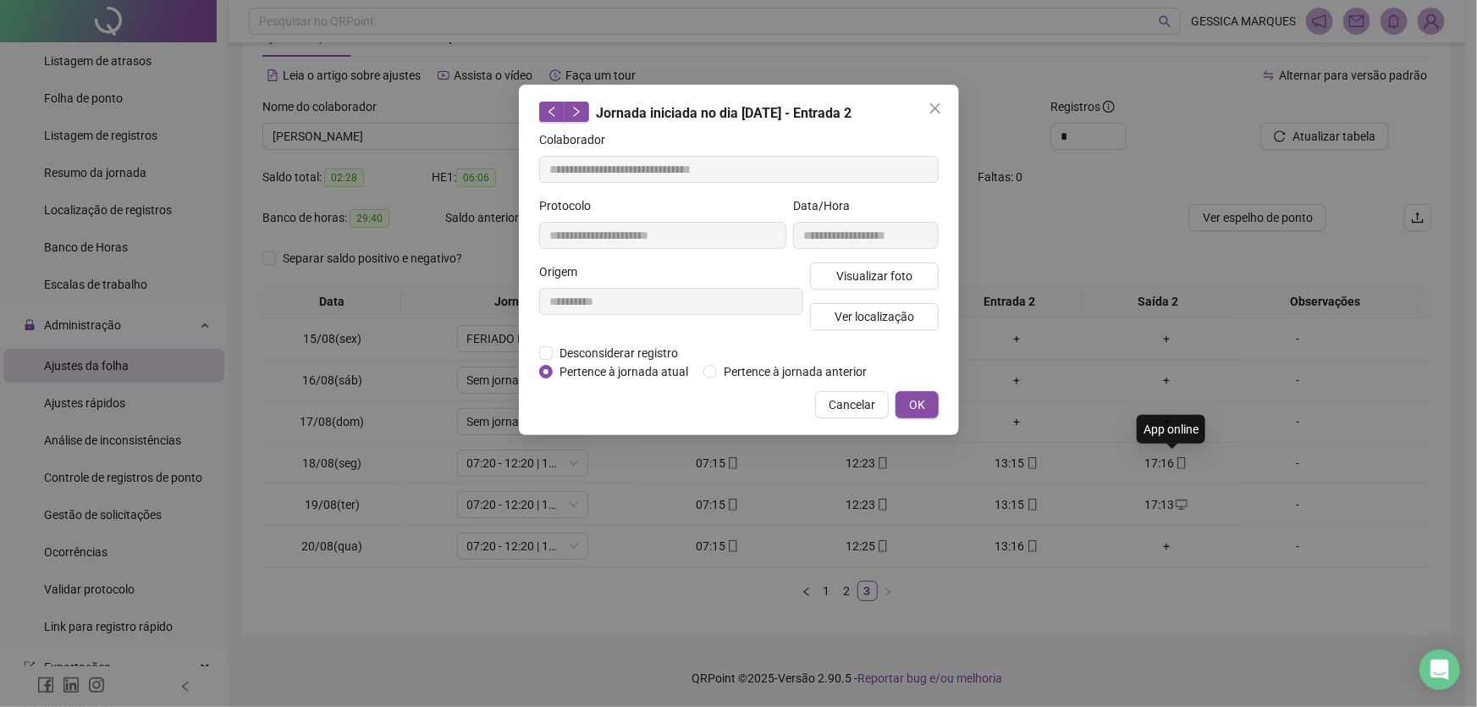
type input "**********"
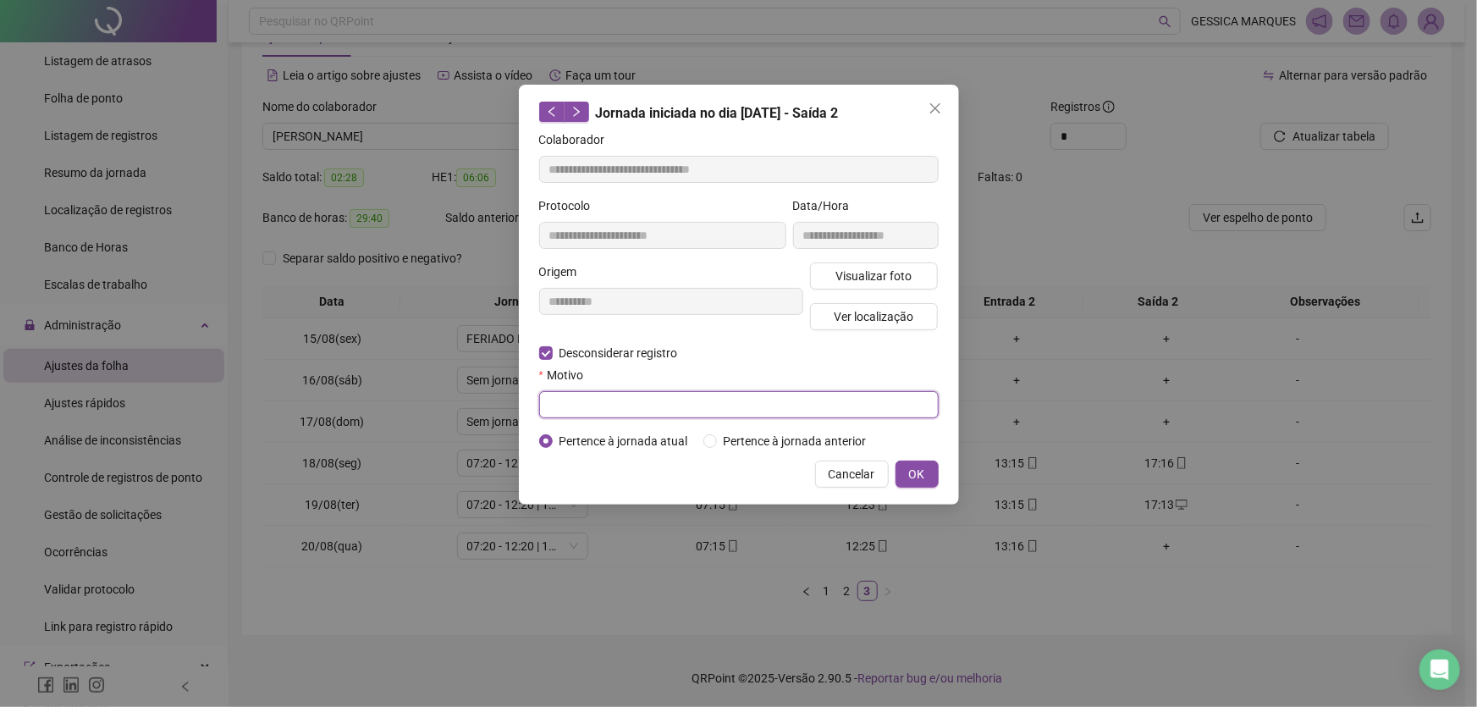
click at [566, 408] on input "text" at bounding box center [738, 404] width 399 height 27
click at [937, 107] on icon "close" at bounding box center [935, 109] width 14 height 14
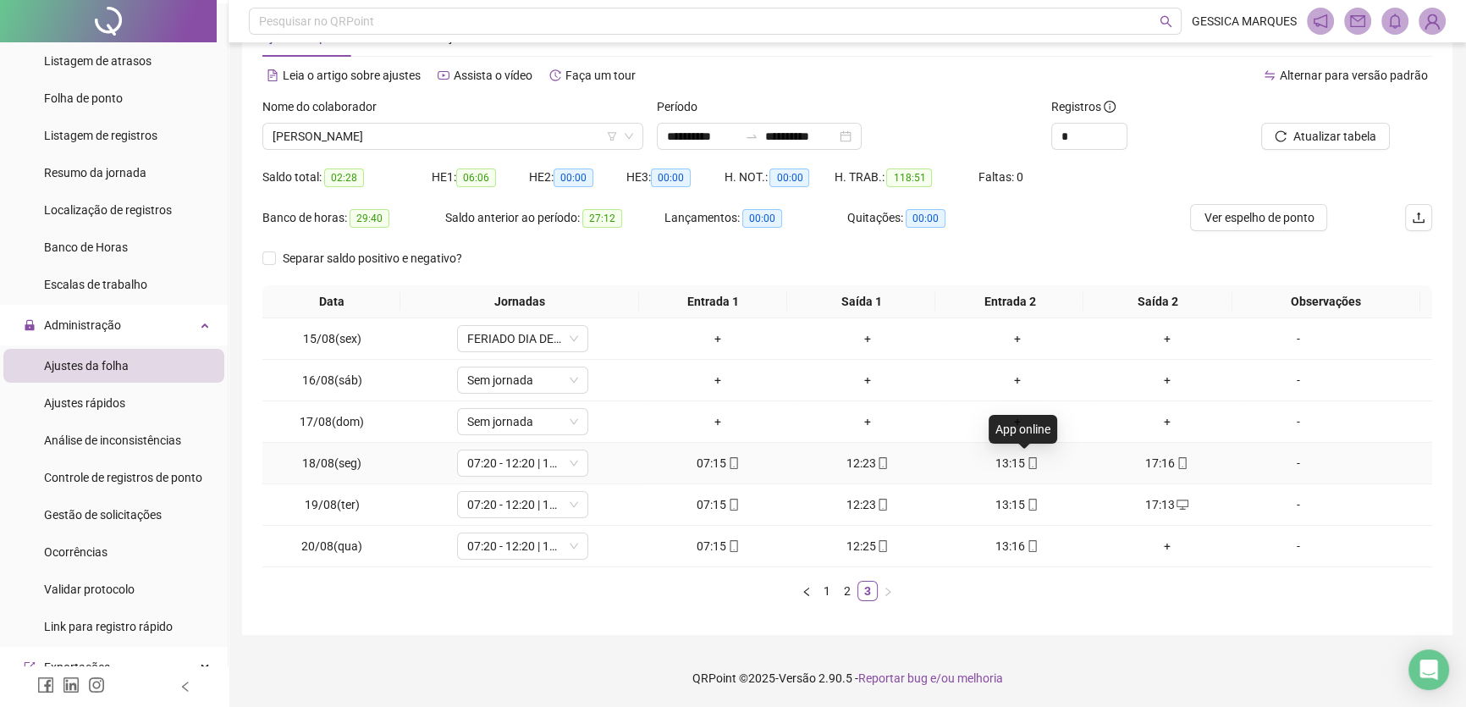
click at [1029, 461] on icon "mobile" at bounding box center [1033, 463] width 8 height 12
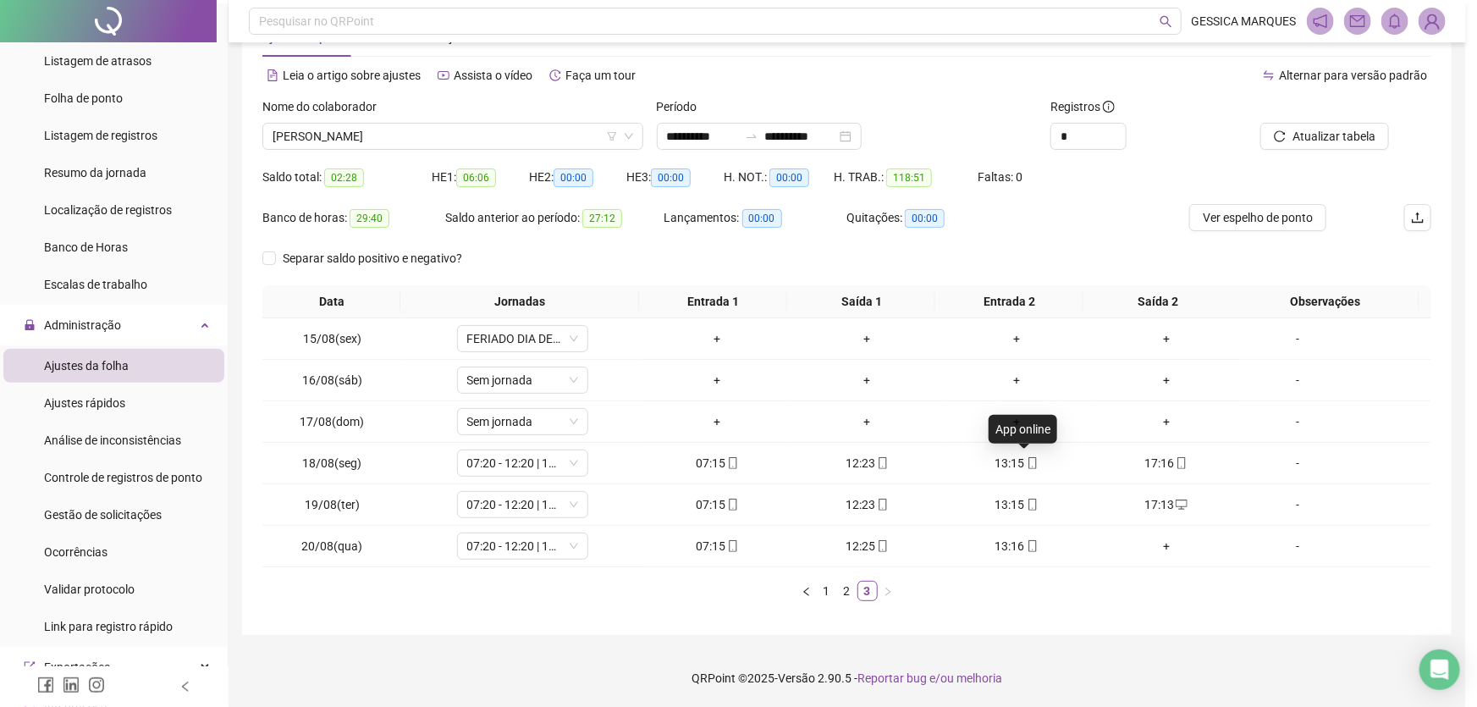
type input "**********"
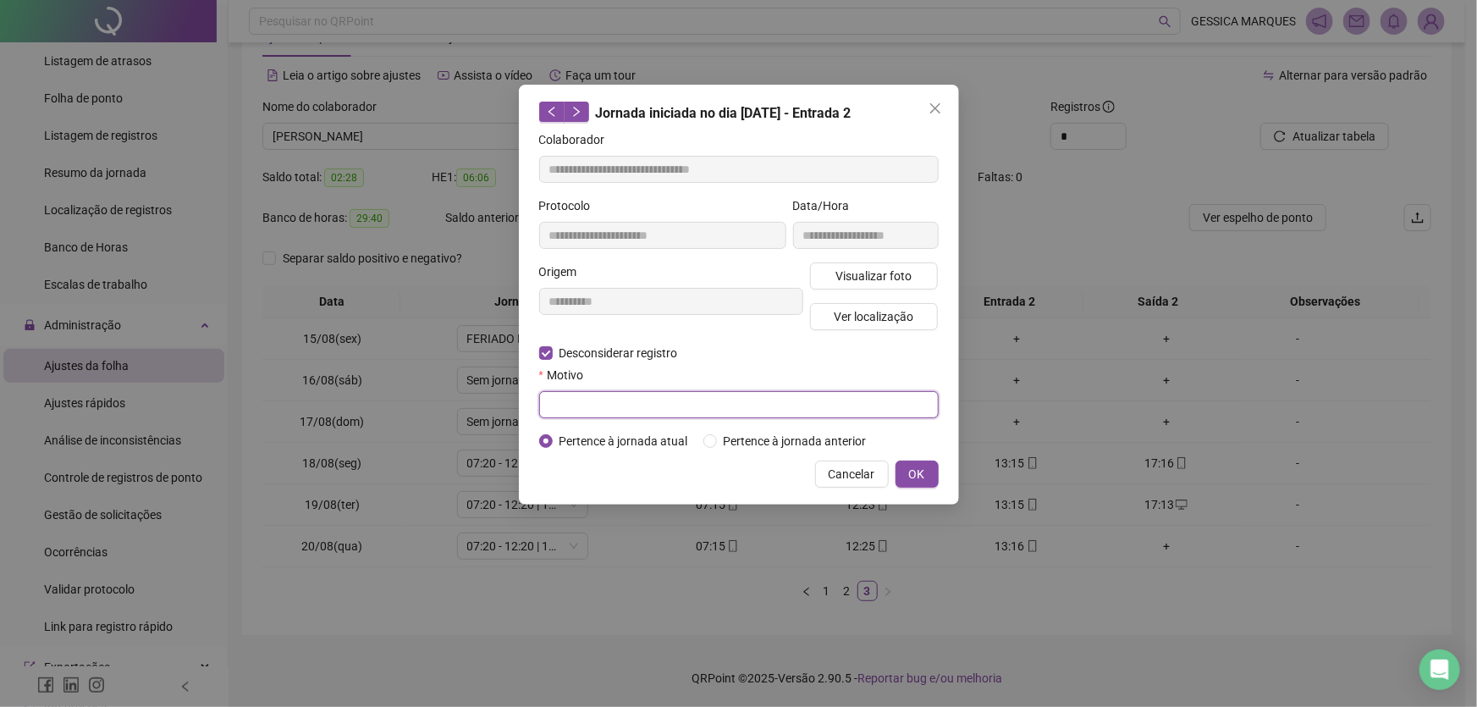
click at [554, 399] on input "text" at bounding box center [738, 404] width 399 height 27
type input "**********"
click at [912, 467] on span "OK" at bounding box center [917, 474] width 16 height 19
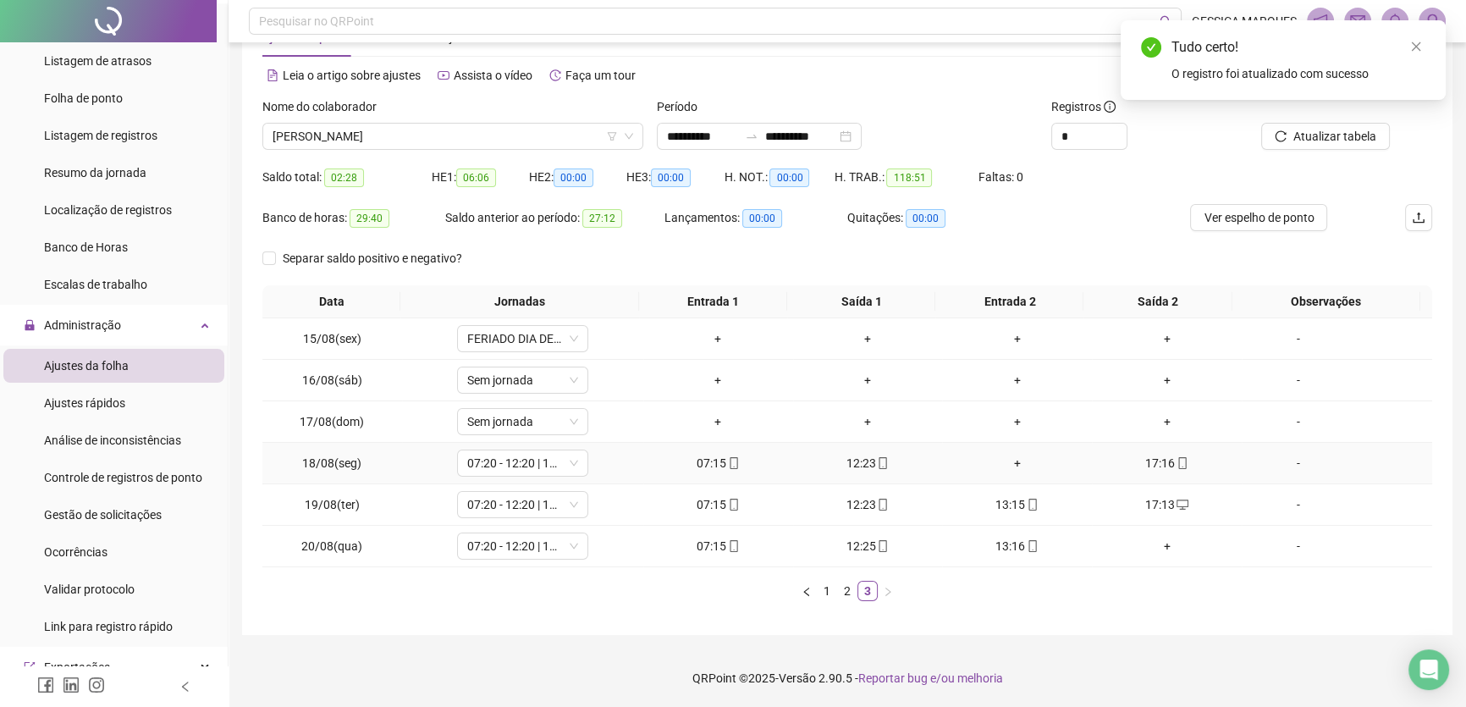
click at [1004, 460] on div "+" at bounding box center [1017, 463] width 136 height 19
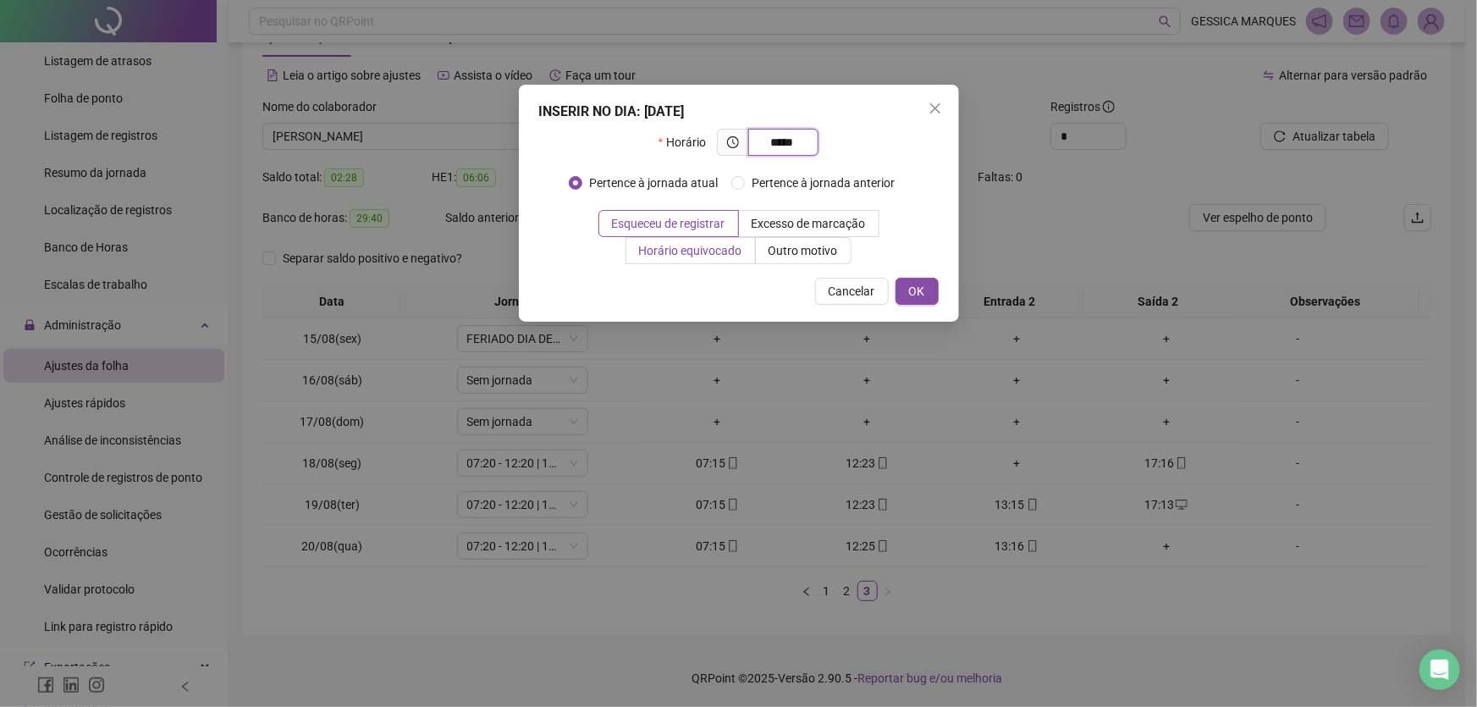
type input "*****"
click at [728, 251] on span "Horário equivocado" at bounding box center [690, 251] width 103 height 14
click at [824, 251] on span "Outro motivo" at bounding box center [802, 251] width 69 height 14
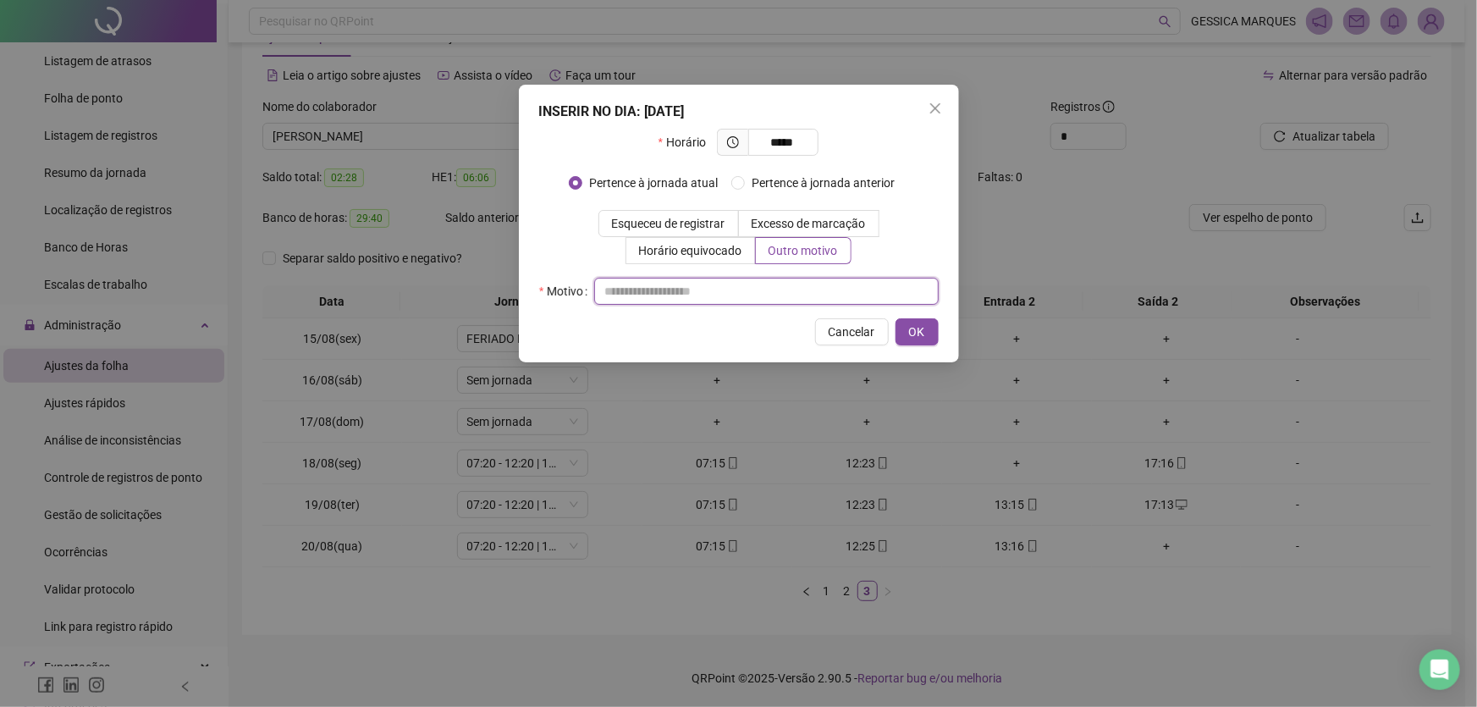
click at [746, 292] on input "text" at bounding box center [766, 291] width 344 height 27
click at [686, 296] on input "*******" at bounding box center [766, 291] width 344 height 27
type input "*******"
click at [690, 249] on span "Horário equivocado" at bounding box center [690, 251] width 103 height 14
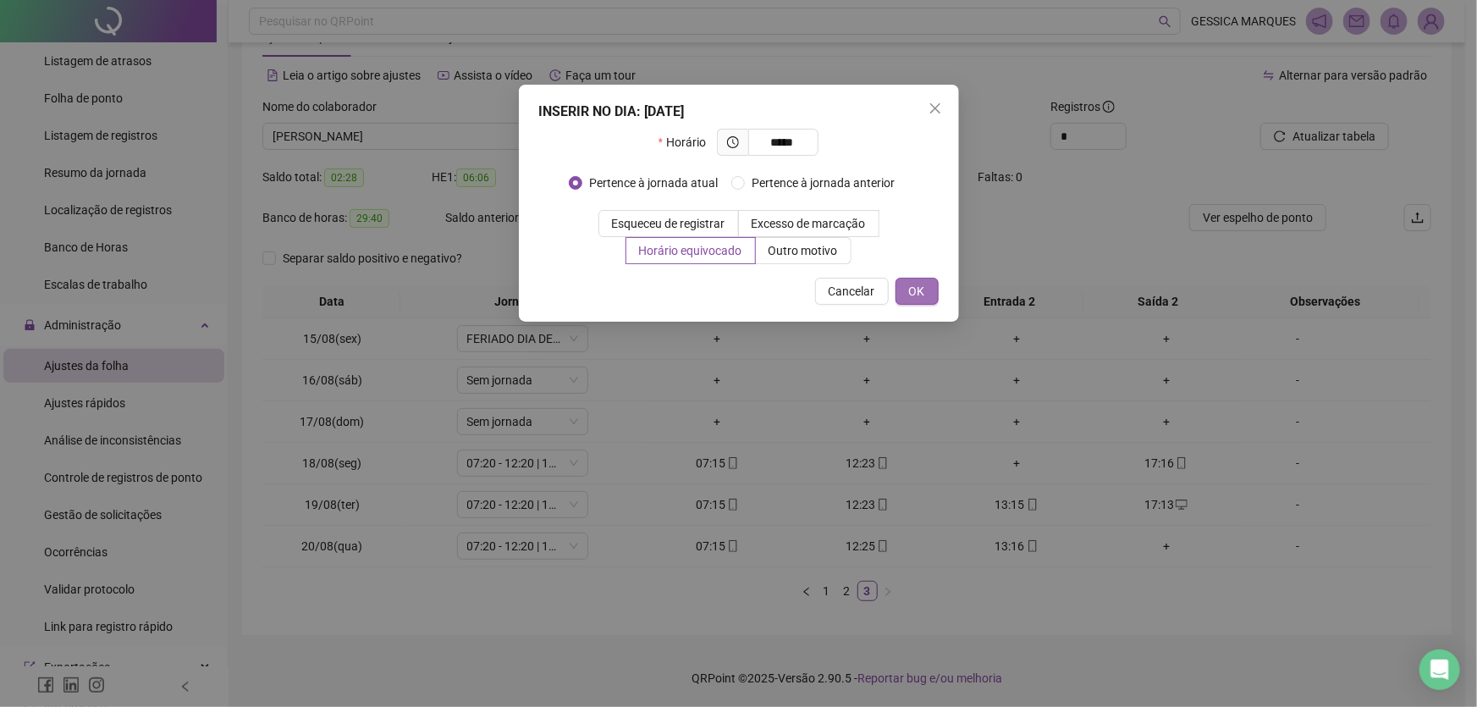
click at [917, 288] on span "OK" at bounding box center [917, 291] width 16 height 19
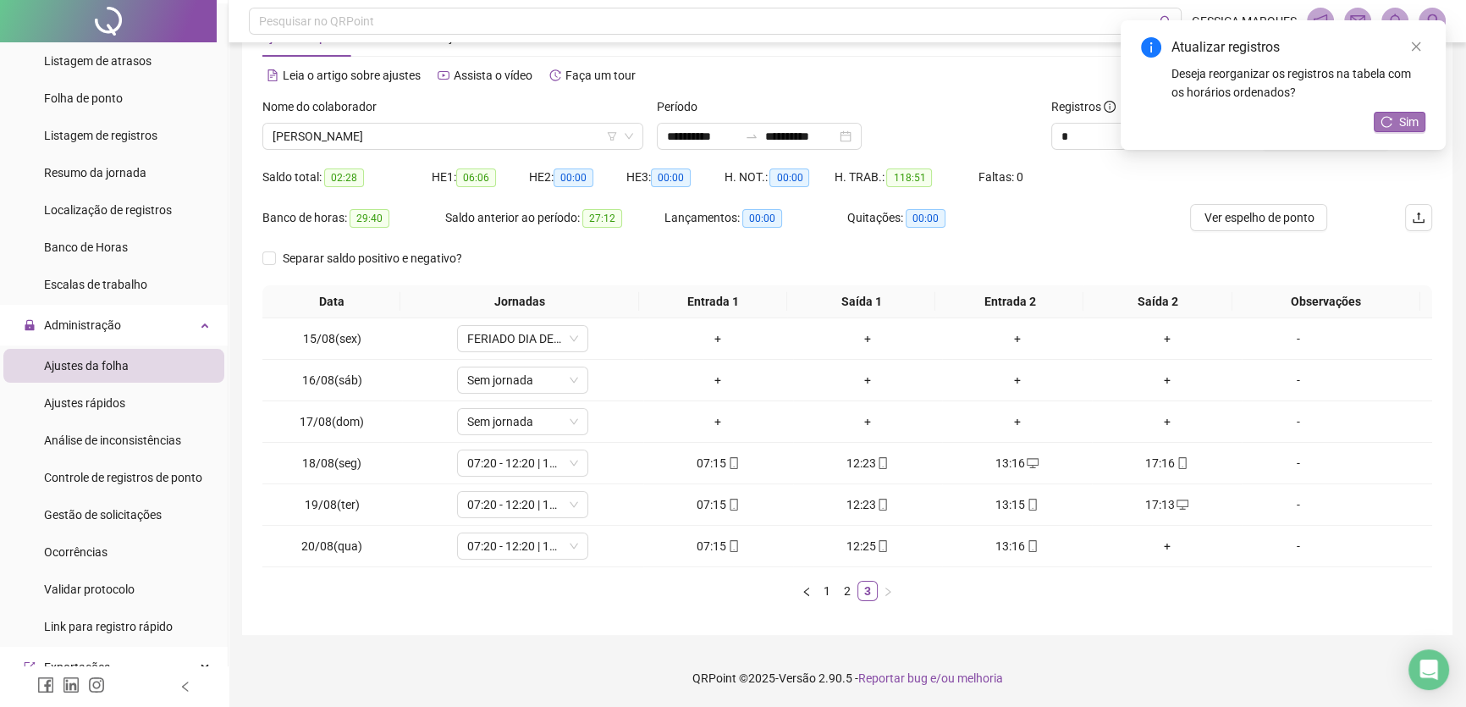
click at [1396, 123] on button "Sim" at bounding box center [1400, 122] width 52 height 20
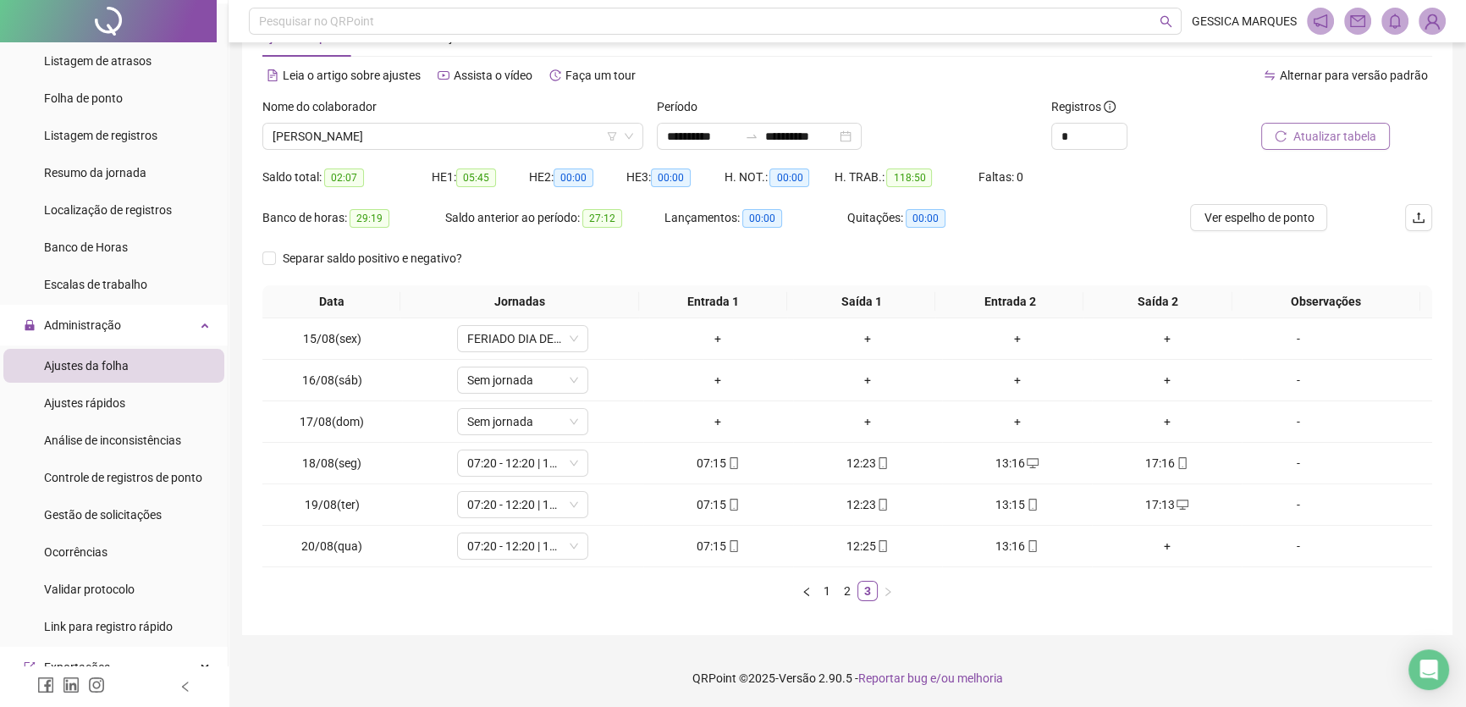
click at [1327, 140] on span "Atualizar tabela" at bounding box center [1334, 136] width 83 height 19
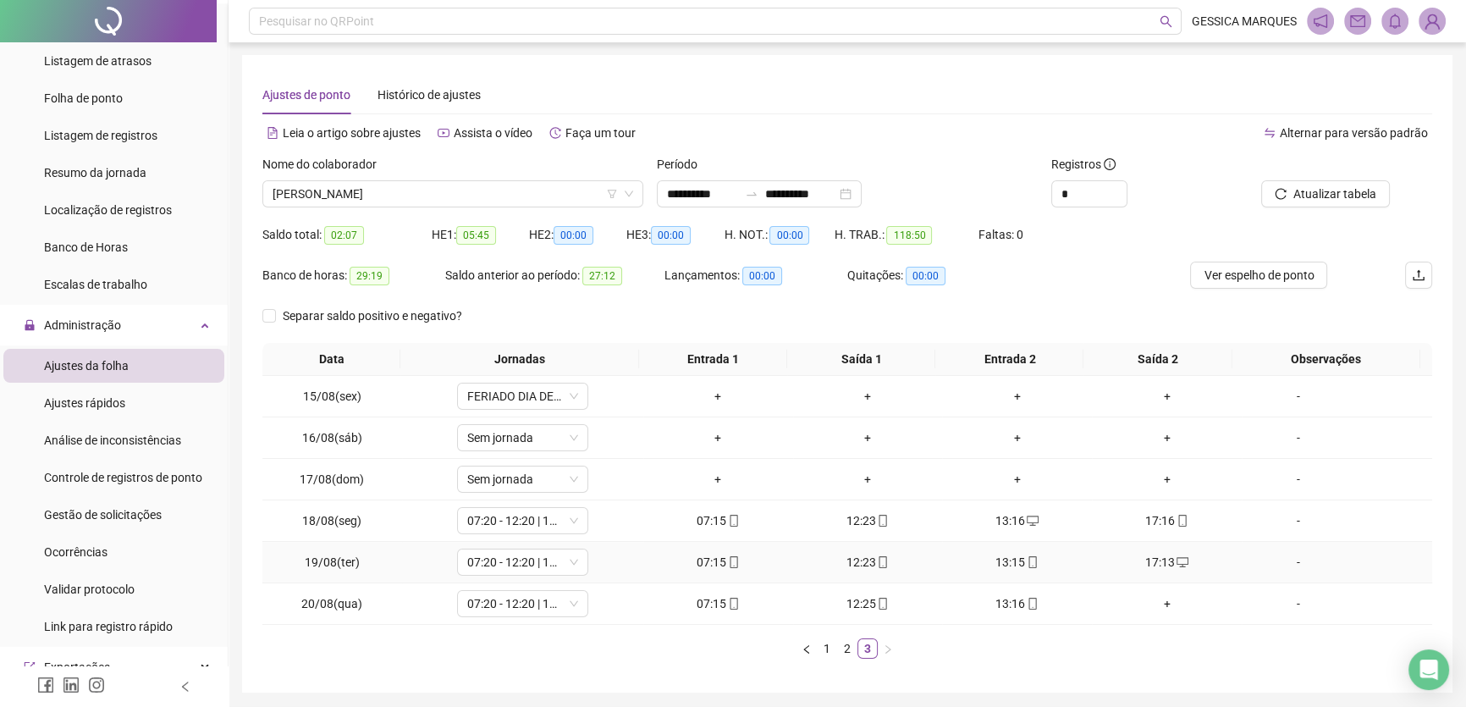
scroll to position [0, 0]
click at [1252, 269] on span "Ver espelho de ponto" at bounding box center [1258, 276] width 110 height 19
click at [503, 189] on span "[PERSON_NAME]" at bounding box center [453, 194] width 361 height 25
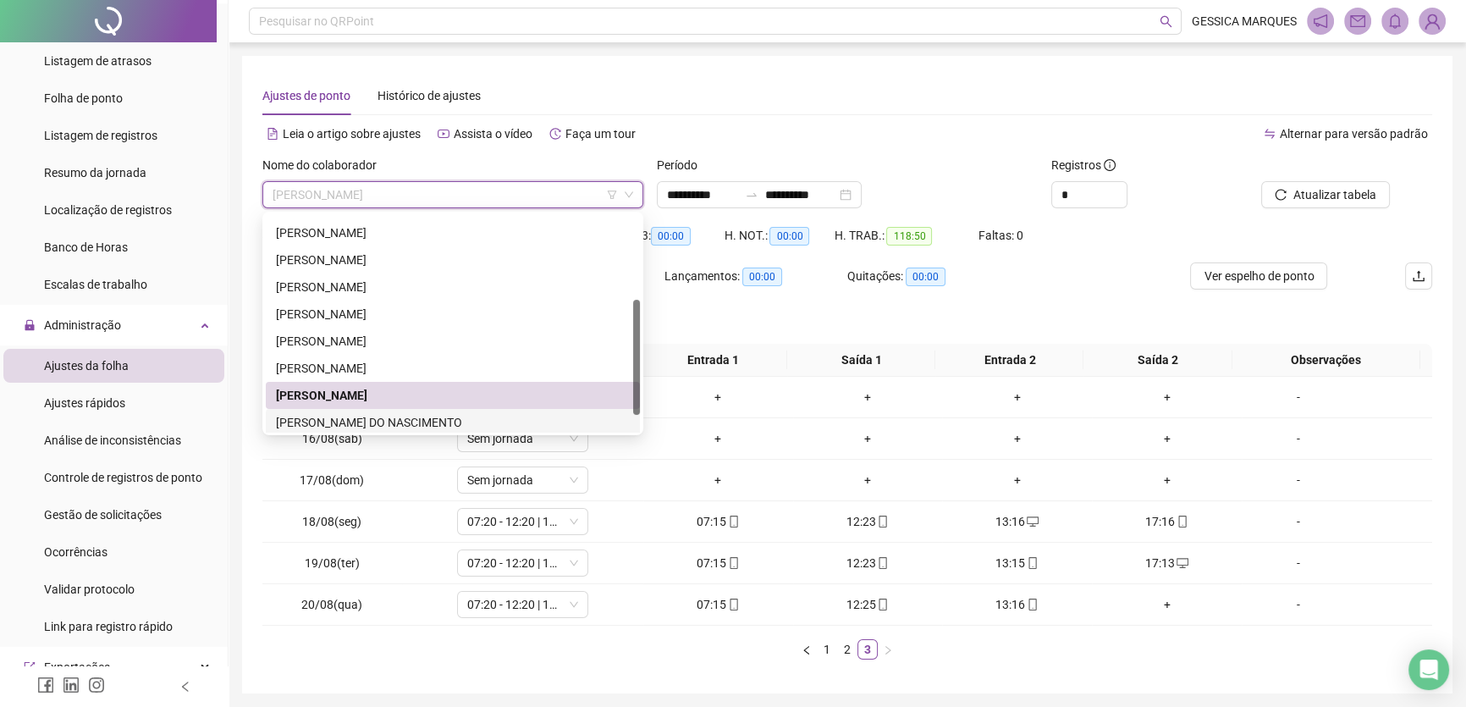
click at [483, 424] on div "[PERSON_NAME] DO NASCIMENTO" at bounding box center [453, 422] width 354 height 19
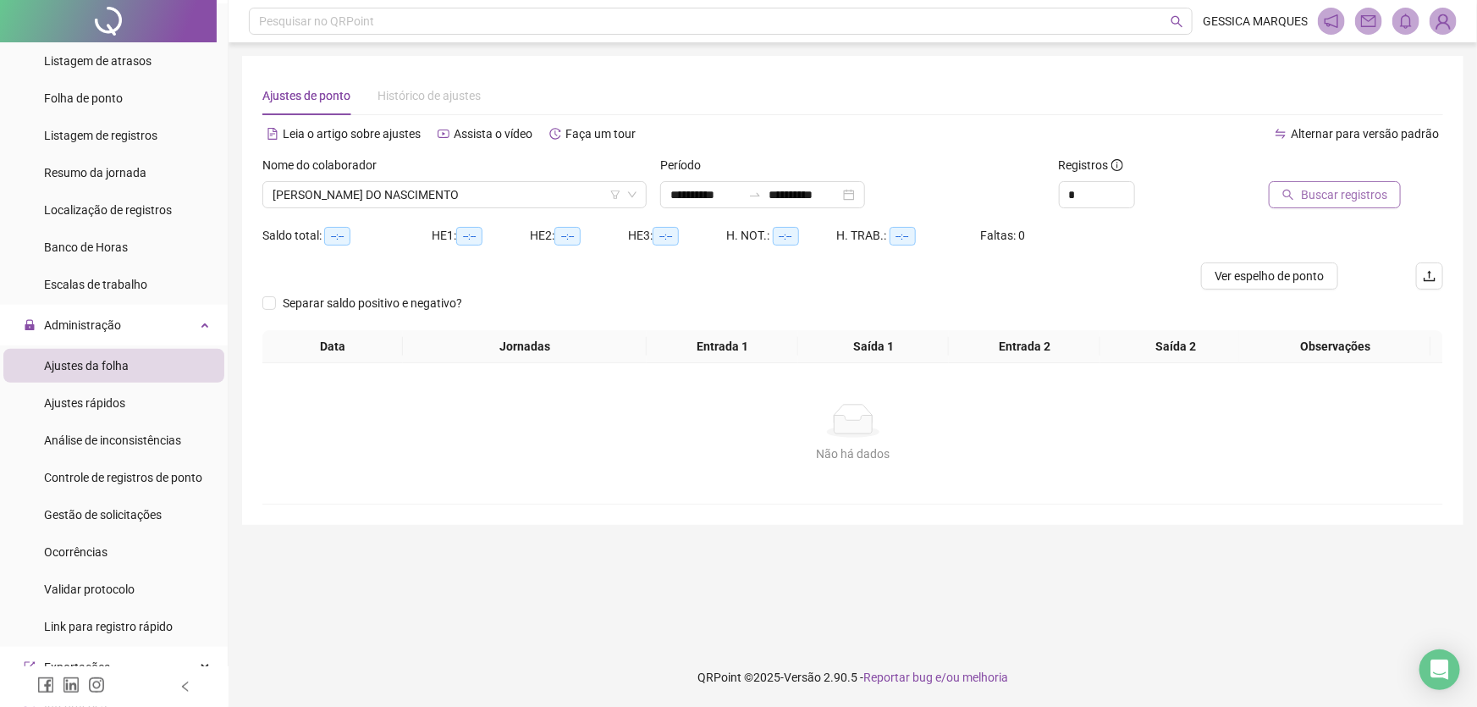
click at [1305, 200] on span "Buscar registros" at bounding box center [1344, 194] width 86 height 19
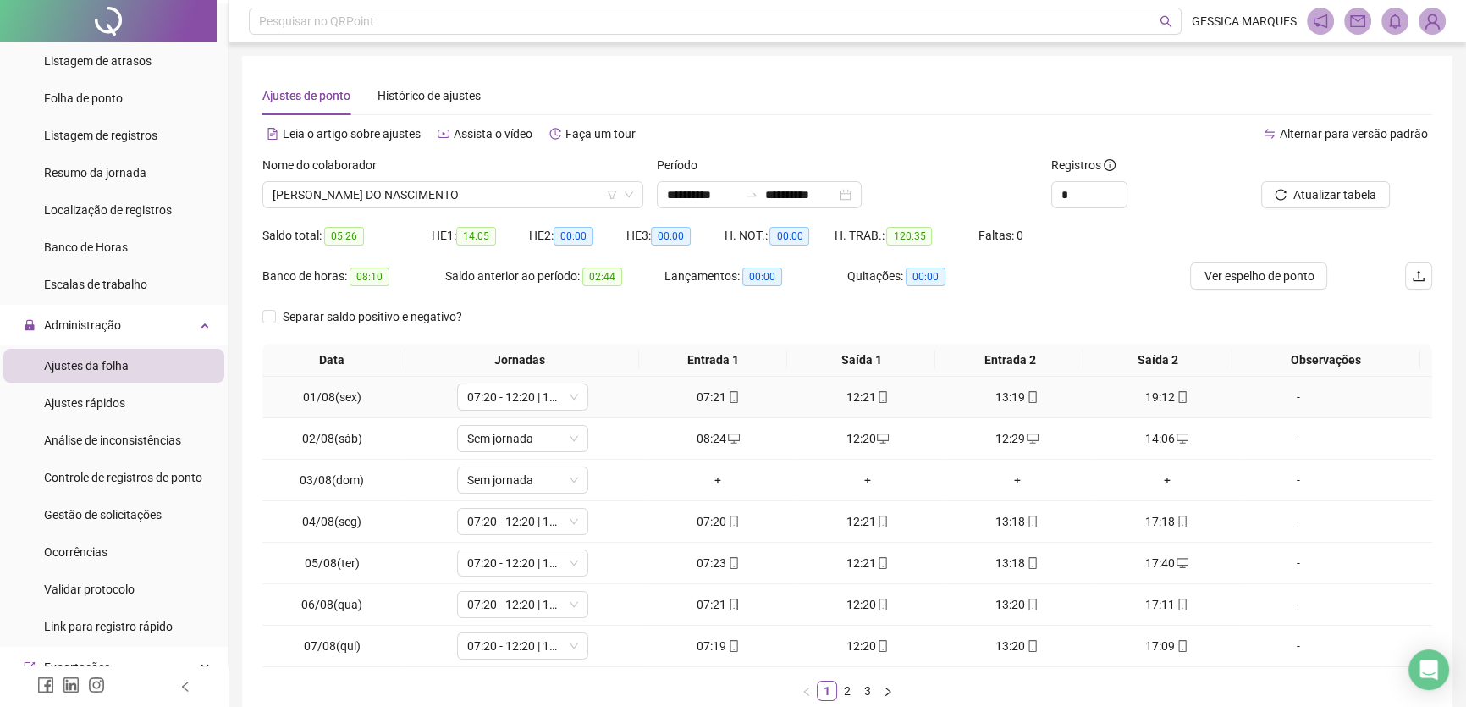
scroll to position [99, 0]
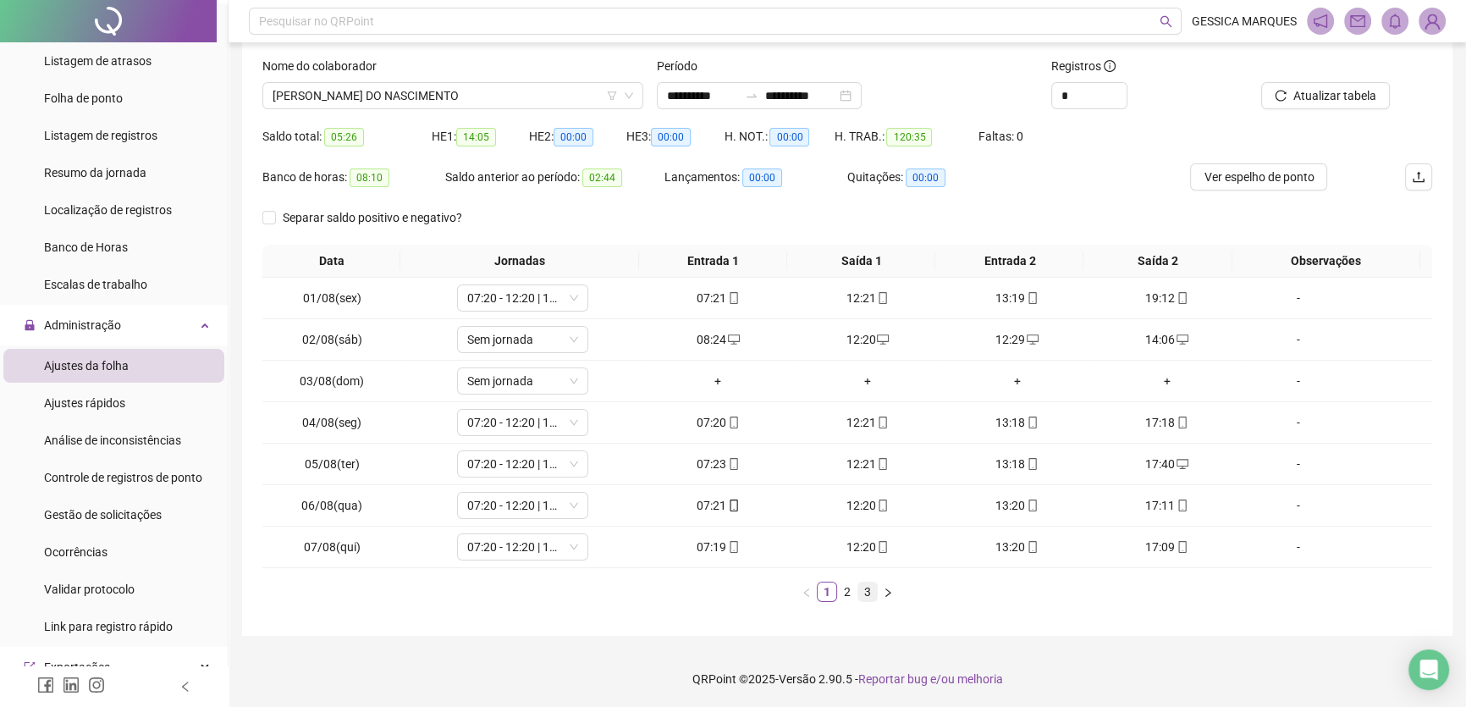
click at [872, 592] on link "3" at bounding box center [867, 591] width 19 height 19
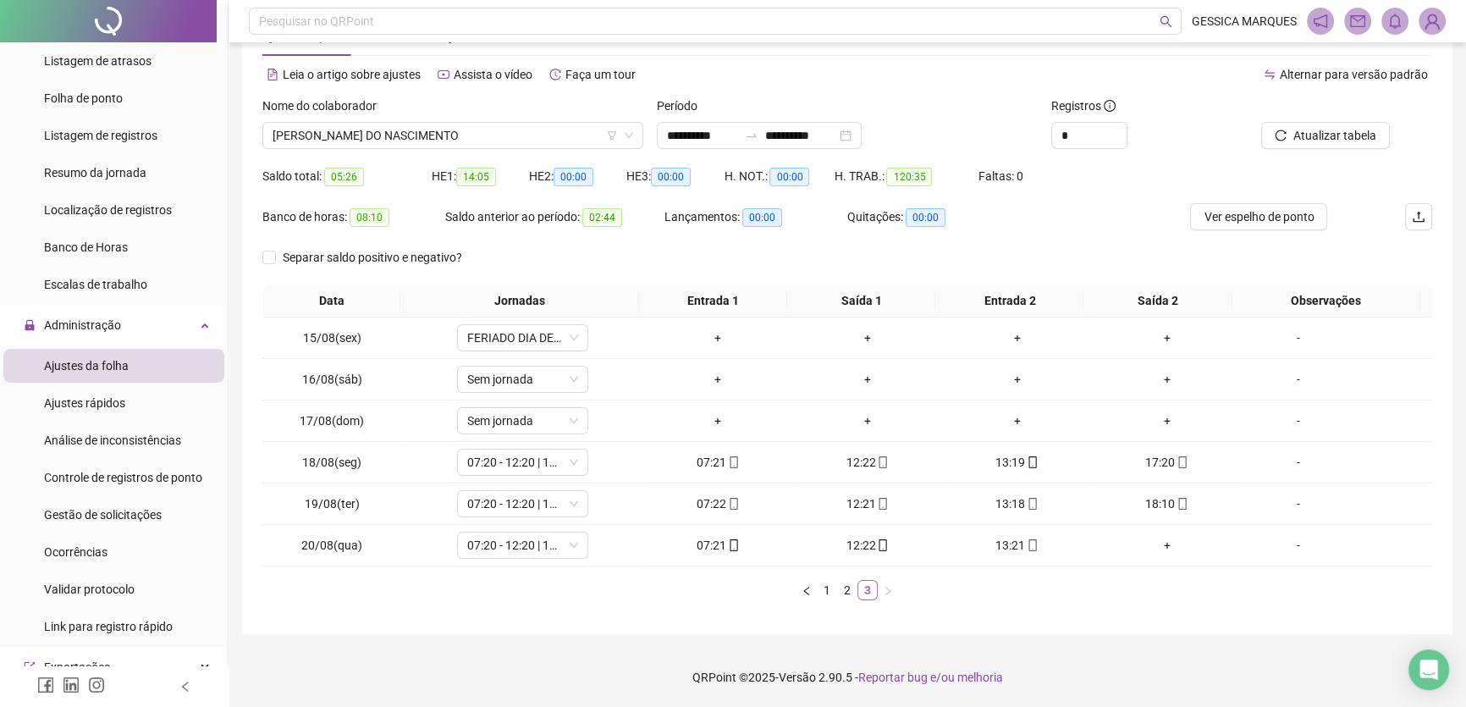
scroll to position [58, 0]
type input "*"
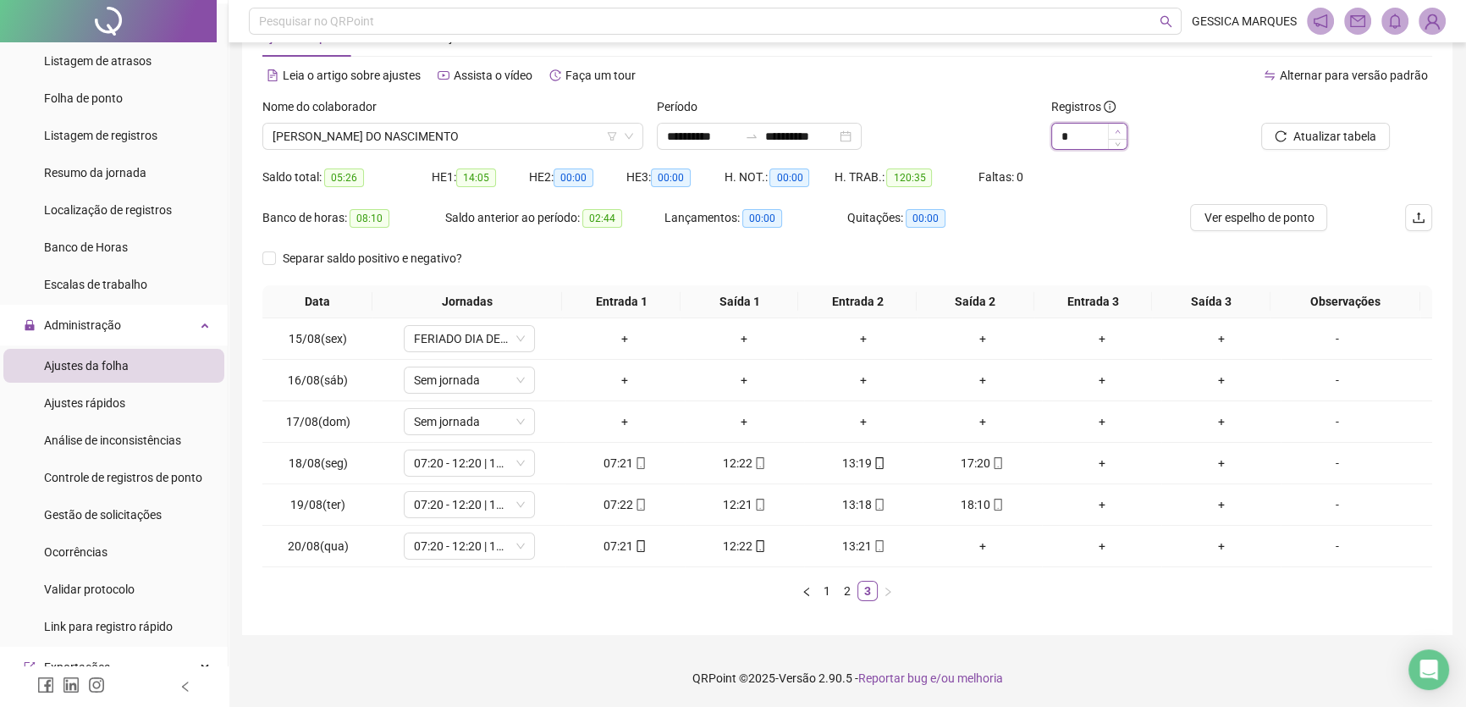
click at [1118, 132] on icon "up" at bounding box center [1118, 132] width 6 height 6
click at [840, 594] on link "2" at bounding box center [847, 590] width 19 height 19
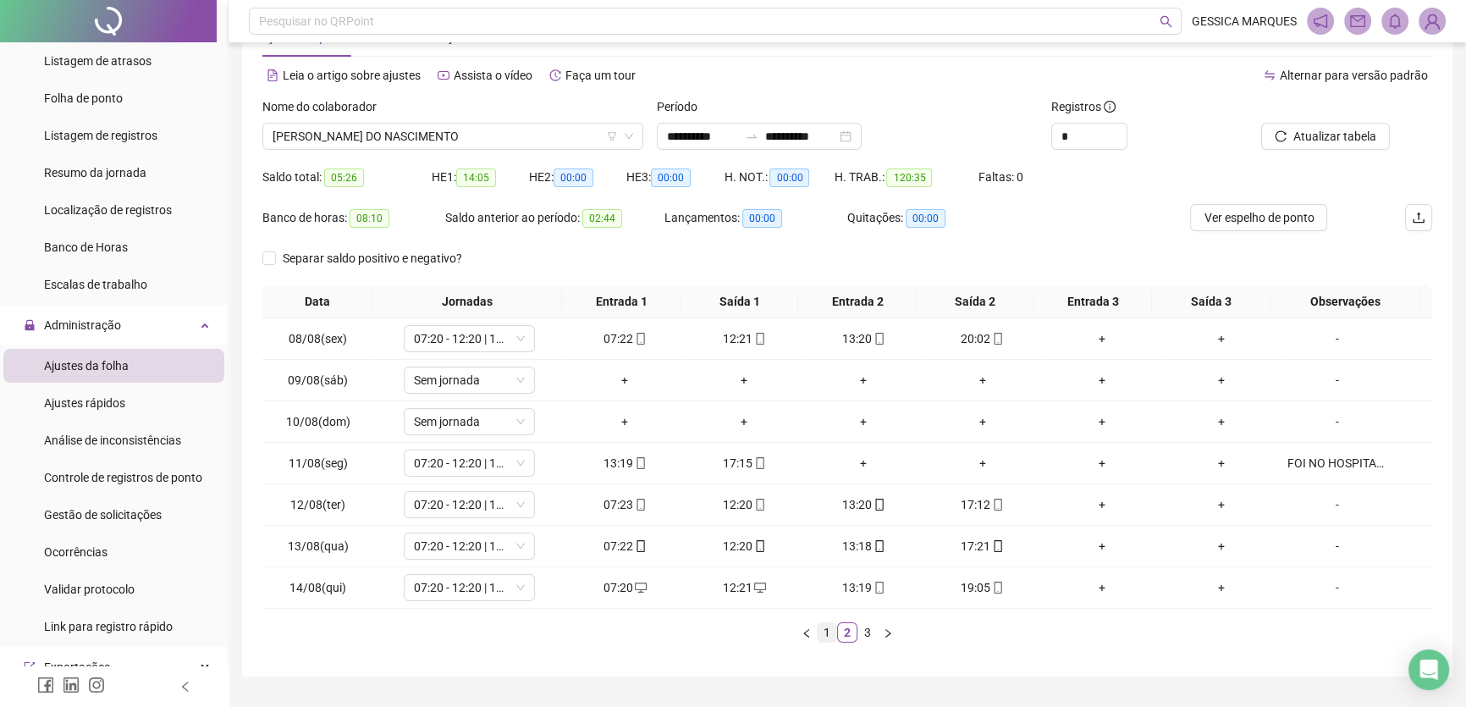
click at [824, 635] on link "1" at bounding box center [827, 632] width 19 height 19
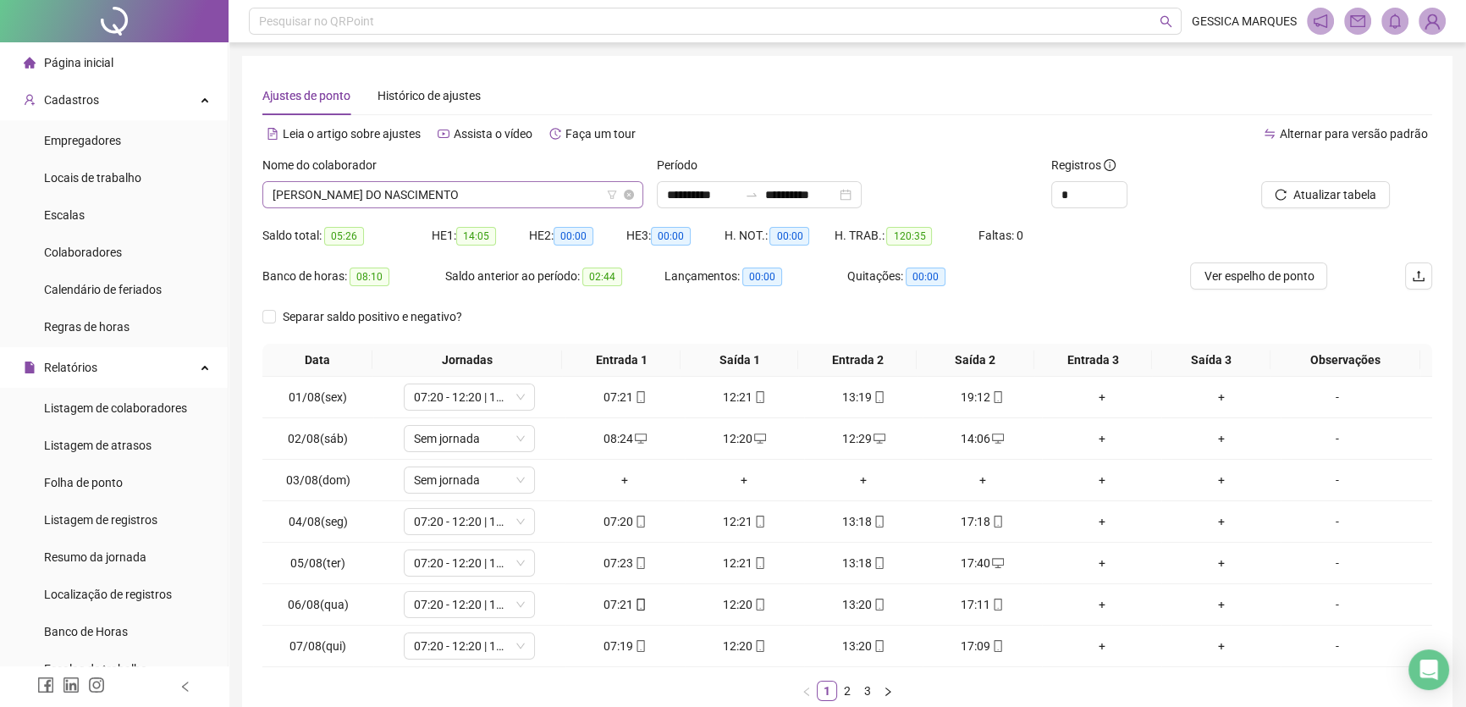
scroll to position [162, 0]
click at [478, 194] on span "[PERSON_NAME] DO NASCIMENTO" at bounding box center [453, 194] width 361 height 25
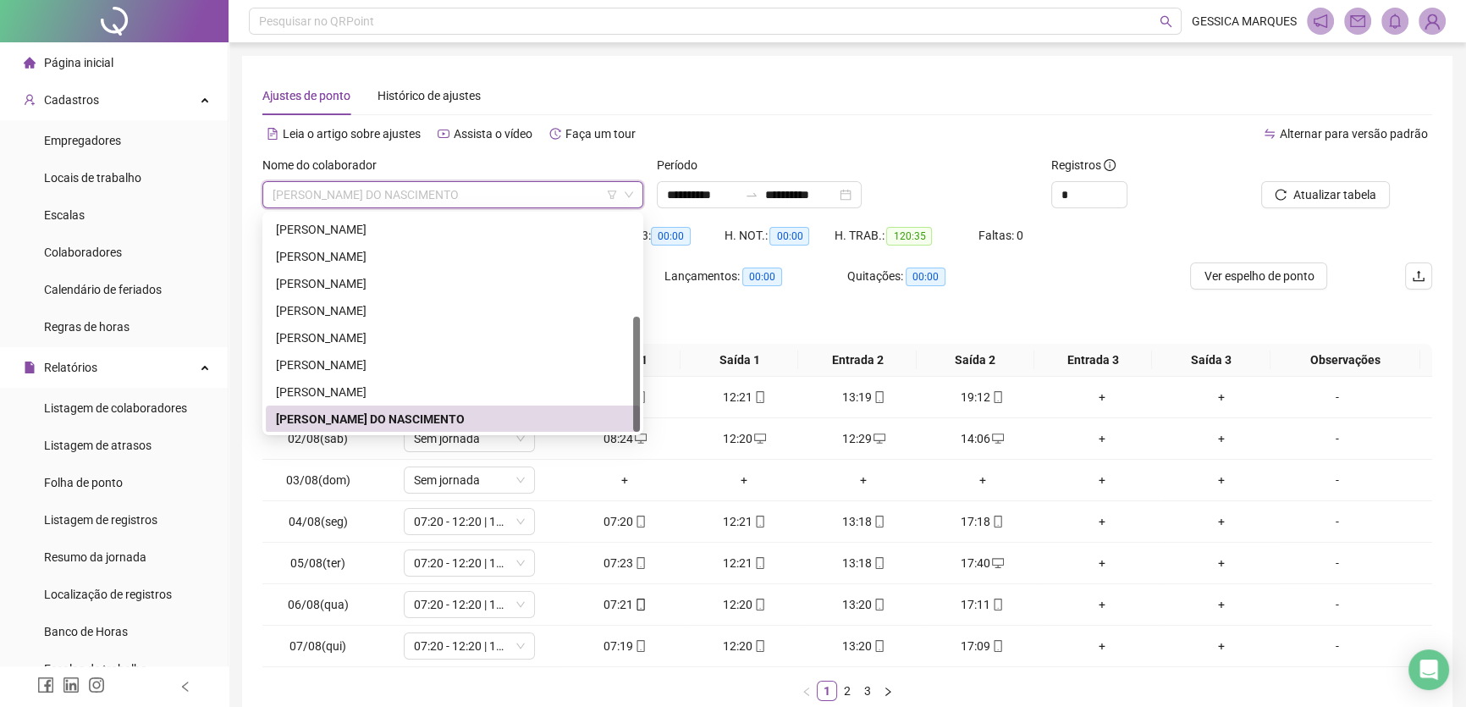
scroll to position [189, 0]
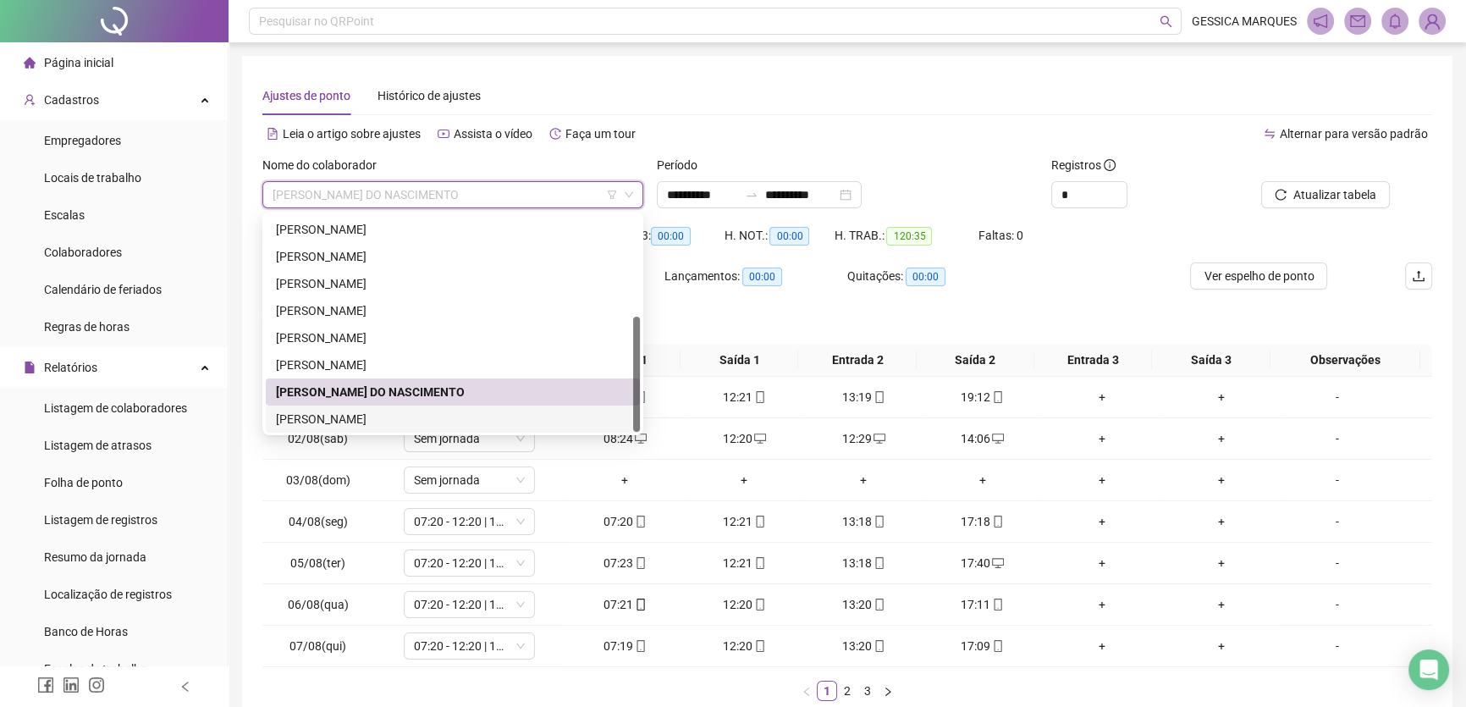
click at [416, 416] on div "[PERSON_NAME]" at bounding box center [453, 419] width 354 height 19
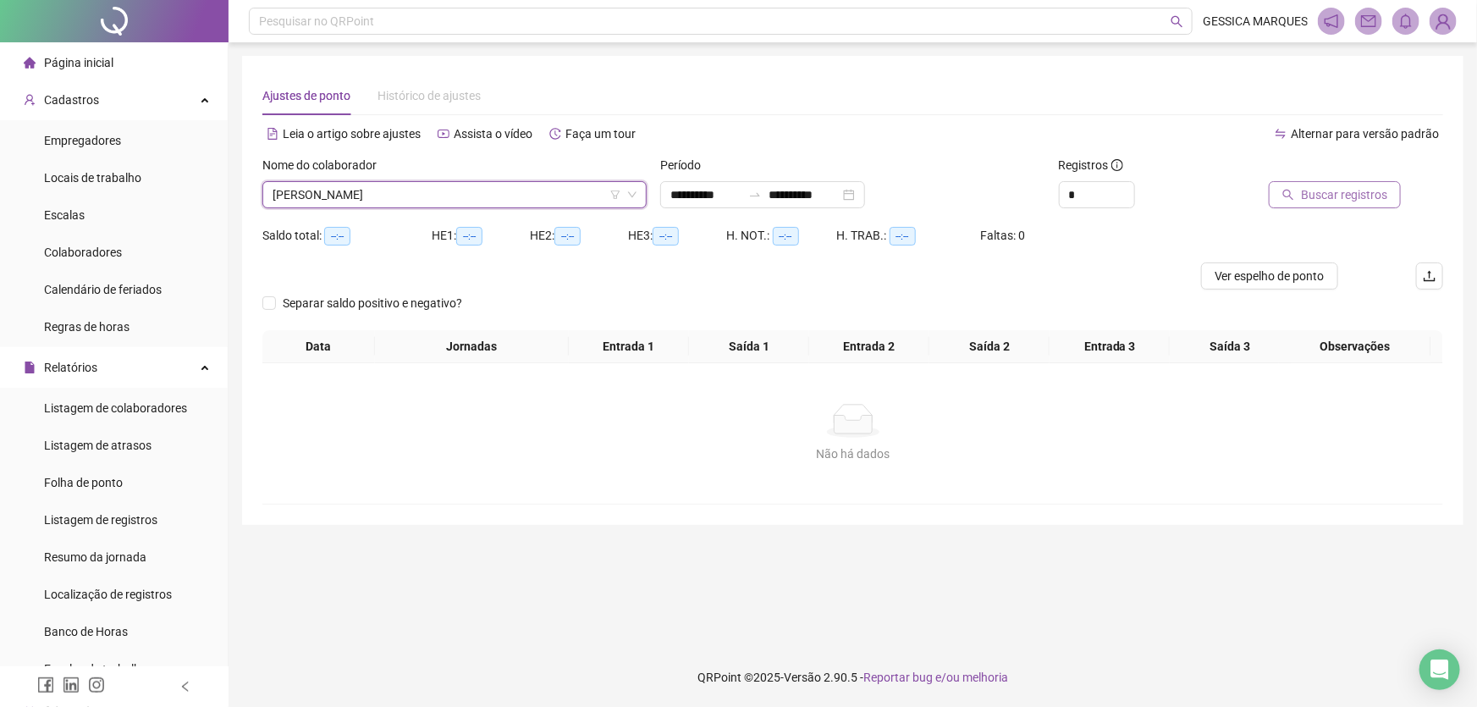
click at [1287, 198] on icon "search" at bounding box center [1288, 195] width 12 height 12
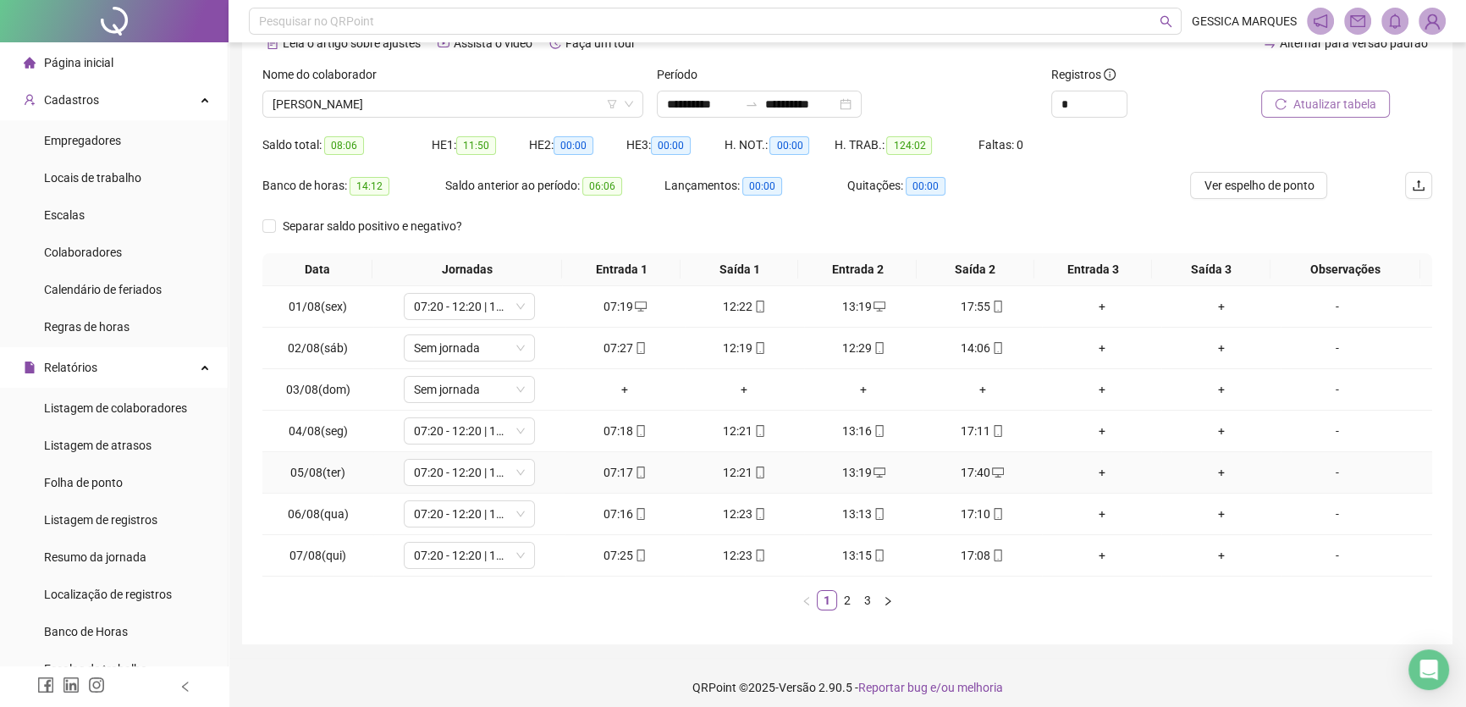
scroll to position [99, 0]
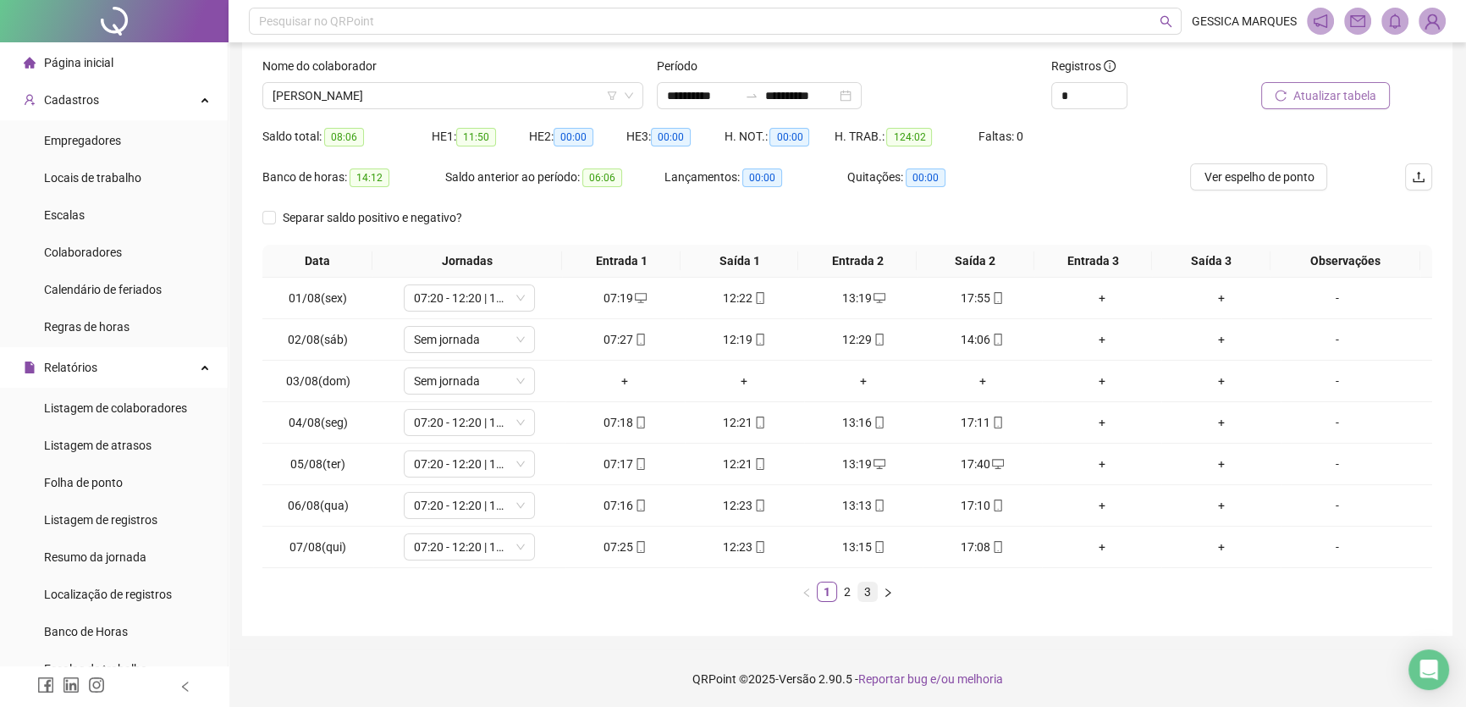
click at [867, 597] on link "3" at bounding box center [867, 591] width 19 height 19
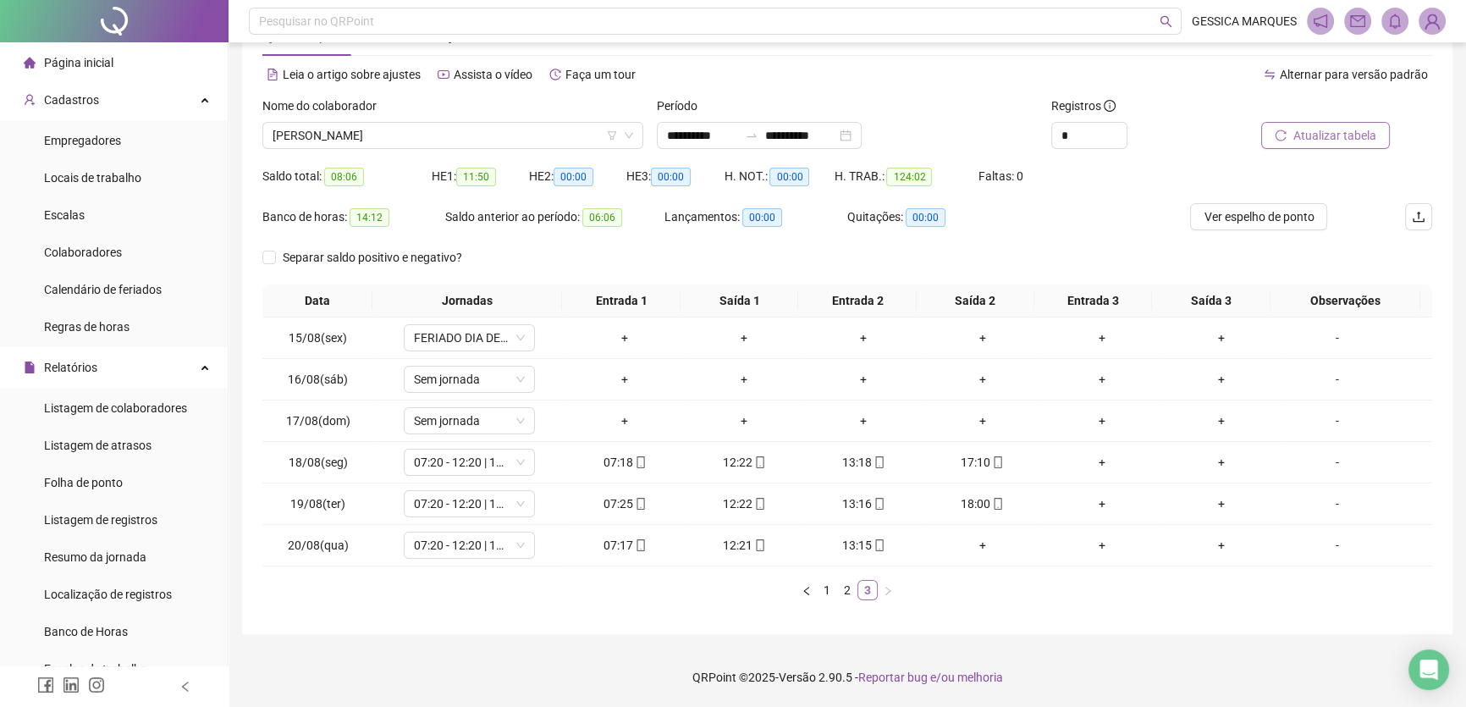
scroll to position [58, 0]
click at [845, 597] on link "2" at bounding box center [847, 590] width 19 height 19
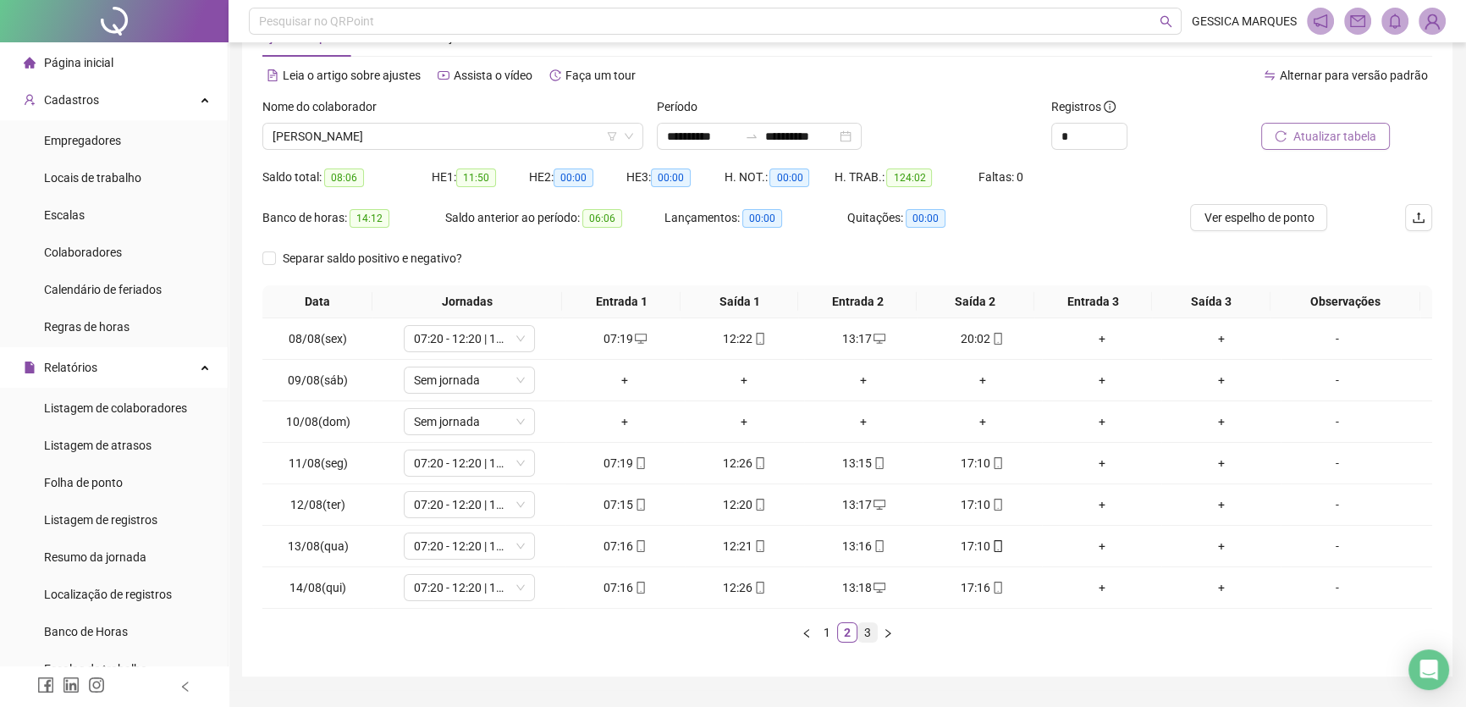
click at [873, 627] on link "3" at bounding box center [867, 632] width 19 height 19
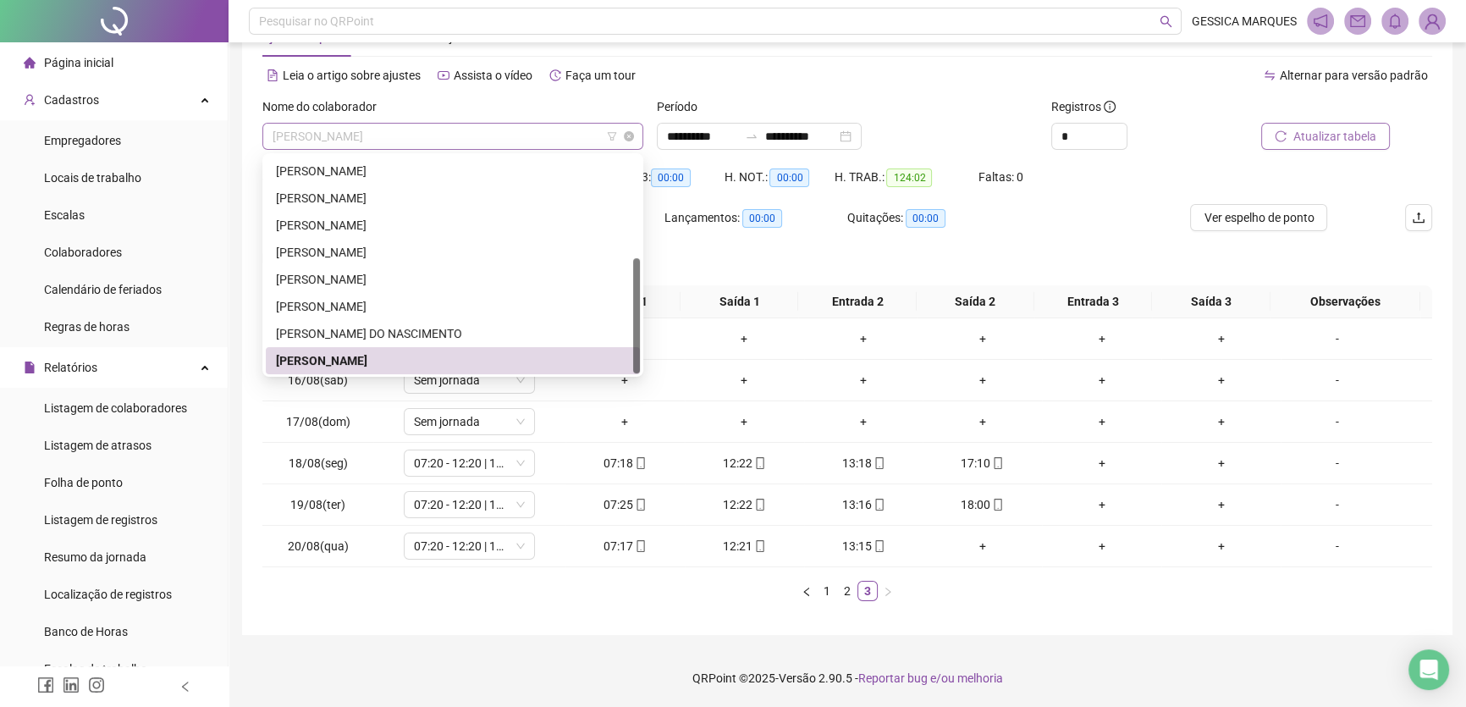
click at [483, 135] on span "[PERSON_NAME]" at bounding box center [453, 136] width 361 height 25
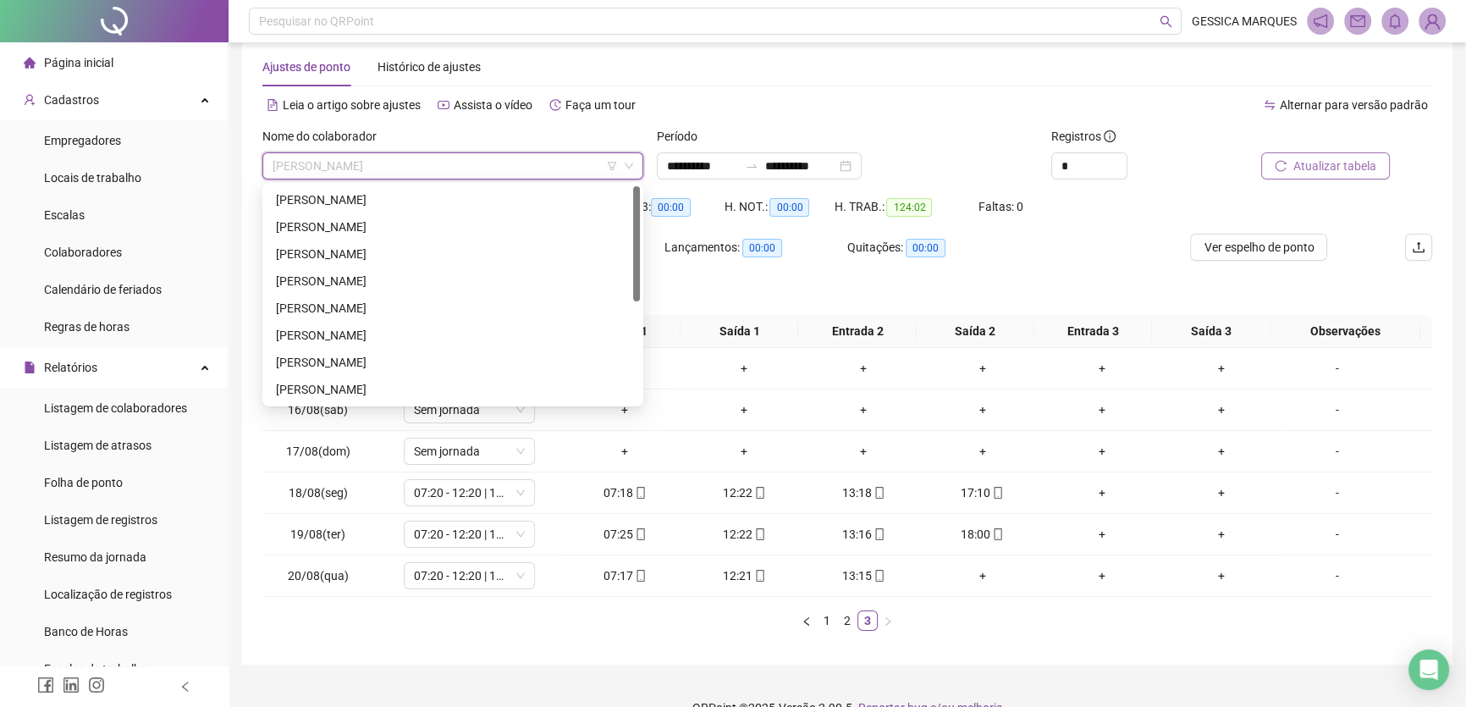
scroll to position [0, 0]
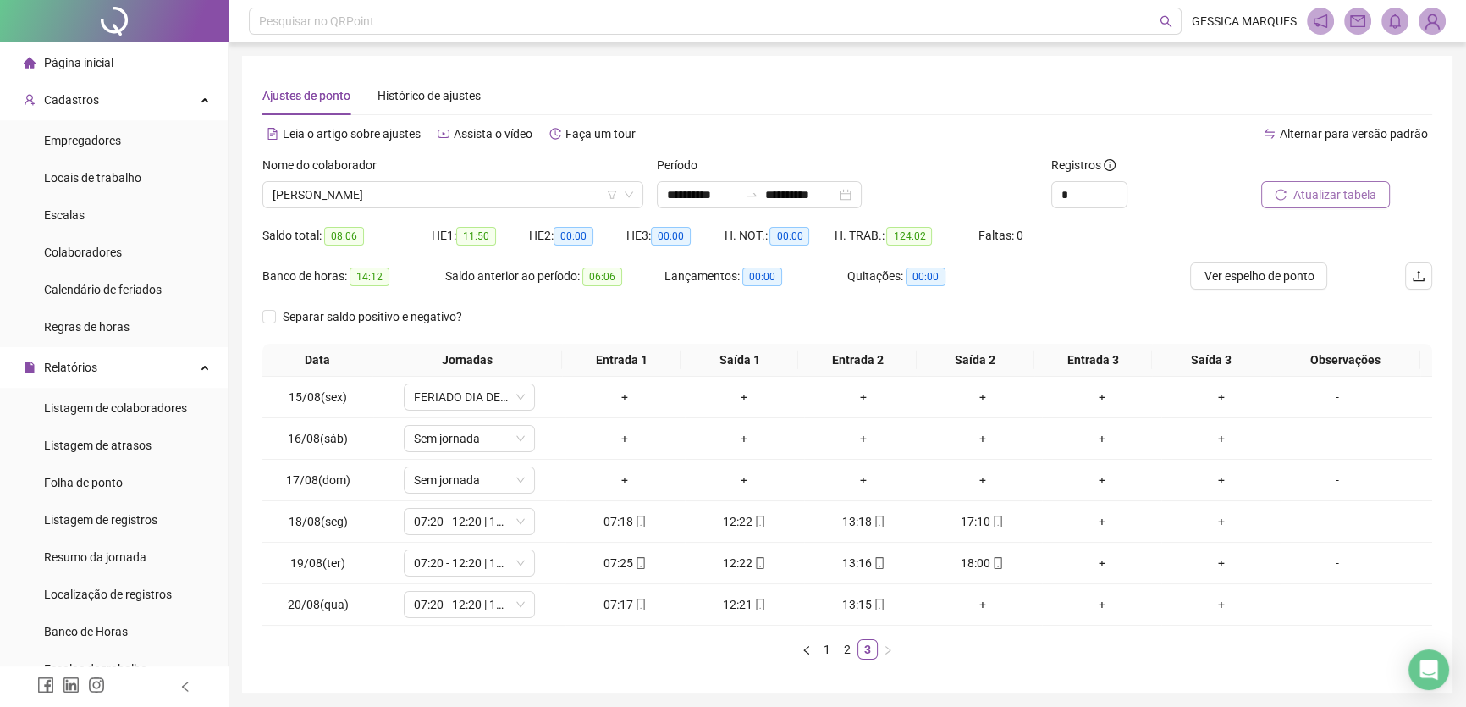
click at [51, 71] on div "Página inicial" at bounding box center [69, 63] width 90 height 34
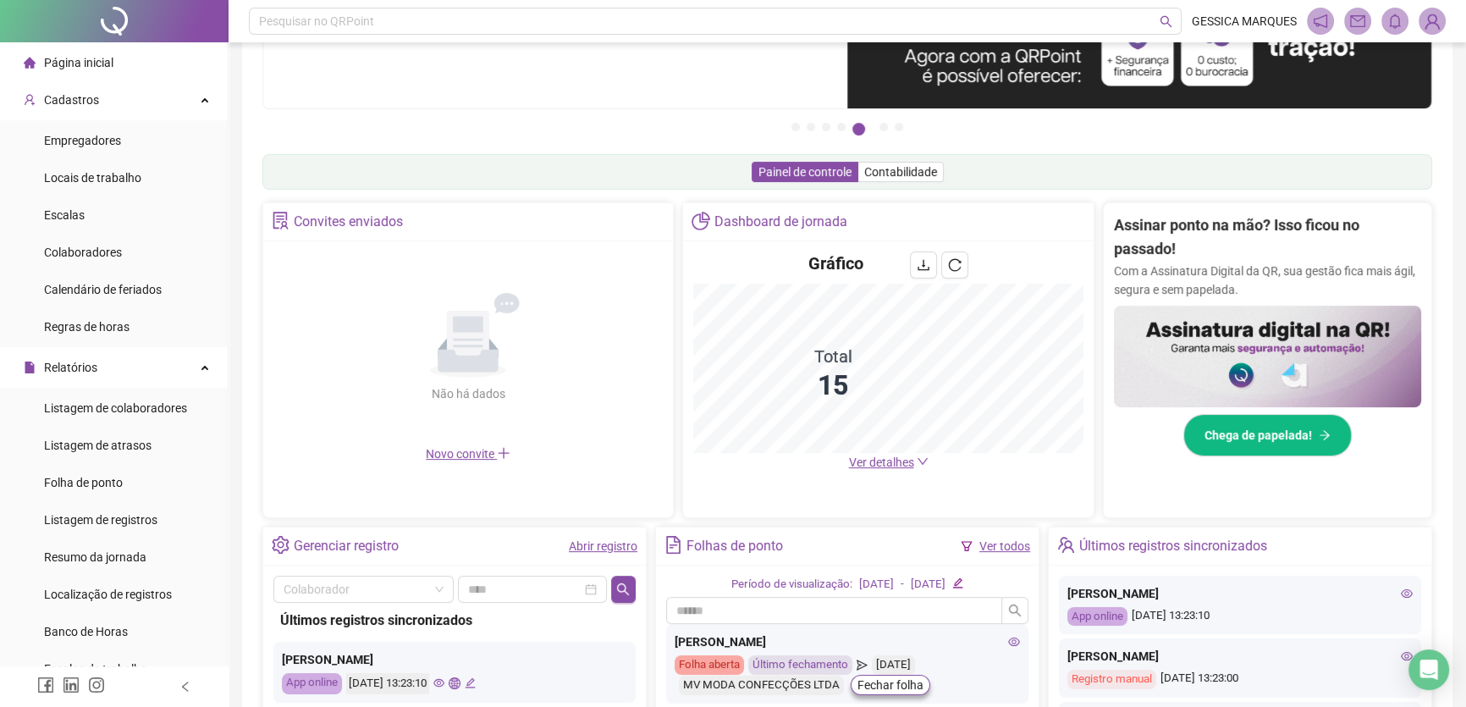
scroll to position [307, 0]
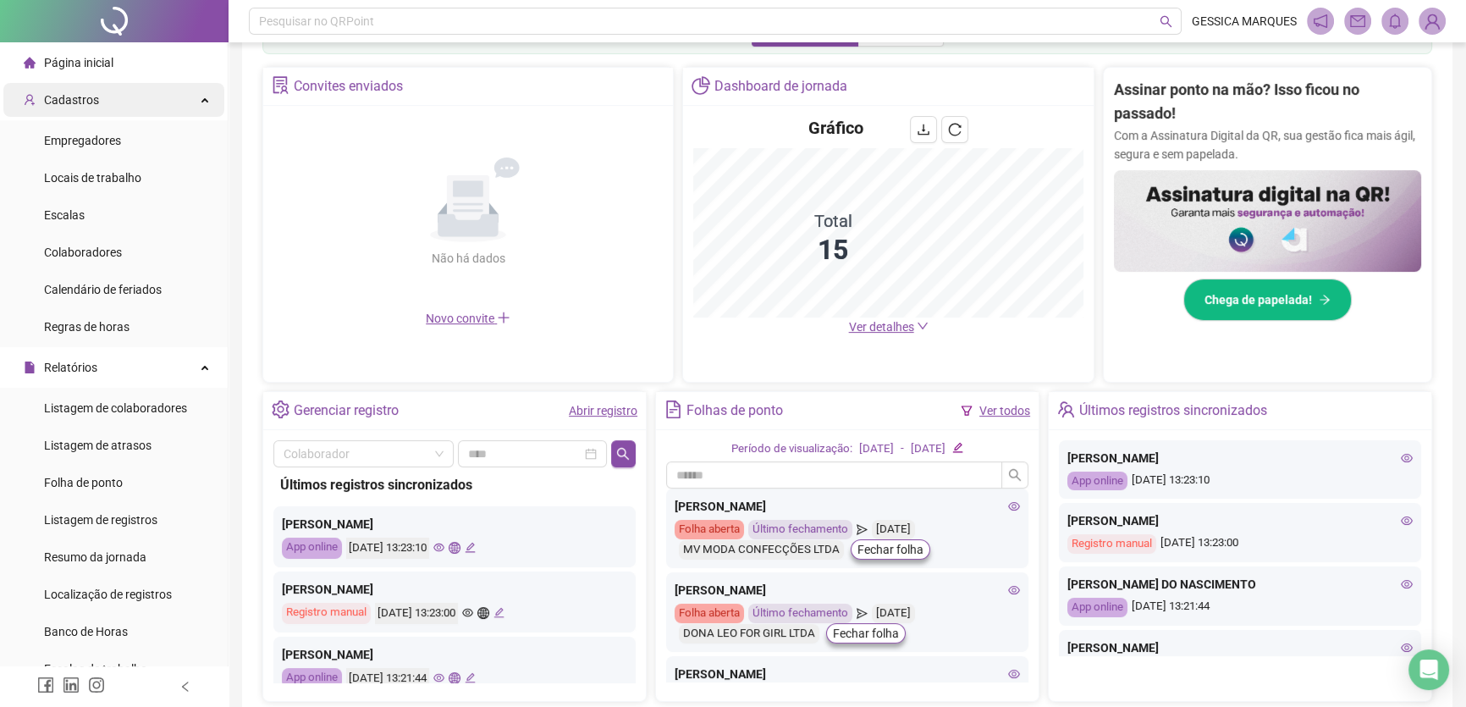
click at [119, 101] on div "Cadastros" at bounding box center [113, 100] width 221 height 34
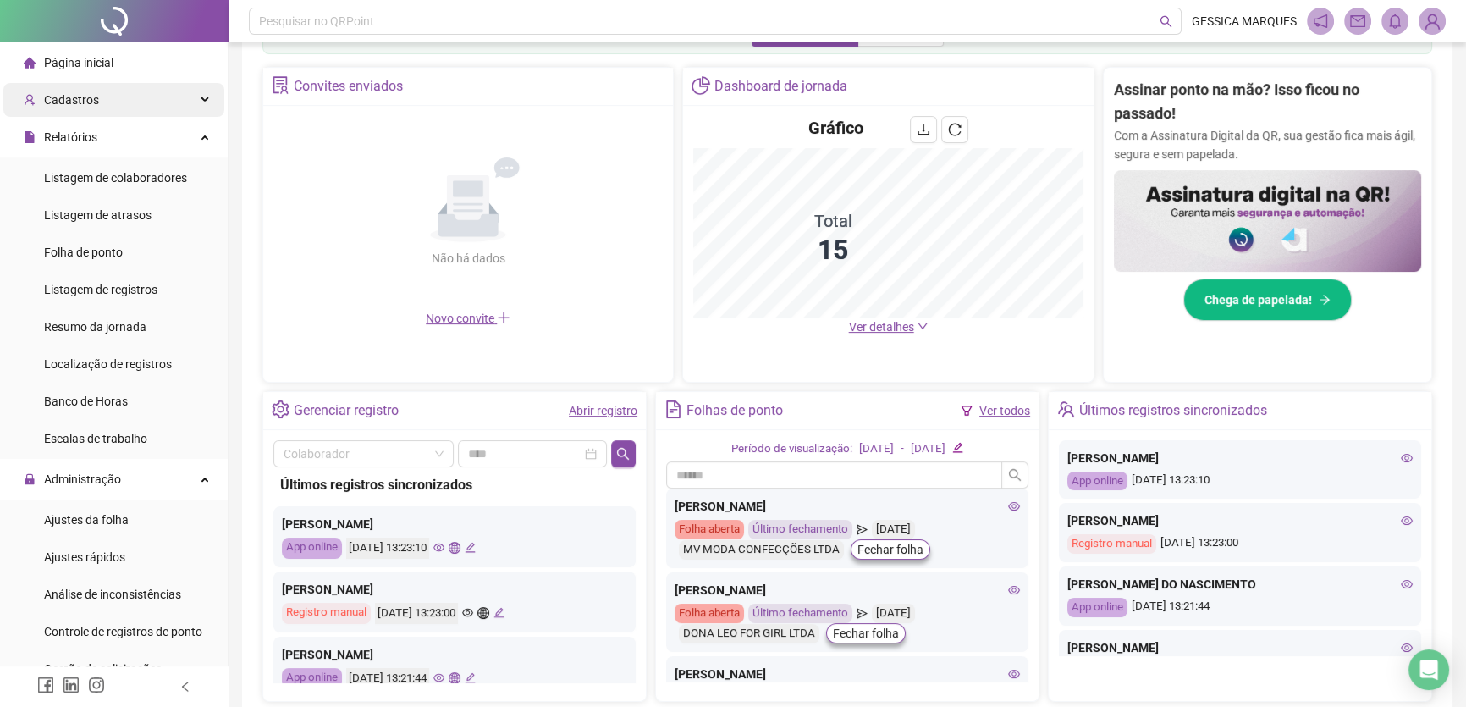
click at [119, 101] on div "Cadastros" at bounding box center [113, 100] width 221 height 34
